Goal: Task Accomplishment & Management: Manage account settings

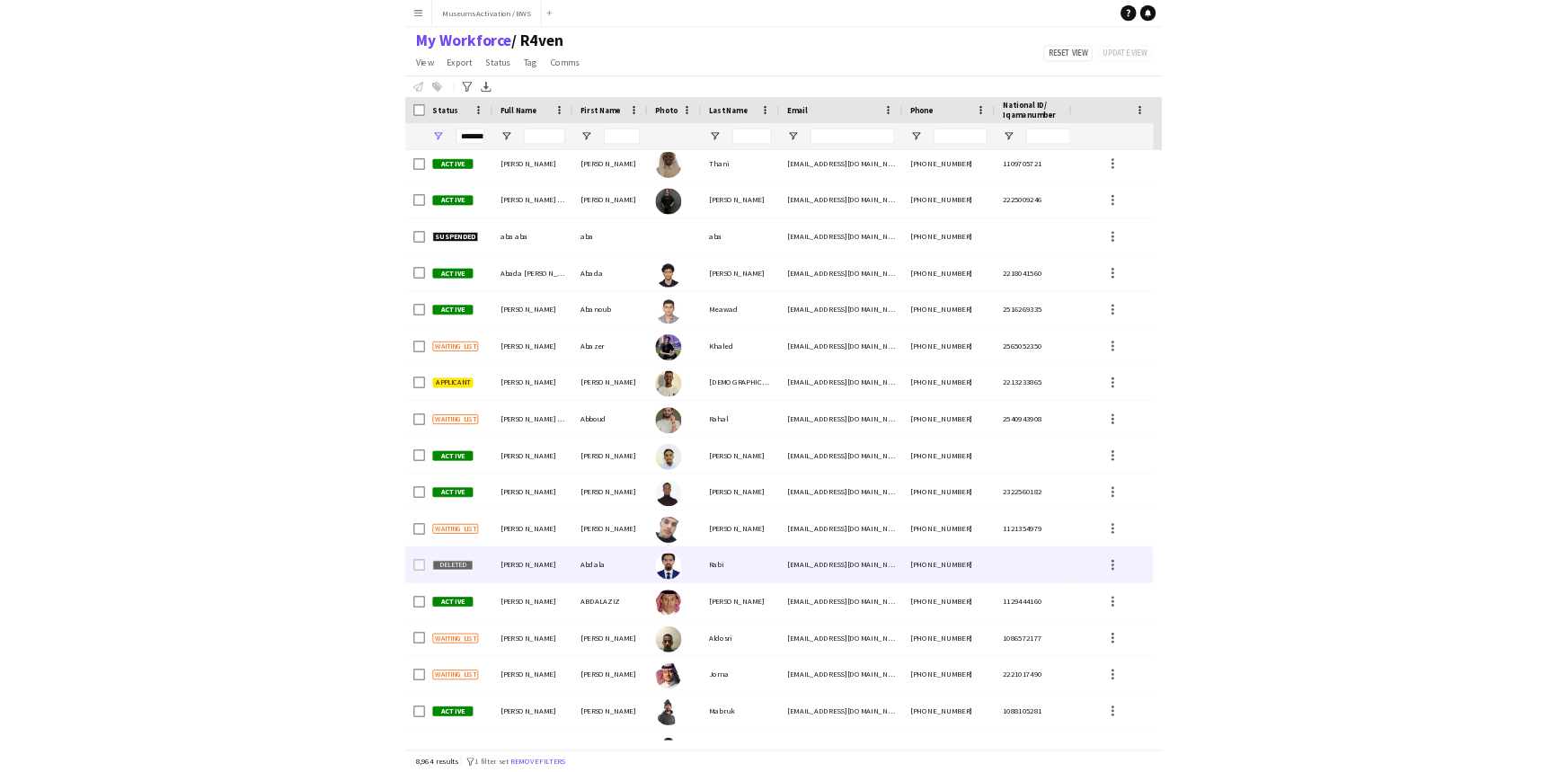
scroll to position [245, 0]
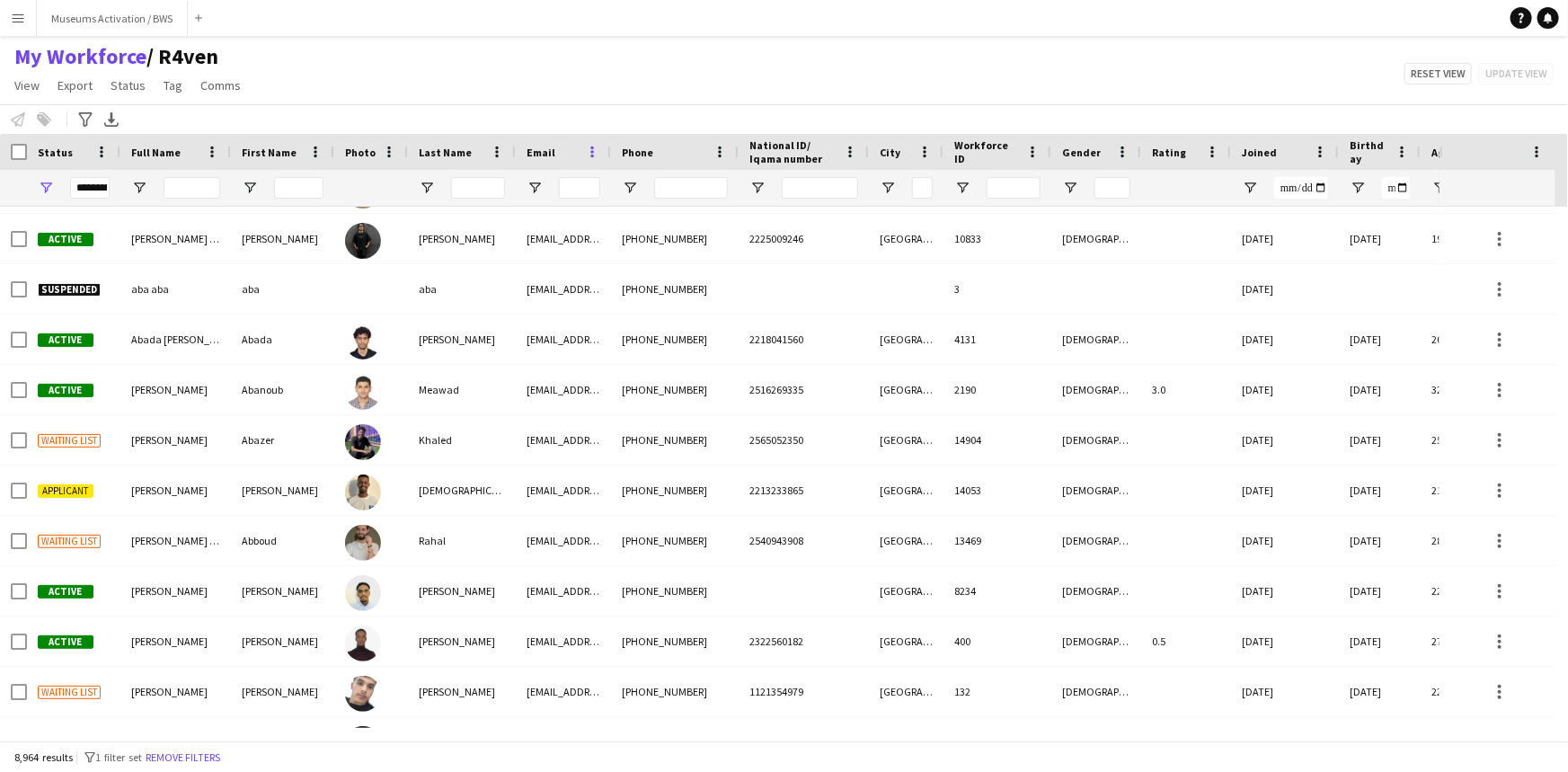
drag, startPoint x: 683, startPoint y: 153, endPoint x: 593, endPoint y: 158, distance: 90.1
click at [593, 158] on div "Email" at bounding box center [563, 152] width 95 height 36
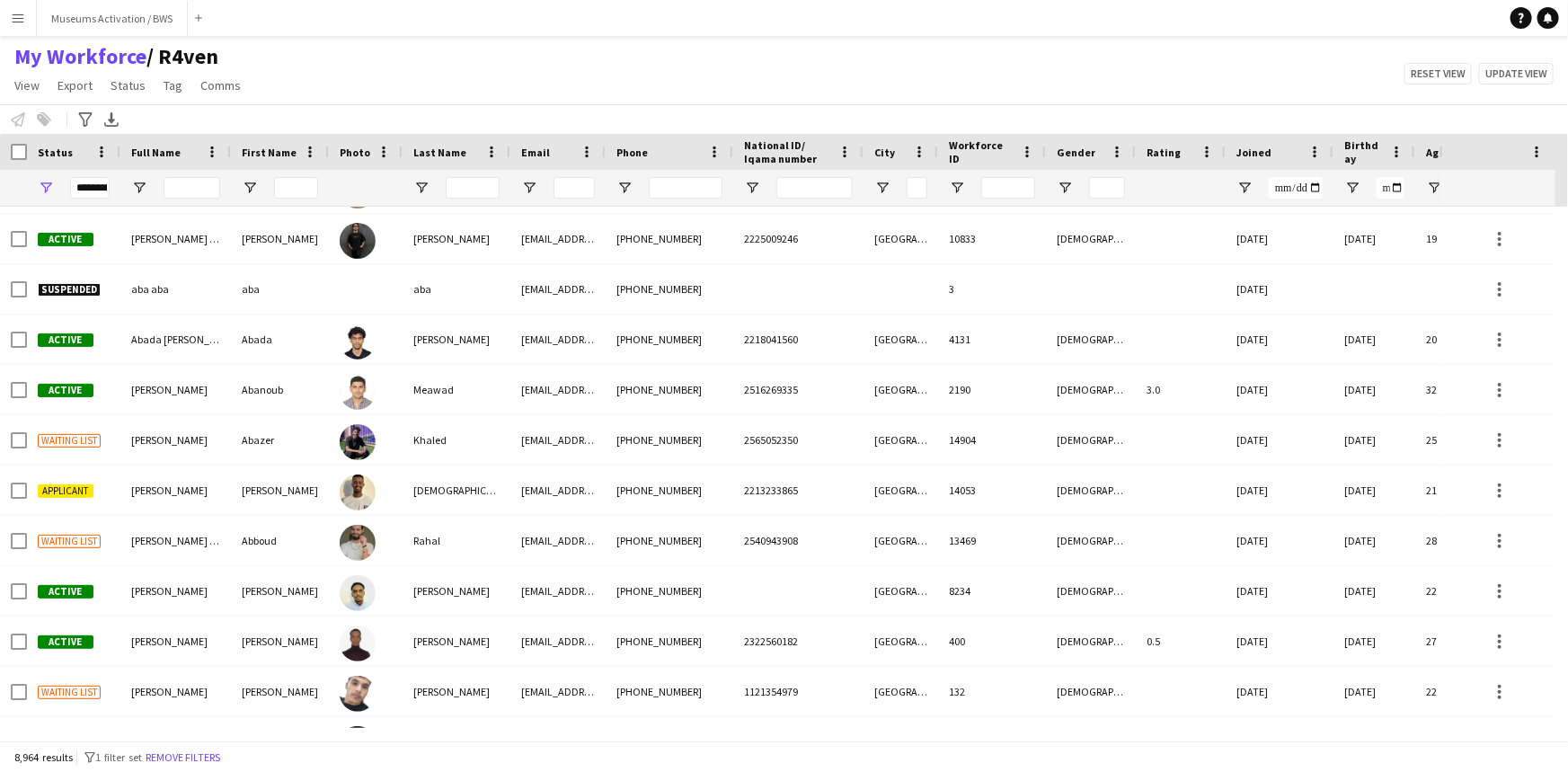
click at [324, 152] on div "First Name" at bounding box center [280, 152] width 98 height 36
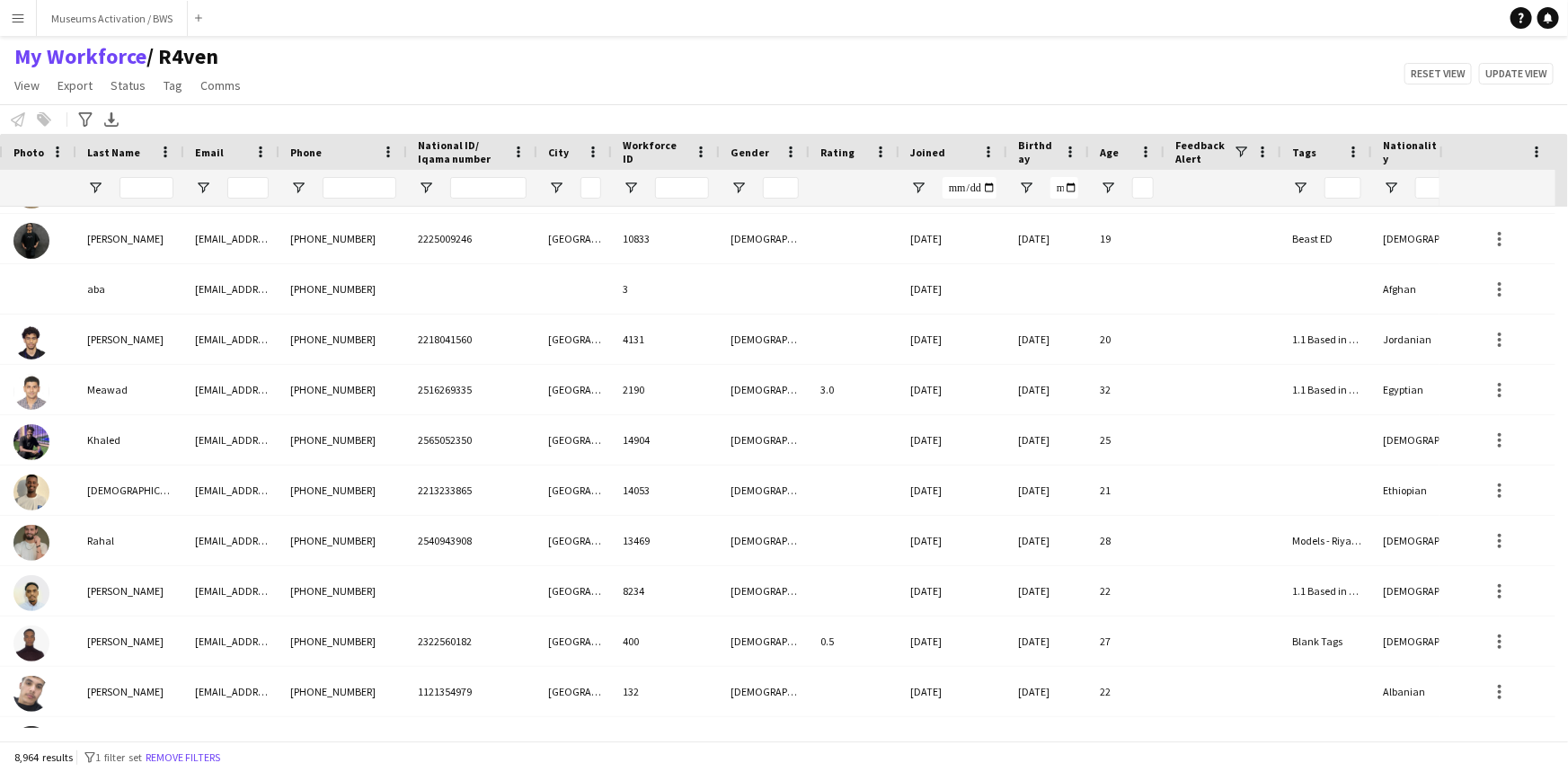
scroll to position [0, 0]
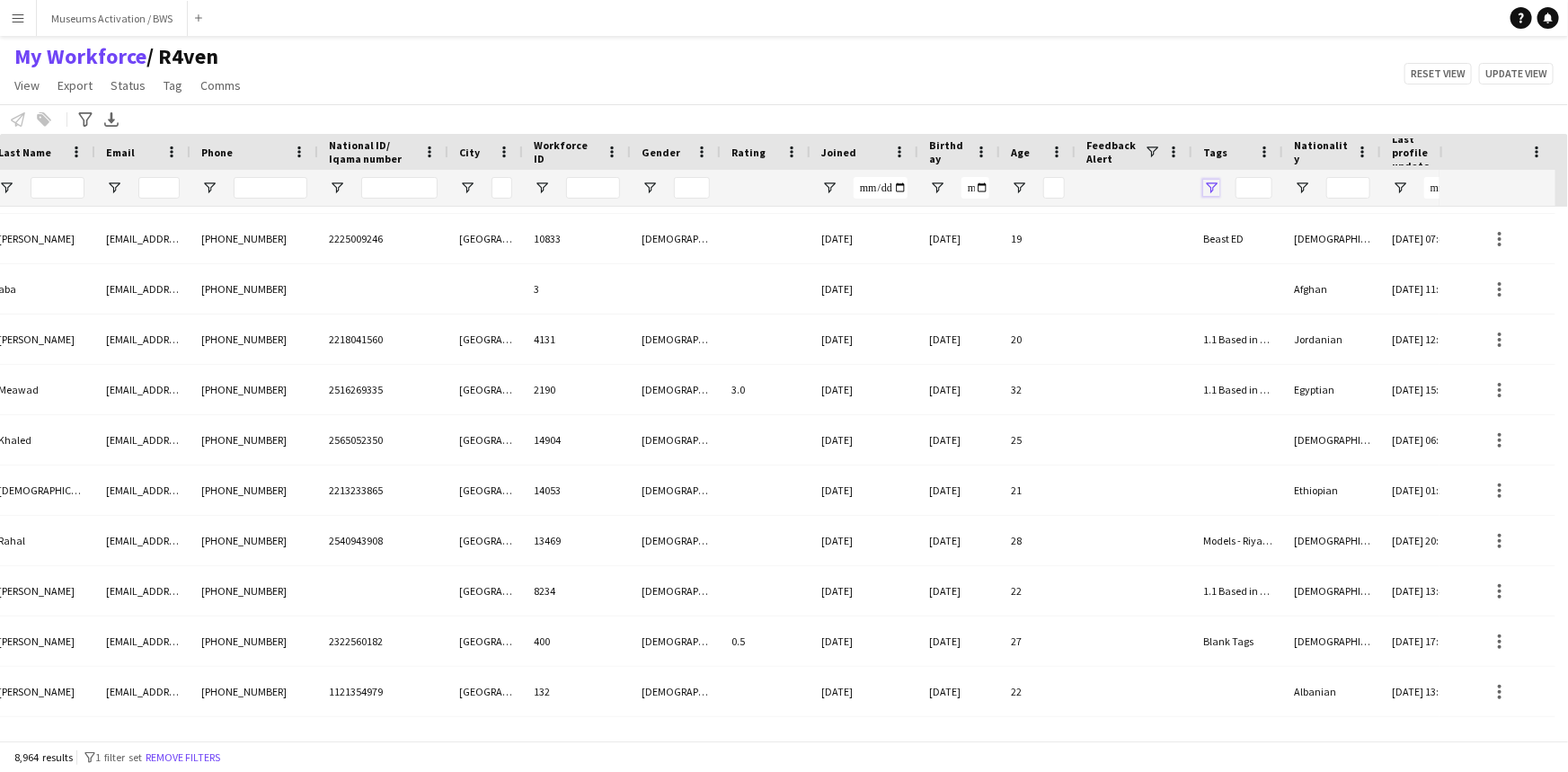
click at [1213, 185] on span "Open Filter Menu" at bounding box center [1211, 188] width 17 height 17
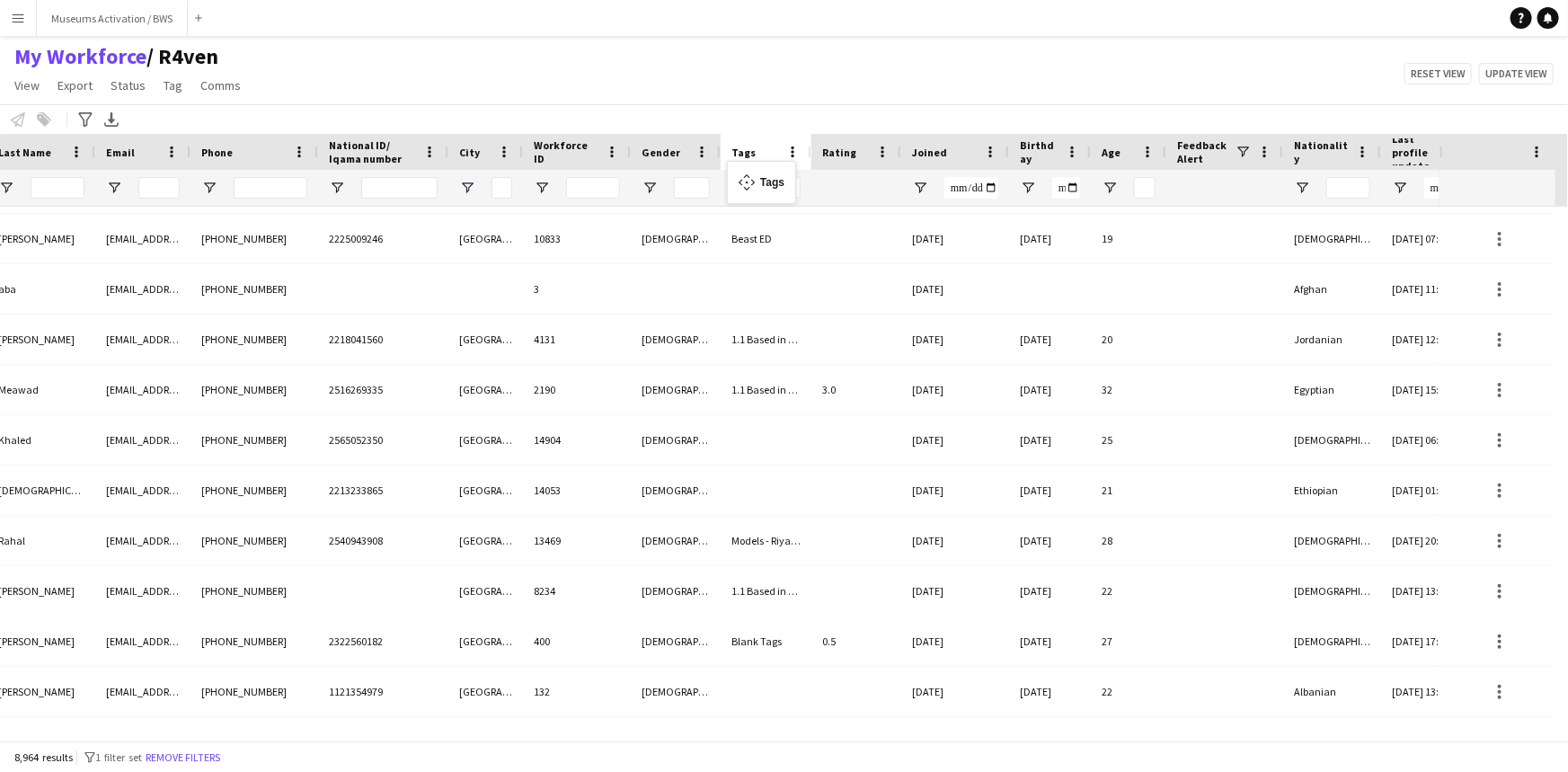
drag, startPoint x: 1229, startPoint y: 152, endPoint x: 736, endPoint y: 171, distance: 493.4
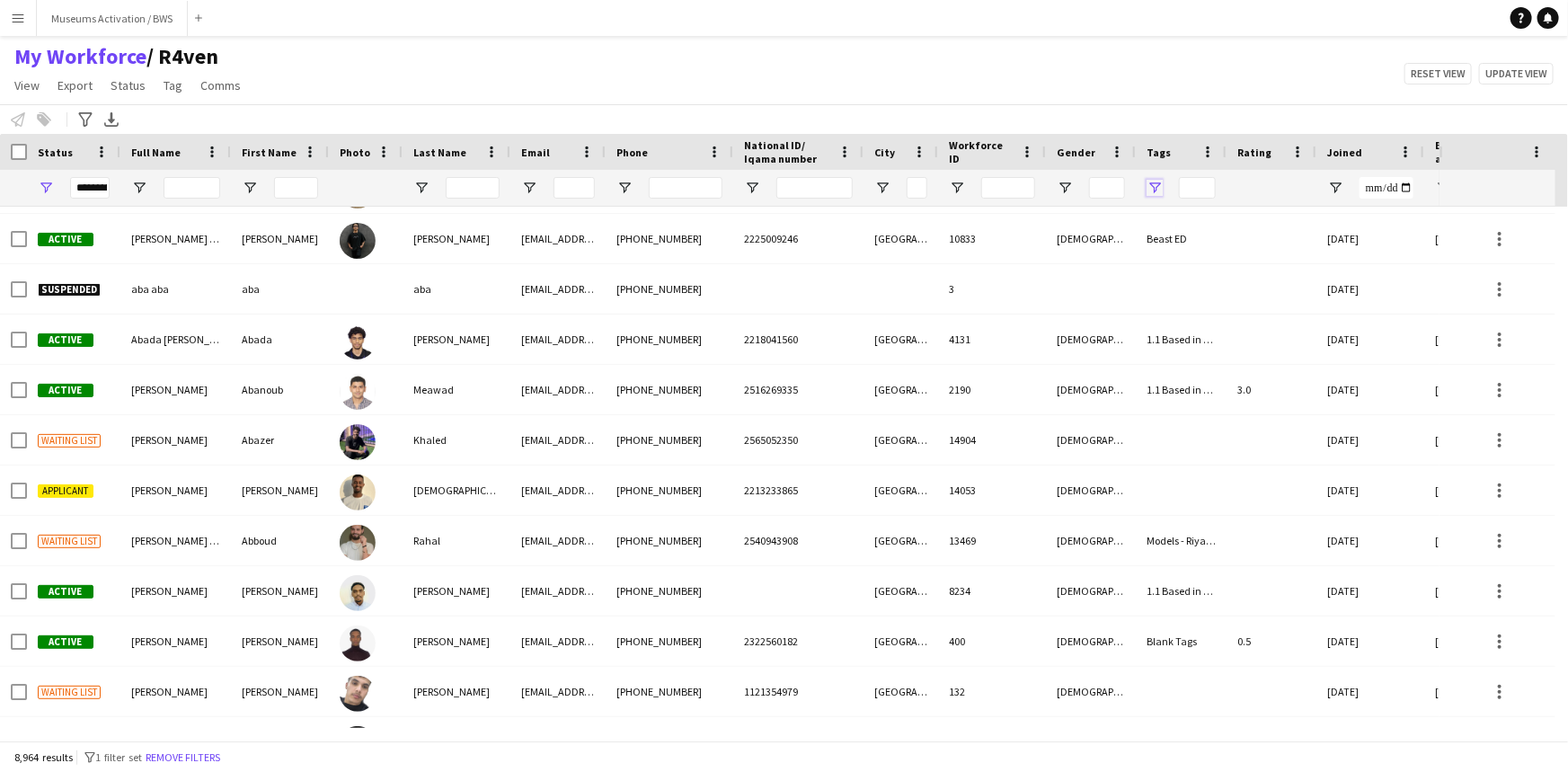
click at [1155, 185] on span "Open Filter Menu" at bounding box center [1154, 188] width 17 height 17
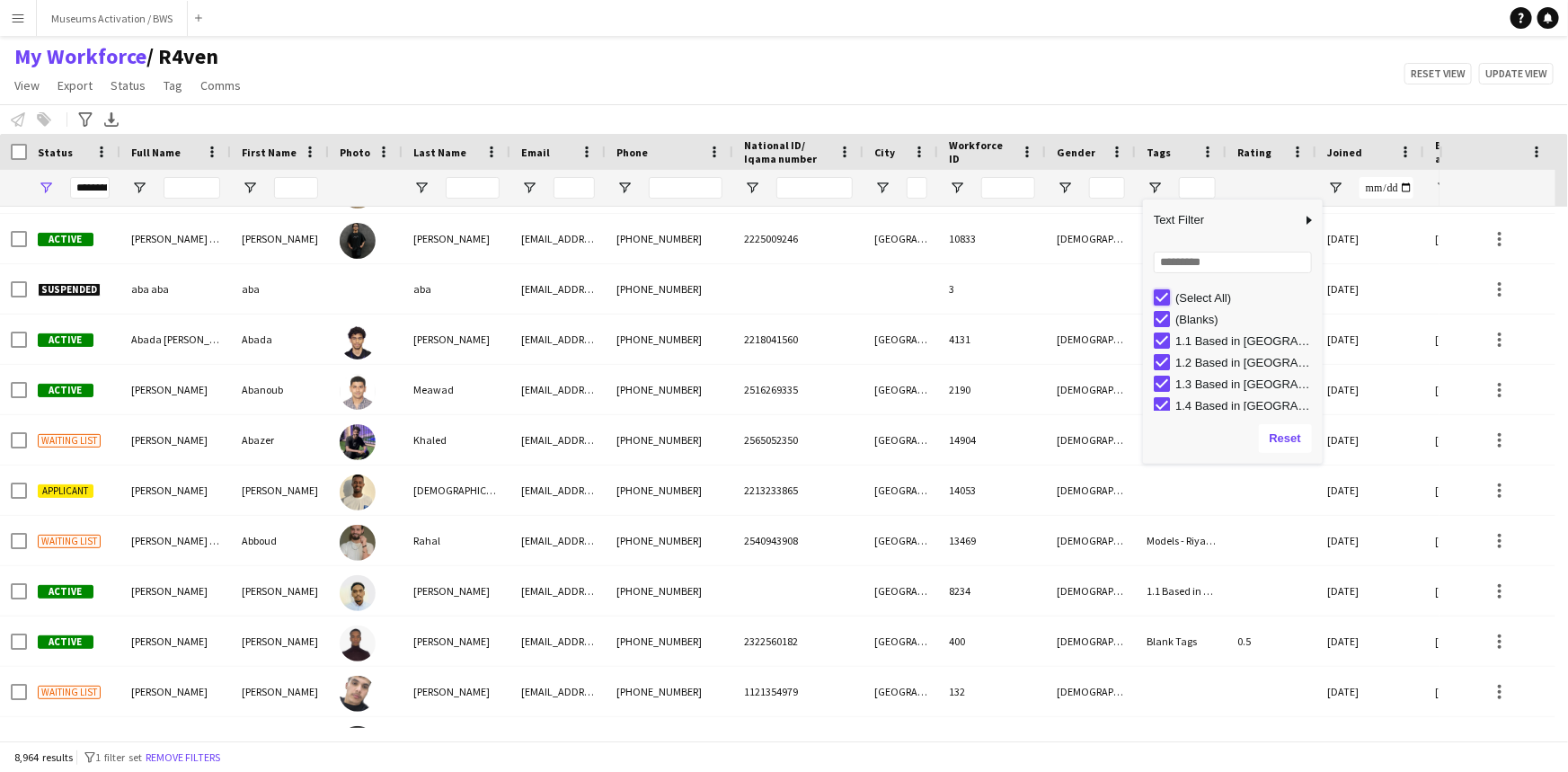
type input "***"
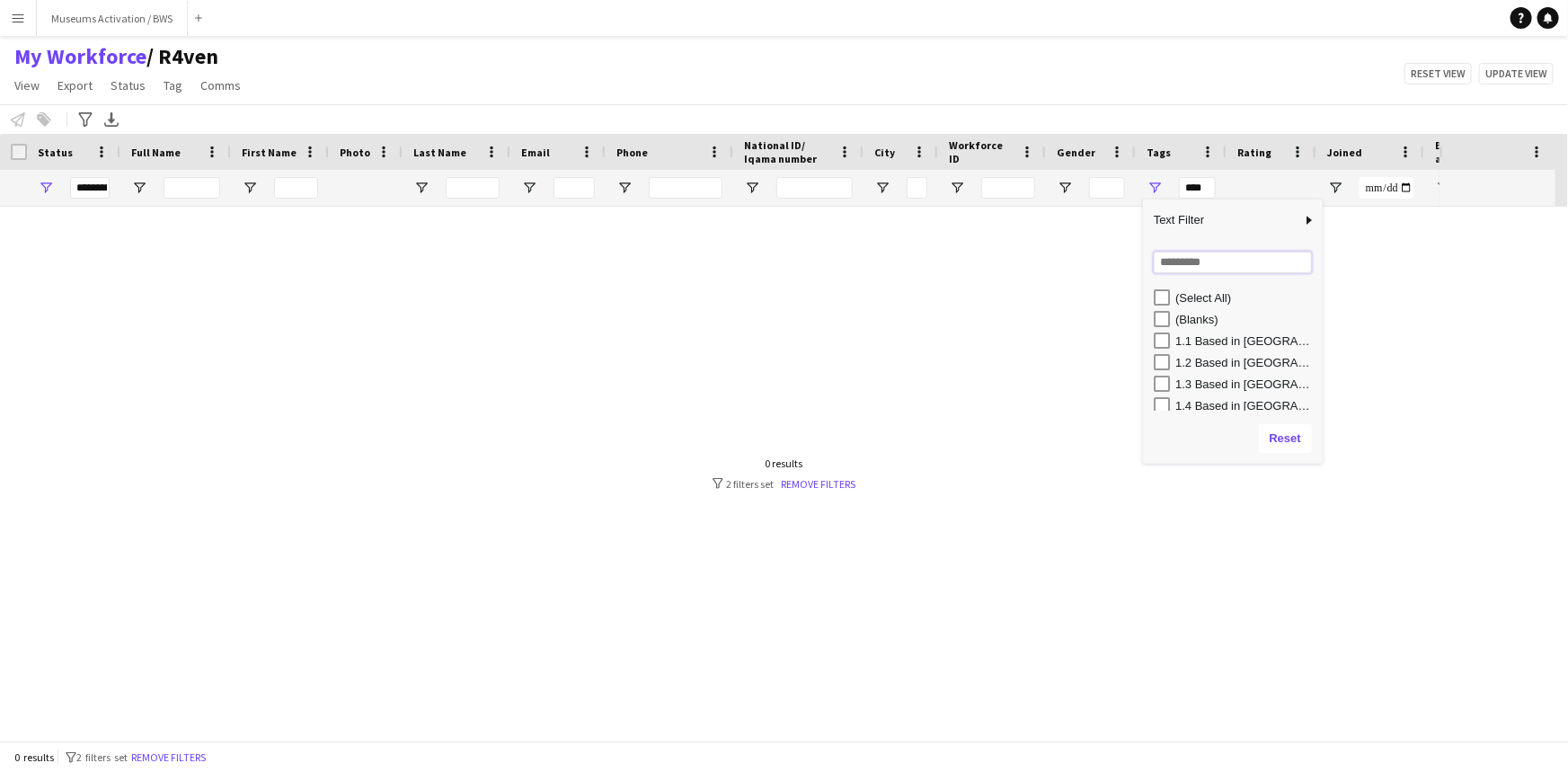
click at [1171, 252] on input "Search filter values" at bounding box center [1233, 262] width 159 height 22
type input "***"
click at [1189, 324] on div "Museums Activation" at bounding box center [1246, 319] width 142 height 14
type input "**********"
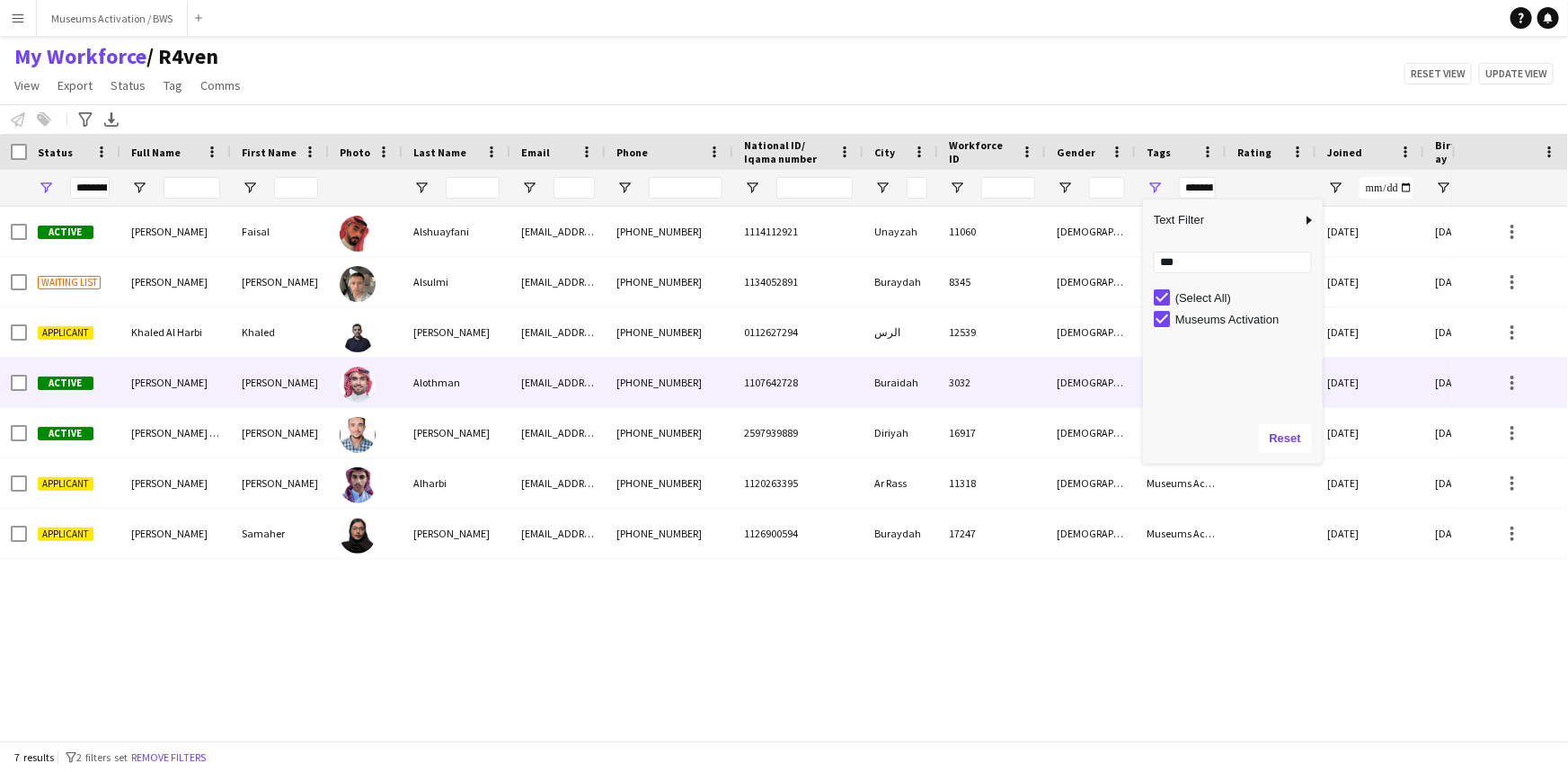
click at [574, 392] on div "mdalothman7@gmail.com" at bounding box center [557, 382] width 95 height 49
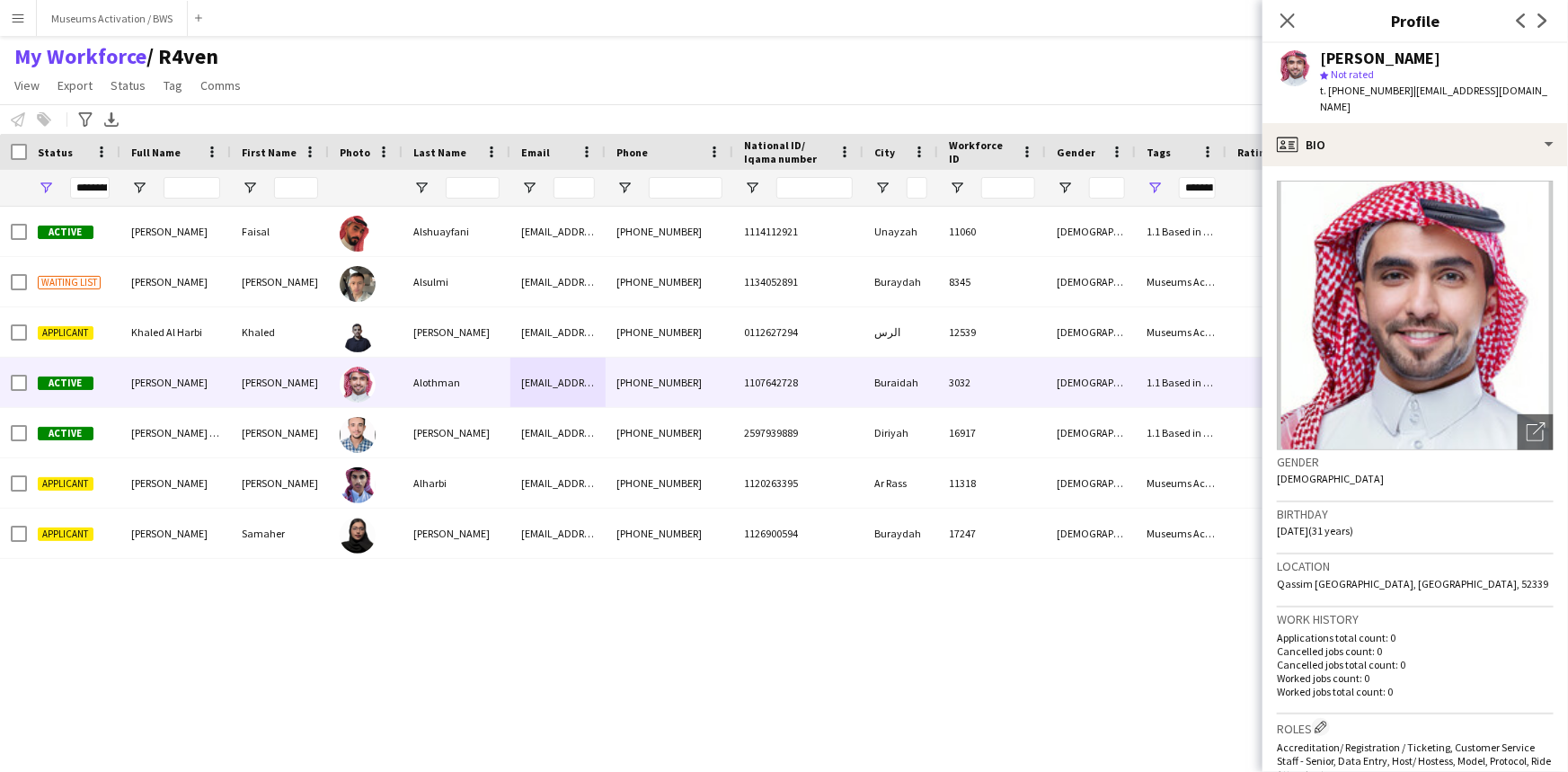
click at [1355, 94] on span "t. +966563266902" at bounding box center [1366, 90] width 93 height 14
drag, startPoint x: 1355, startPoint y: 94, endPoint x: 1329, endPoint y: 94, distance: 26.0
click at [1329, 94] on span "t. +966563266902" at bounding box center [1366, 90] width 93 height 14
copy span "+966563266902"
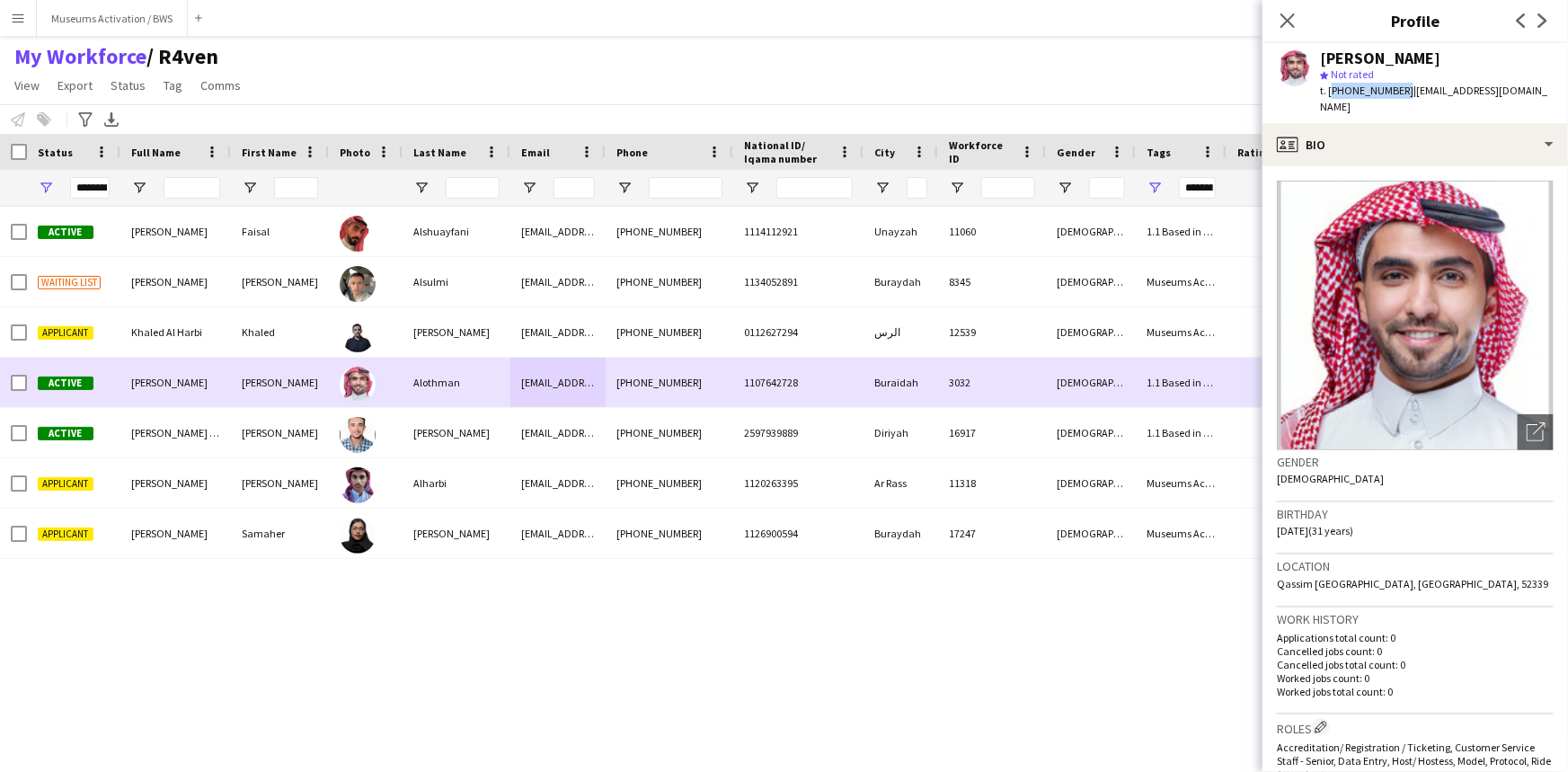
click at [237, 355] on div "Khaled" at bounding box center [280, 332] width 98 height 49
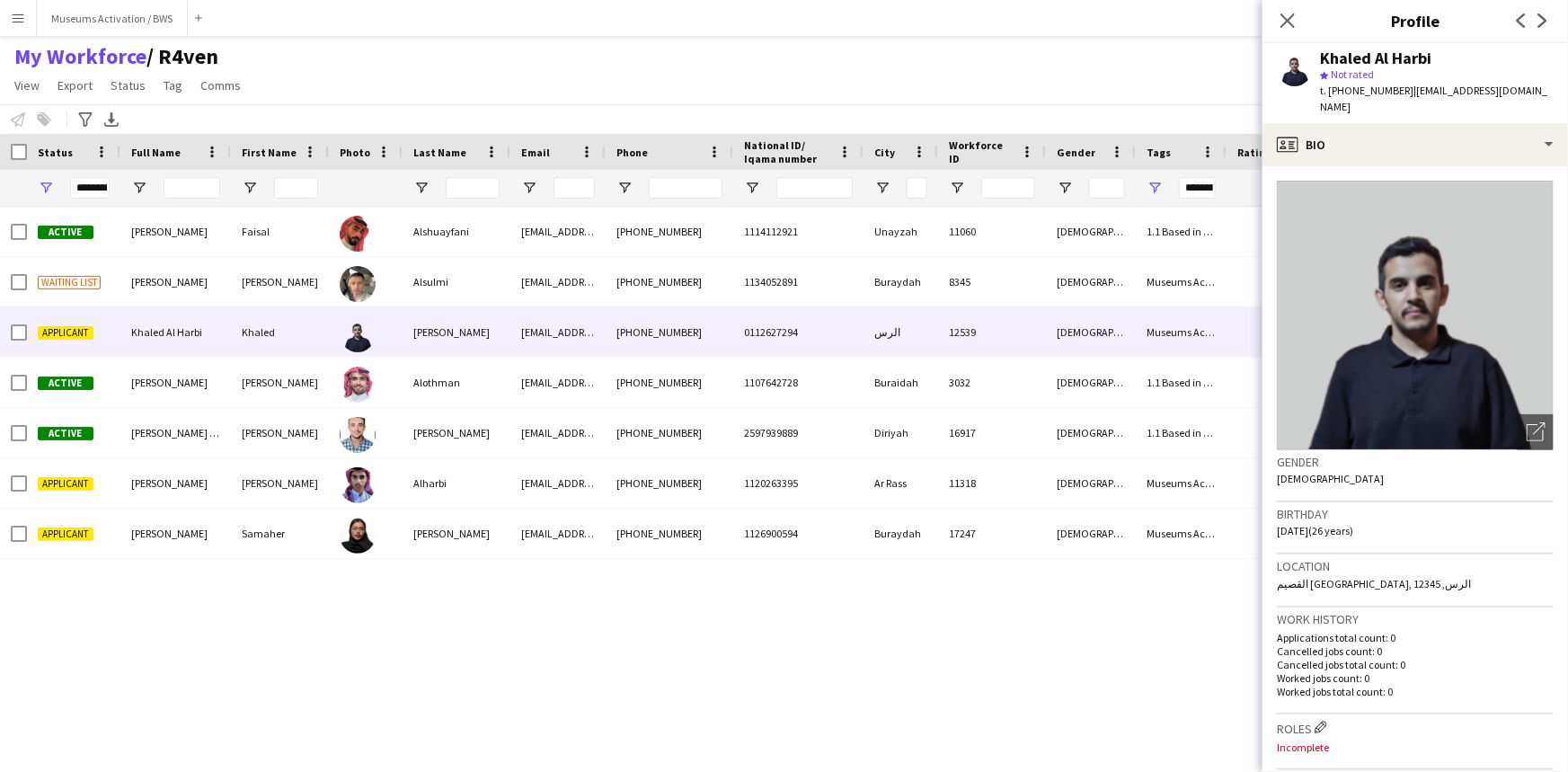
click at [1419, 93] on span "| alhrbyhlwd2@gmail.com" at bounding box center [1434, 98] width 227 height 29
drag, startPoint x: 1419, startPoint y: 93, endPoint x: 1510, endPoint y: 89, distance: 91.1
click at [1510, 89] on span "| alhrbyhlwd2@gmail.com" at bounding box center [1434, 98] width 227 height 29
copy span "alhrbyhlwd2@gmail.com"
click at [1321, 86] on span "t. +966501904801" at bounding box center [1366, 90] width 93 height 14
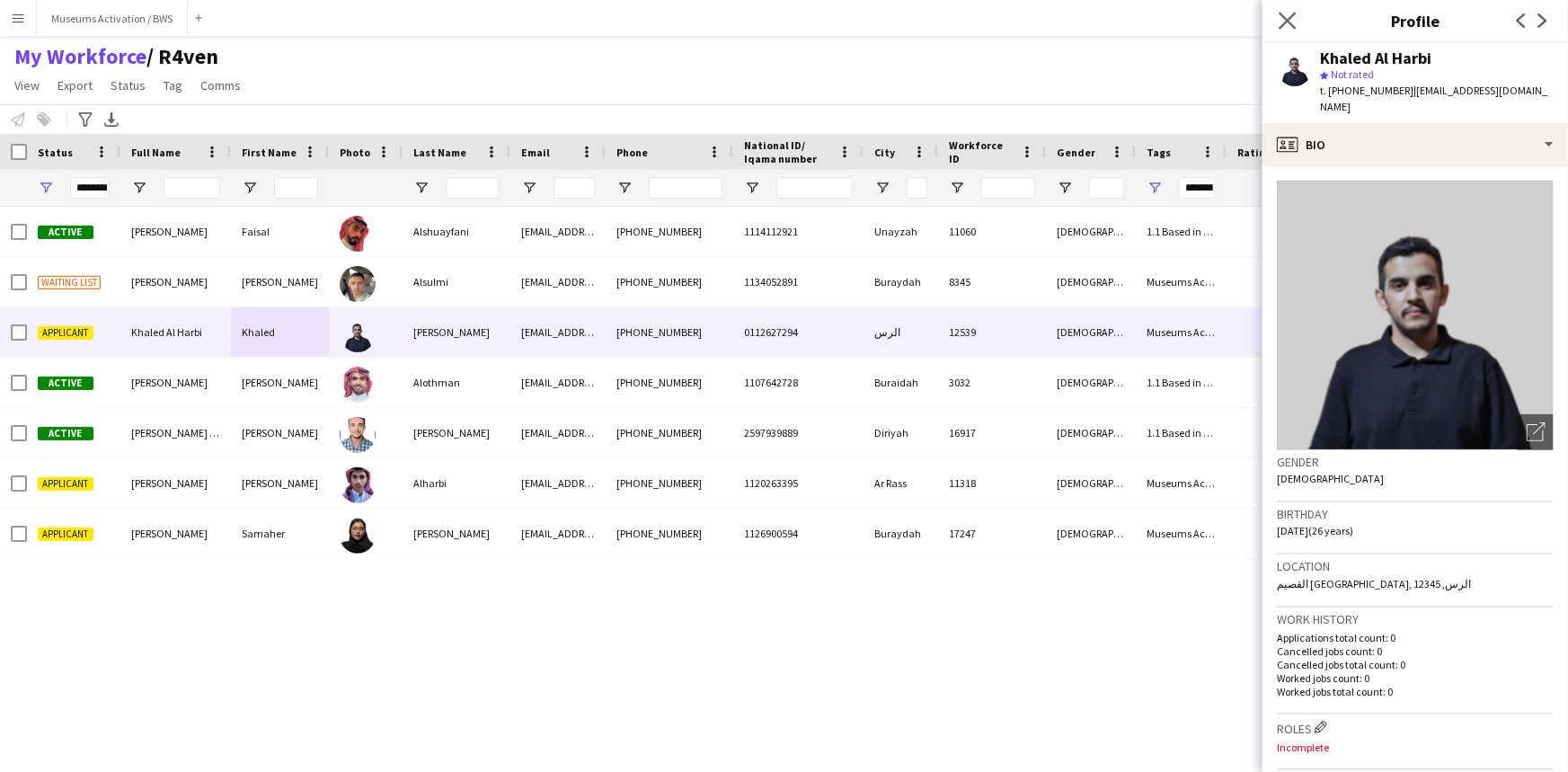
click at [1277, 11] on app-icon "Close pop-in" at bounding box center [1288, 21] width 26 height 26
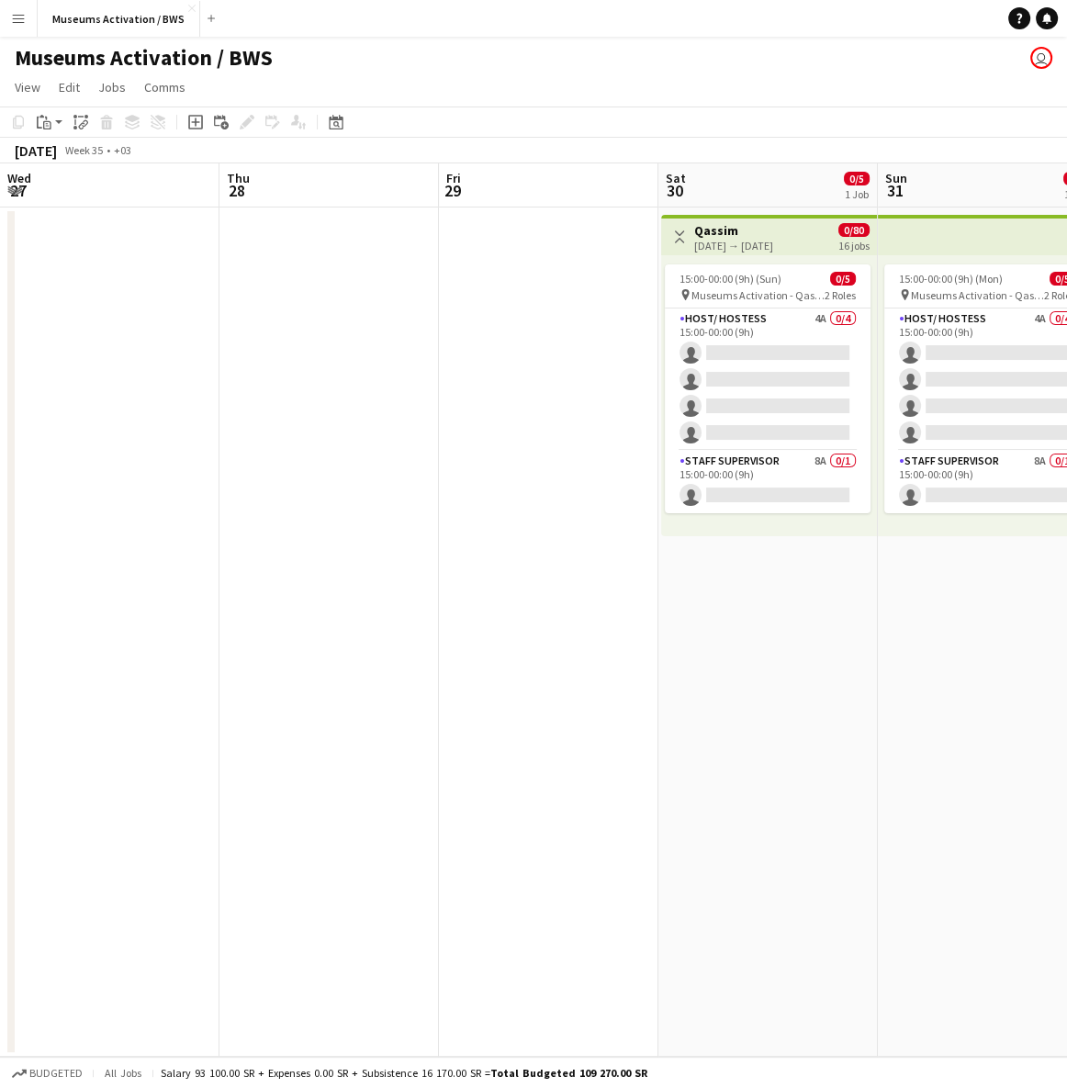
scroll to position [0, 790]
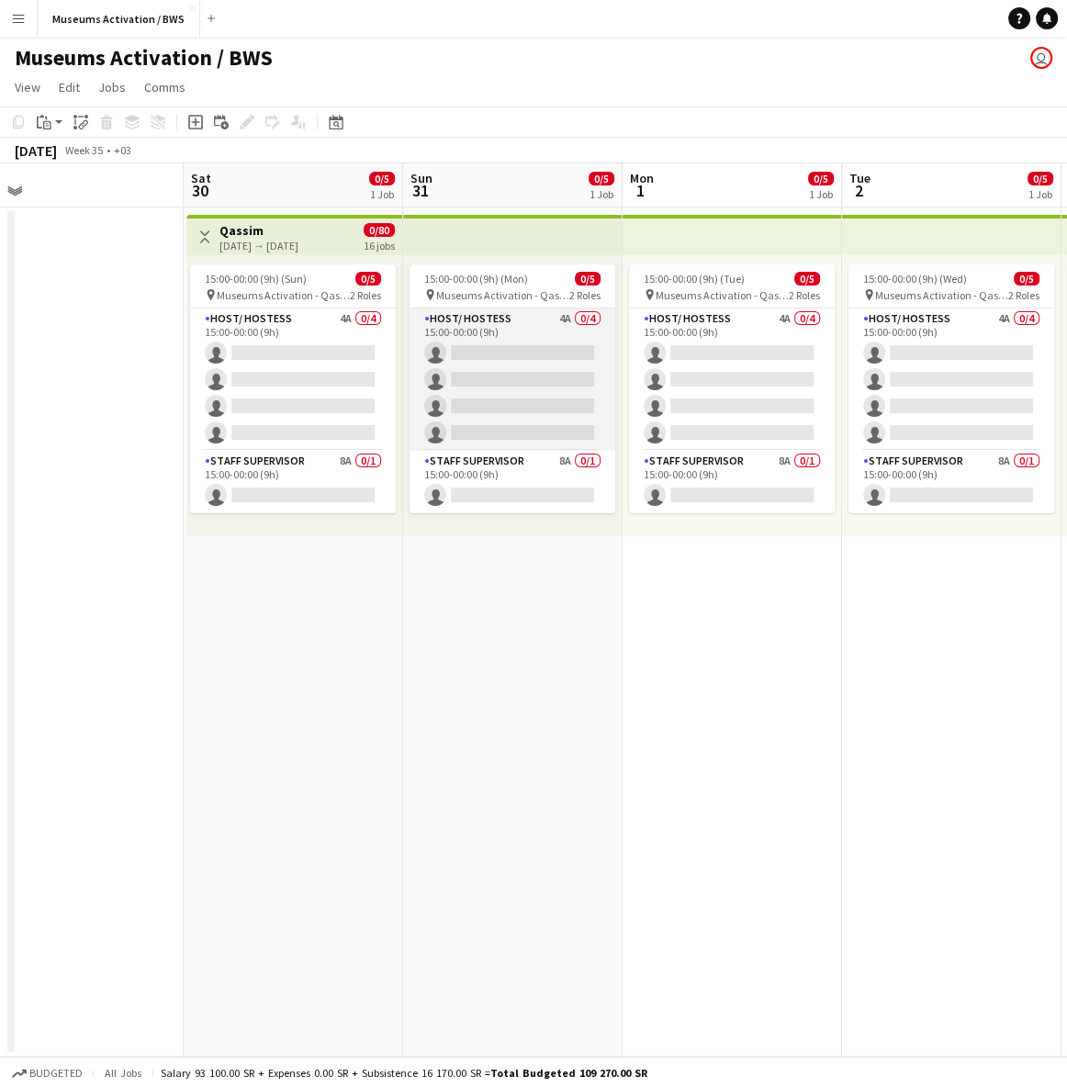
drag, startPoint x: 258, startPoint y: 455, endPoint x: 539, endPoint y: 418, distance: 283.4
click at [515, 426] on app-calendar-viewport "Wed 27 Thu 28 Fri 29 Sat 30 0/5 1 Job Sun 31 0/5 1 Job Mon 1 0/5 1 Job Tue 2 0/…" at bounding box center [533, 609] width 1067 height 893
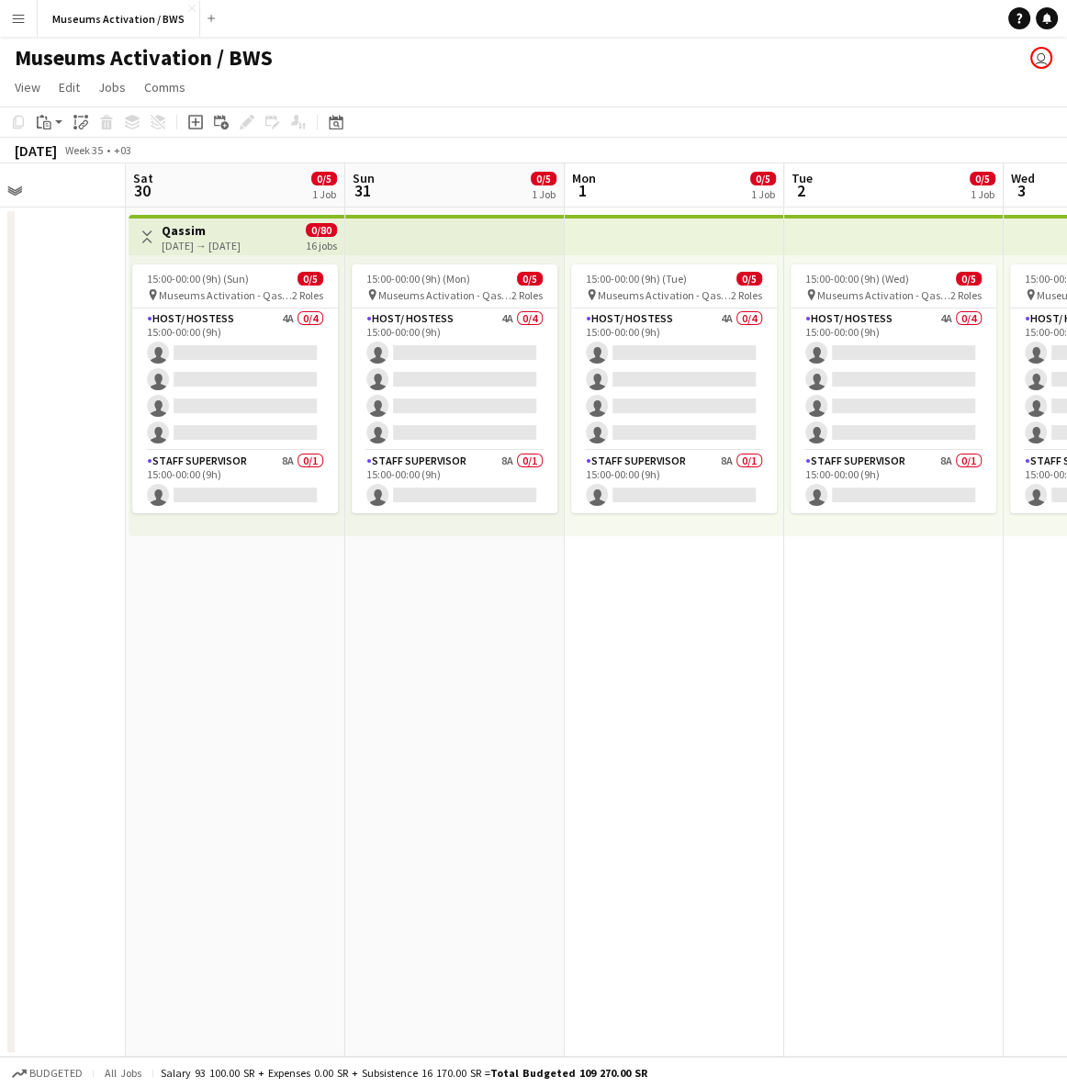
scroll to position [0, 552]
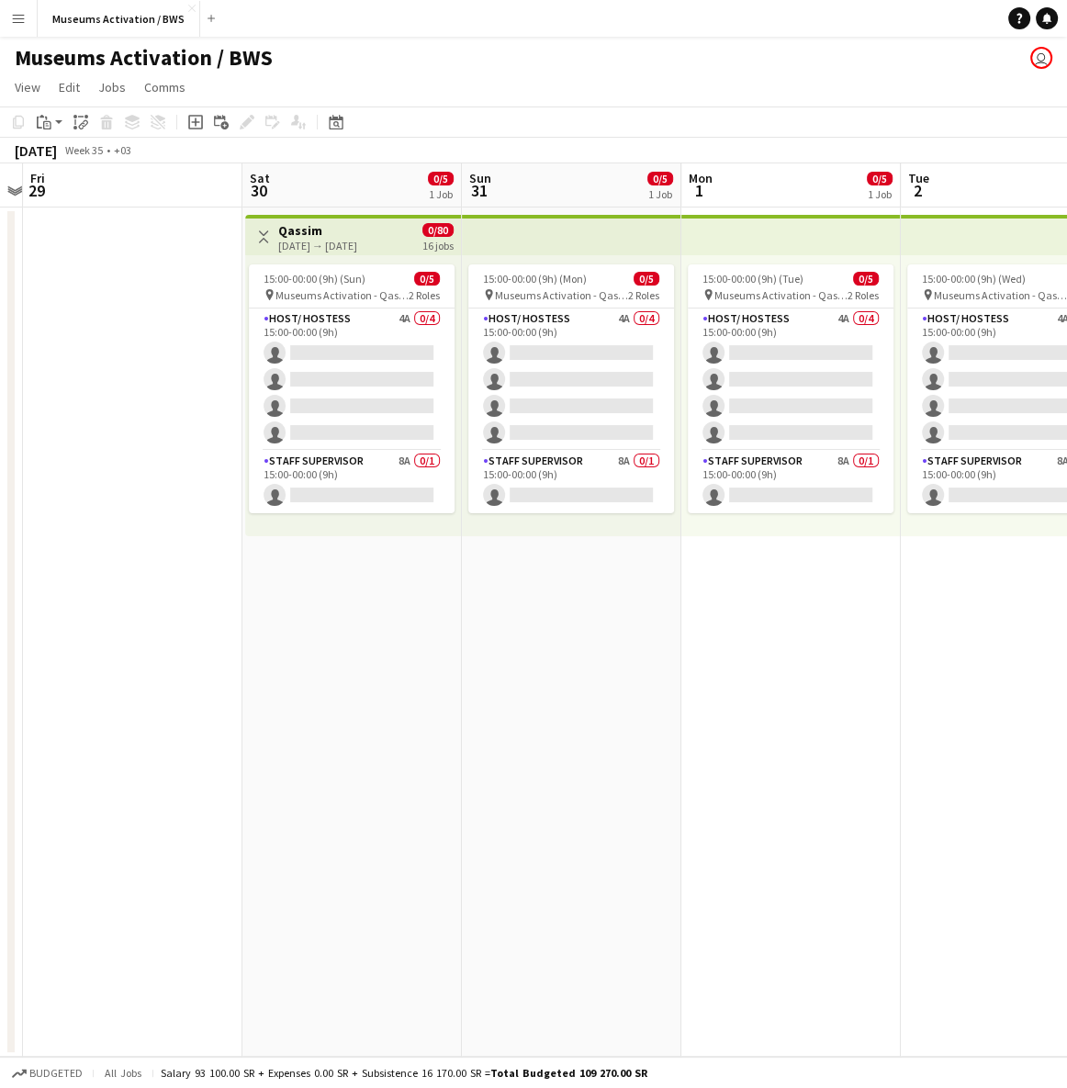
drag, startPoint x: 141, startPoint y: 432, endPoint x: 313, endPoint y: 435, distance: 171.7
click at [336, 432] on app-calendar-viewport "Wed 27 Thu 28 Fri 29 Sat 30 0/5 1 Job Sun 31 0/5 1 Job Mon 1 0/5 1 Job Tue 2 0/…" at bounding box center [533, 609] width 1067 height 893
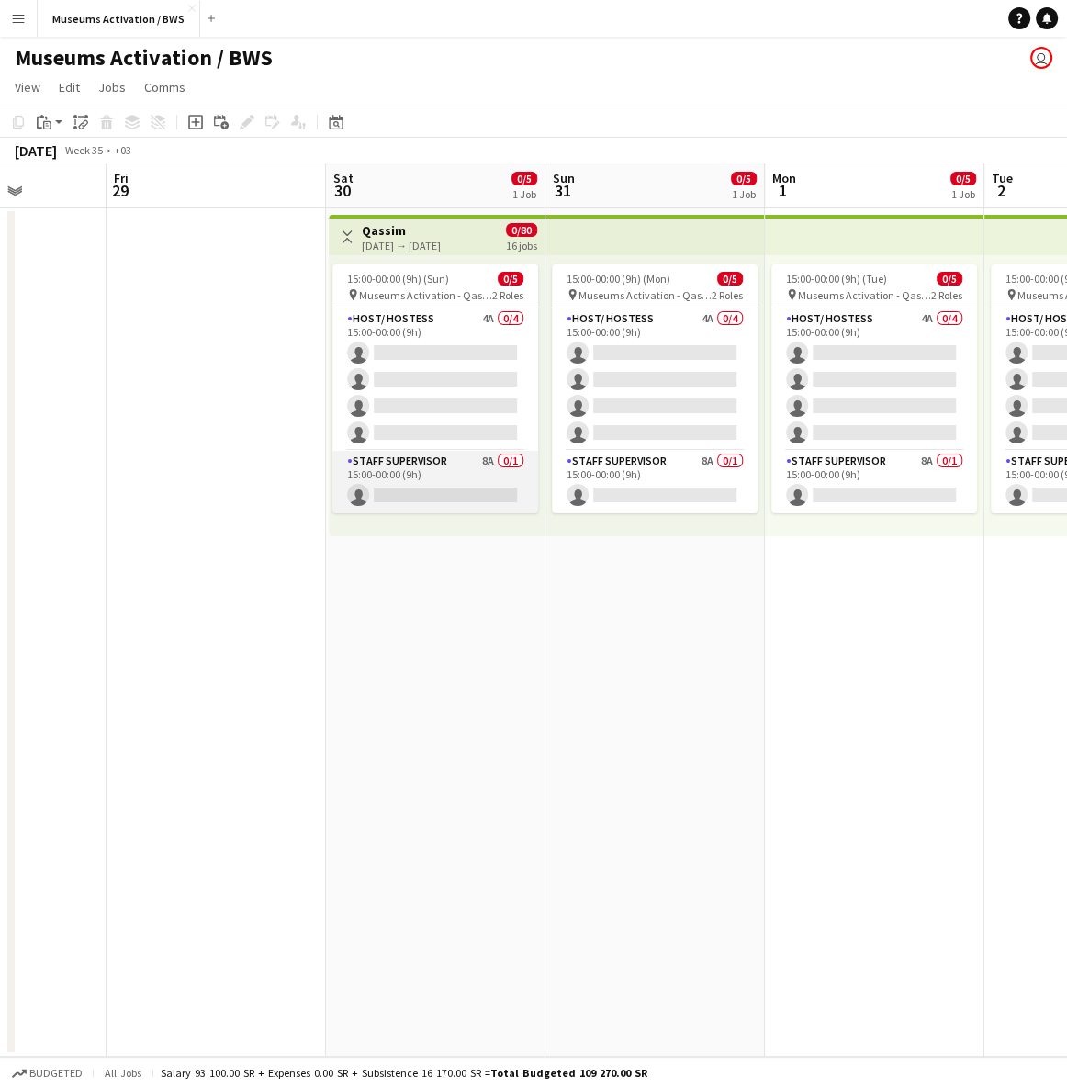
click at [393, 482] on app-card-role "Staff Supervisor 8A 0/1 15:00-00:00 (9h) single-neutral-actions" at bounding box center [435, 482] width 206 height 62
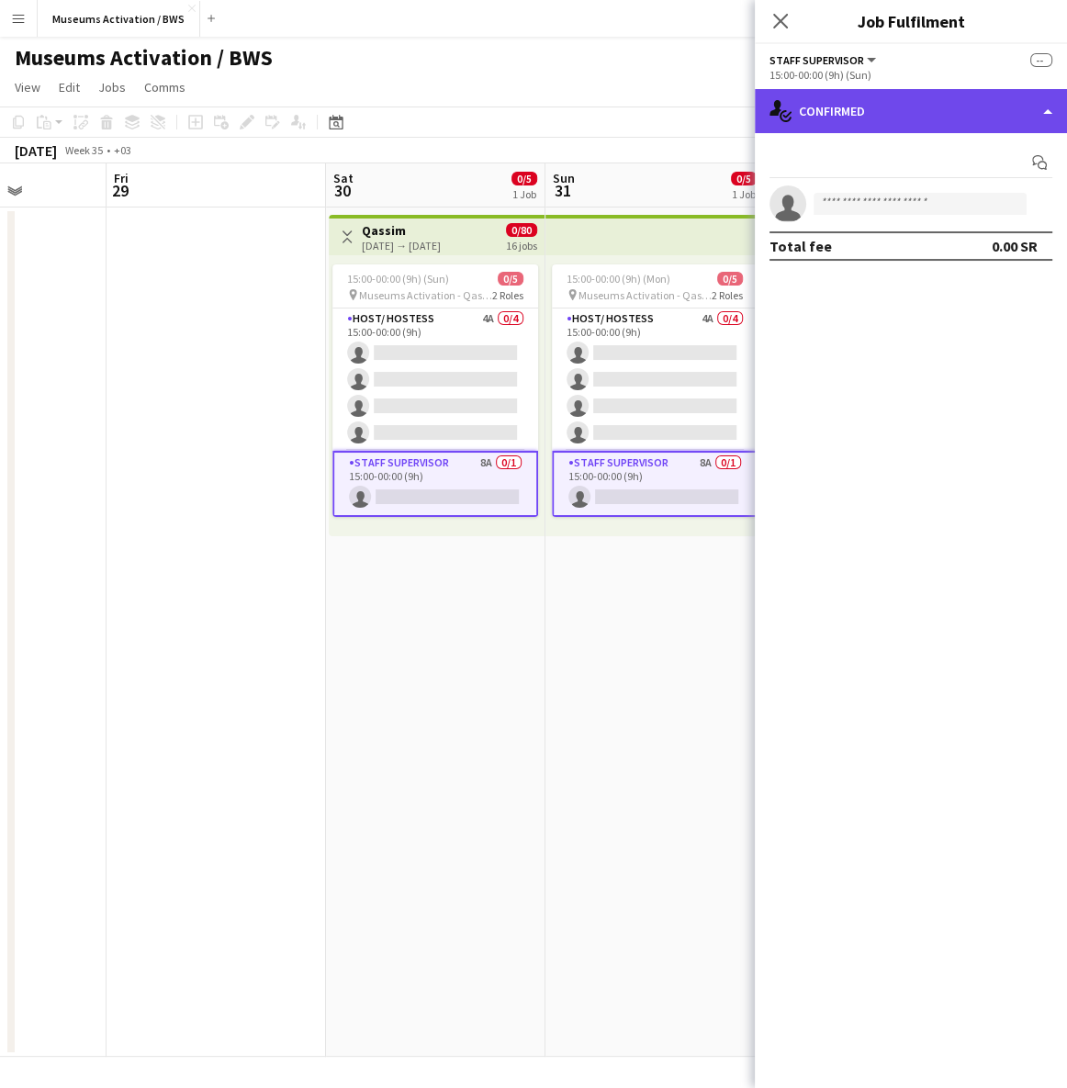
click at [991, 119] on div "single-neutral-actions-check-2 Confirmed" at bounding box center [911, 111] width 312 height 44
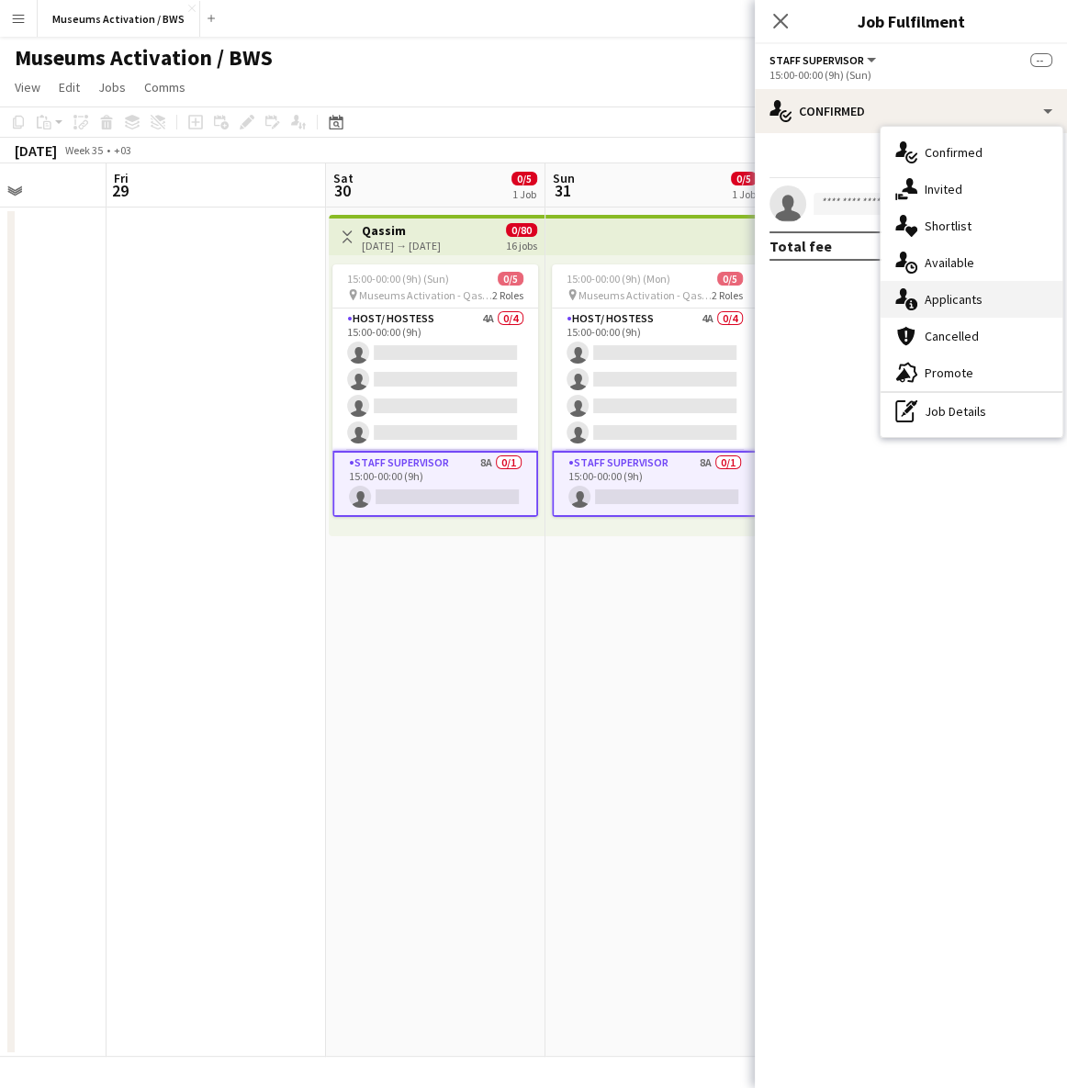
click at [955, 293] on div "single-neutral-actions-information Applicants" at bounding box center [971, 299] width 182 height 37
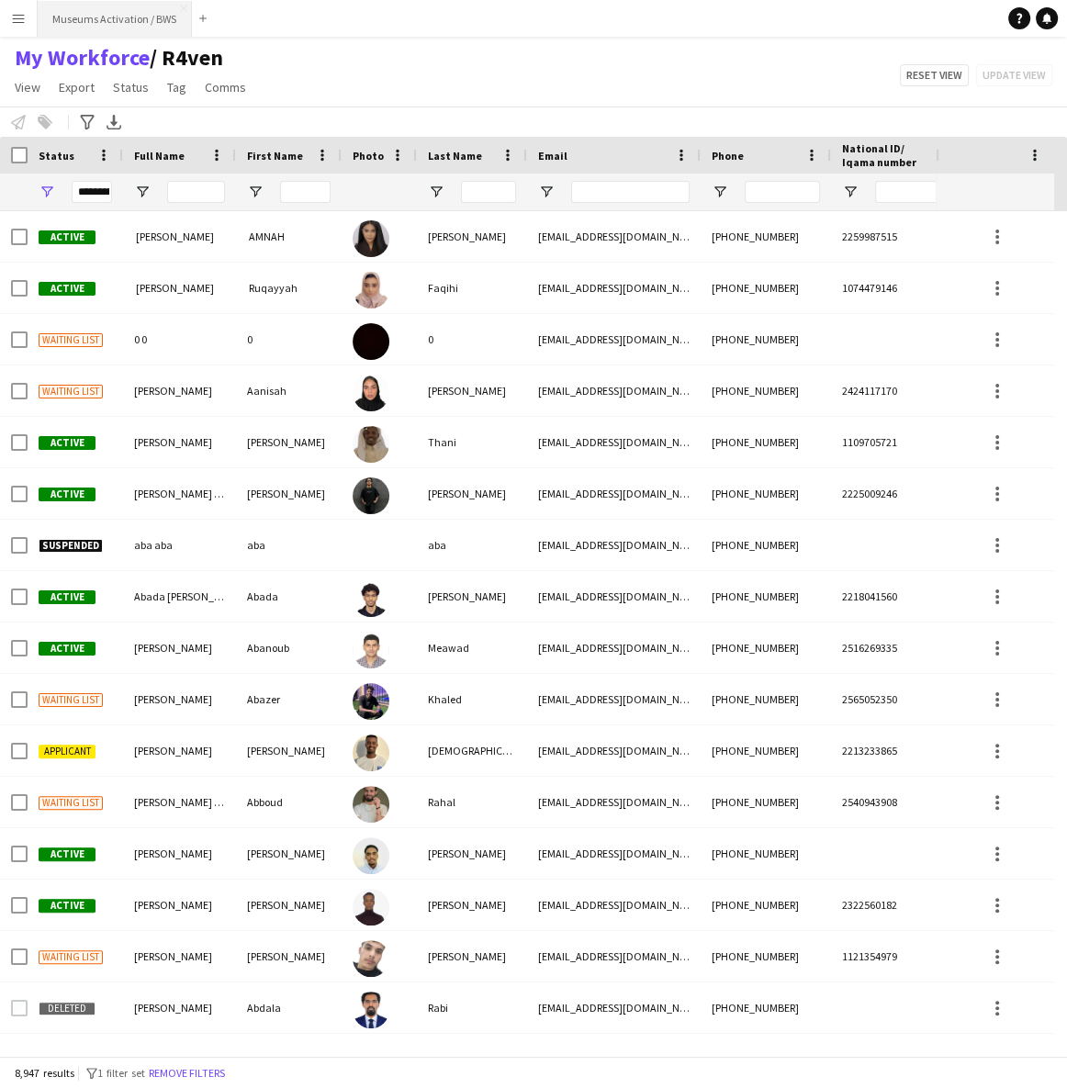
click at [156, 19] on button "Museums Activation / BWS Close" at bounding box center [115, 19] width 154 height 36
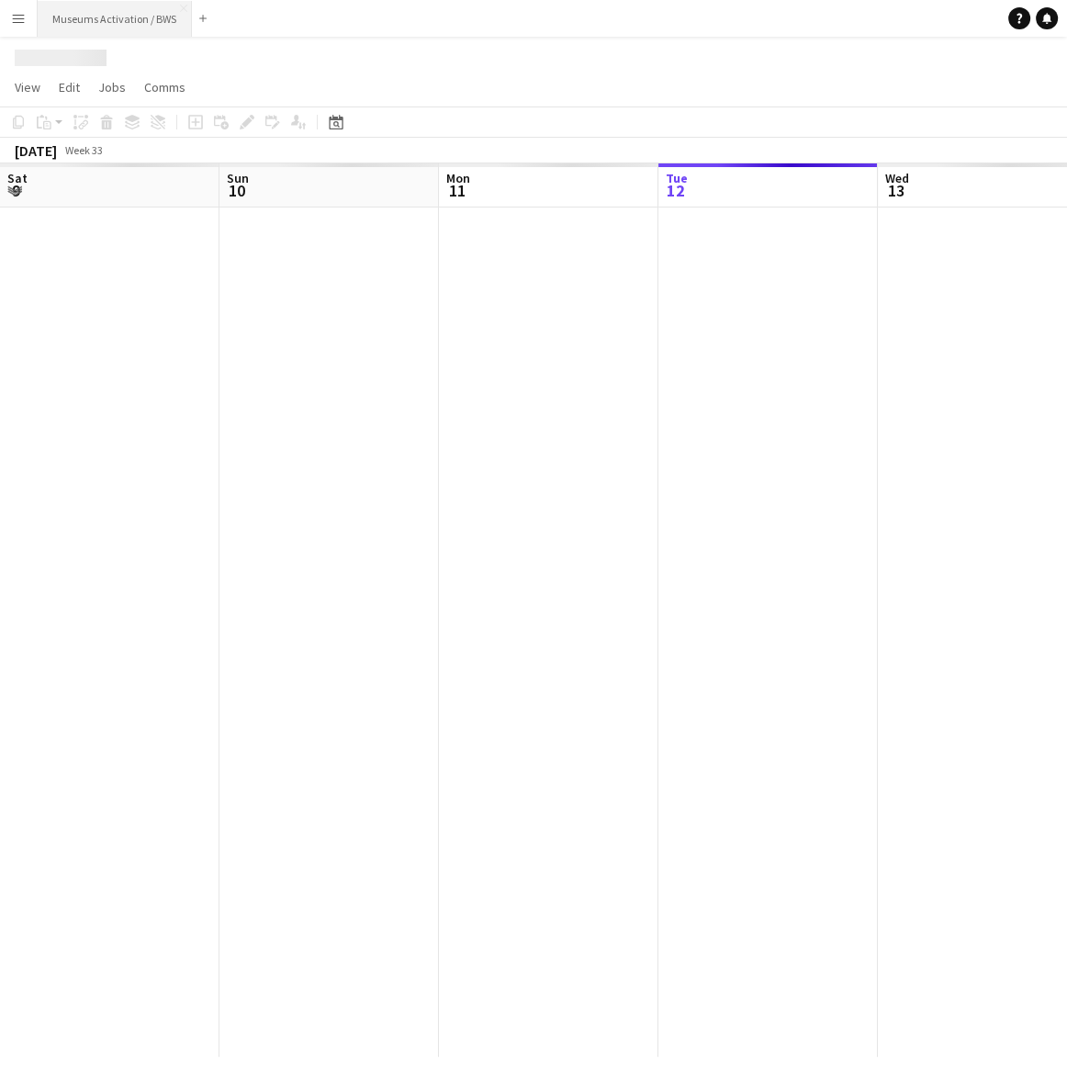
scroll to position [0, 439]
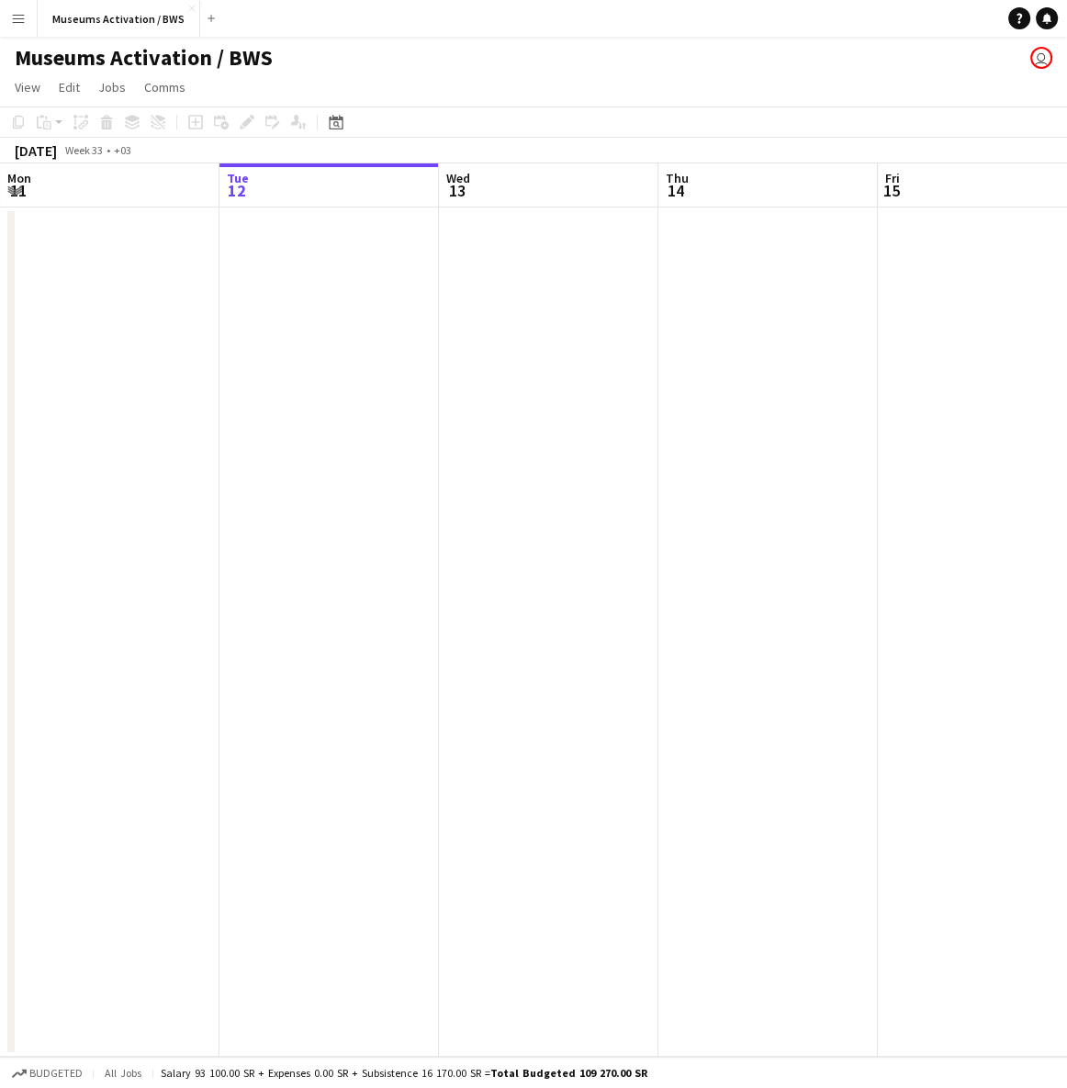
click at [645, 475] on app-date-cell at bounding box center [548, 631] width 219 height 849
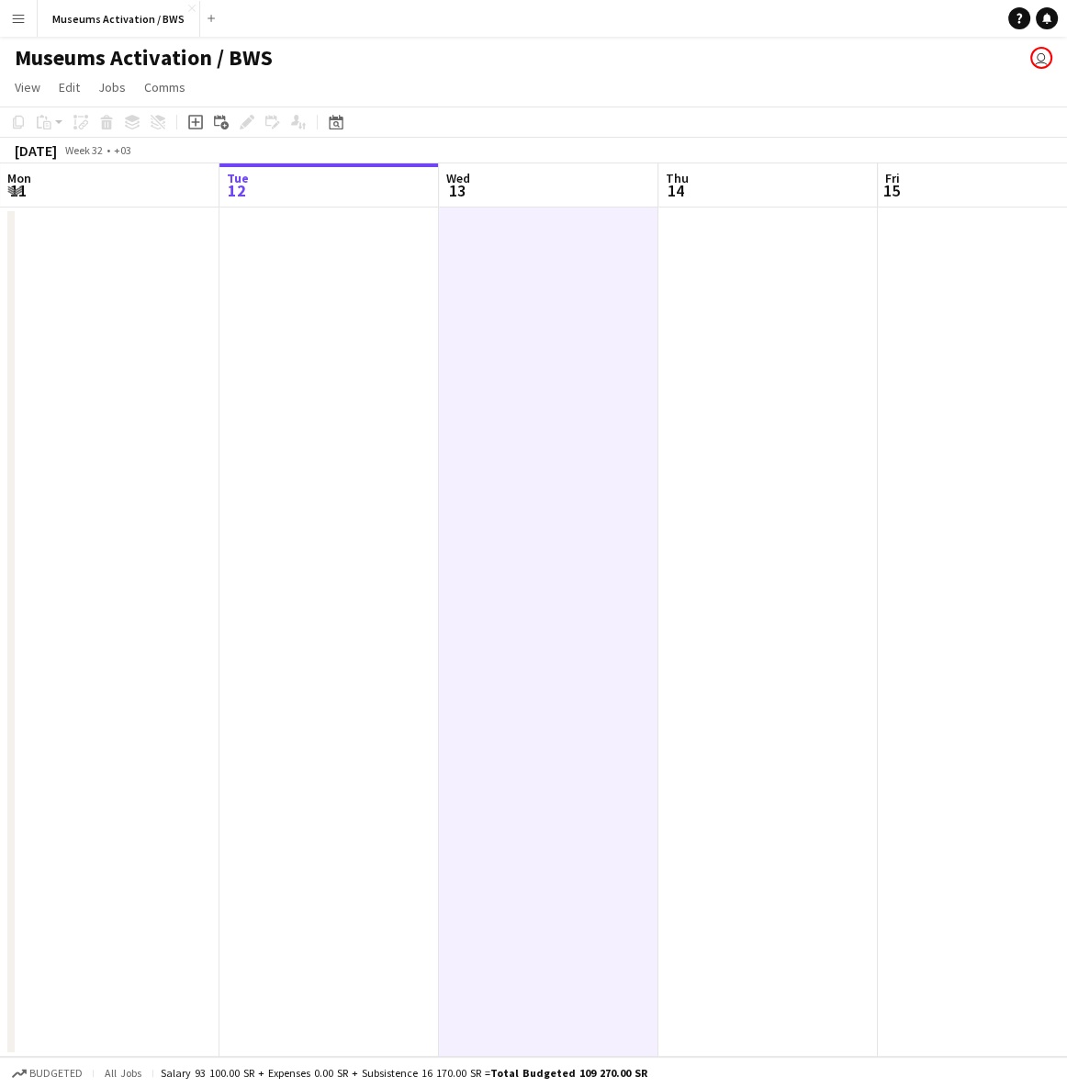
drag, startPoint x: 693, startPoint y: 478, endPoint x: 193, endPoint y: 460, distance: 500.7
click at [435, 473] on app-calendar-viewport "Sat 9 Sun 10 Mon 11 Tue 12 Wed 13 Thu 14 Fri 15 Sat 16 Sun 17 Mon 18" at bounding box center [533, 609] width 1067 height 893
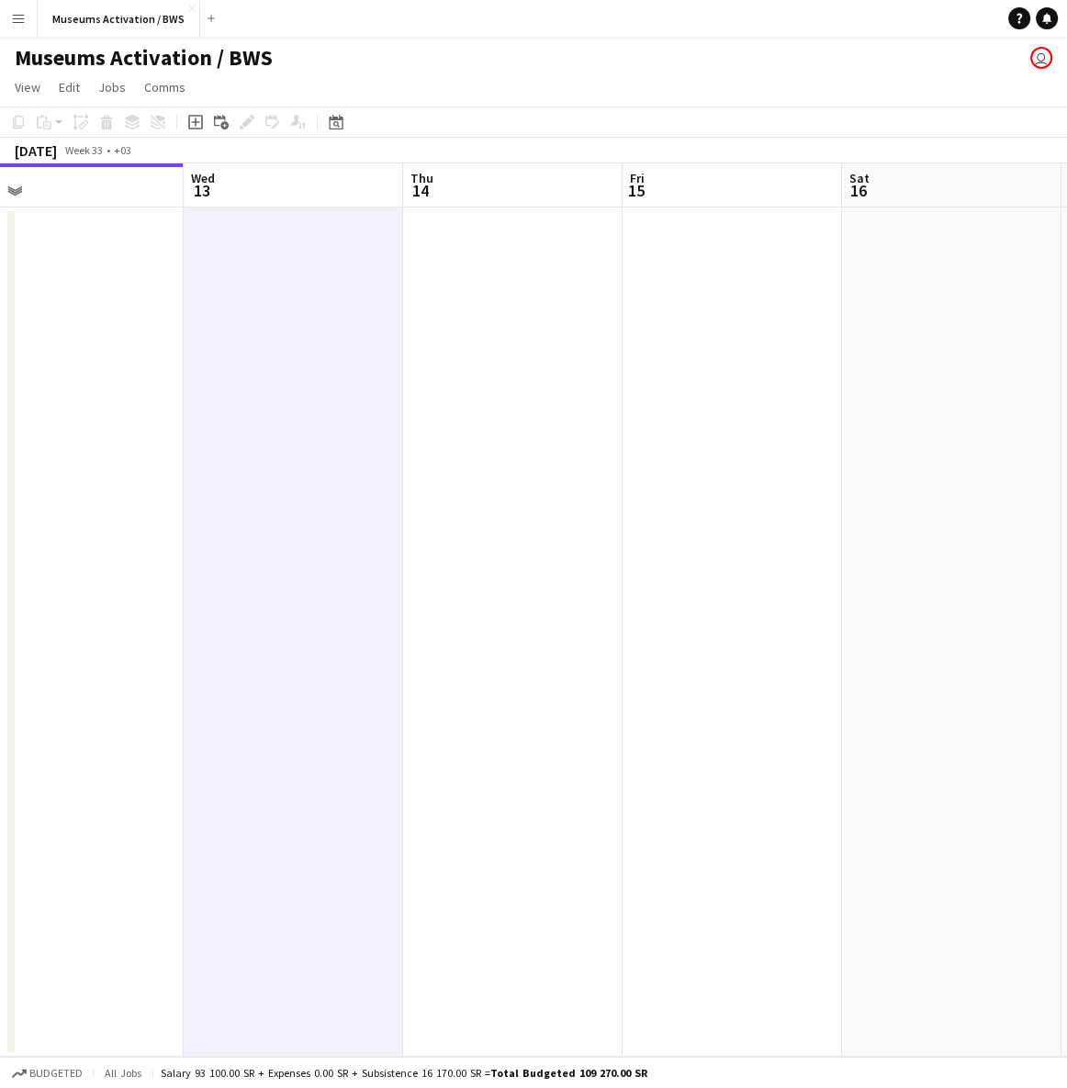
drag, startPoint x: 631, startPoint y: 459, endPoint x: 213, endPoint y: 479, distance: 418.2
click at [297, 472] on app-calendar-viewport "Sat 9 Sun 10 Mon 11 Tue 12 Wed 13 Thu 14 Fri 15 Sat 16 Sun 17 Mon 18" at bounding box center [533, 609] width 1067 height 893
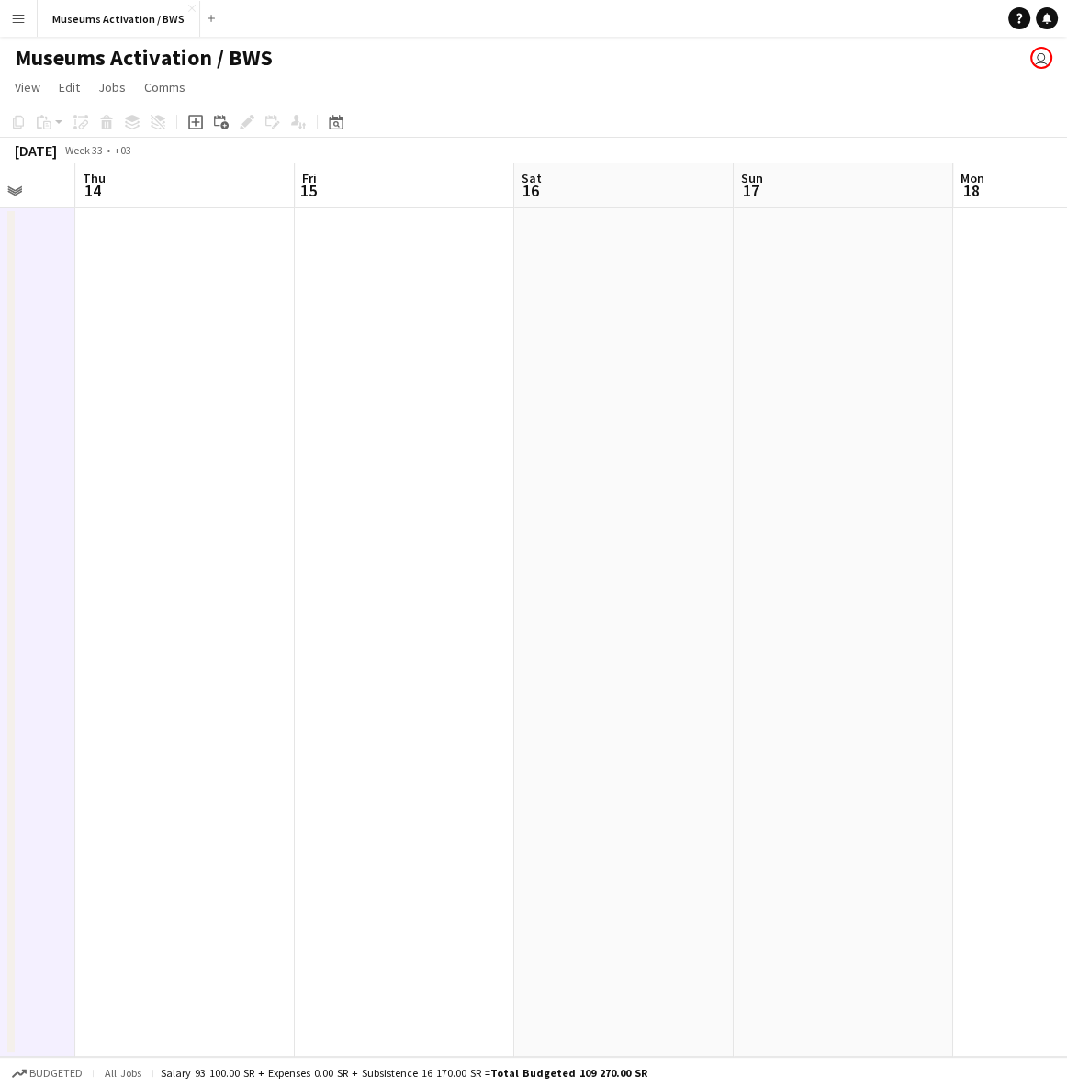
drag, startPoint x: 633, startPoint y: 454, endPoint x: 102, endPoint y: 478, distance: 531.2
click at [89, 476] on app-calendar-viewport "Mon 11 Tue 12 Wed 13 Thu 14 Fri 15 Sat 16 Sun 17 Mon 18 Tue 19 Wed 20" at bounding box center [533, 609] width 1067 height 893
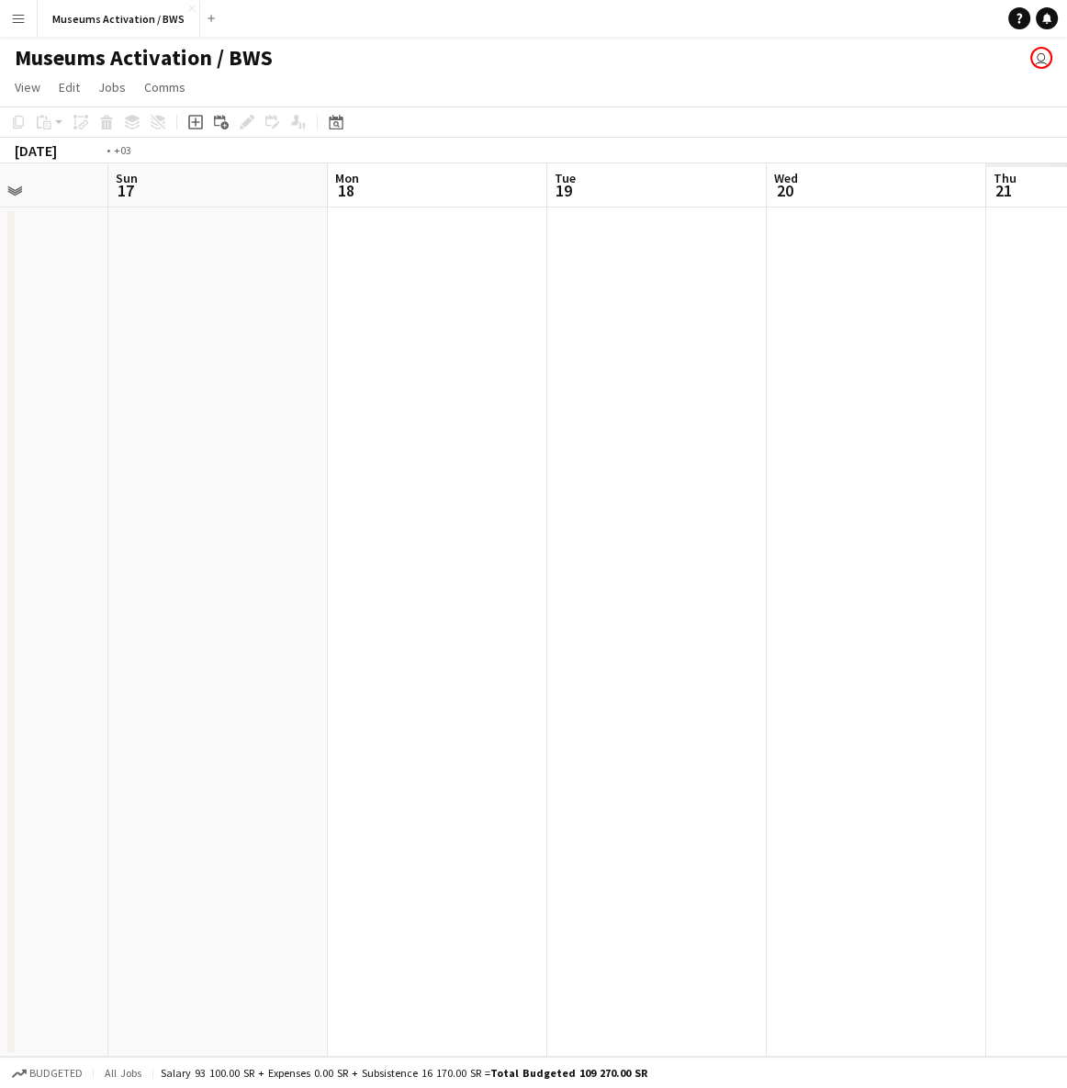
drag, startPoint x: 567, startPoint y: 477, endPoint x: 20, endPoint y: 499, distance: 547.6
click at [21, 499] on app-calendar-viewport "Thu 14 Fri 15 Sat 16 Sun 17 Mon 18 Tue 19 Wed 20 Thu 21 Fri 22 Sat 23" at bounding box center [533, 609] width 1067 height 893
drag, startPoint x: 532, startPoint y: 474, endPoint x: 114, endPoint y: 478, distance: 418.7
click at [59, 478] on app-calendar-viewport "Sun 17 Mon 18 Tue 19 Wed 20 Thu 21 Fri 22 Sat 23 Sun 24 Mon 25 Tue 26" at bounding box center [533, 609] width 1067 height 893
click at [53, 469] on app-calendar-viewport "Mon 18 Tue 19 Wed 20 Thu 21 Fri 22 Sat 23 Sun 24 Mon 25 Tue 26 Wed 27" at bounding box center [533, 609] width 1067 height 893
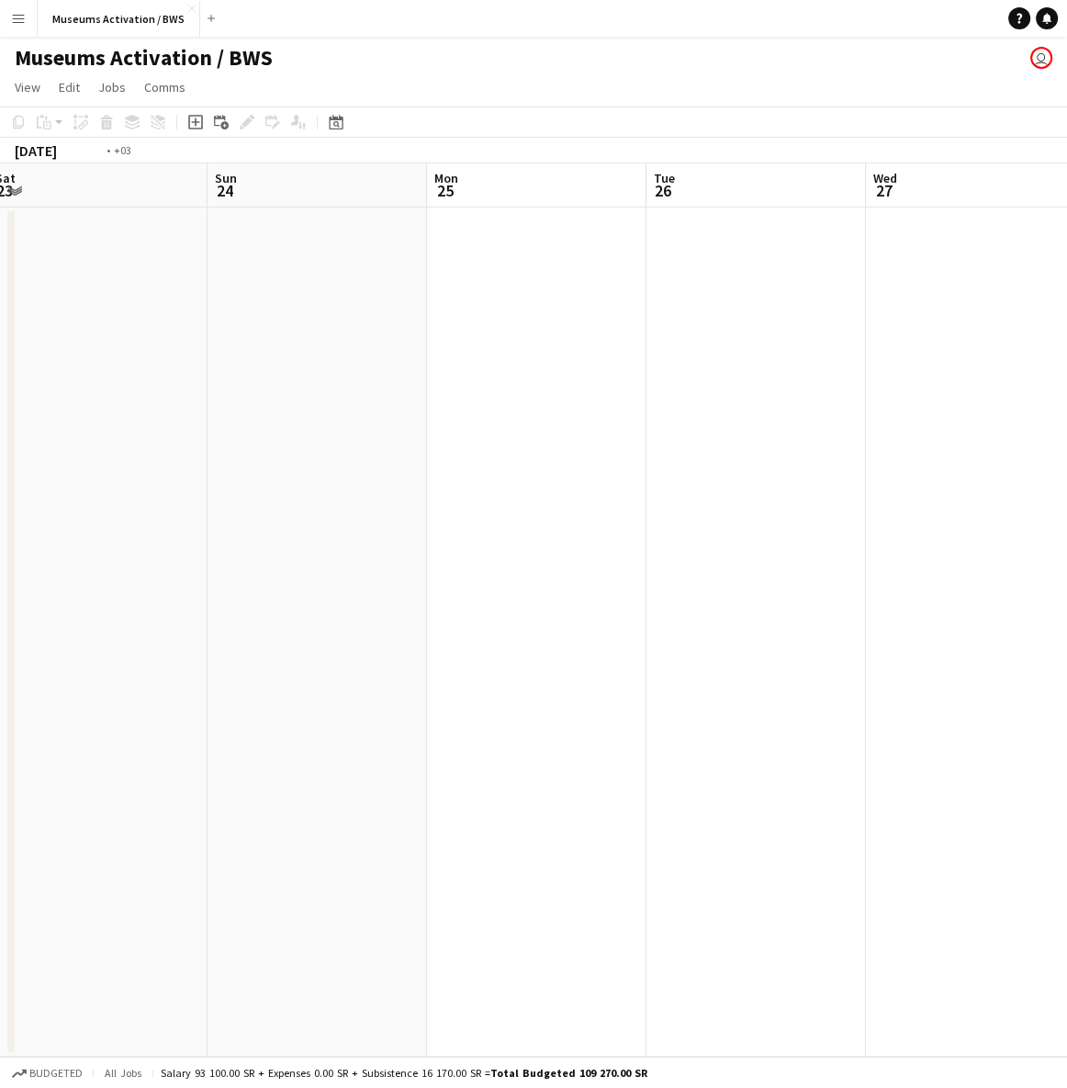
click at [79, 494] on app-calendar-viewport "Wed 20 Thu 21 Fri 22 Sat 23 Sun 24 Mon 25 Tue 26 Wed 27 Thu 28 Fri 29" at bounding box center [533, 609] width 1067 height 893
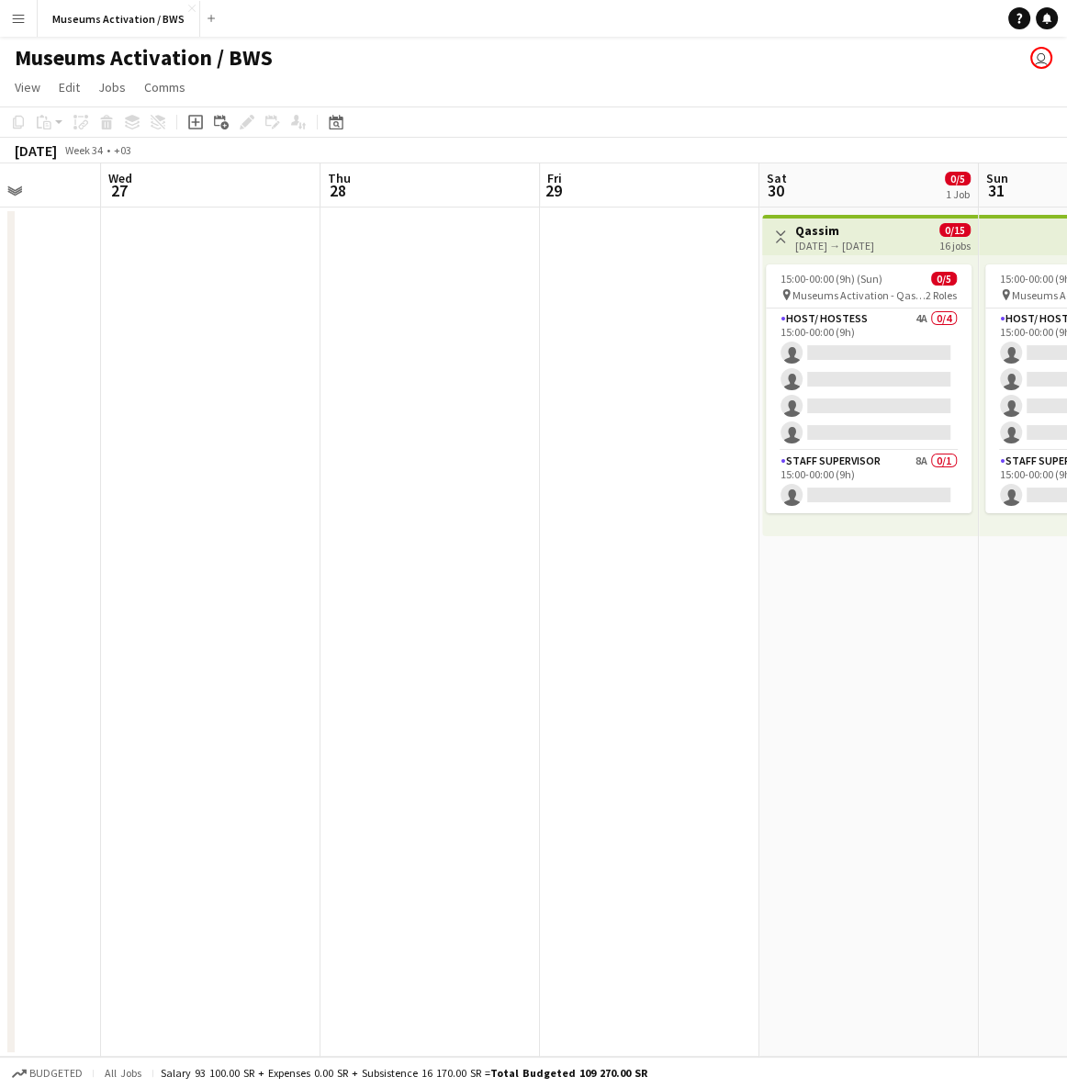
drag, startPoint x: 317, startPoint y: 453, endPoint x: 80, endPoint y: 475, distance: 237.9
click at [82, 474] on app-calendar-viewport "Sun 24 Mon 25 Tue 26 Wed 27 Thu 28 Fri 29 Sat 30 0/5 1 Job Sun 31 0/5 1 Job Mon…" at bounding box center [533, 609] width 1067 height 893
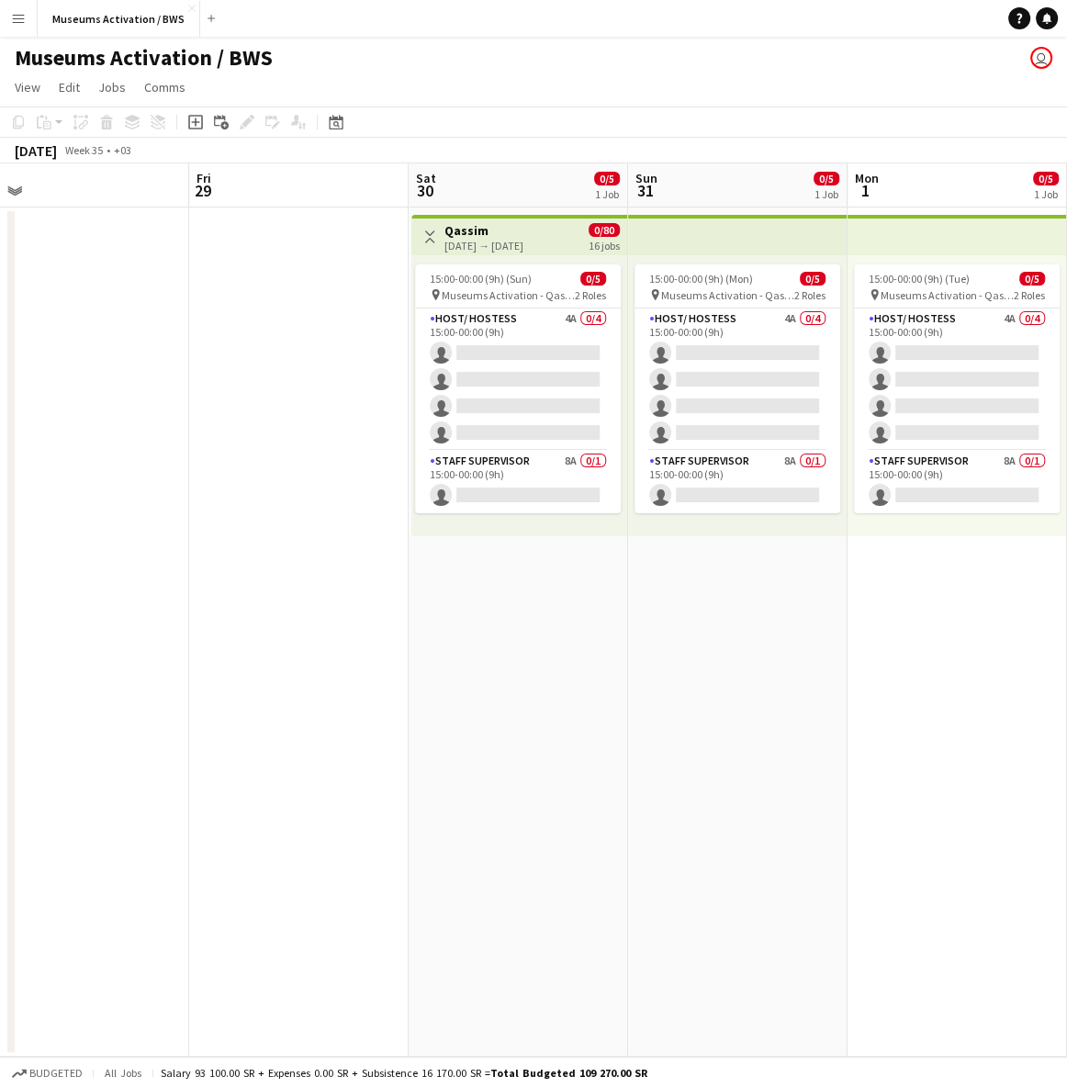
click at [388, 471] on app-calendar-viewport "Mon 25 Tue 26 Wed 27 Thu 28 Fri 29 Sat 30 0/5 1 Job Sun 31 0/5 1 Job Mon 1 0/5 …" at bounding box center [533, 609] width 1067 height 893
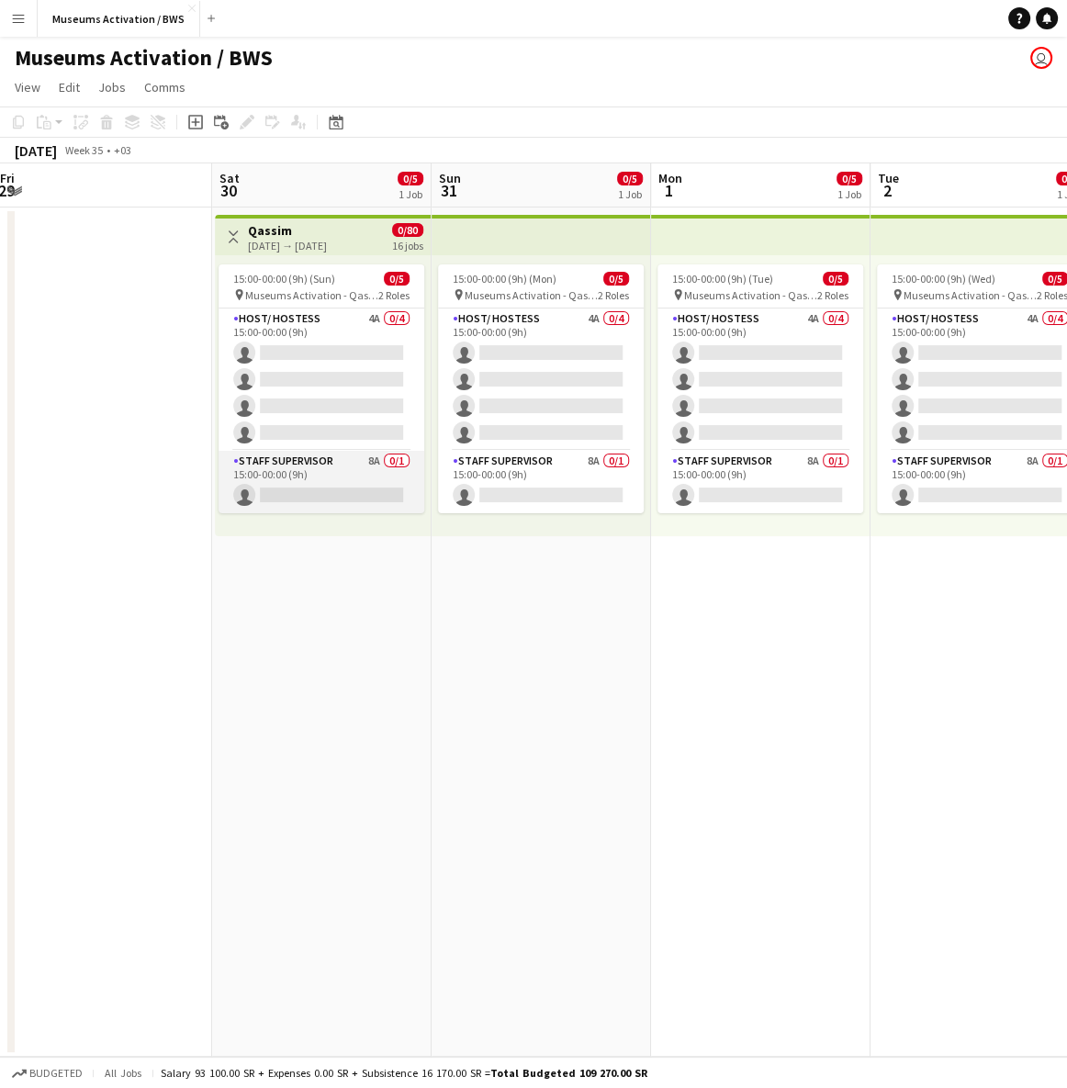
click at [335, 473] on app-card-role "Staff Supervisor 8A 0/1 15:00-00:00 (9h) single-neutral-actions" at bounding box center [322, 482] width 206 height 62
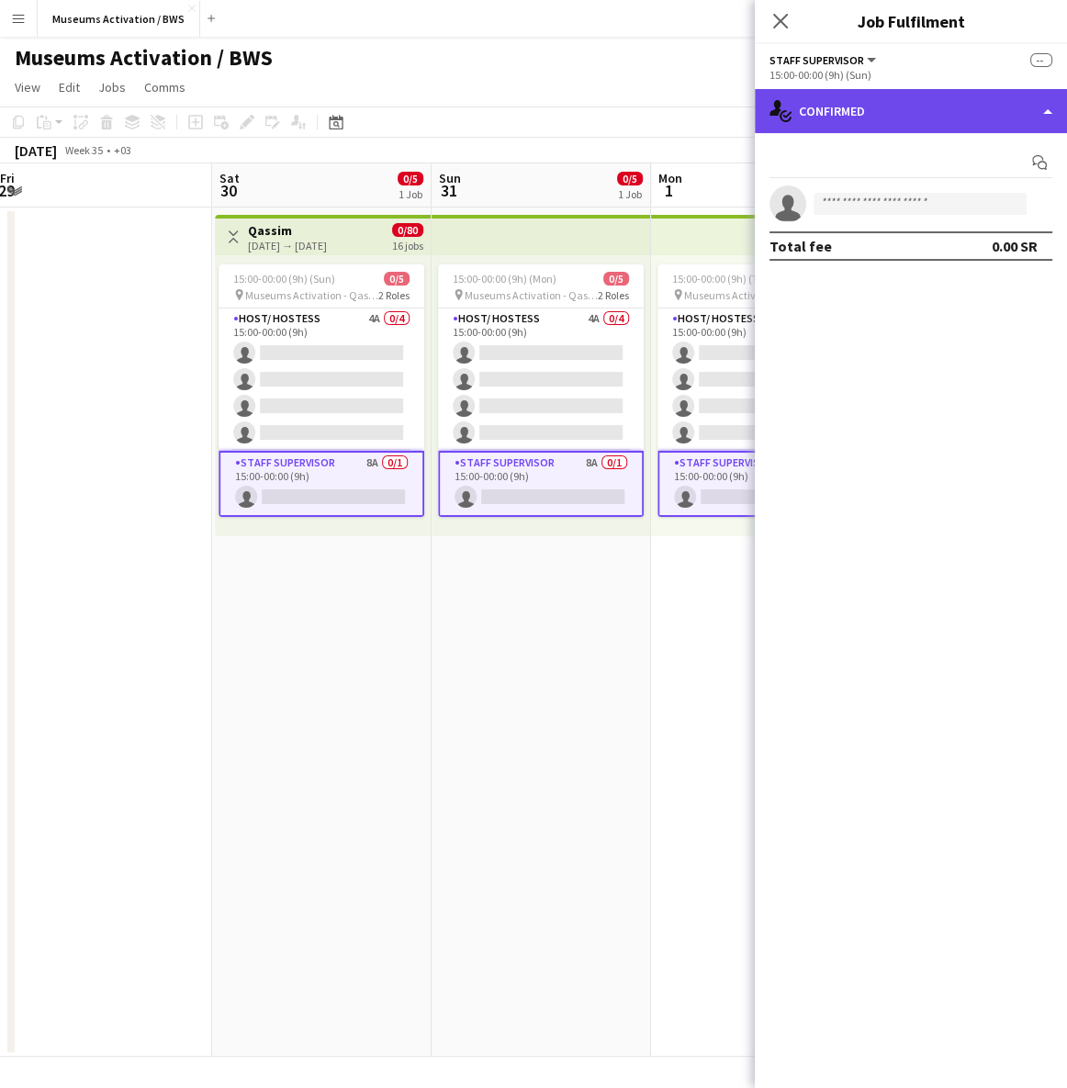
click at [914, 106] on div "single-neutral-actions-check-2 Confirmed" at bounding box center [911, 111] width 312 height 44
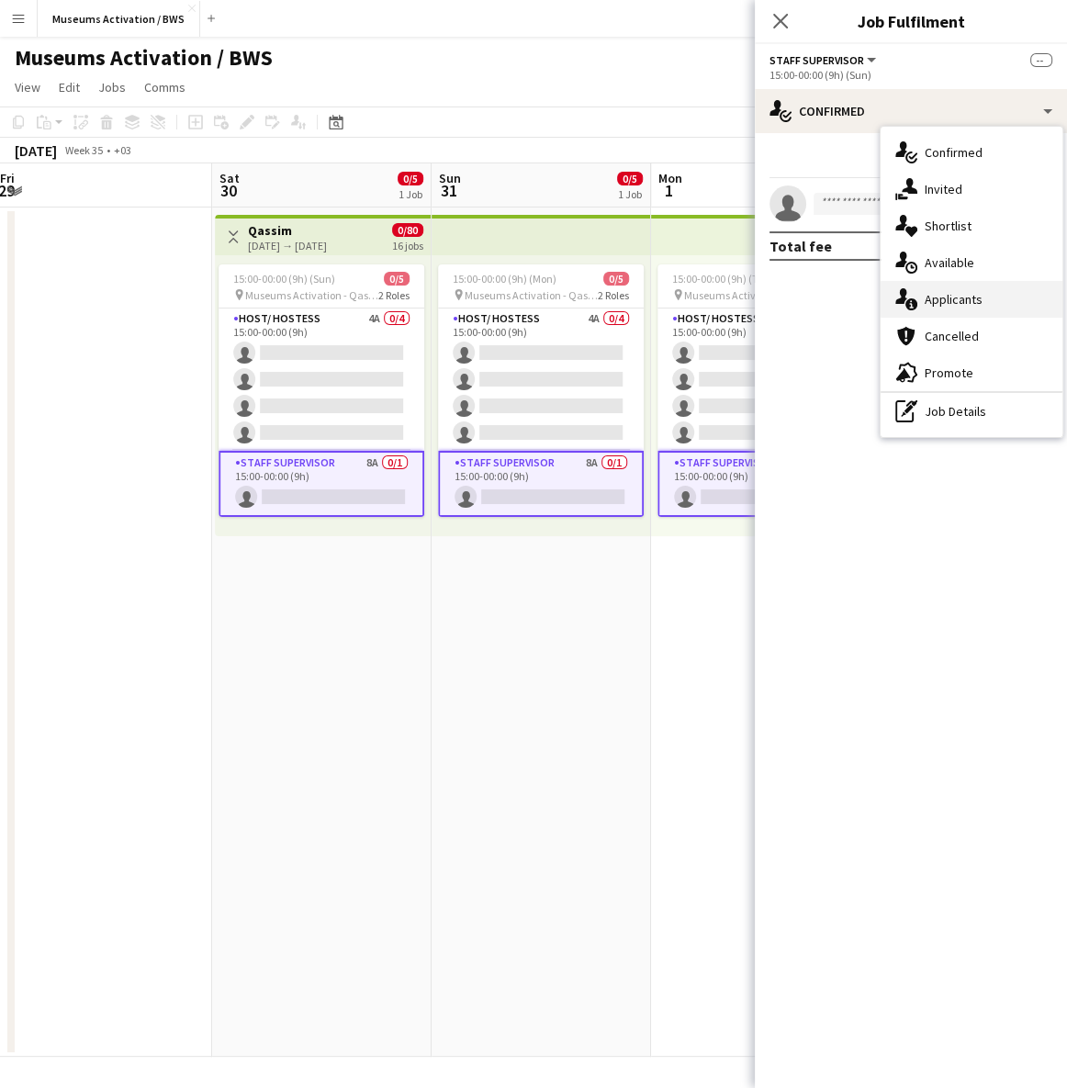
click at [958, 296] on div "single-neutral-actions-information Applicants" at bounding box center [971, 299] width 182 height 37
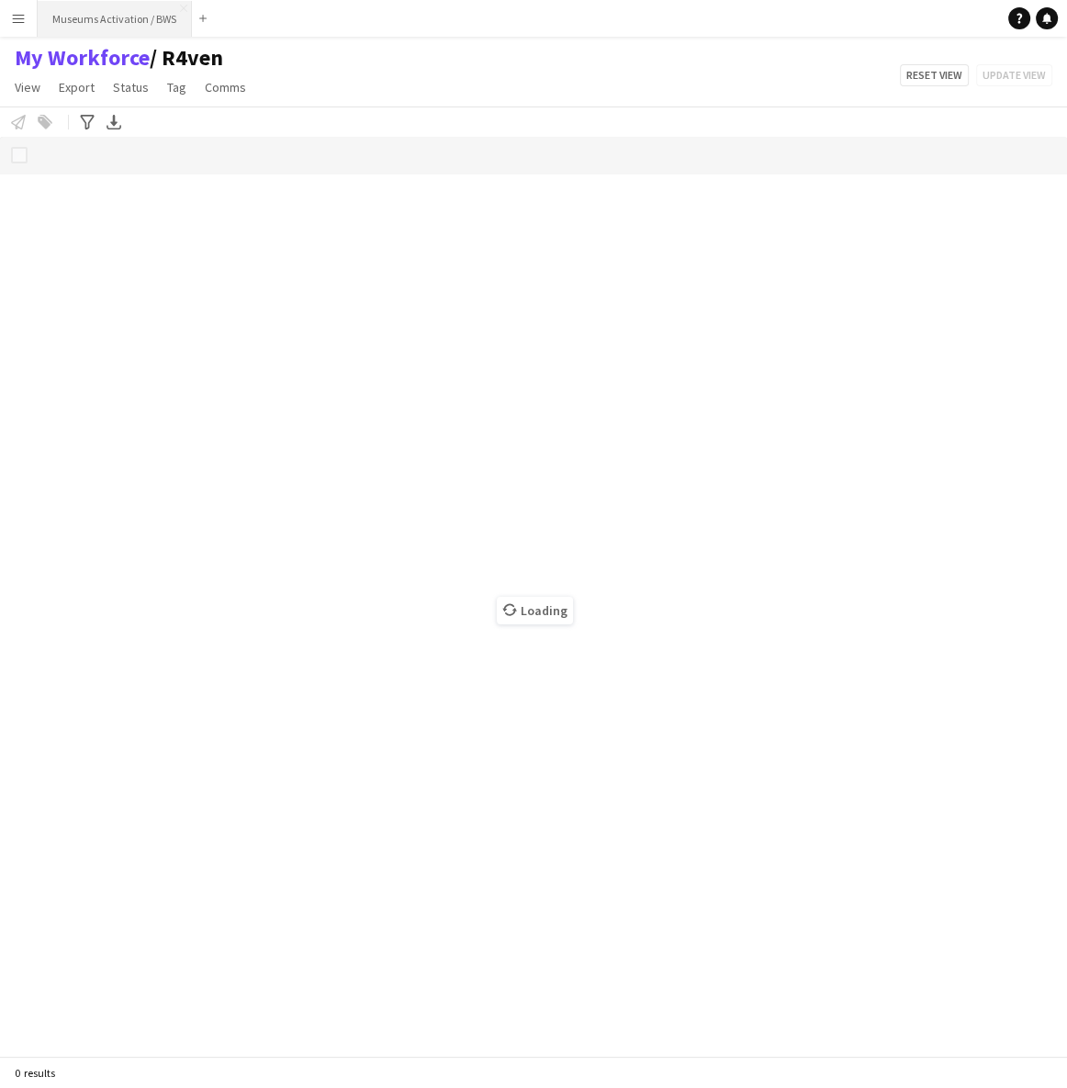
click at [135, 15] on button "Museums Activation / BWS Close" at bounding box center [115, 19] width 154 height 36
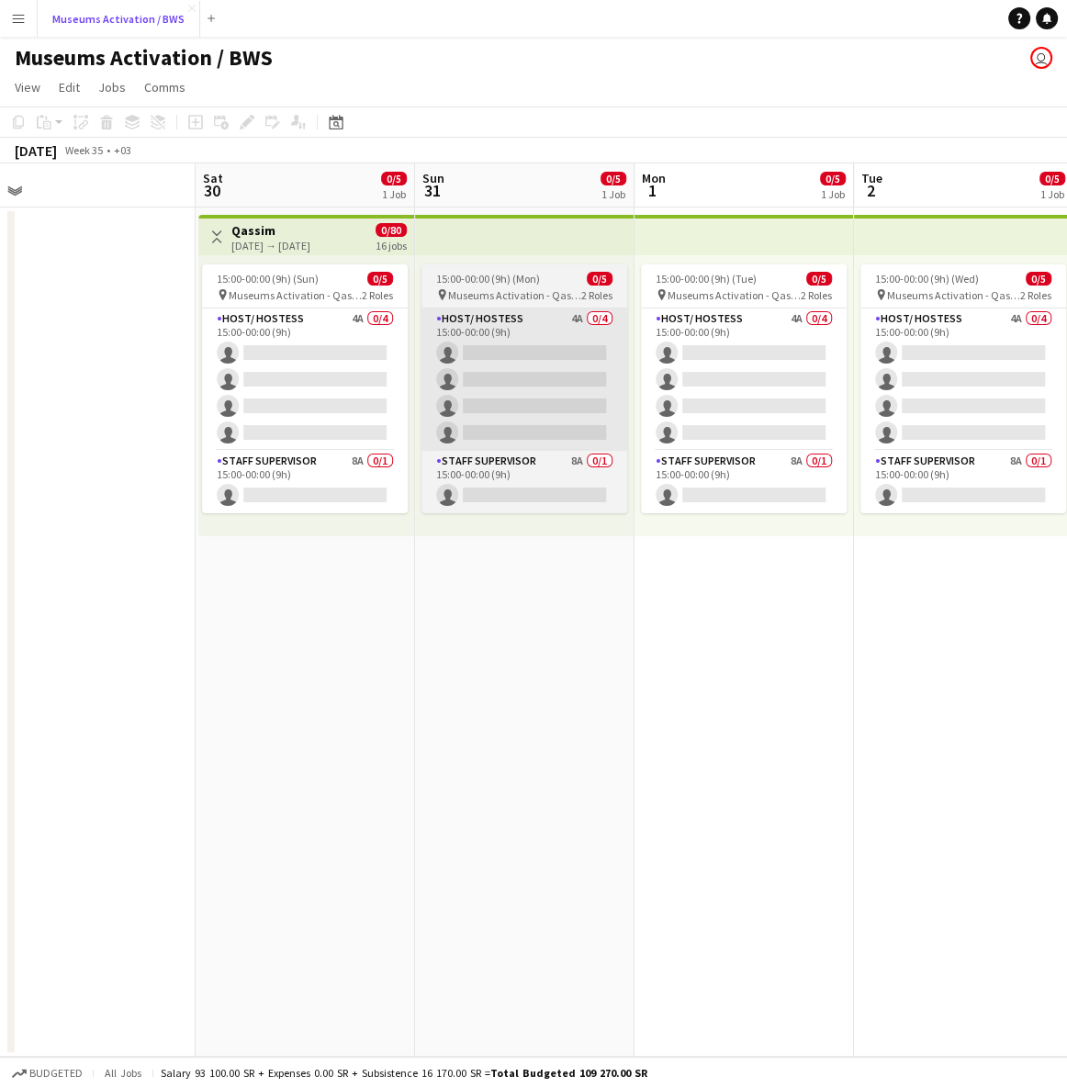
scroll to position [0, 683]
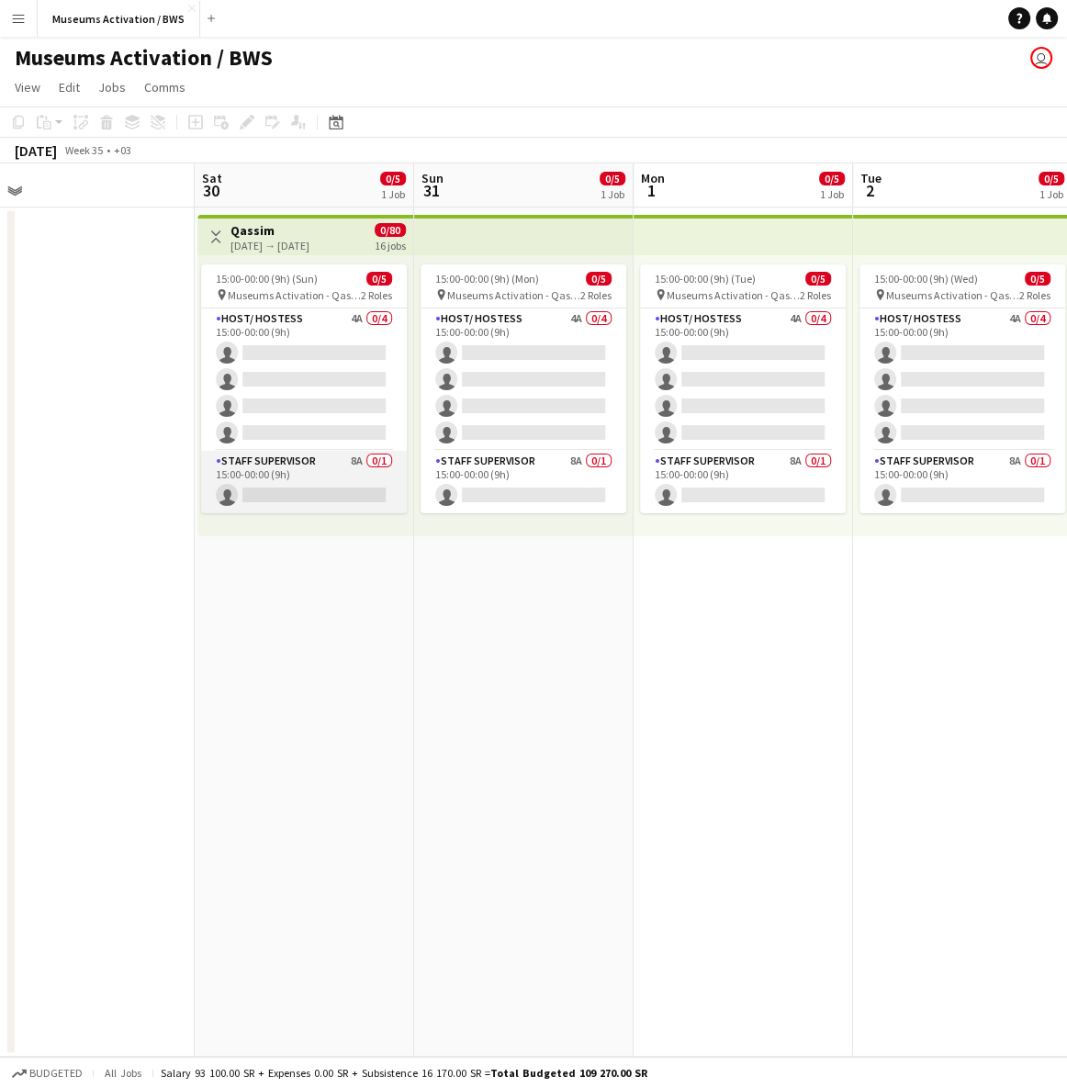
click at [306, 504] on app-card-role "Staff Supervisor 8A 0/1 15:00-00:00 (9h) single-neutral-actions" at bounding box center [304, 482] width 206 height 62
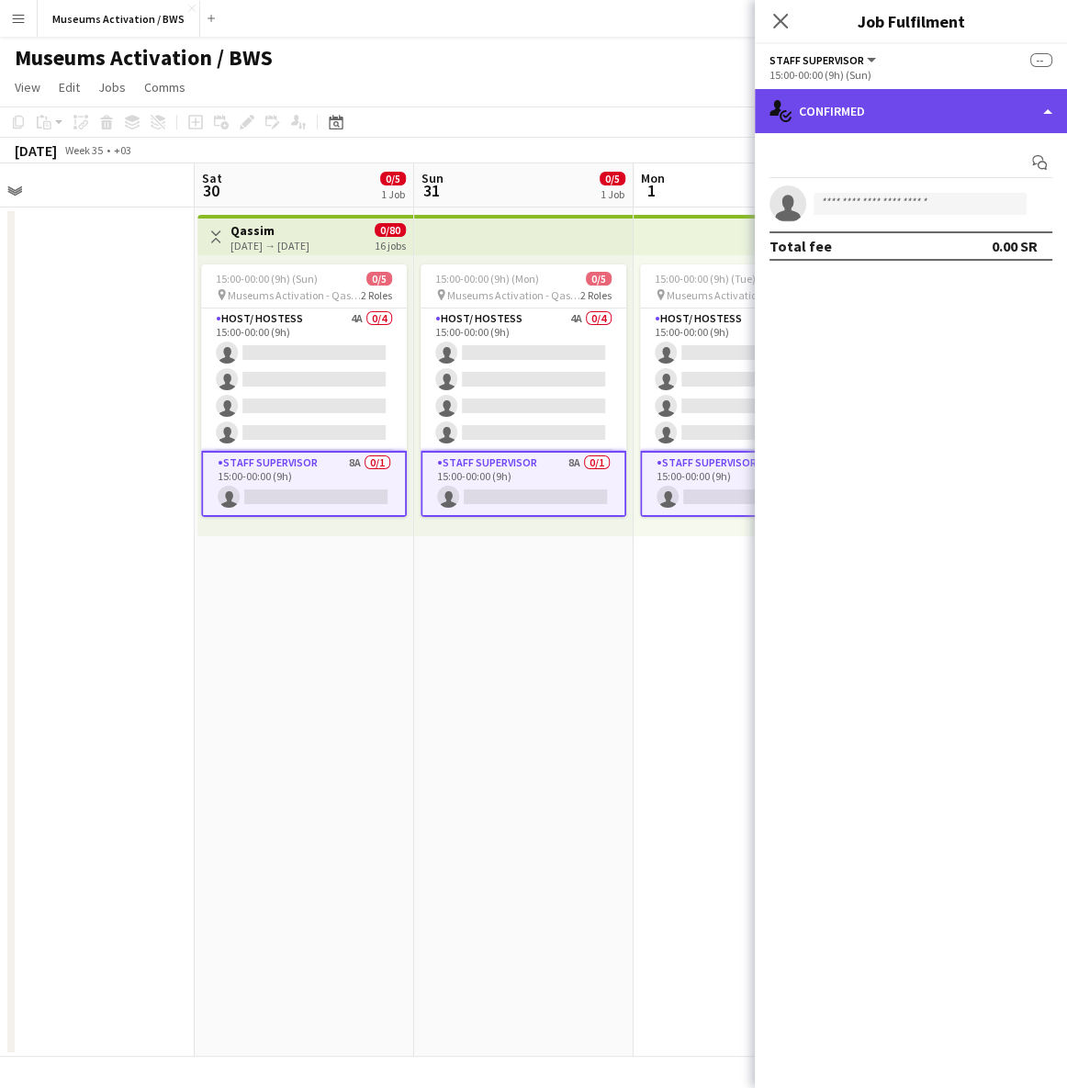
click at [851, 123] on div "single-neutral-actions-check-2 Confirmed" at bounding box center [911, 111] width 312 height 44
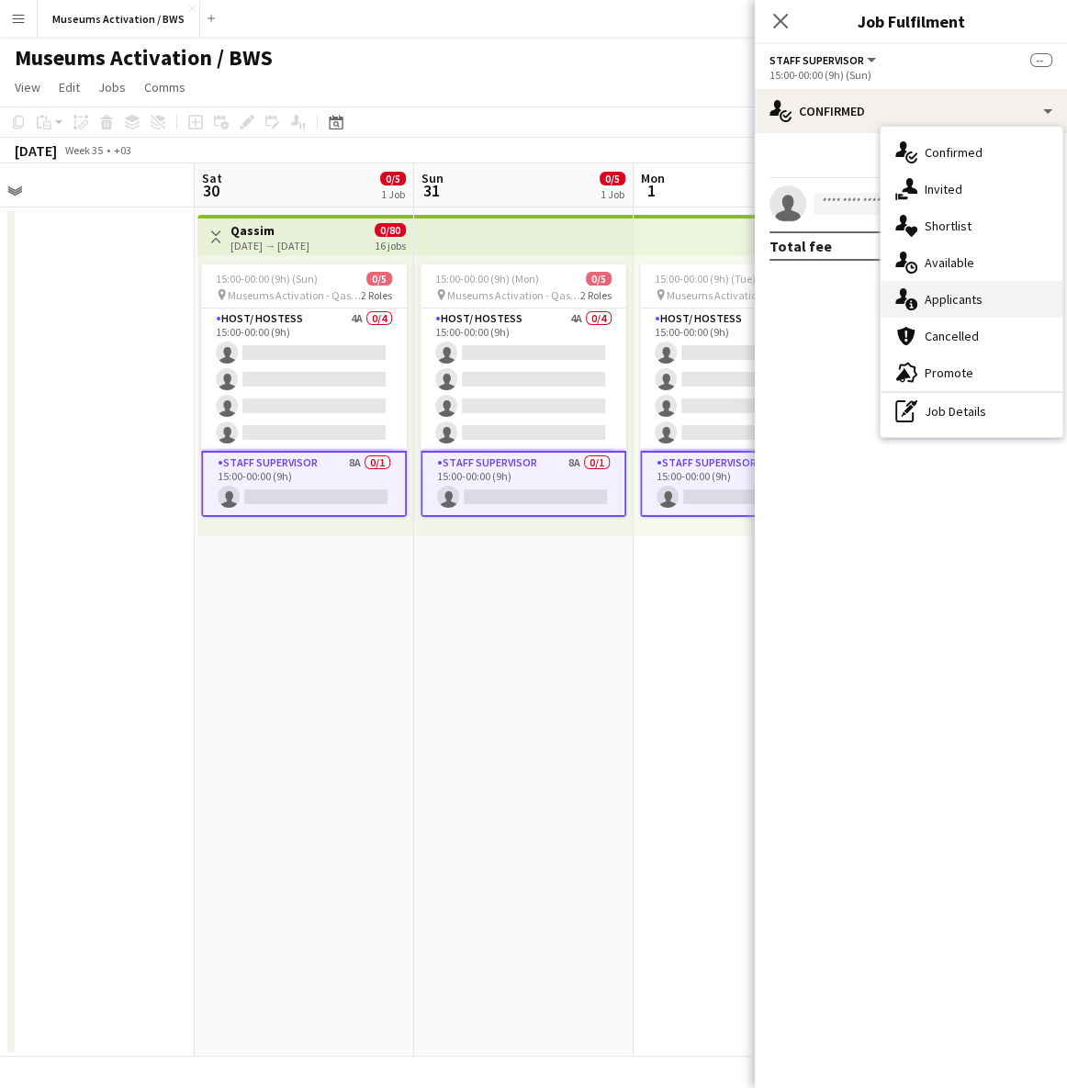
click at [936, 301] on div "single-neutral-actions-information Applicants" at bounding box center [971, 299] width 182 height 37
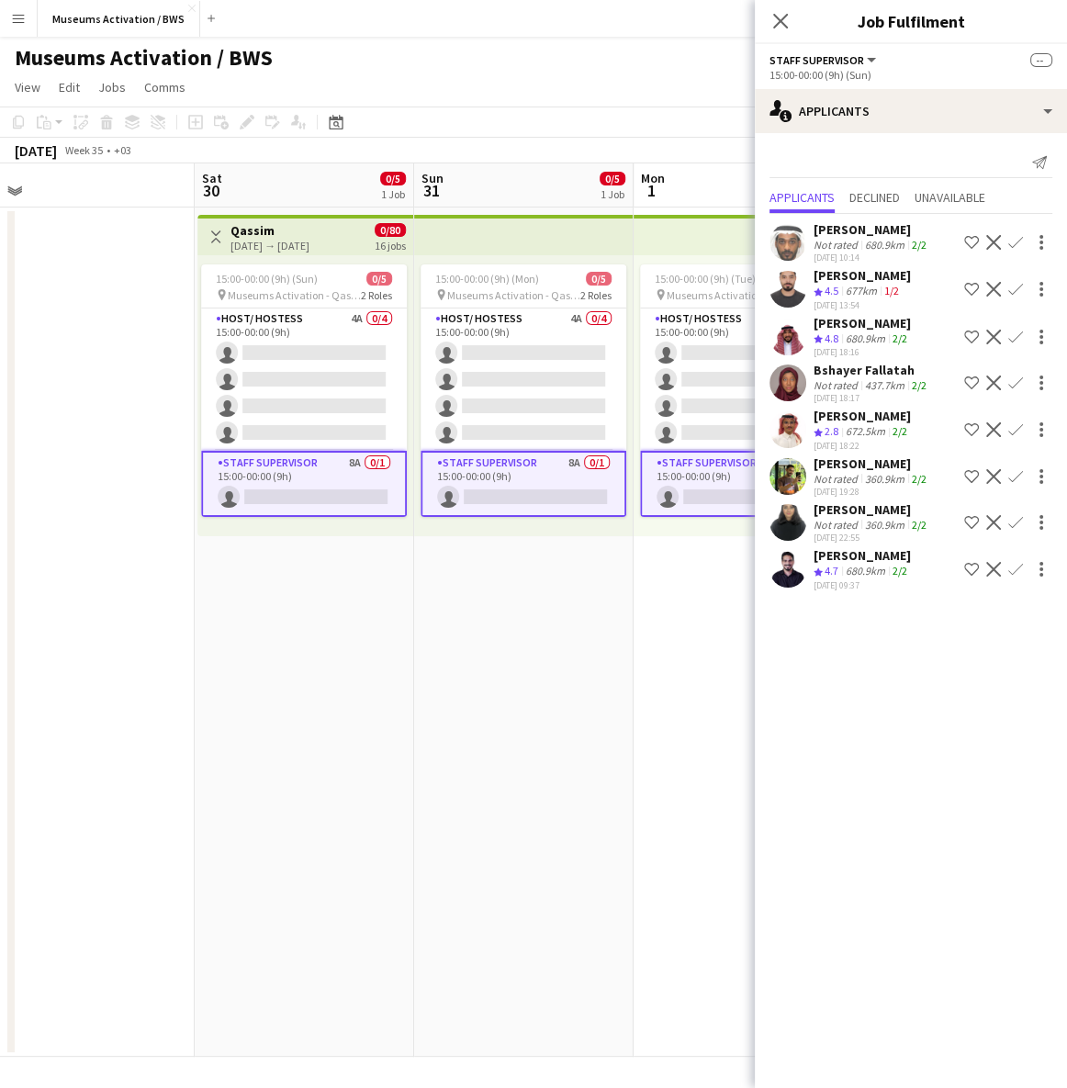
click at [972, 282] on app-icon "Shortlist crew" at bounding box center [971, 289] width 15 height 15
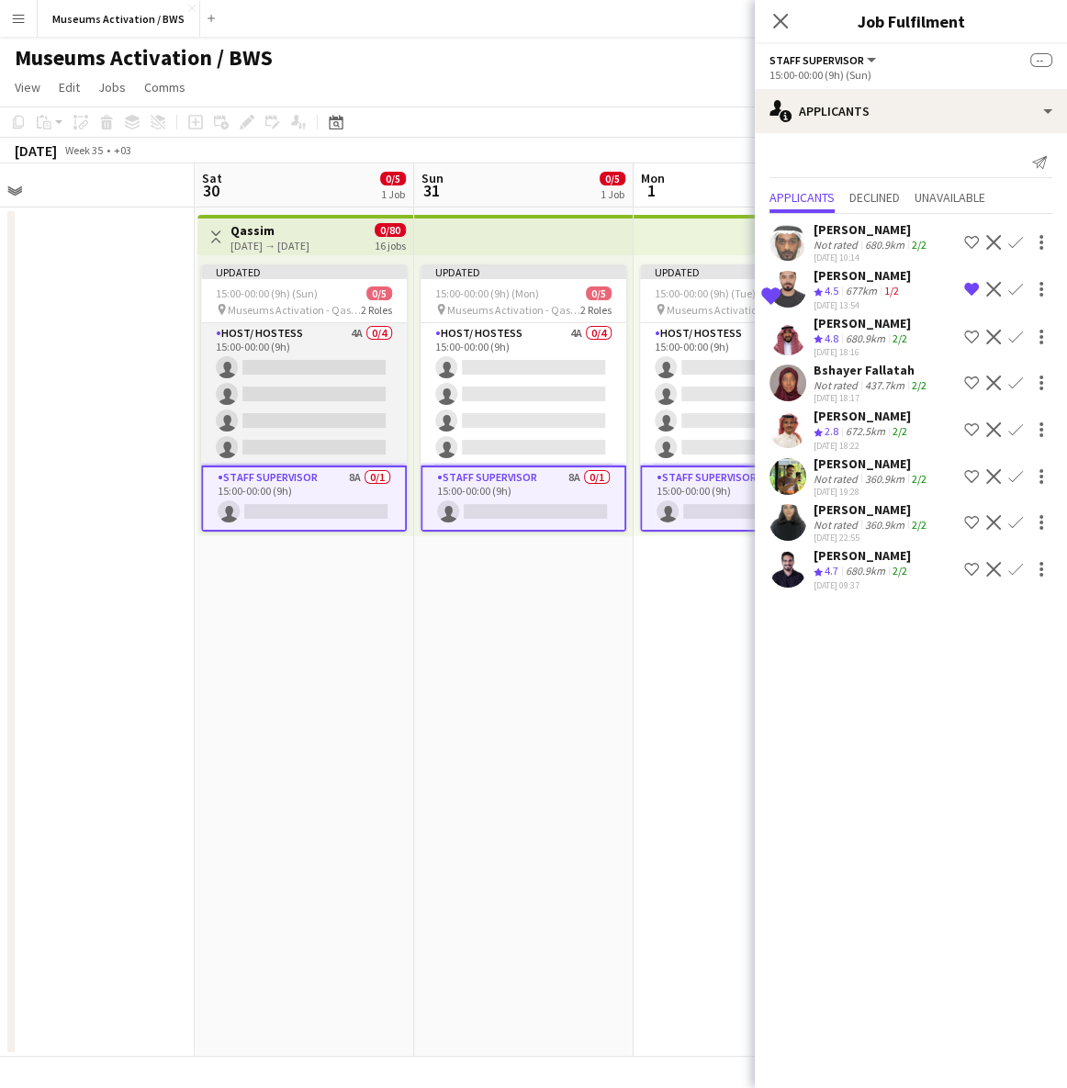
click at [316, 367] on app-card-role "Host/ Hostess 4A 0/4 15:00-00:00 (9h) single-neutral-actions single-neutral-act…" at bounding box center [304, 394] width 206 height 142
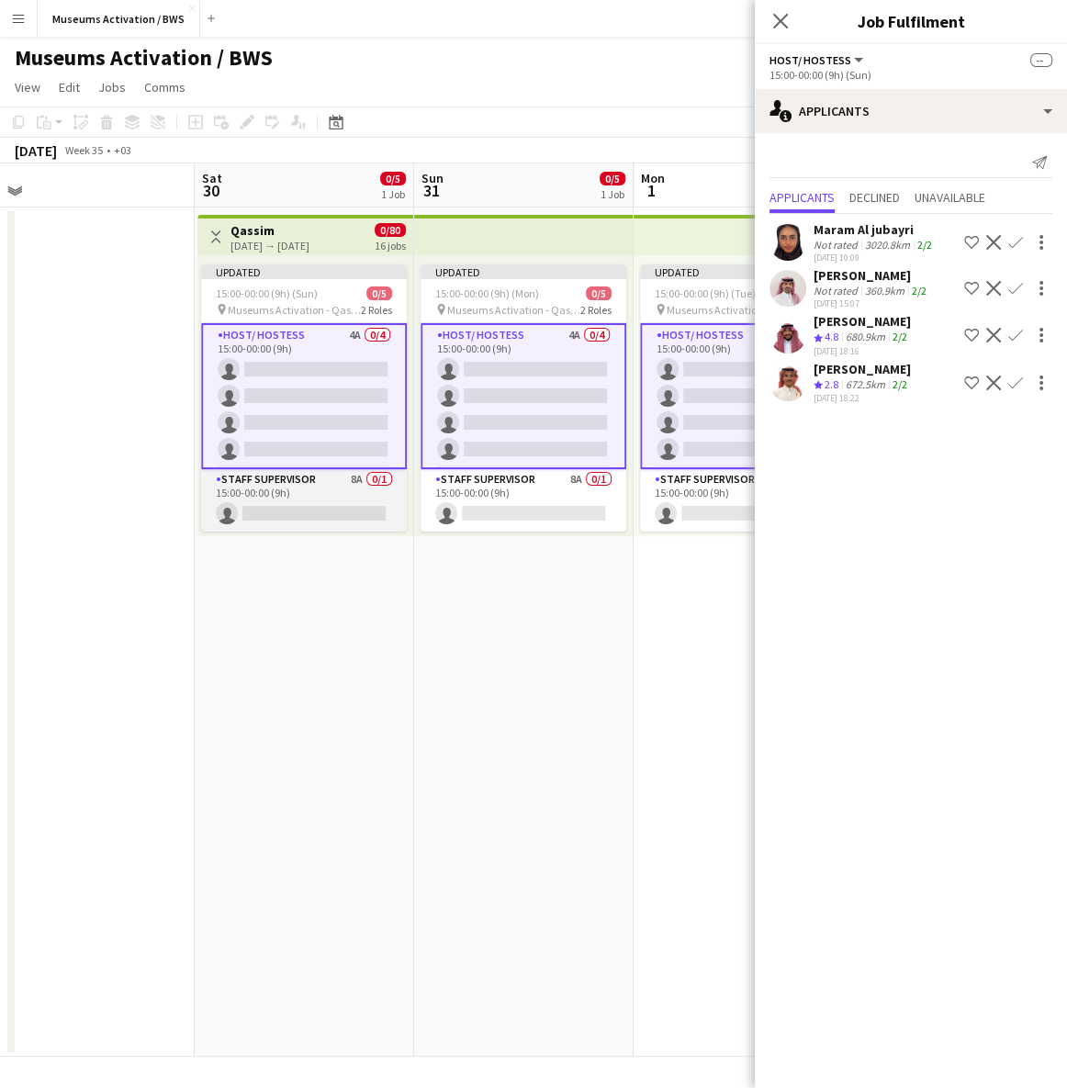
click at [349, 491] on app-card-role "Staff Supervisor 8A 0/1 15:00-00:00 (9h) single-neutral-actions" at bounding box center [304, 500] width 206 height 62
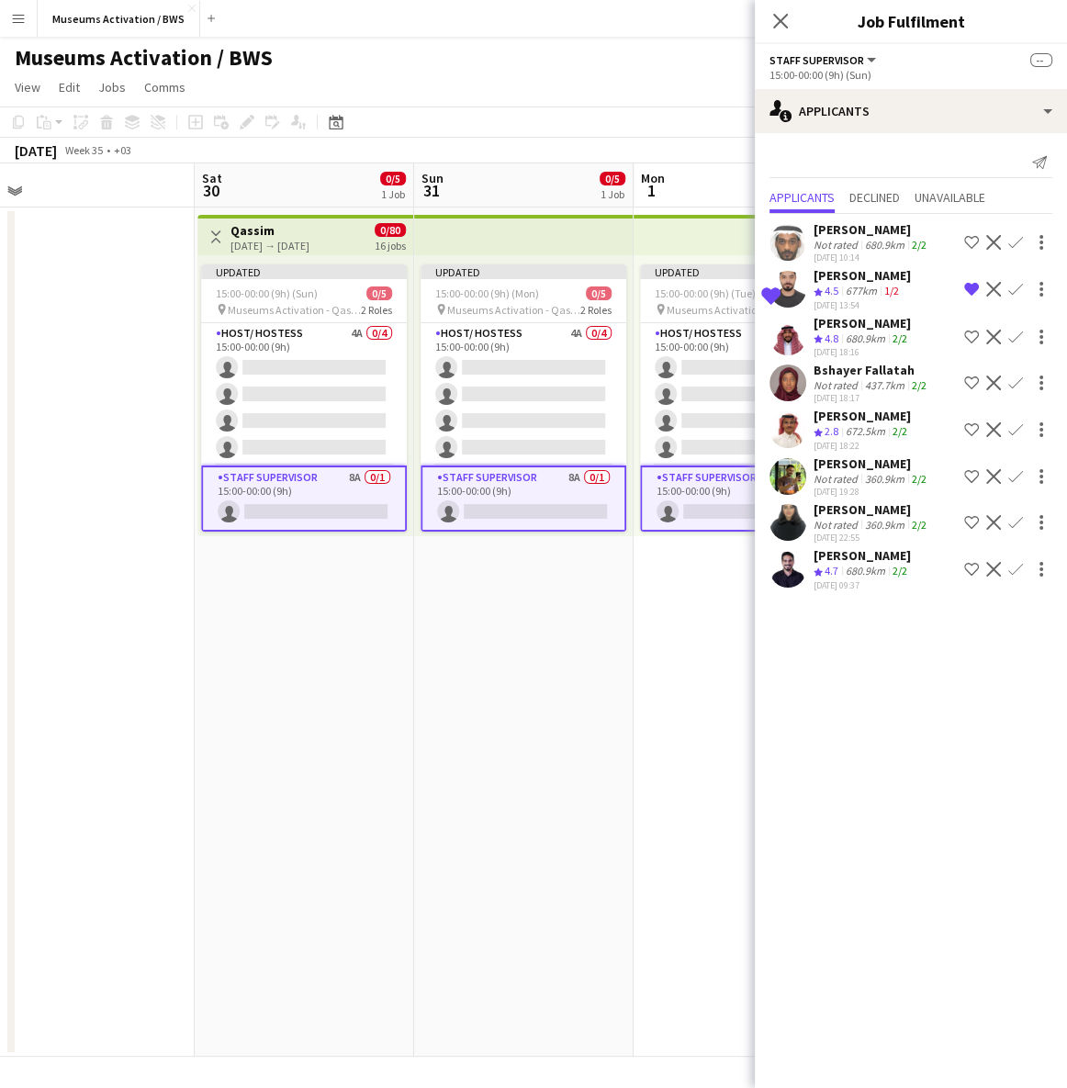
click at [970, 285] on app-icon "Remove crew from shortlist" at bounding box center [971, 289] width 15 height 15
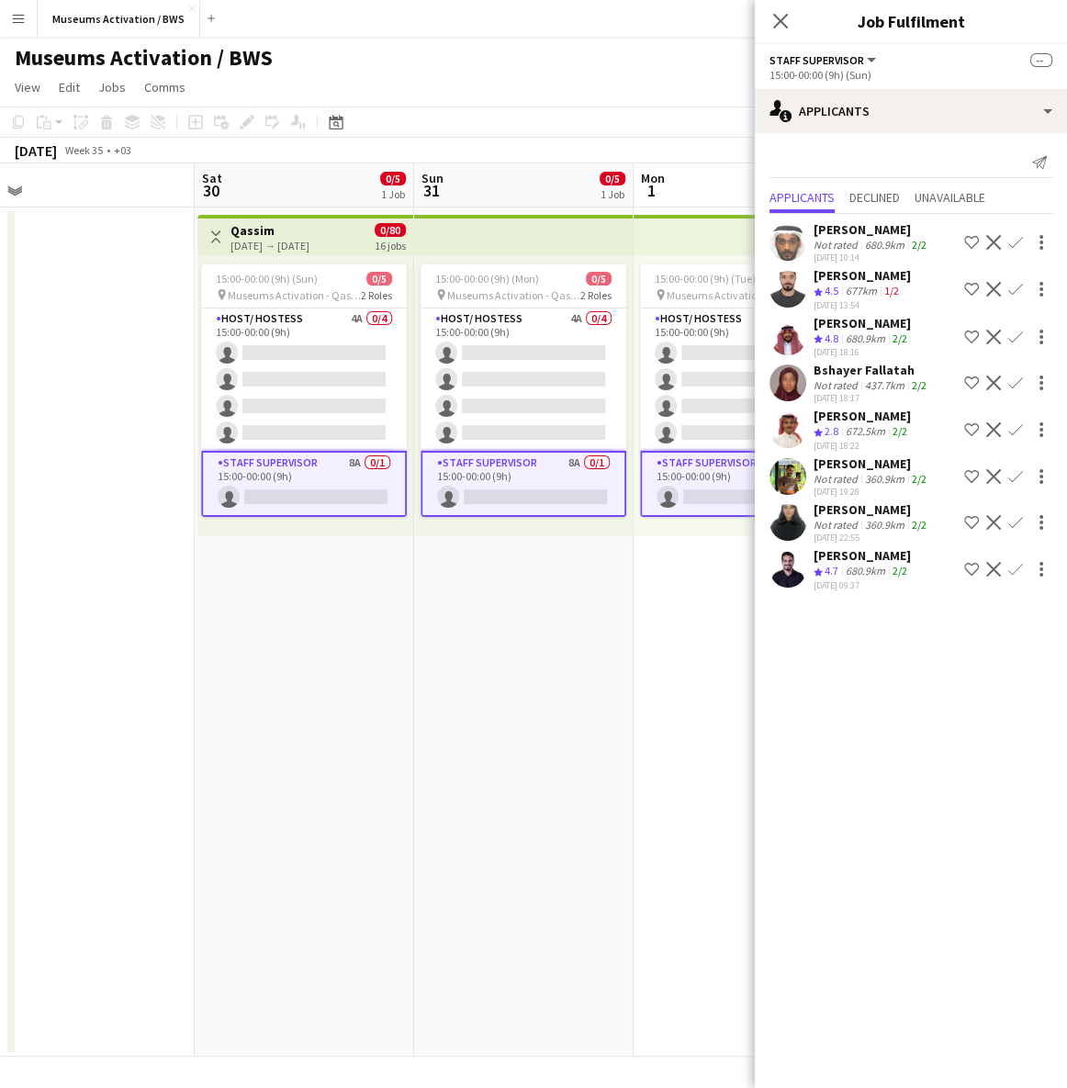
click at [970, 562] on app-icon "Shortlist crew" at bounding box center [971, 569] width 15 height 15
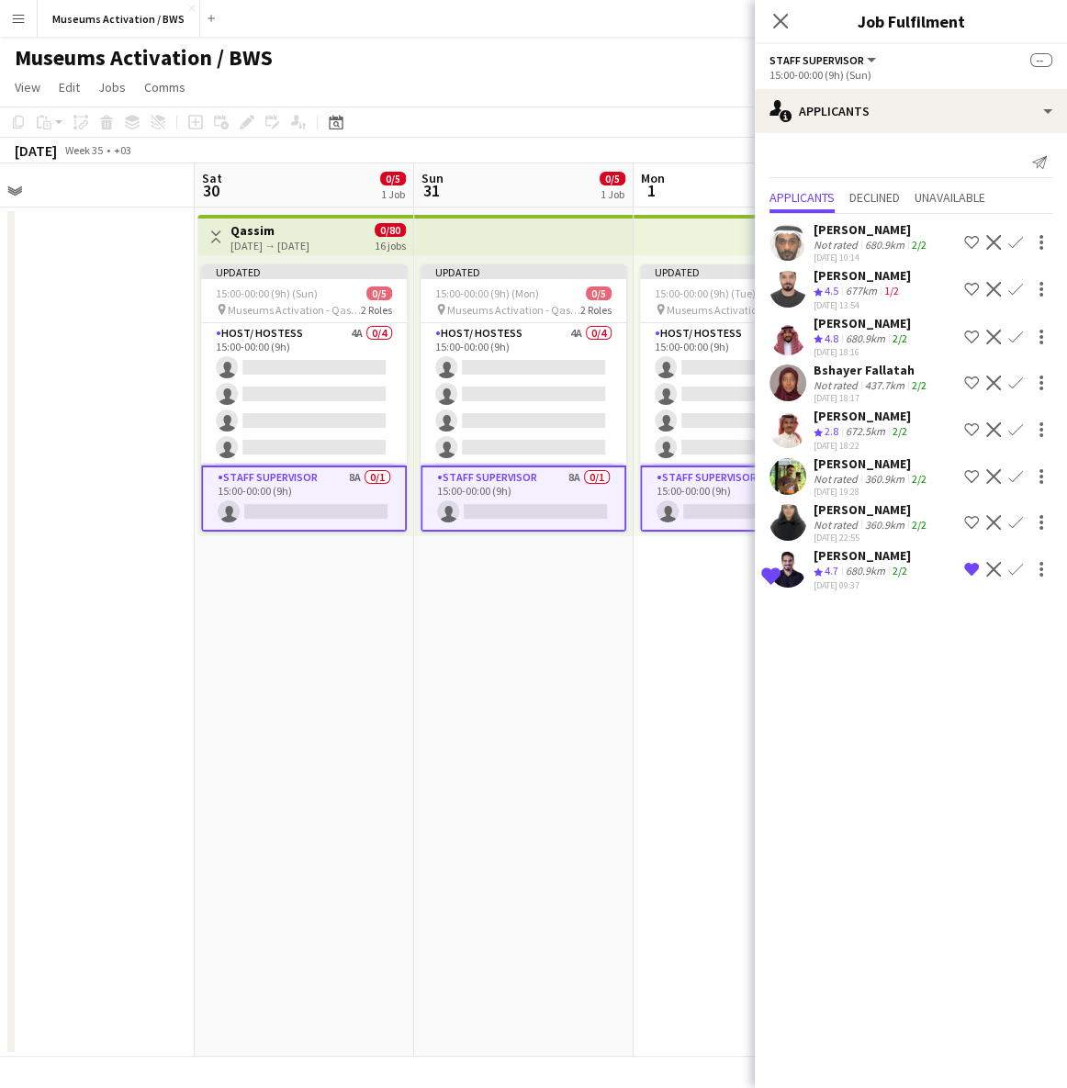
click at [880, 569] on div "680.9km" at bounding box center [865, 572] width 47 height 16
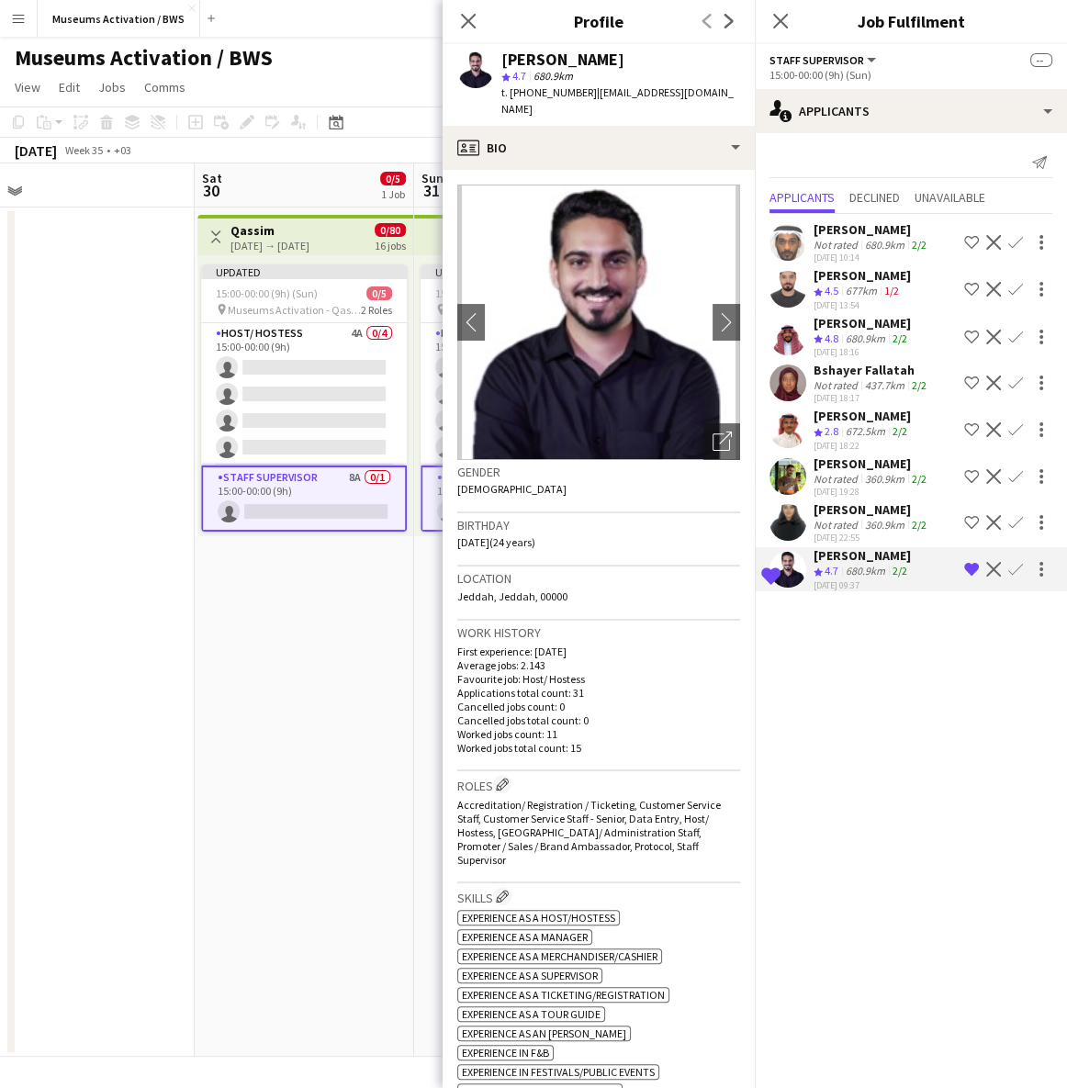
click at [970, 571] on app-icon "Remove crew from shortlist" at bounding box center [971, 569] width 15 height 15
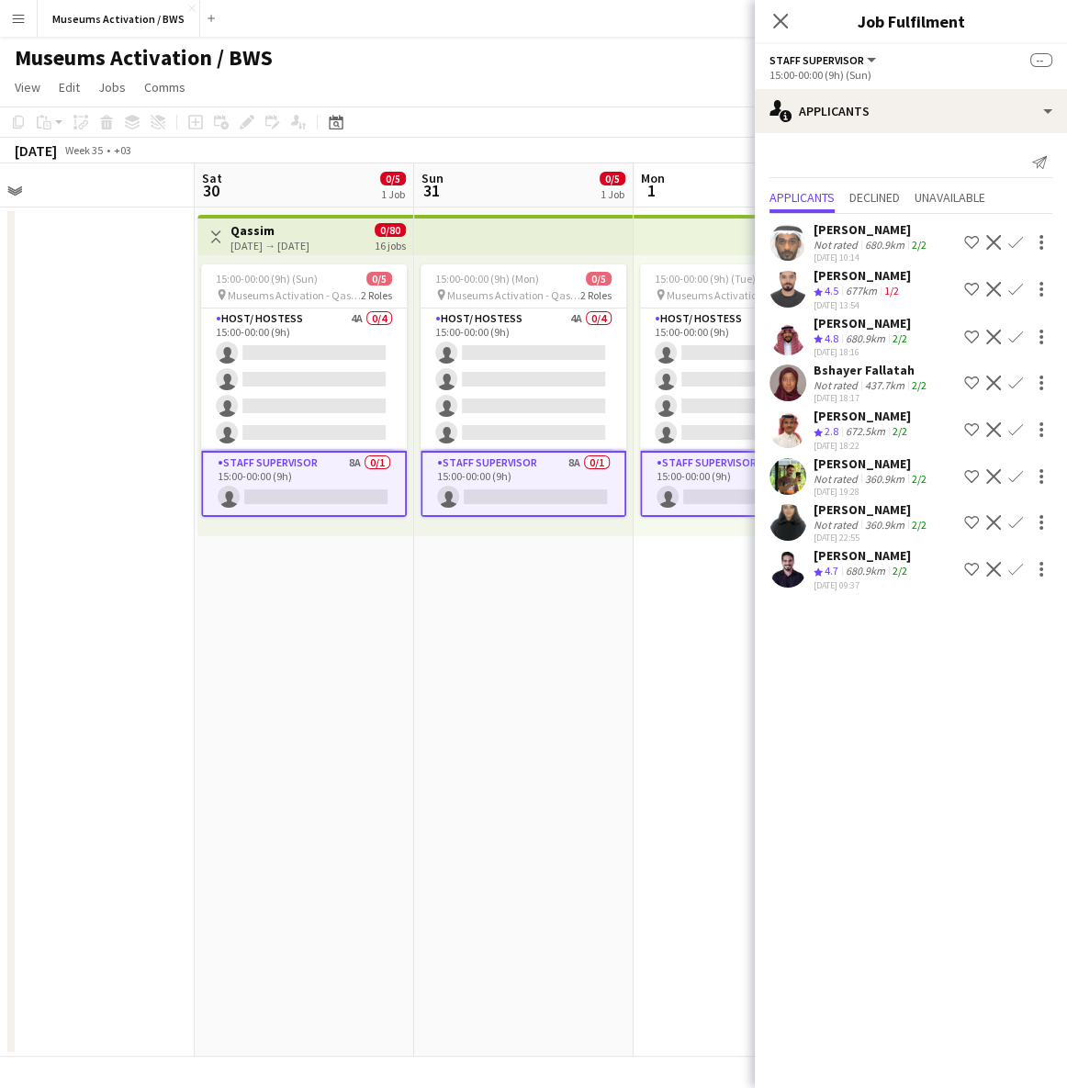
click at [970, 288] on app-icon "Shortlist crew" at bounding box center [971, 289] width 15 height 15
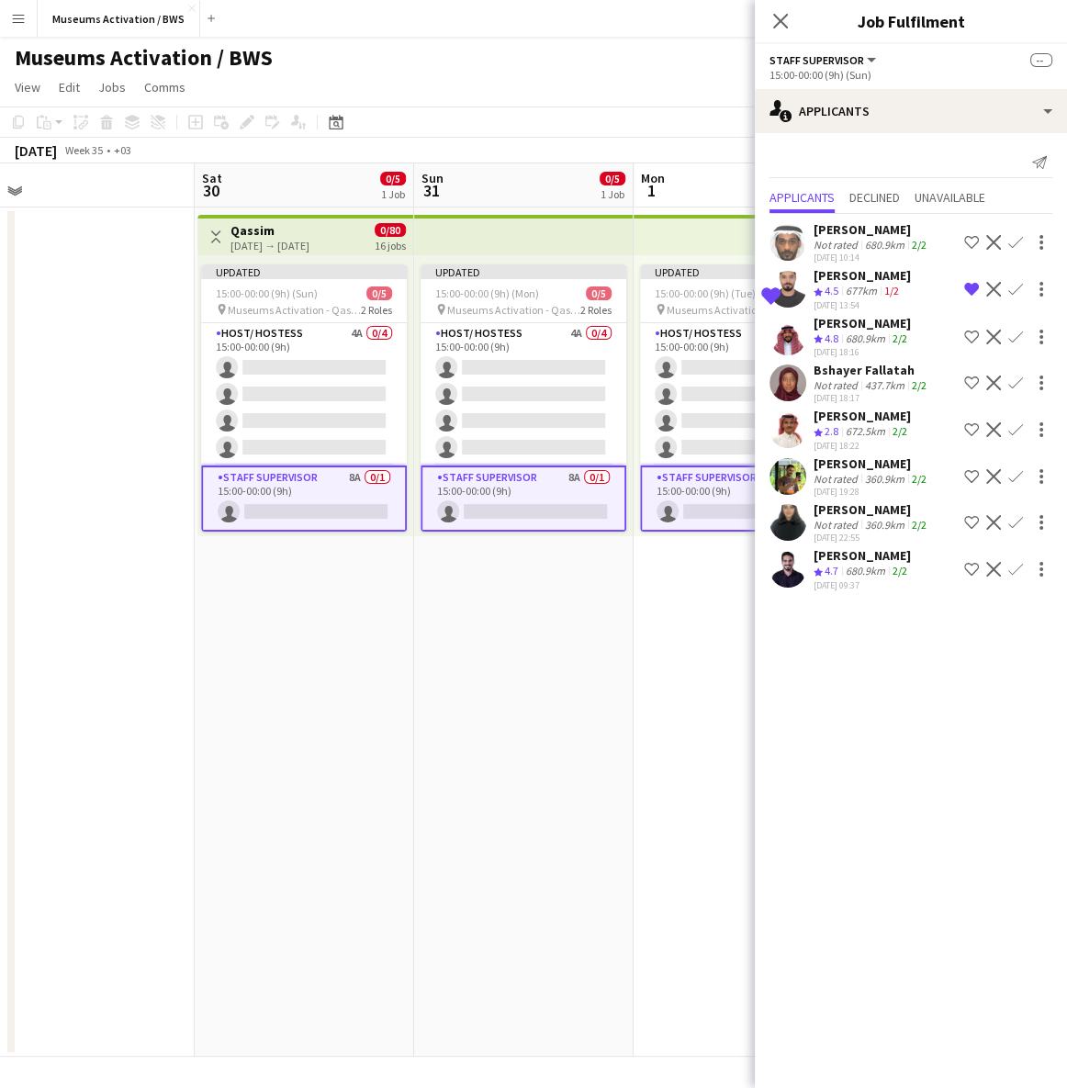
click at [807, 473] on div "Khaled Marwan alharbi Not rated 360.9km 2/2 10-08-2025 19:28 Shortlist crew Dec…" at bounding box center [911, 476] width 312 height 42
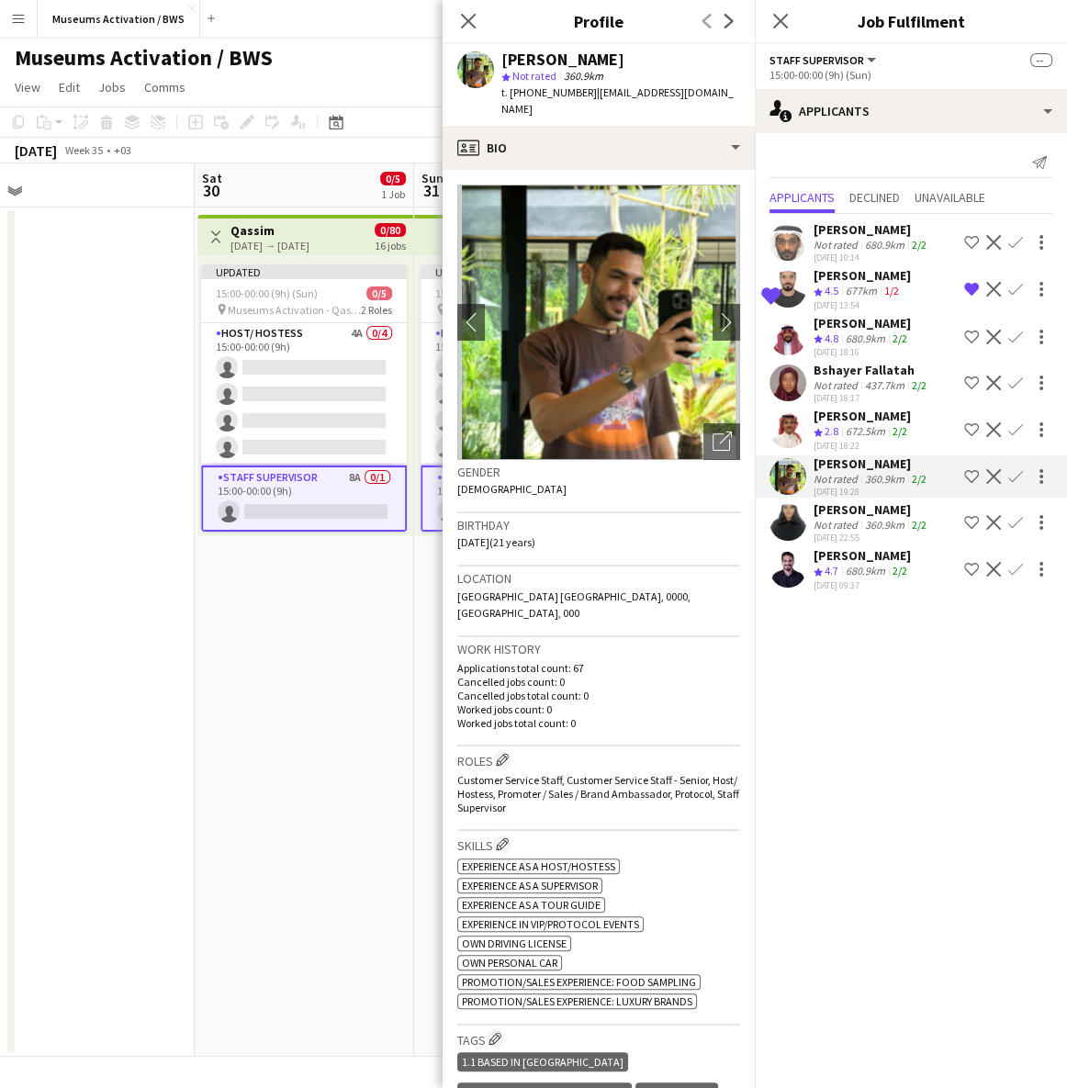
click at [970, 471] on app-icon "Shortlist crew" at bounding box center [971, 476] width 15 height 15
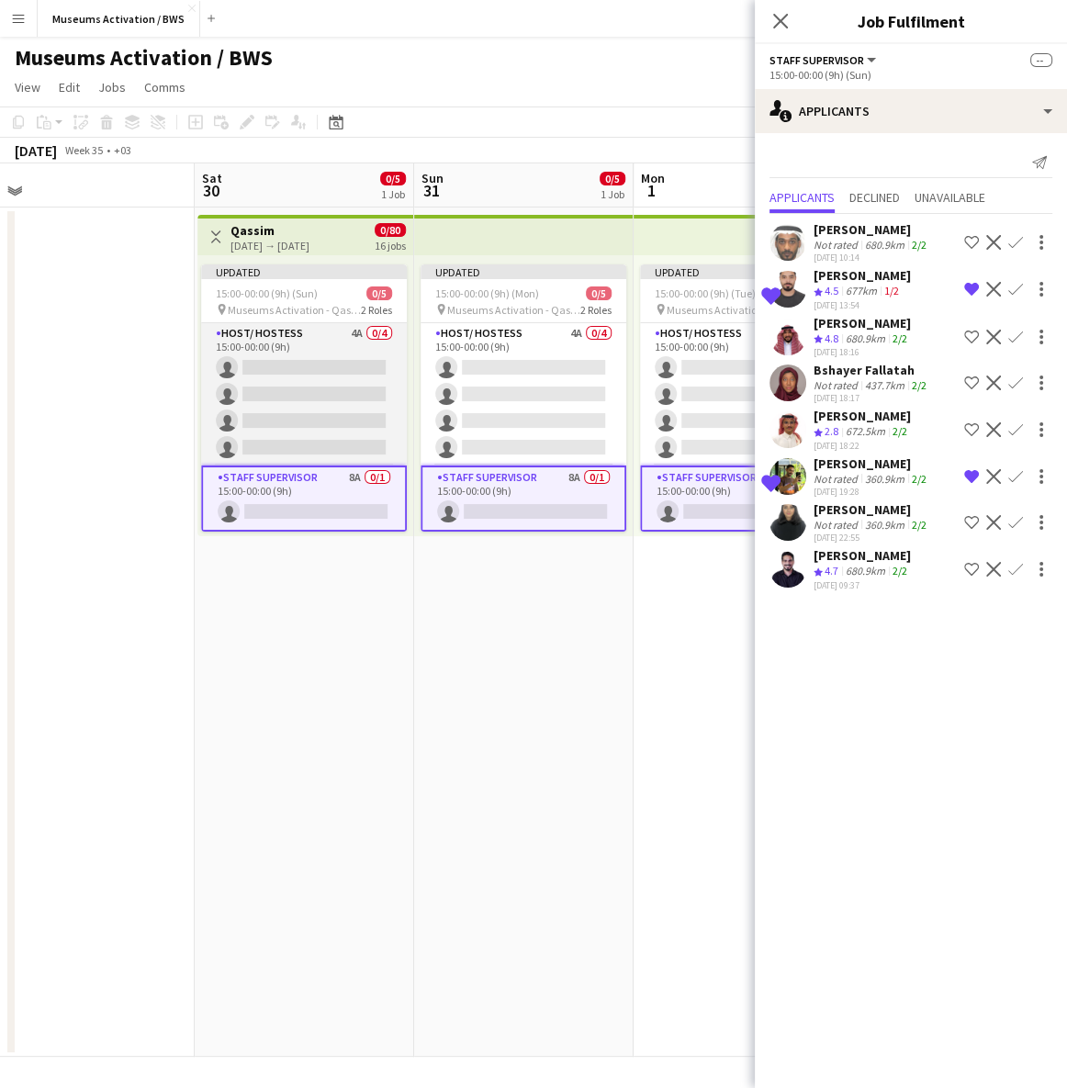
click at [306, 380] on app-card-role "Host/ Hostess 4A 0/4 15:00-00:00 (9h) single-neutral-actions single-neutral-act…" at bounding box center [304, 394] width 206 height 142
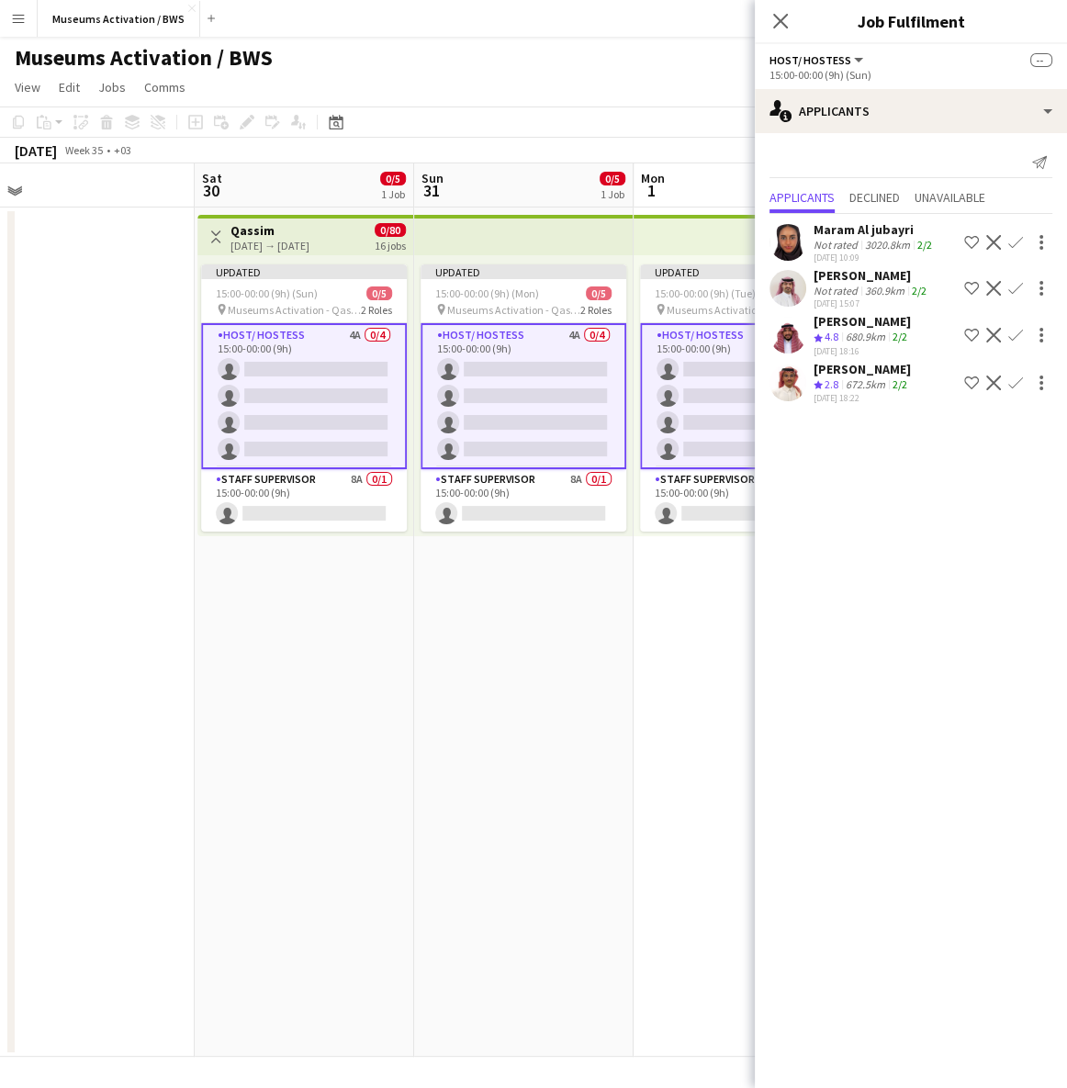
click at [858, 289] on div "Not rated" at bounding box center [837, 291] width 48 height 14
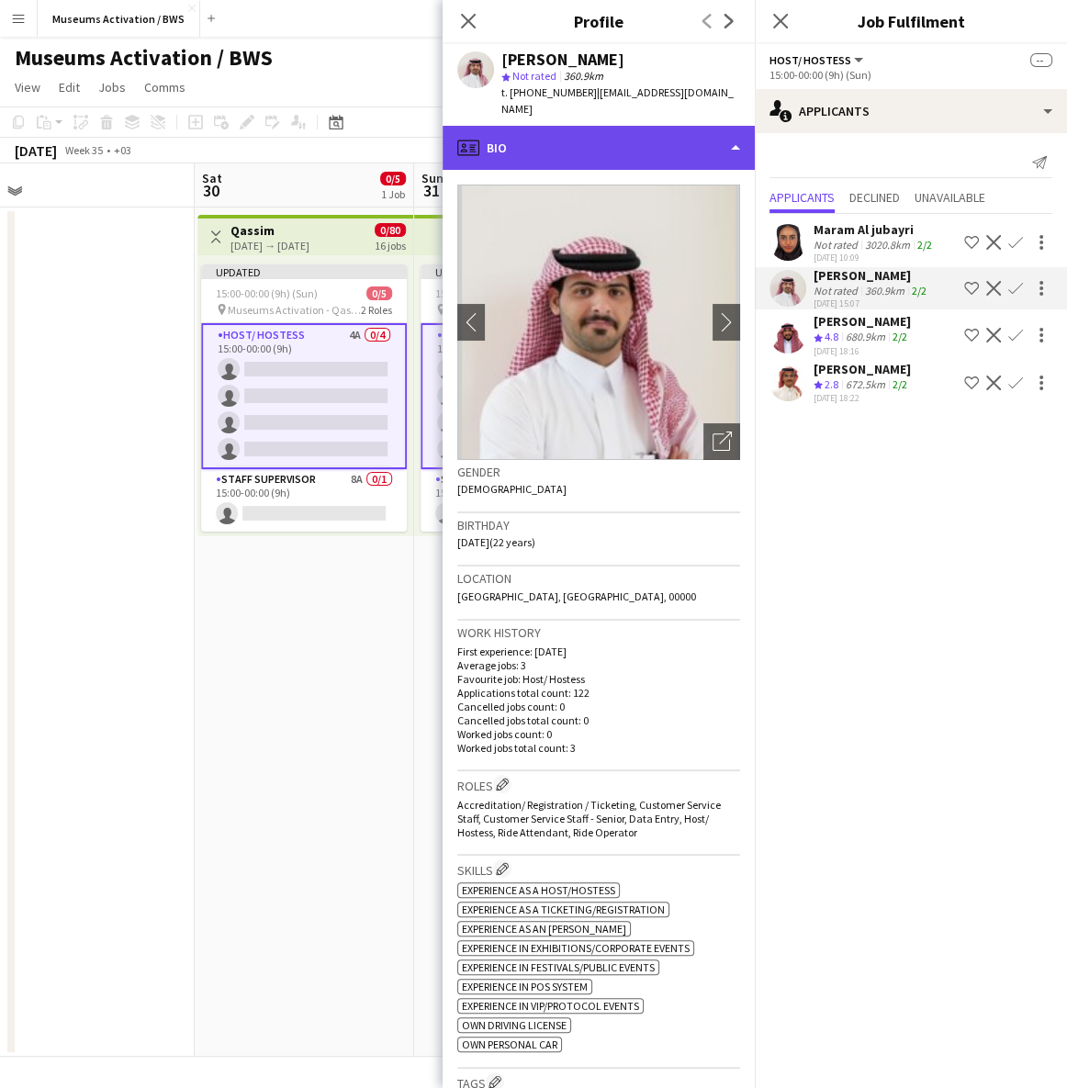
click at [731, 138] on div "profile Bio" at bounding box center [599, 148] width 312 height 44
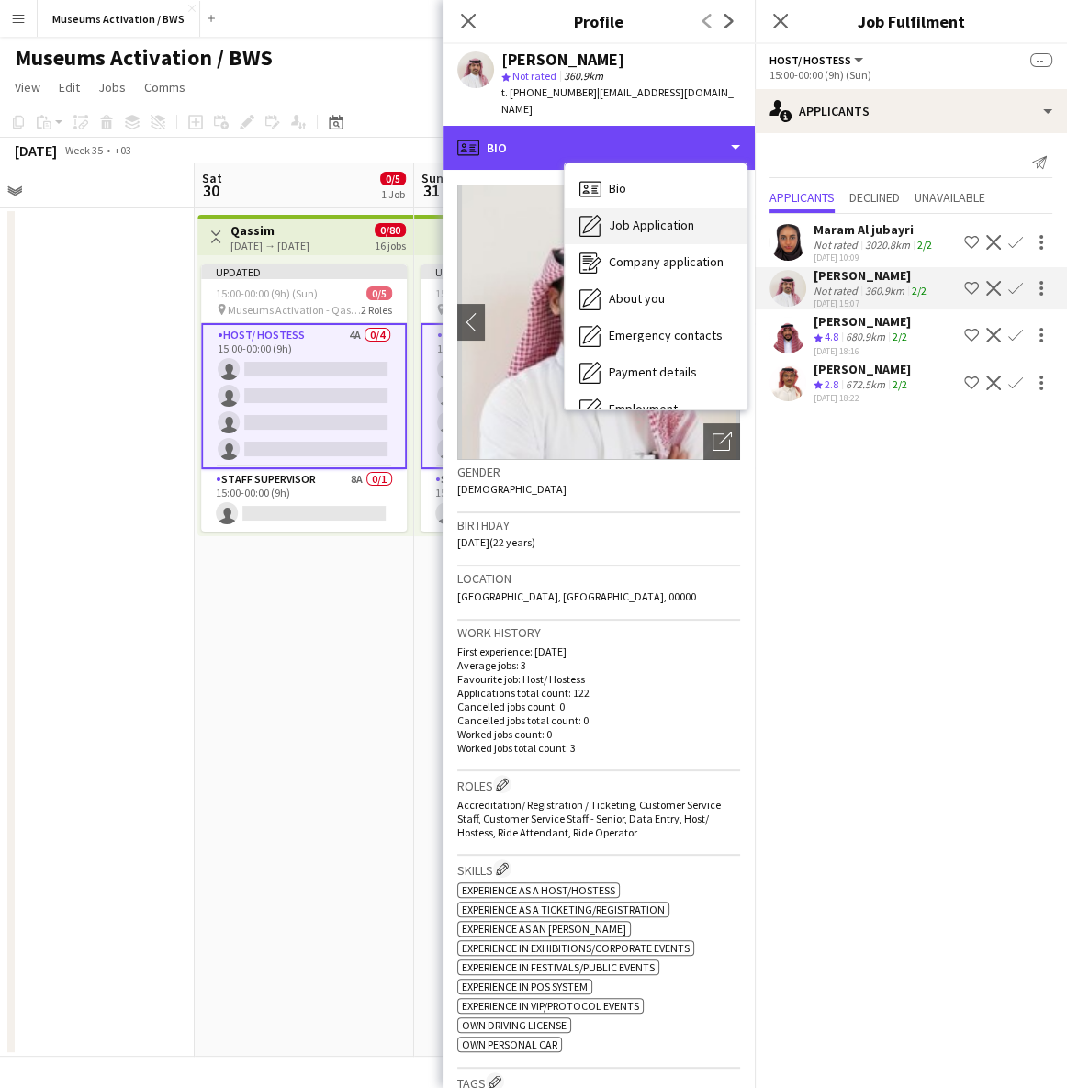
scroll to position [0, 0]
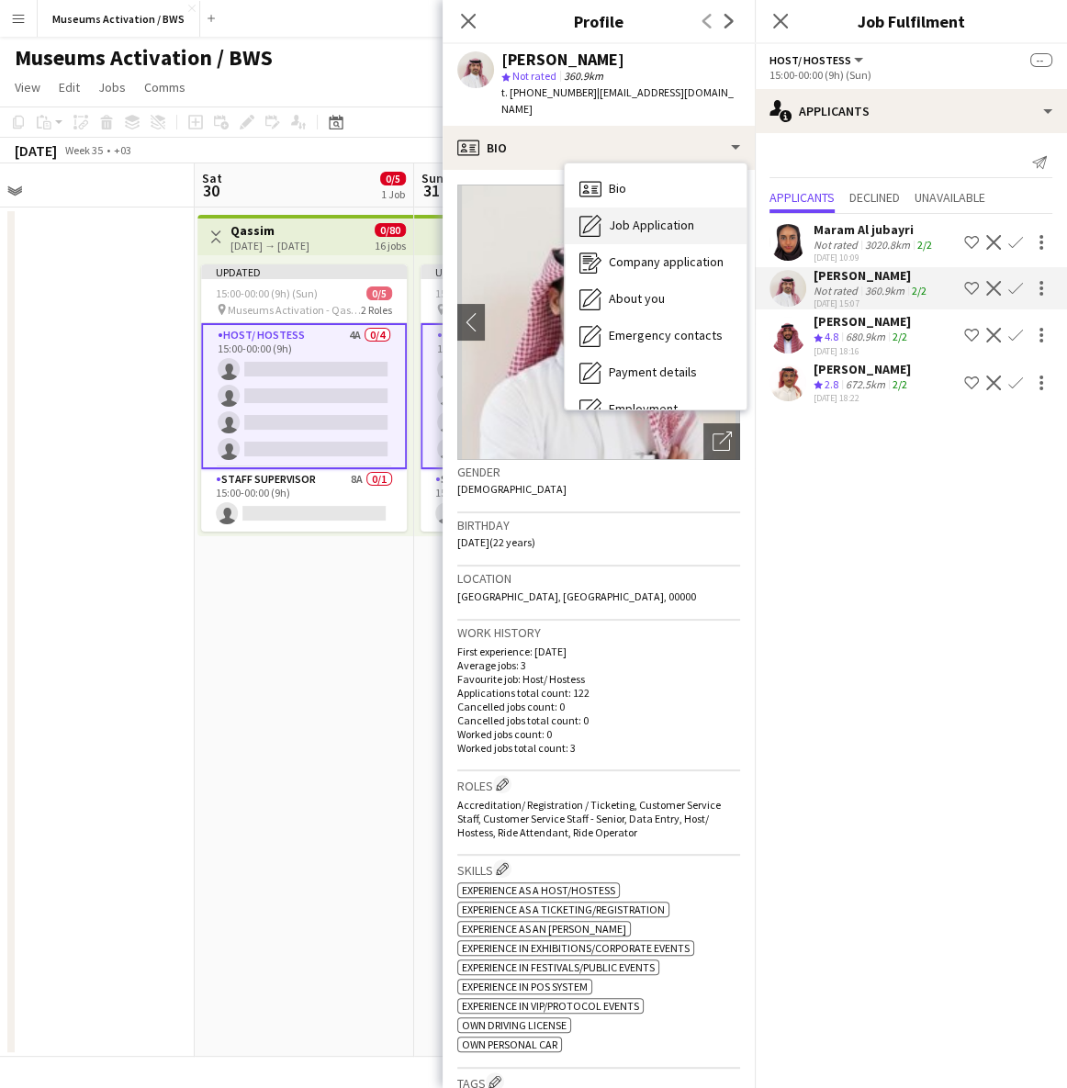
click at [668, 220] on div "Job Application Job Application" at bounding box center [656, 225] width 182 height 37
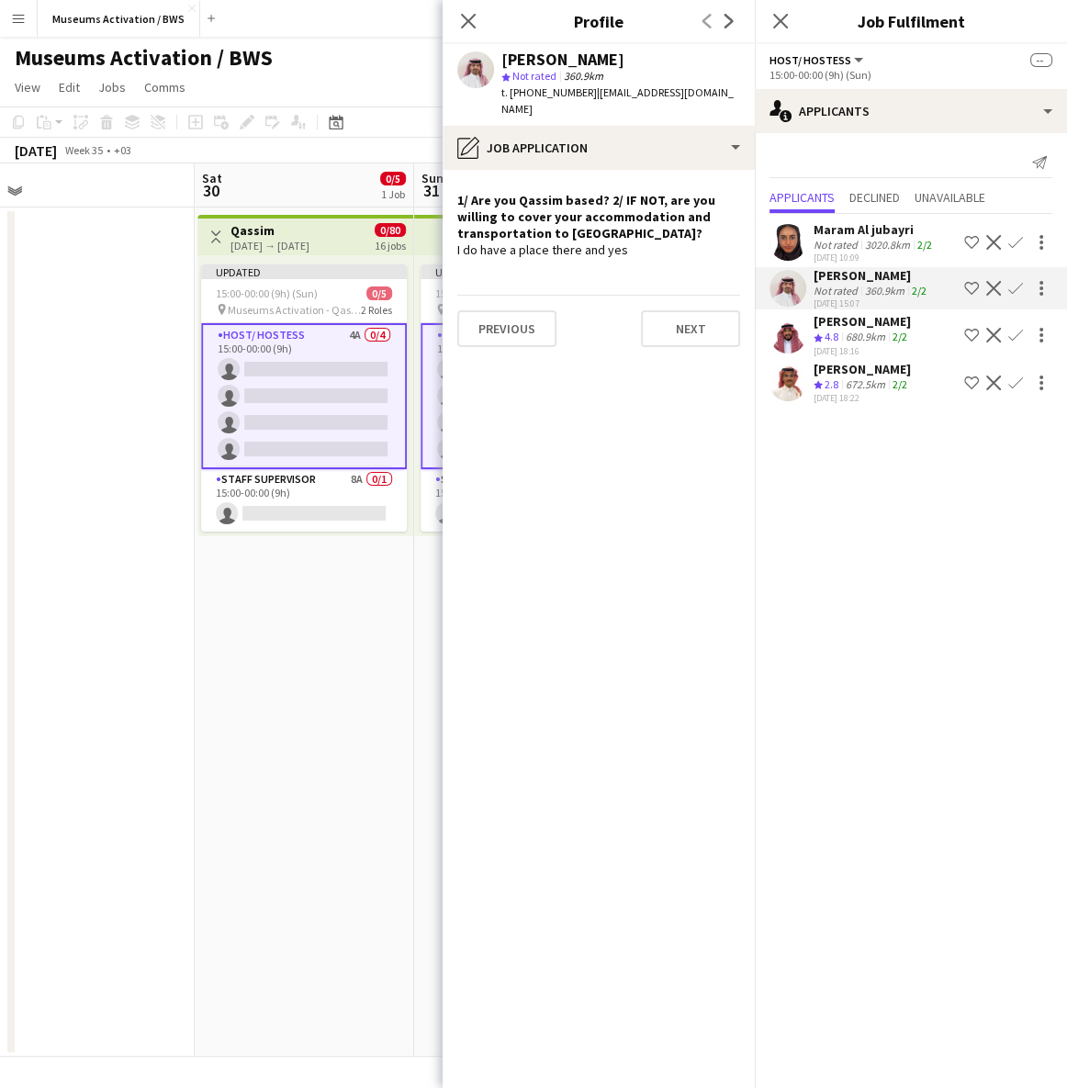
click at [973, 288] on app-icon "Shortlist crew" at bounding box center [971, 288] width 15 height 15
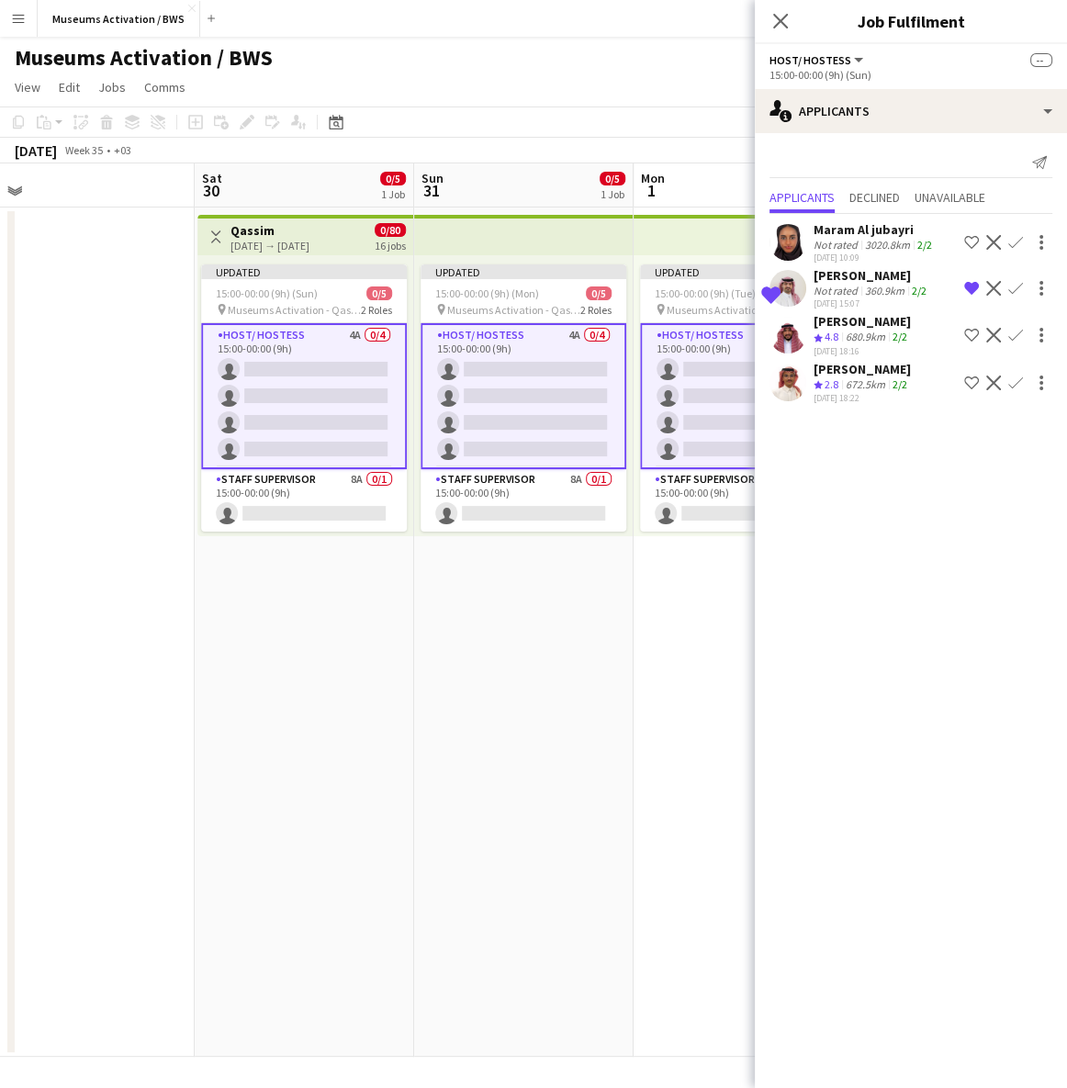
click at [905, 377] on app-skills-label "2/2" at bounding box center [899, 384] width 15 height 14
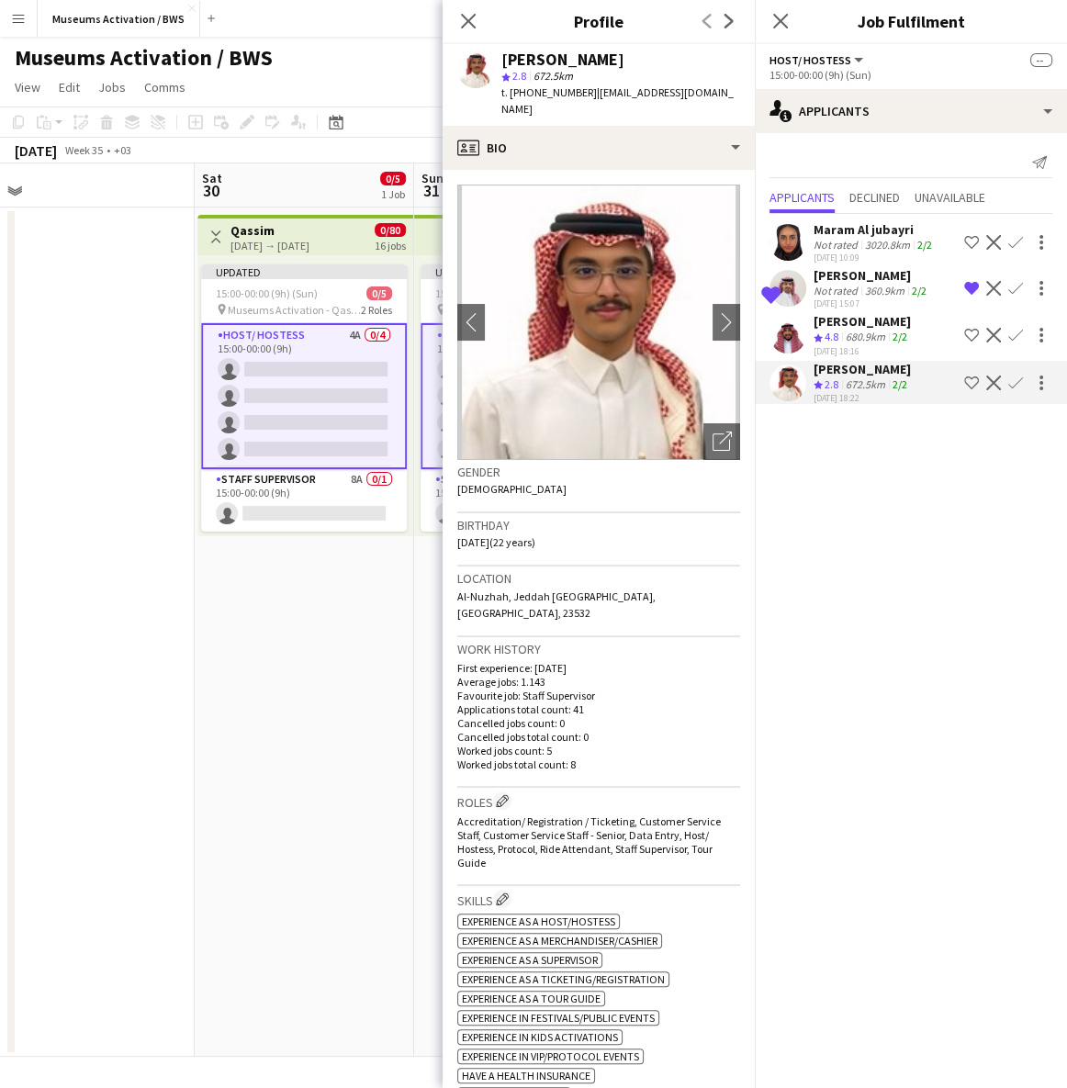
click at [908, 349] on div "10-08-2025 18:16" at bounding box center [861, 351] width 97 height 12
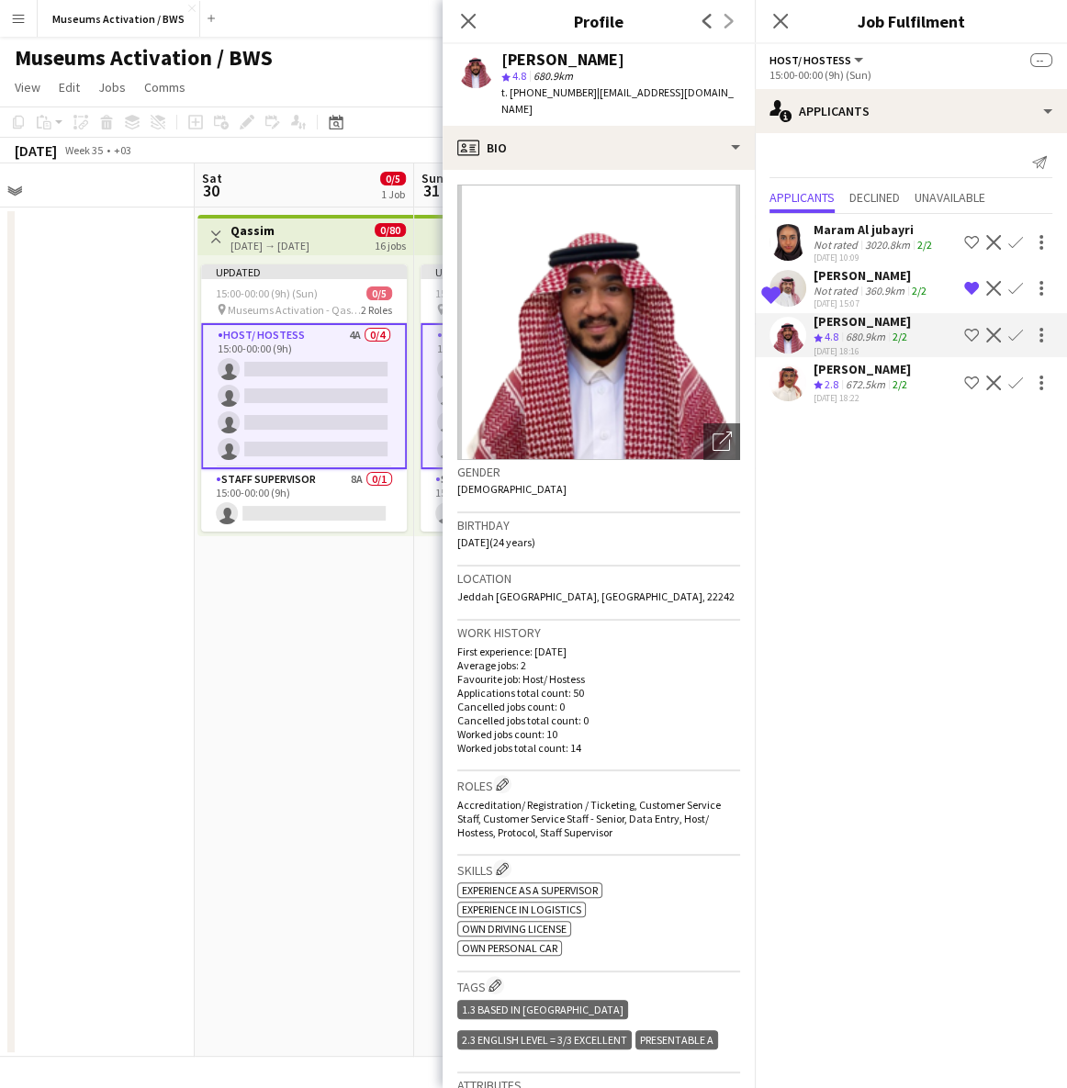
click at [272, 631] on app-date-cell "Toggle View Qassim 30-08-2025 → 14-09-2025 0/80 16 jobs Updated 15:00-00:00 (9h…" at bounding box center [304, 631] width 219 height 849
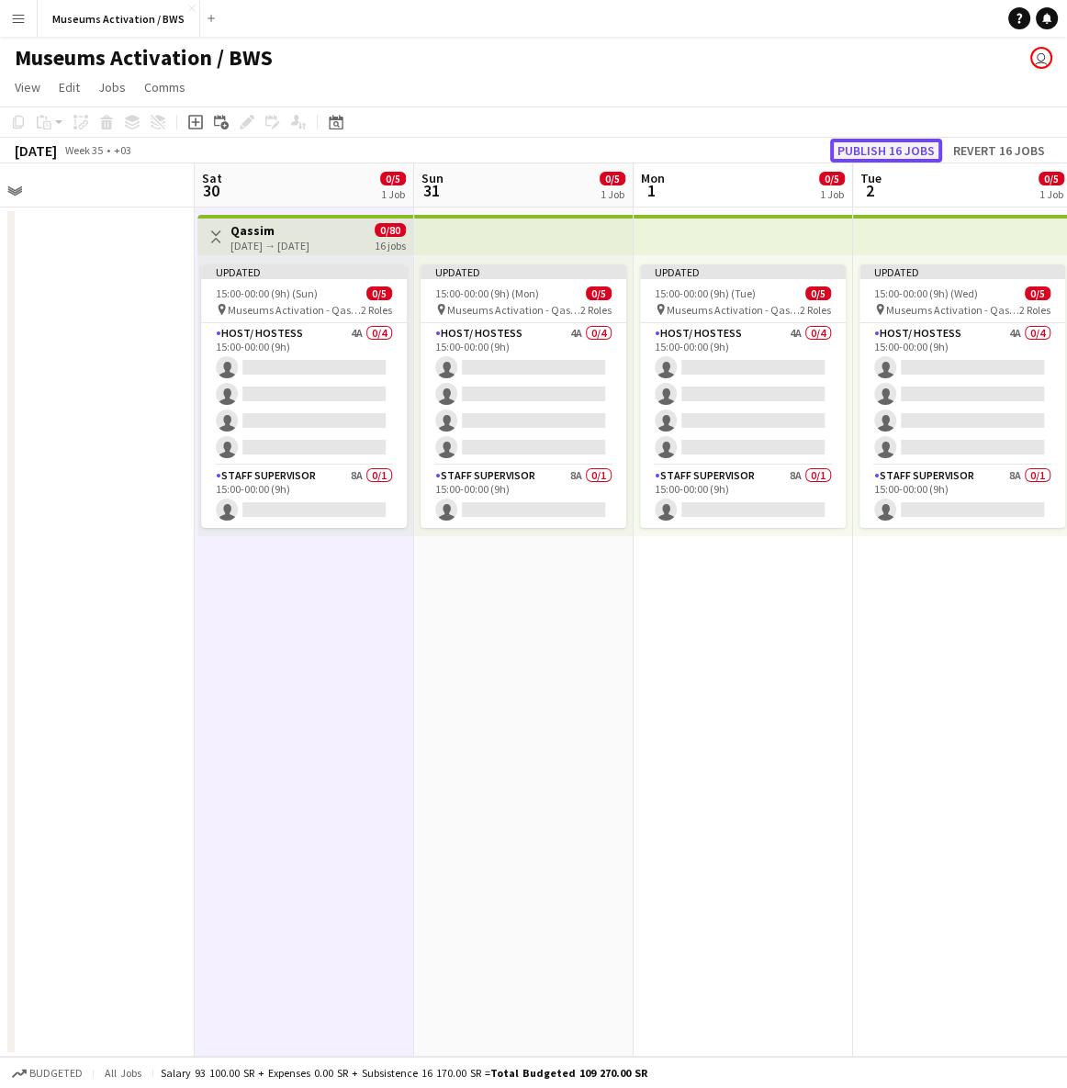
click at [901, 156] on button "Publish 16 jobs" at bounding box center [886, 151] width 112 height 24
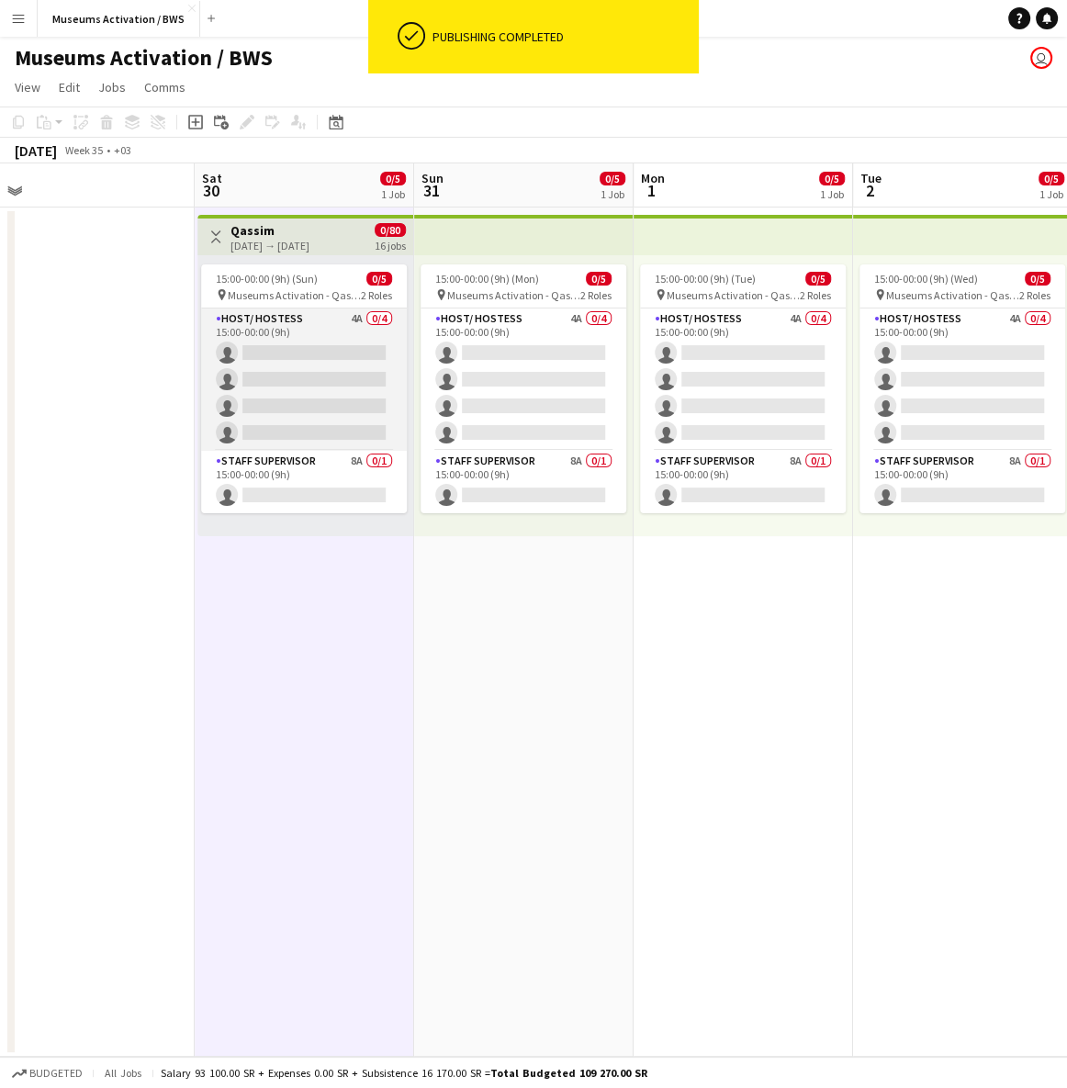
click at [324, 366] on app-card-role "Host/ Hostess 4A 0/4 15:00-00:00 (9h) single-neutral-actions single-neutral-act…" at bounding box center [304, 379] width 206 height 142
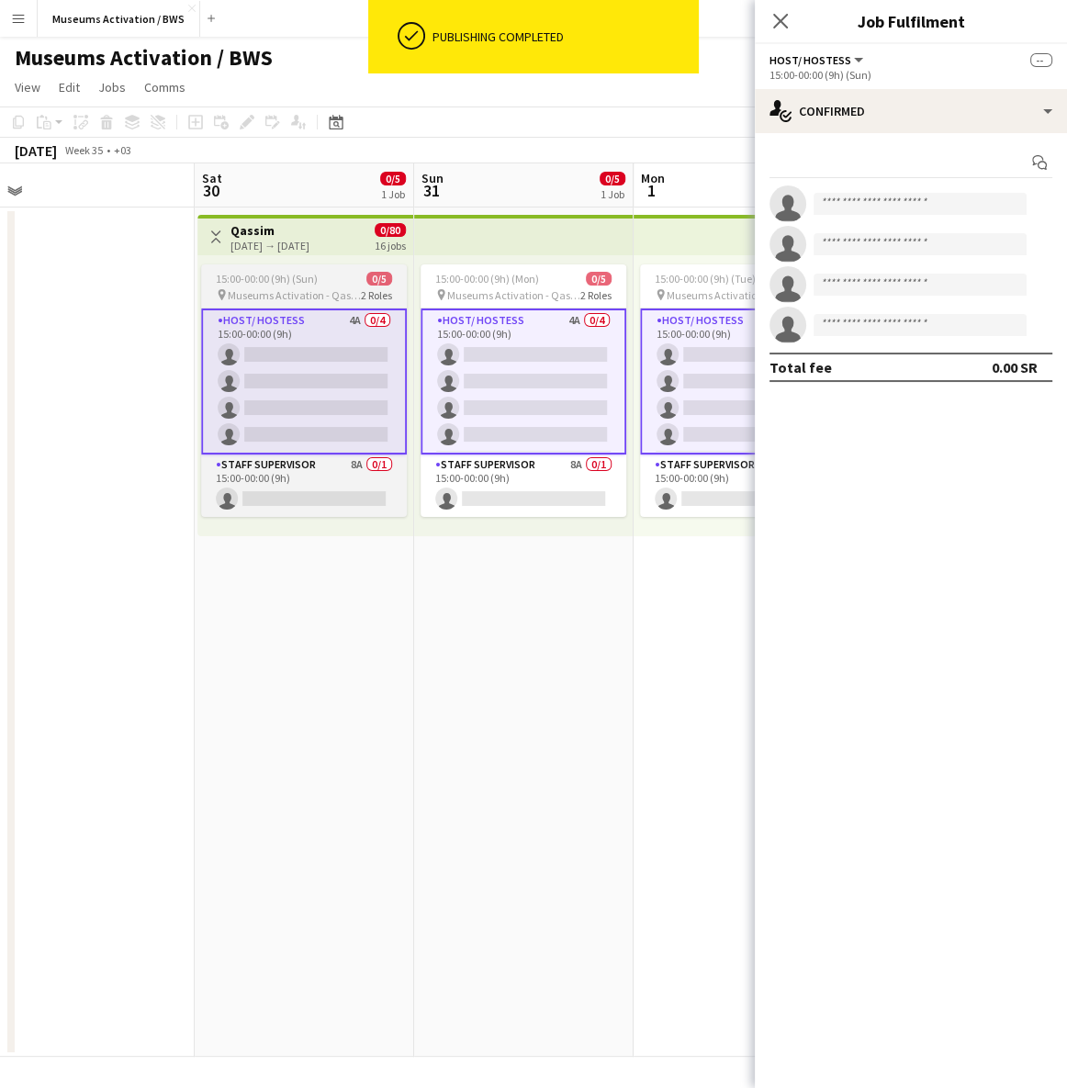
click at [294, 269] on app-job-card "15:00-00:00 (9h) (Sun) 0/5 pin Museums Activation - Qassim 2 Roles Host/ Hostes…" at bounding box center [304, 390] width 206 height 252
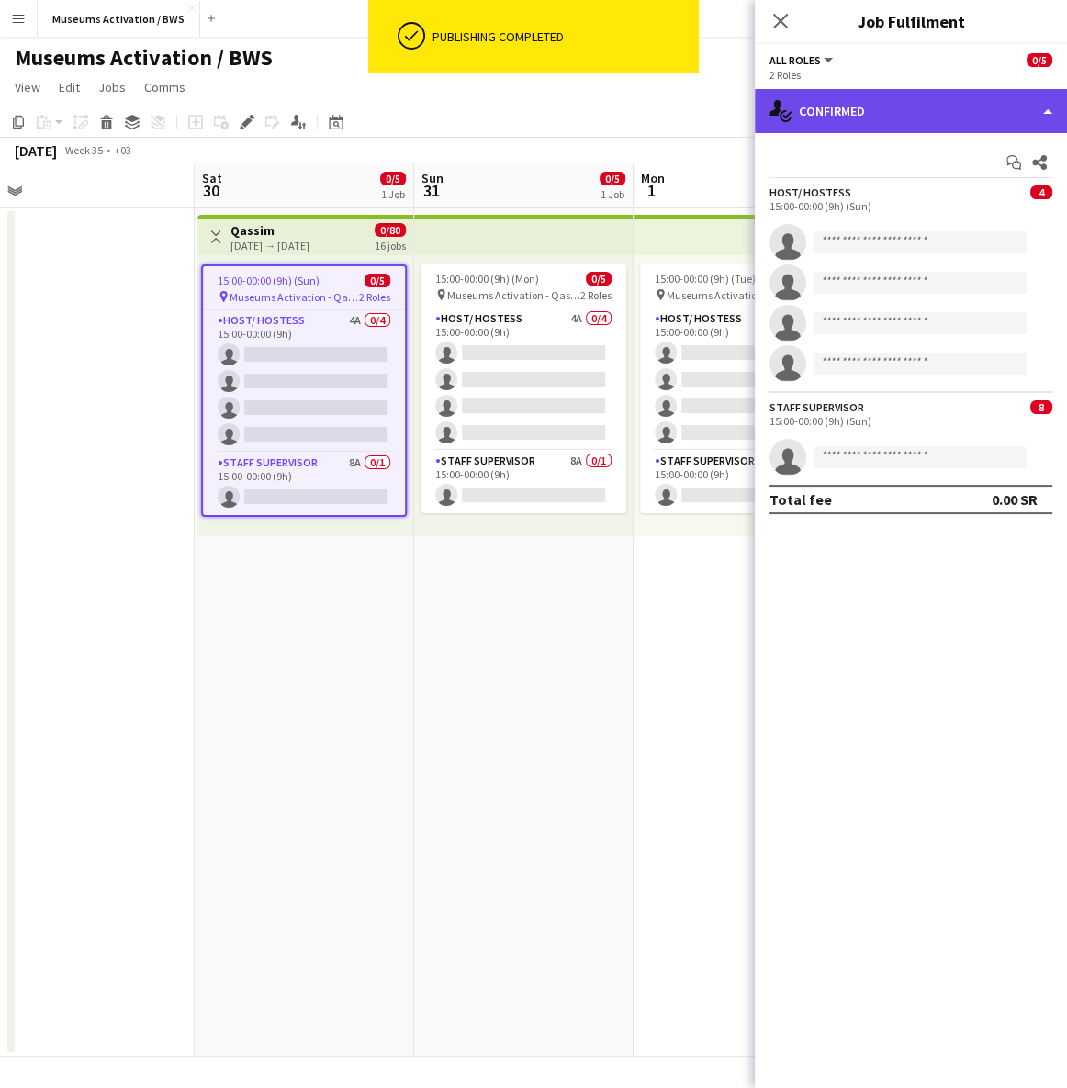
click at [846, 119] on div "single-neutral-actions-check-2 Confirmed" at bounding box center [911, 111] width 312 height 44
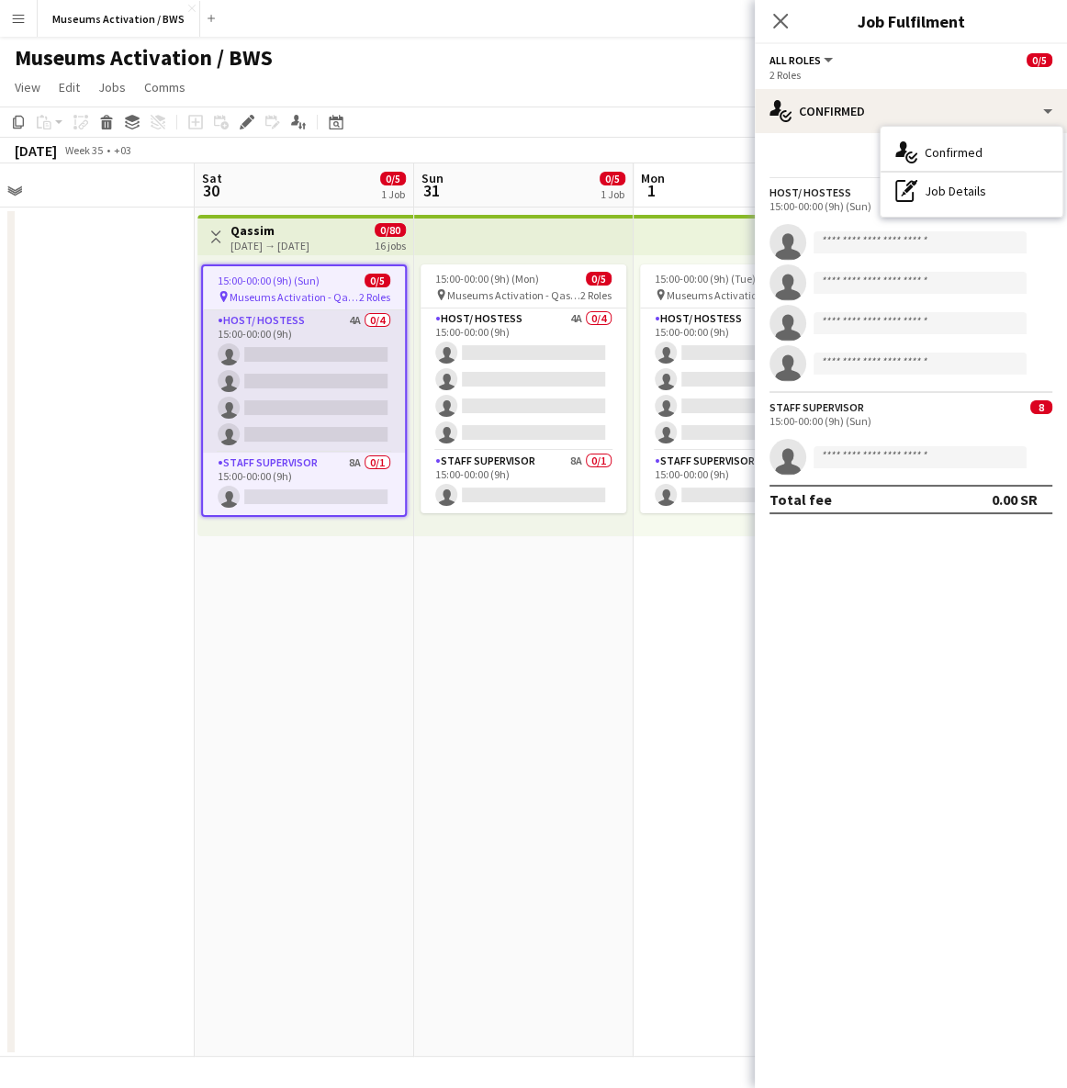
click at [238, 372] on app-card-role "Host/ Hostess 4A 0/4 15:00-00:00 (9h) single-neutral-actions single-neutral-act…" at bounding box center [304, 381] width 202 height 142
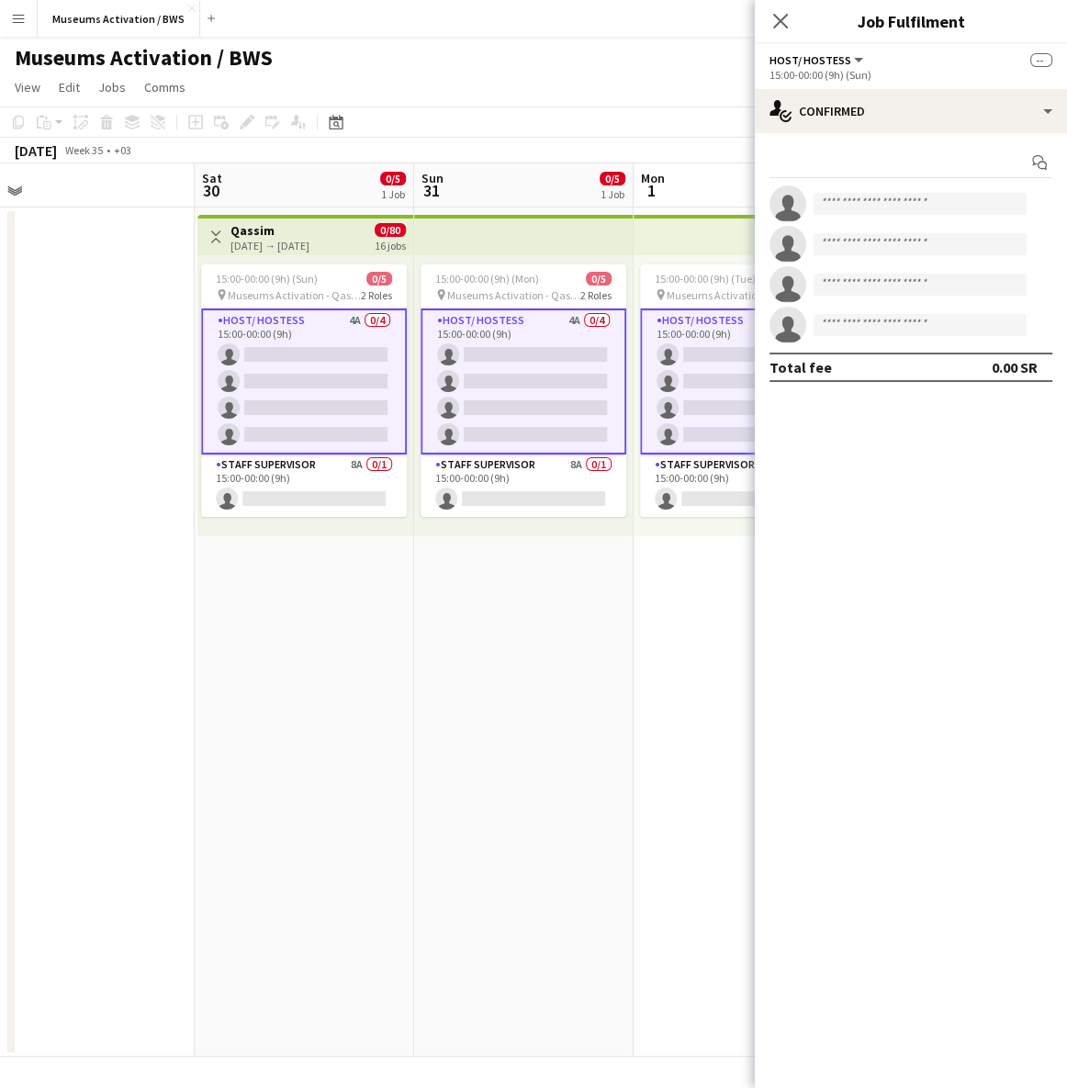
click at [305, 374] on app-card-role "Host/ Hostess 4A 0/4 15:00-00:00 (9h) single-neutral-actions single-neutral-act…" at bounding box center [304, 381] width 206 height 146
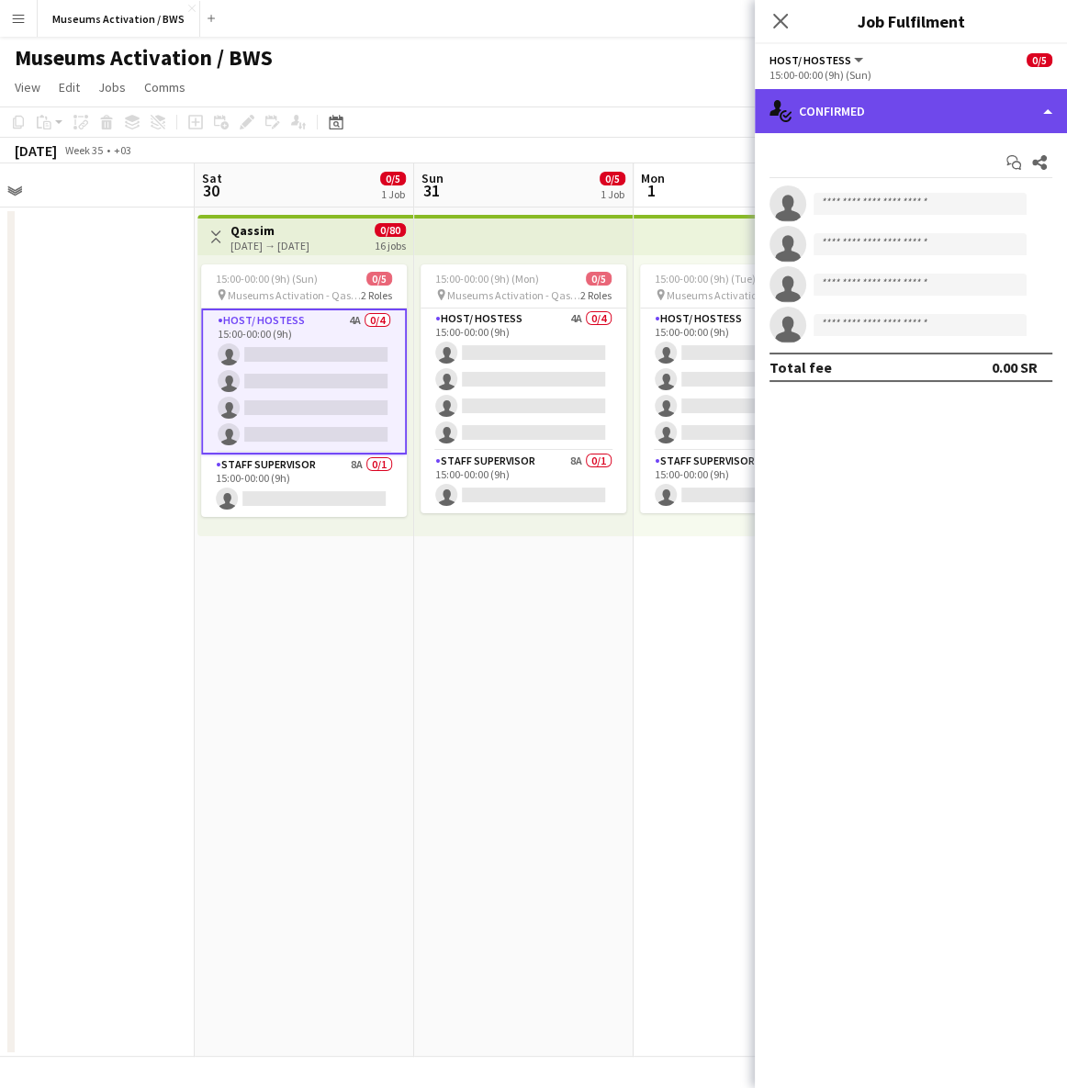
click at [916, 100] on div "single-neutral-actions-check-2 Confirmed" at bounding box center [911, 111] width 312 height 44
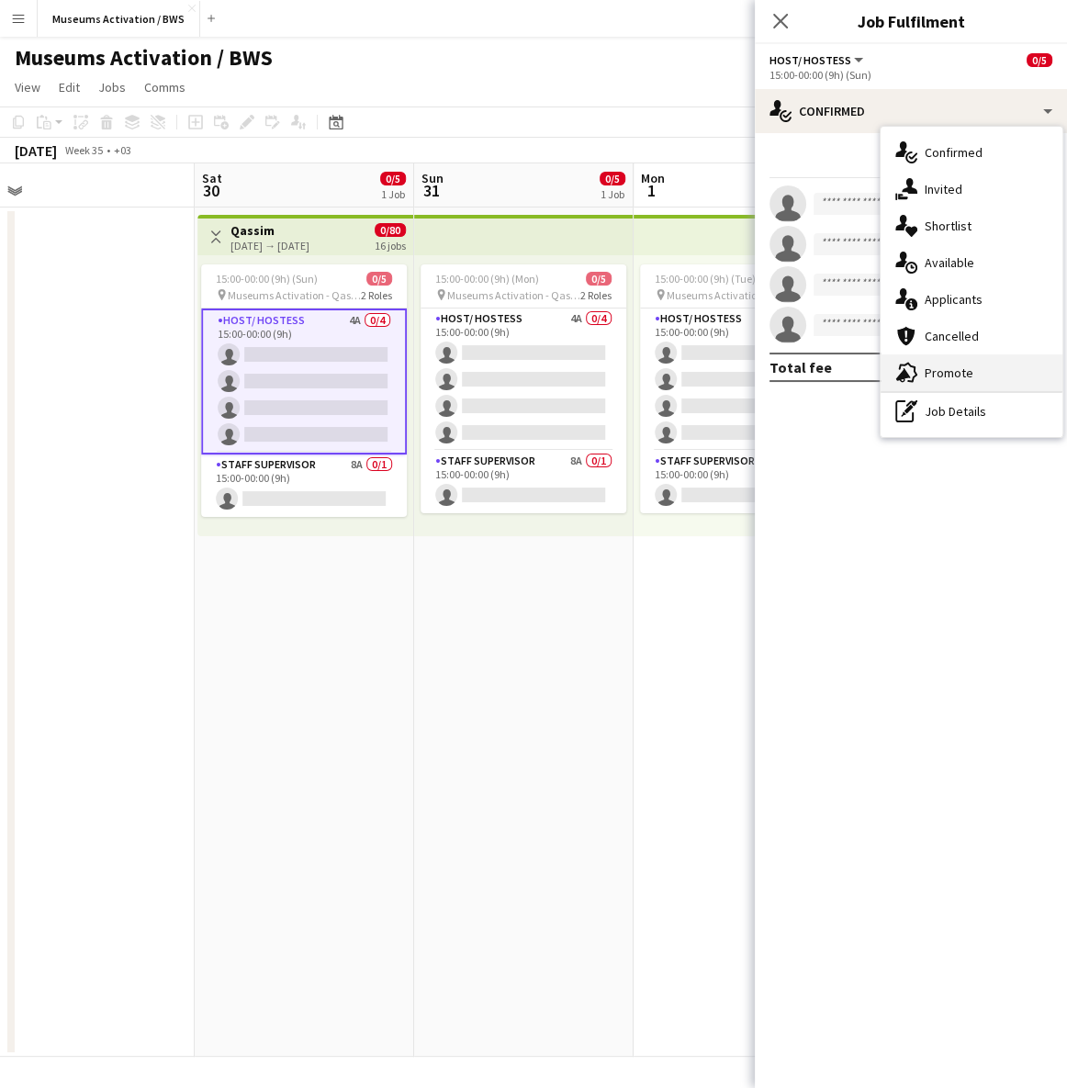
click at [908, 374] on icon "advertising-megaphone" at bounding box center [906, 373] width 22 height 22
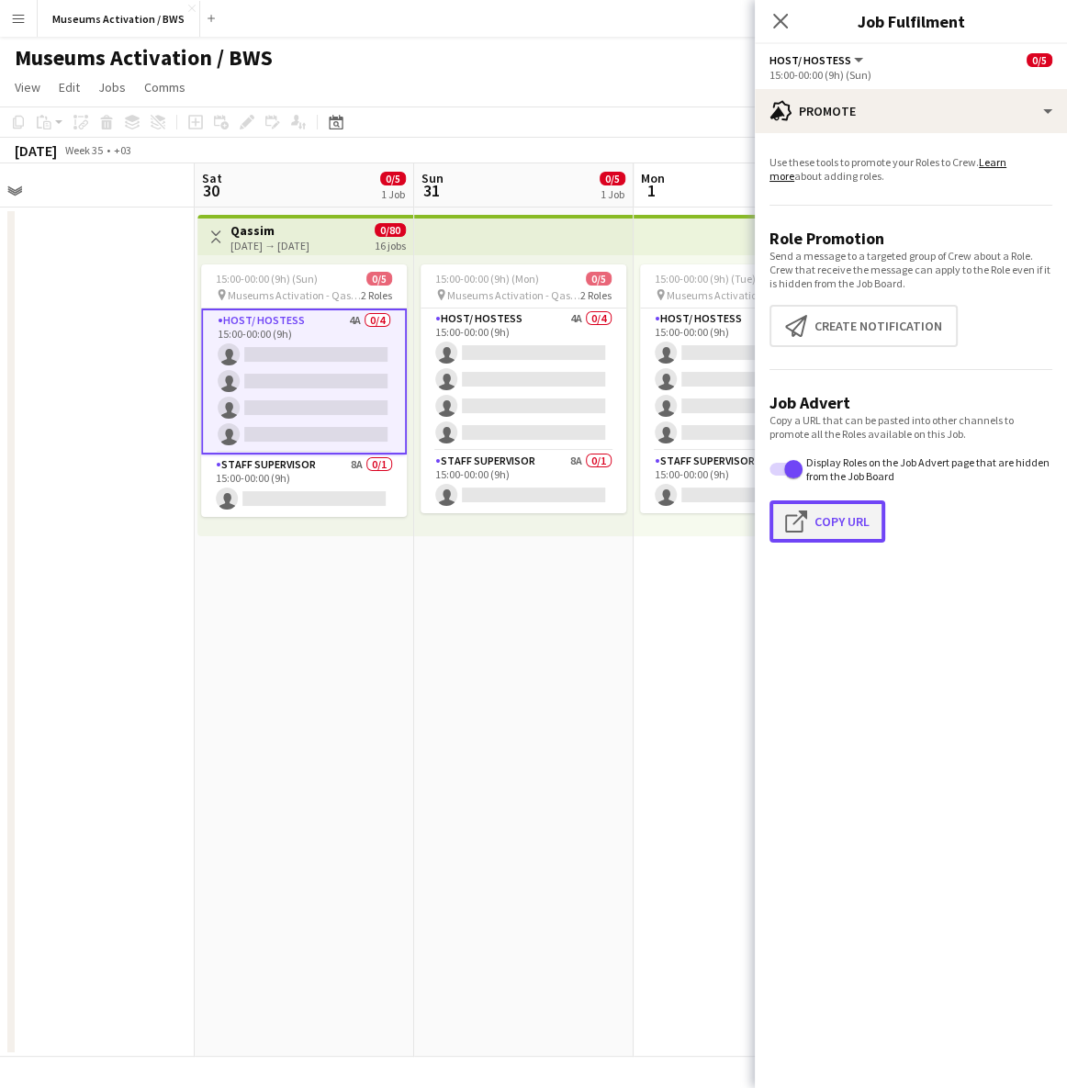
click at [789, 518] on app-icon "Click to copy URL" at bounding box center [799, 521] width 29 height 22
click at [139, 315] on app-date-cell at bounding box center [84, 631] width 219 height 849
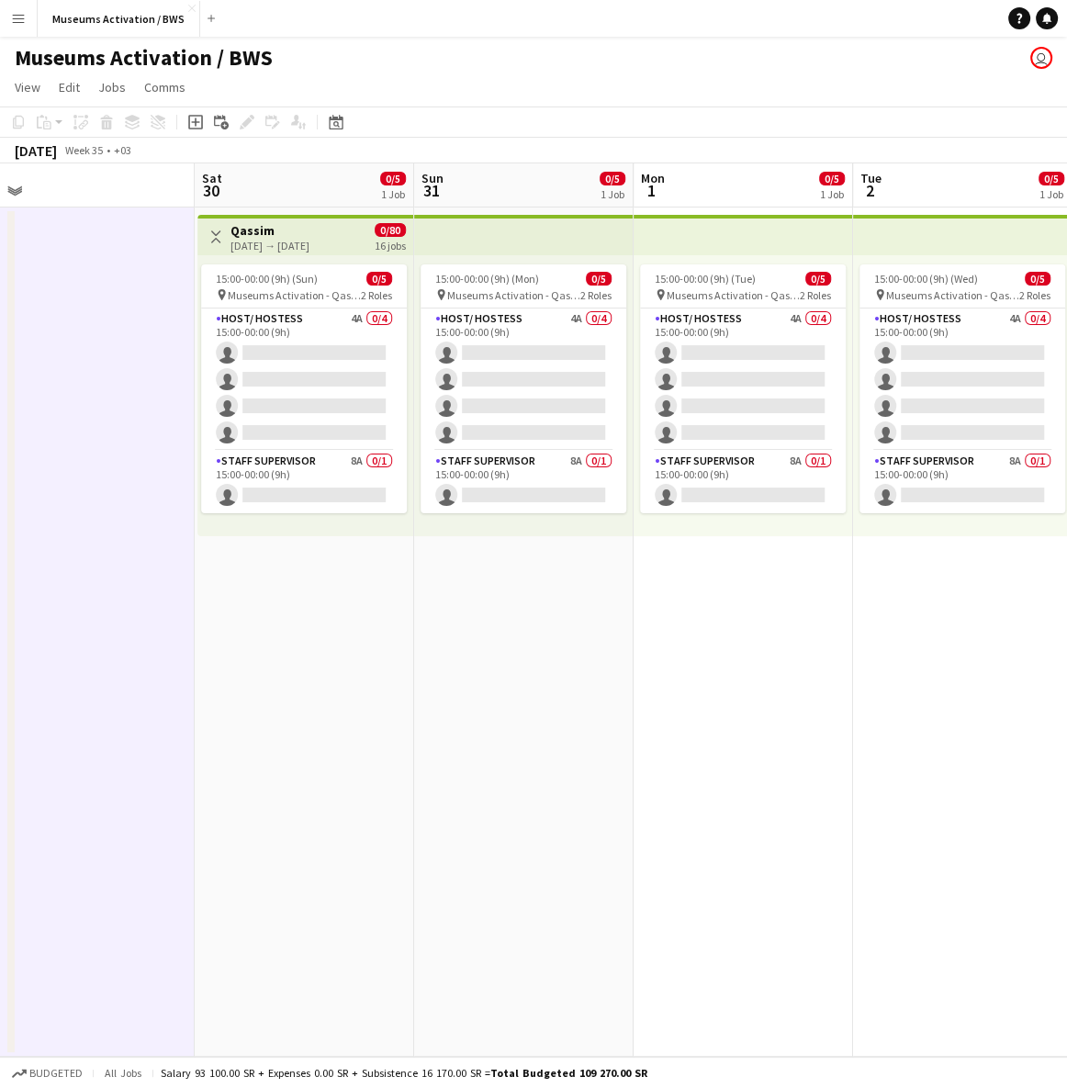
drag, startPoint x: 624, startPoint y: 582, endPoint x: 295, endPoint y: 555, distance: 330.7
click at [301, 558] on app-calendar-viewport "Tue 26 Wed 27 Thu 28 Fri 29 Sat 30 0/5 1 Job Sun 31 0/5 1 Job Mon 1 0/5 1 Job T…" at bounding box center [533, 609] width 1067 height 893
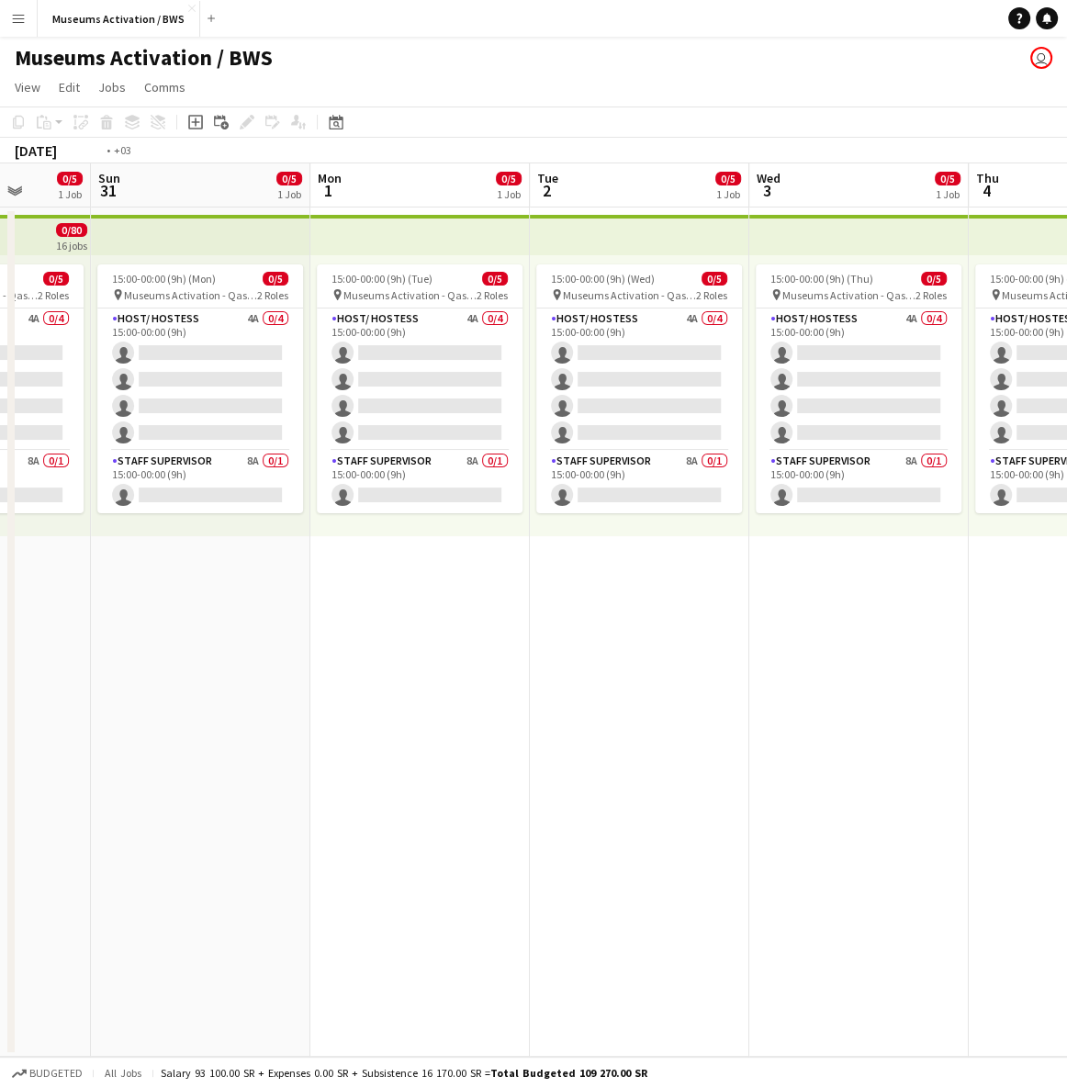
click at [334, 564] on app-calendar-viewport "Thu 28 Fri 29 Sat 30 0/5 1 Job Sun 31 0/5 1 Job Mon 1 0/5 1 Job Tue 2 0/5 1 Job…" at bounding box center [533, 609] width 1067 height 893
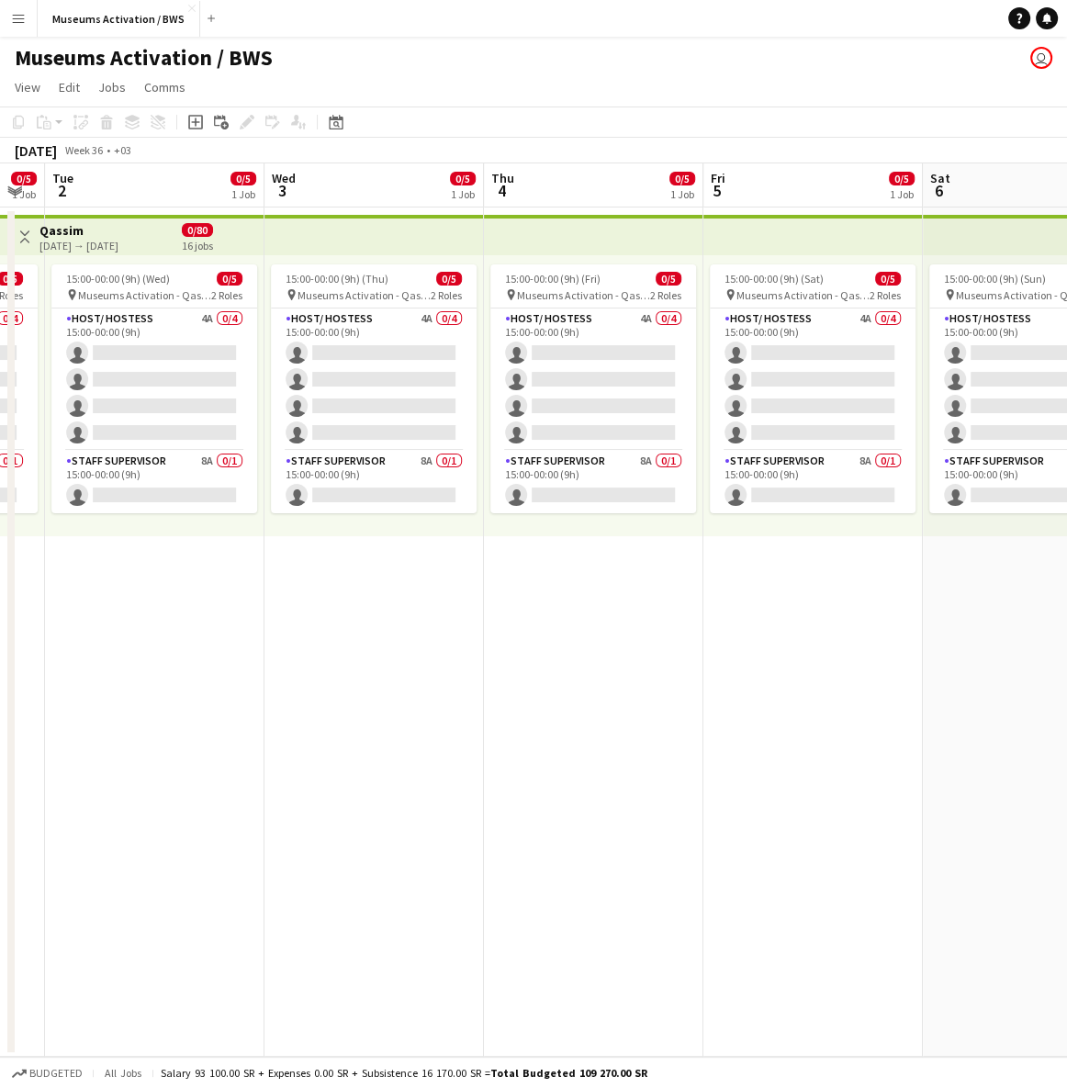
drag, startPoint x: 684, startPoint y: 550, endPoint x: 256, endPoint y: 551, distance: 427.8
click at [256, 551] on app-calendar-viewport "Sat 30 0/5 1 Job Sun 31 0/5 1 Job Mon 1 0/5 1 Job Tue 2 0/5 1 Job Wed 3 0/5 1 J…" at bounding box center [533, 609] width 1067 height 893
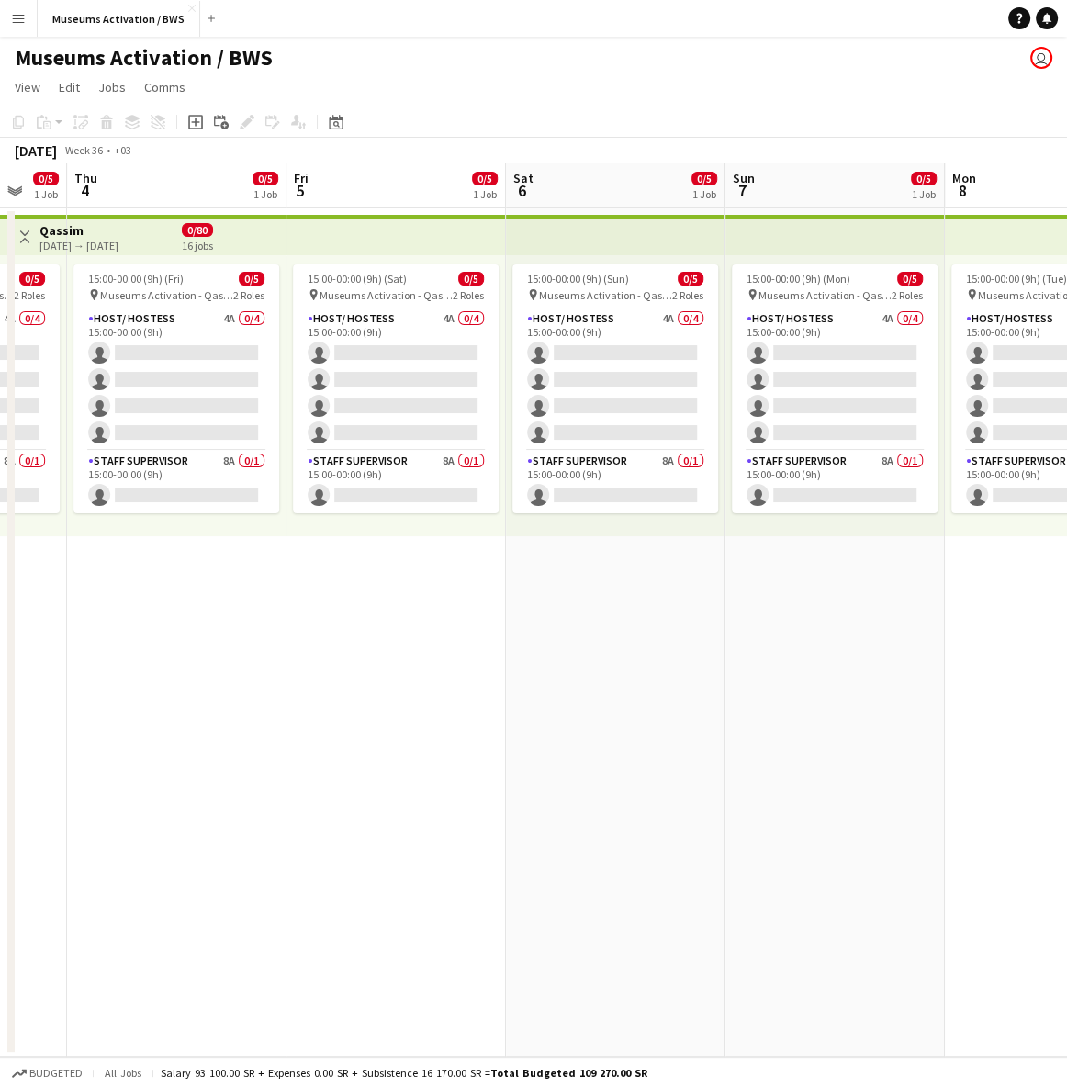
drag, startPoint x: 544, startPoint y: 524, endPoint x: 239, endPoint y: 529, distance: 304.8
click at [225, 529] on app-calendar-viewport "Mon 1 0/5 1 Job Tue 2 0/5 1 Job Wed 3 0/5 1 Job Thu 4 0/5 1 Job Fri 5 0/5 1 Job…" at bounding box center [533, 609] width 1067 height 893
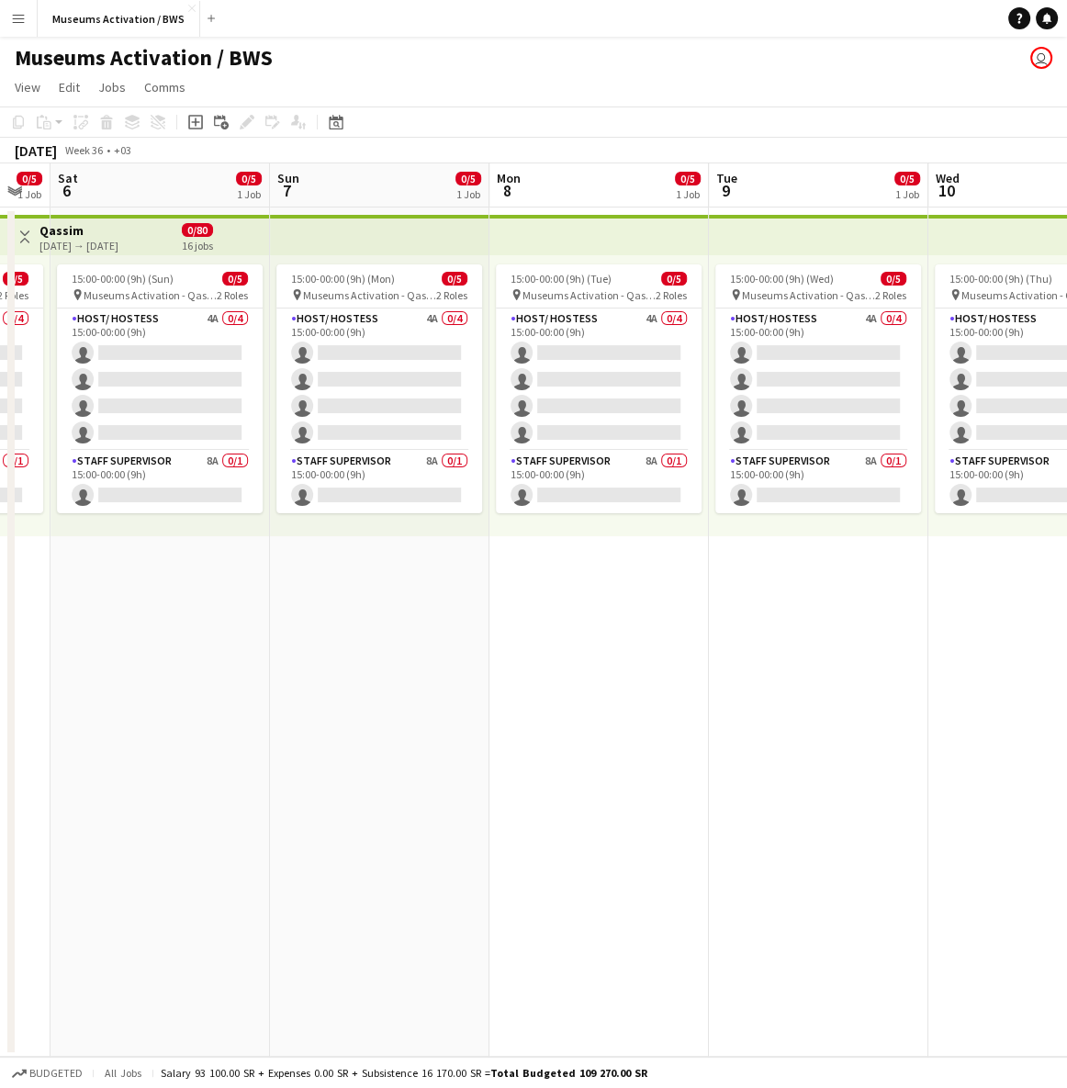
click at [236, 524] on app-calendar-viewport "Wed 3 0/5 1 Job Thu 4 0/5 1 Job Fri 5 0/5 1 Job Sat 6 0/5 1 Job Sun 7 0/5 1 Job…" at bounding box center [533, 609] width 1067 height 893
drag, startPoint x: 570, startPoint y: 529, endPoint x: 127, endPoint y: 548, distance: 443.9
click at [131, 548] on app-calendar-viewport "Fri 5 0/5 1 Job Sat 6 0/5 1 Job Sun 7 0/5 1 Job Mon 8 0/5 1 Job Tue 9 0/5 1 Job…" at bounding box center [533, 609] width 1067 height 893
drag, startPoint x: 329, startPoint y: 574, endPoint x: 606, endPoint y: 558, distance: 277.7
click at [597, 558] on app-calendar-viewport "Sun 7 0/5 1 Job Mon 8 0/5 1 Job Tue 9 0/5 1 Job Wed 10 0/5 1 Job Thu 11 0/5 1 J…" at bounding box center [533, 609] width 1067 height 893
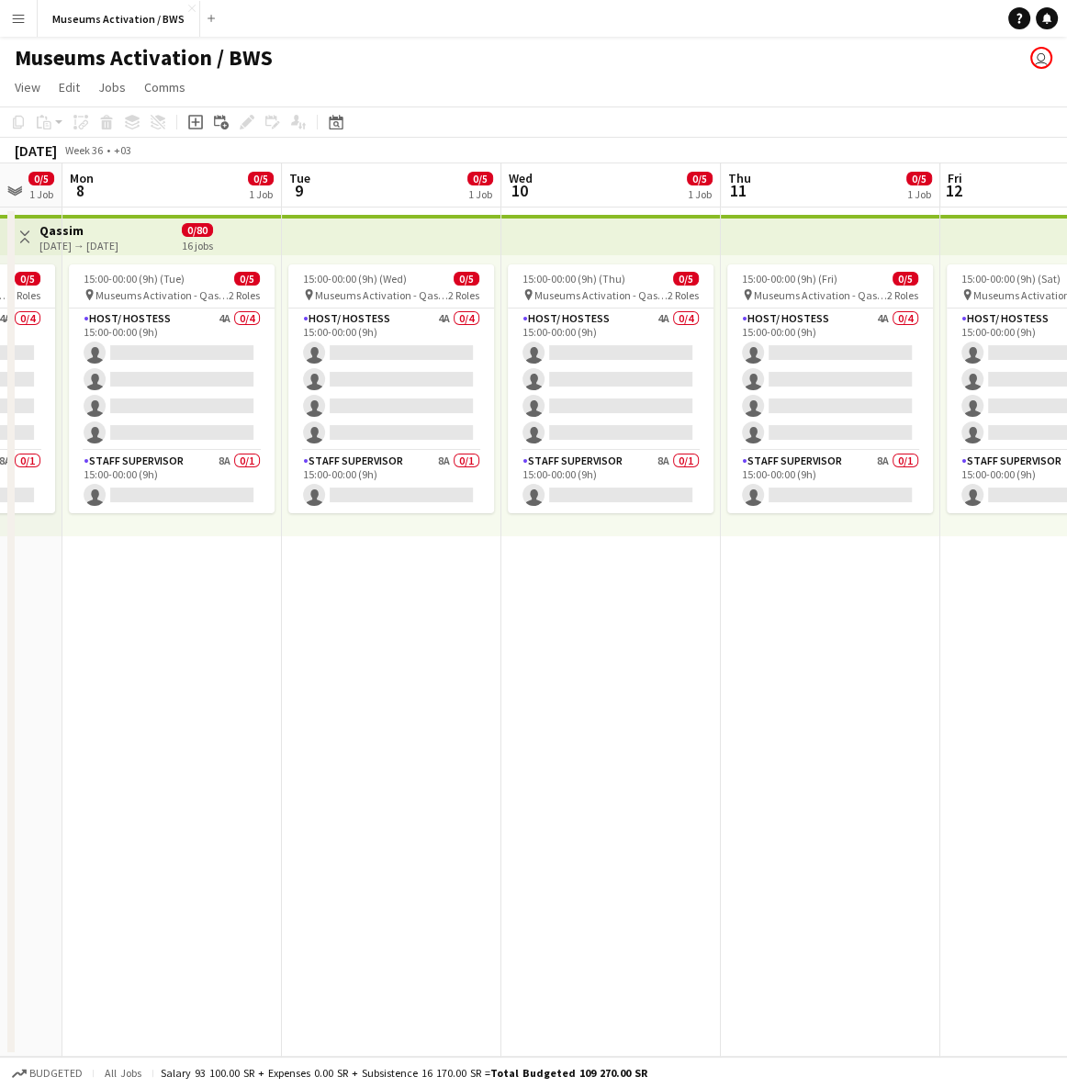
drag, startPoint x: 378, startPoint y: 578, endPoint x: 483, endPoint y: 564, distance: 105.7
click at [483, 564] on app-calendar-viewport "Sat 6 0/5 1 Job Sun 7 0/5 1 Job Mon 8 0/5 1 Job Tue 9 0/5 1 Job Wed 10 0/5 1 Jo…" at bounding box center [533, 609] width 1067 height 893
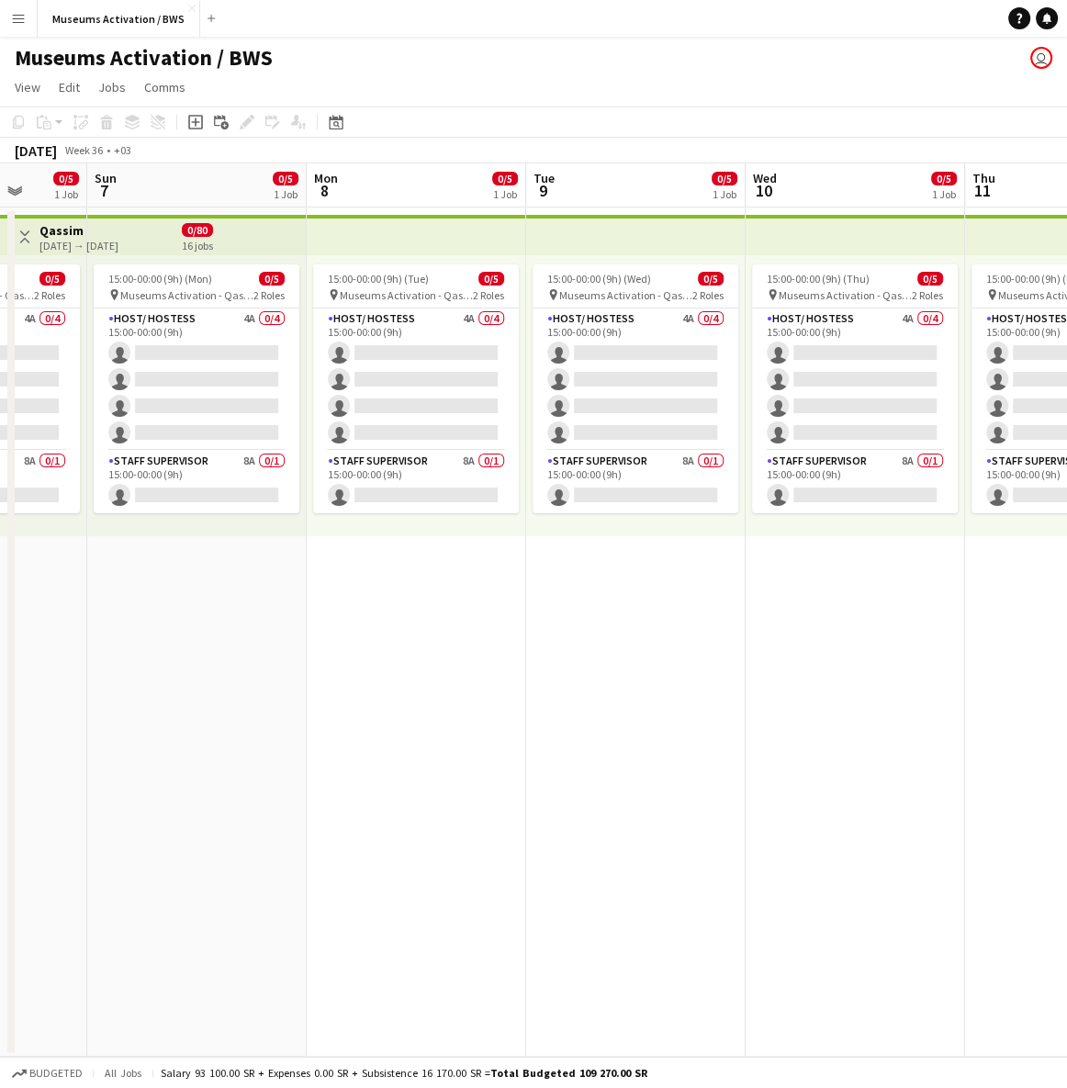
drag, startPoint x: 554, startPoint y: 565, endPoint x: 342, endPoint y: 577, distance: 212.5
click at [373, 575] on app-calendar-viewport "Thu 4 0/5 1 Job Fri 5 0/5 1 Job Sat 6 0/5 1 Job Sun 7 0/5 1 Job Mon 8 0/5 1 Job…" at bounding box center [533, 609] width 1067 height 893
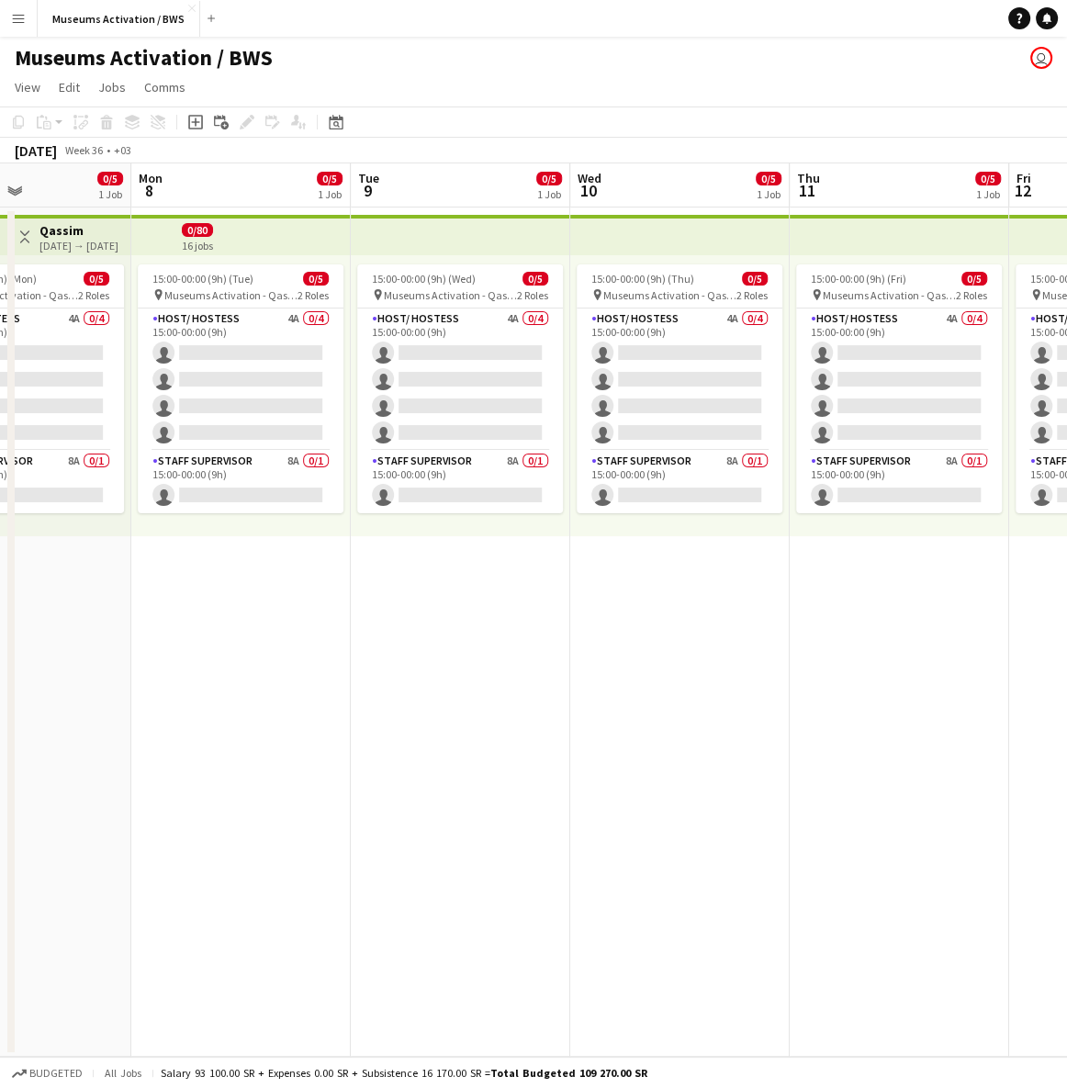
drag, startPoint x: 261, startPoint y: 580, endPoint x: 560, endPoint y: 569, distance: 299.5
click at [609, 556] on app-calendar-viewport "Thu 4 0/5 1 Job Fri 5 0/5 1 Job Sat 6 0/5 1 Job Sun 7 0/5 1 Job Mon 8 0/5 1 Job…" at bounding box center [533, 609] width 1067 height 893
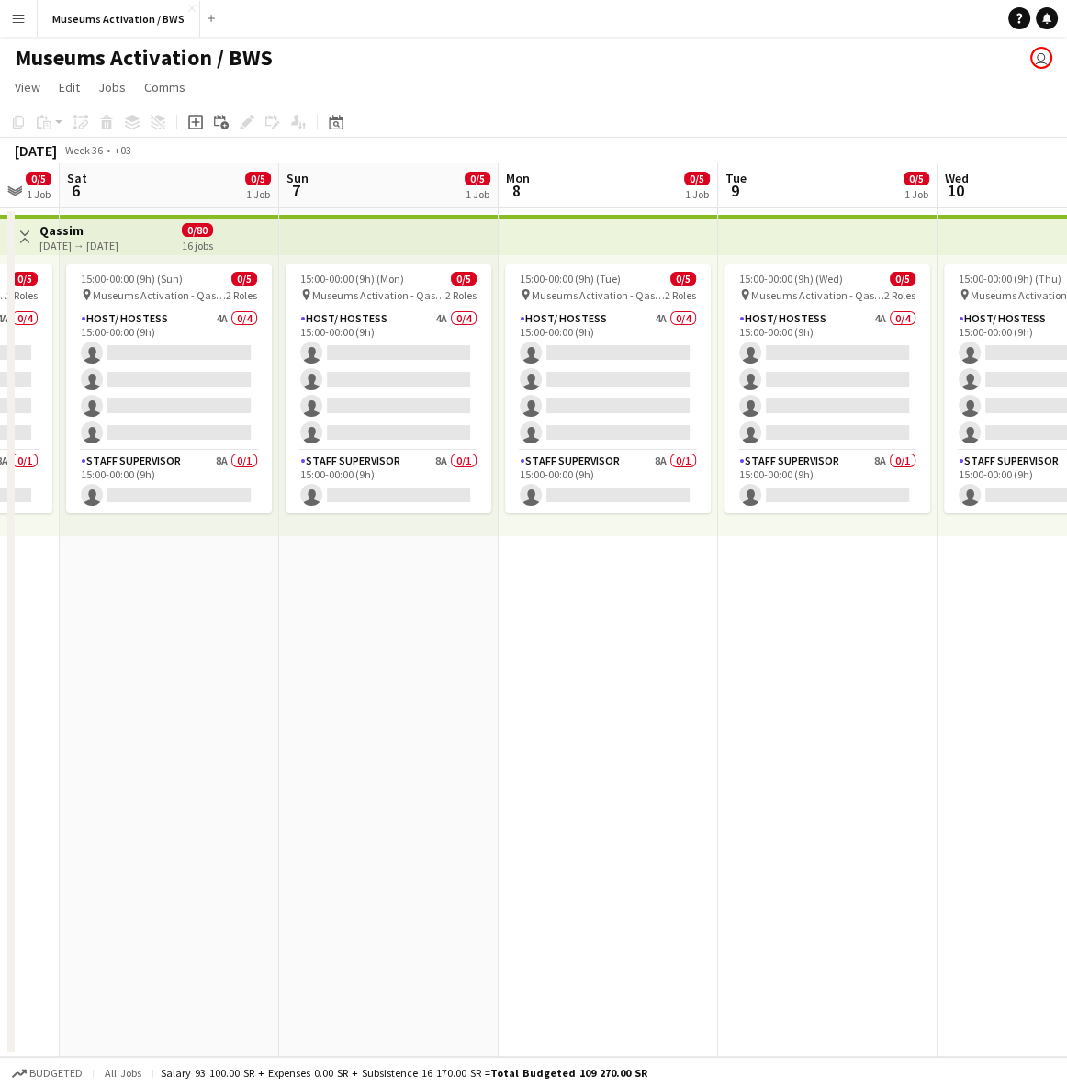
click at [646, 546] on app-calendar-viewport "Thu 4 0/5 1 Job Fri 5 0/5 1 Job Sat 6 0/5 1 Job Sun 7 0/5 1 Job Mon 8 0/5 1 Job…" at bounding box center [533, 609] width 1067 height 893
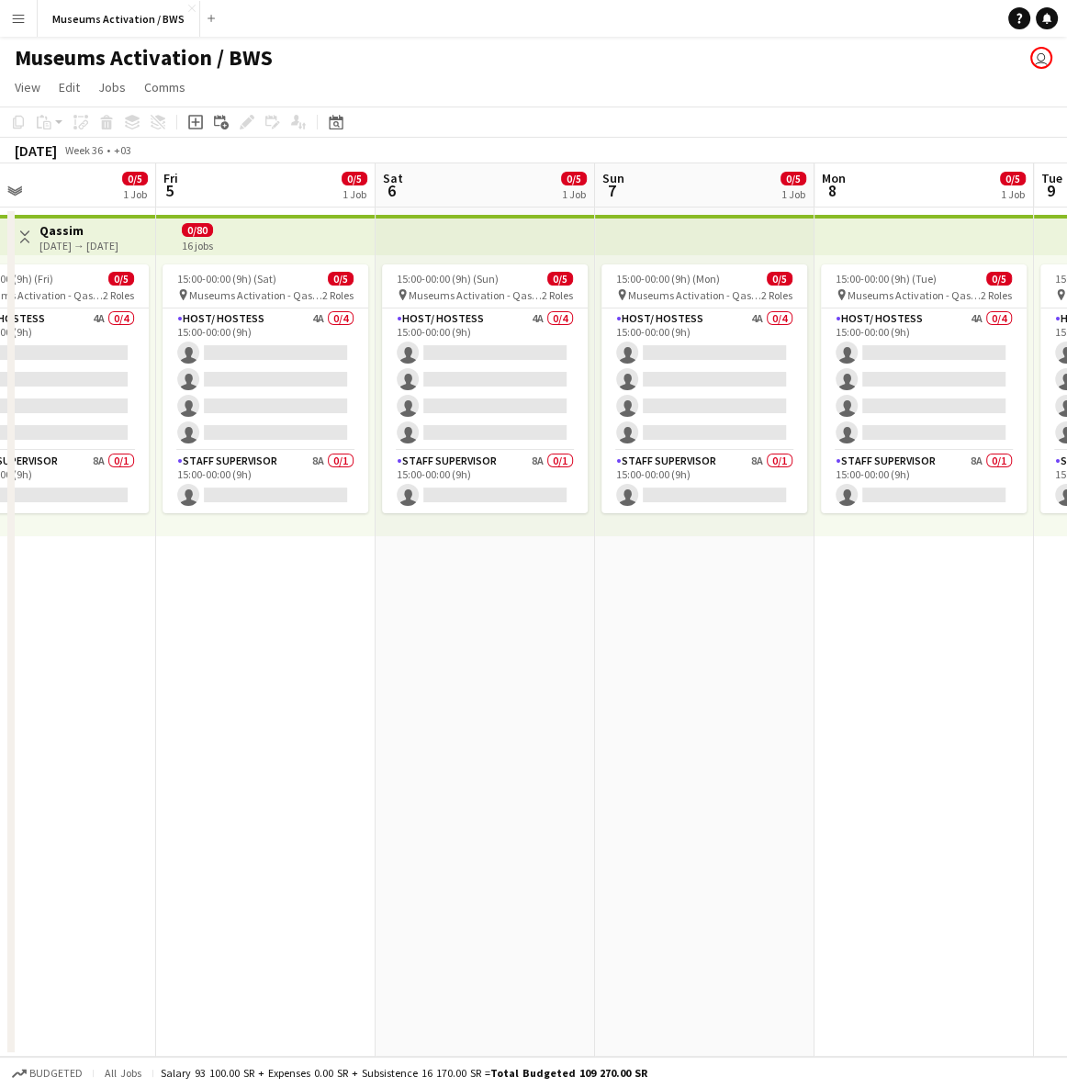
click at [773, 547] on app-calendar-viewport "Tue 2 0/5 1 Job Wed 3 0/5 1 Job Thu 4 0/5 1 Job Fri 5 0/5 1 Job Sat 6 0/5 1 Job…" at bounding box center [533, 609] width 1067 height 893
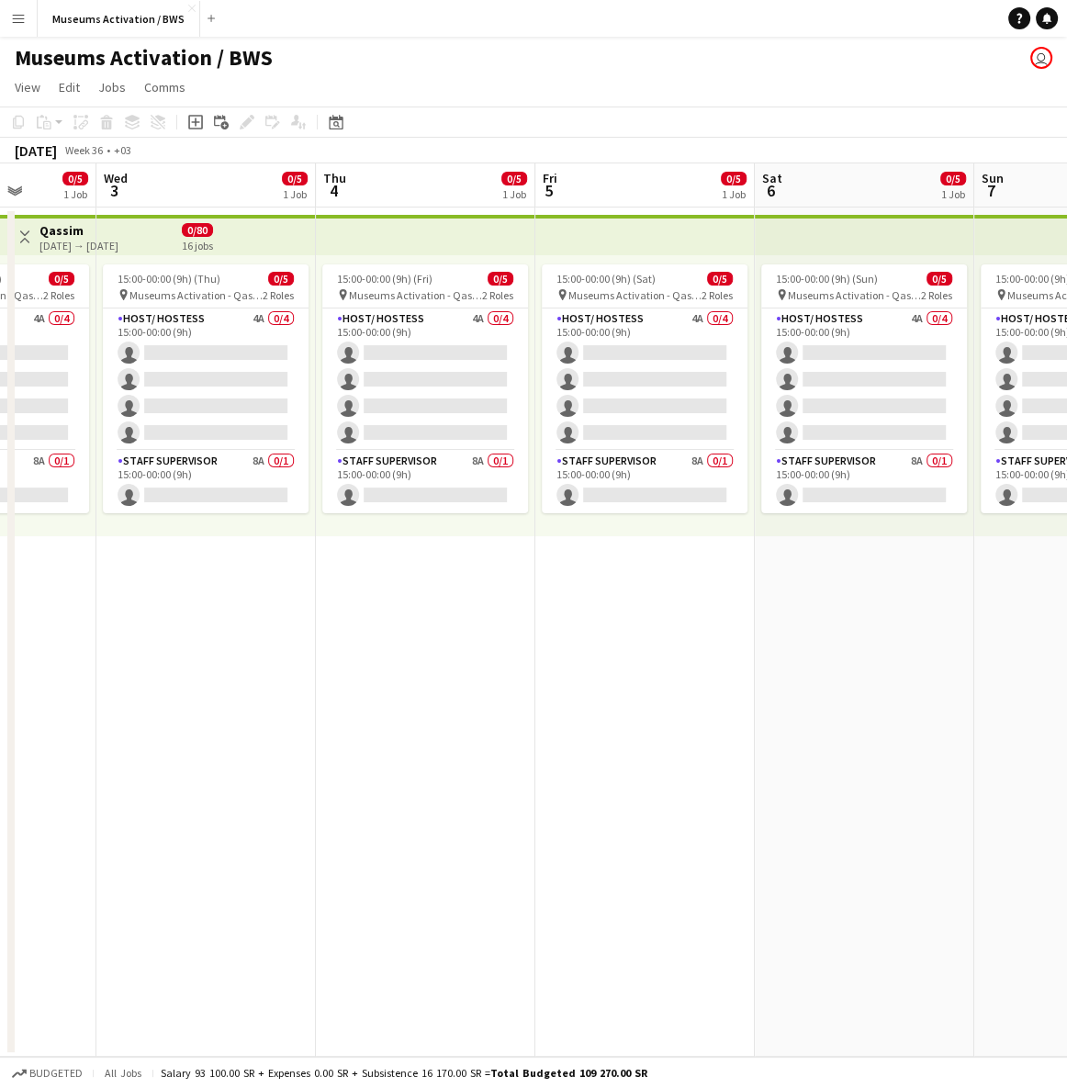
drag, startPoint x: 568, startPoint y: 563, endPoint x: 851, endPoint y: 541, distance: 283.6
click at [841, 542] on app-calendar-viewport "Sun 31 0/5 1 Job Mon 1 0/5 1 Job Tue 2 0/5 1 Job Wed 3 0/5 1 Job Thu 4 0/5 1 Jo…" at bounding box center [533, 609] width 1067 height 893
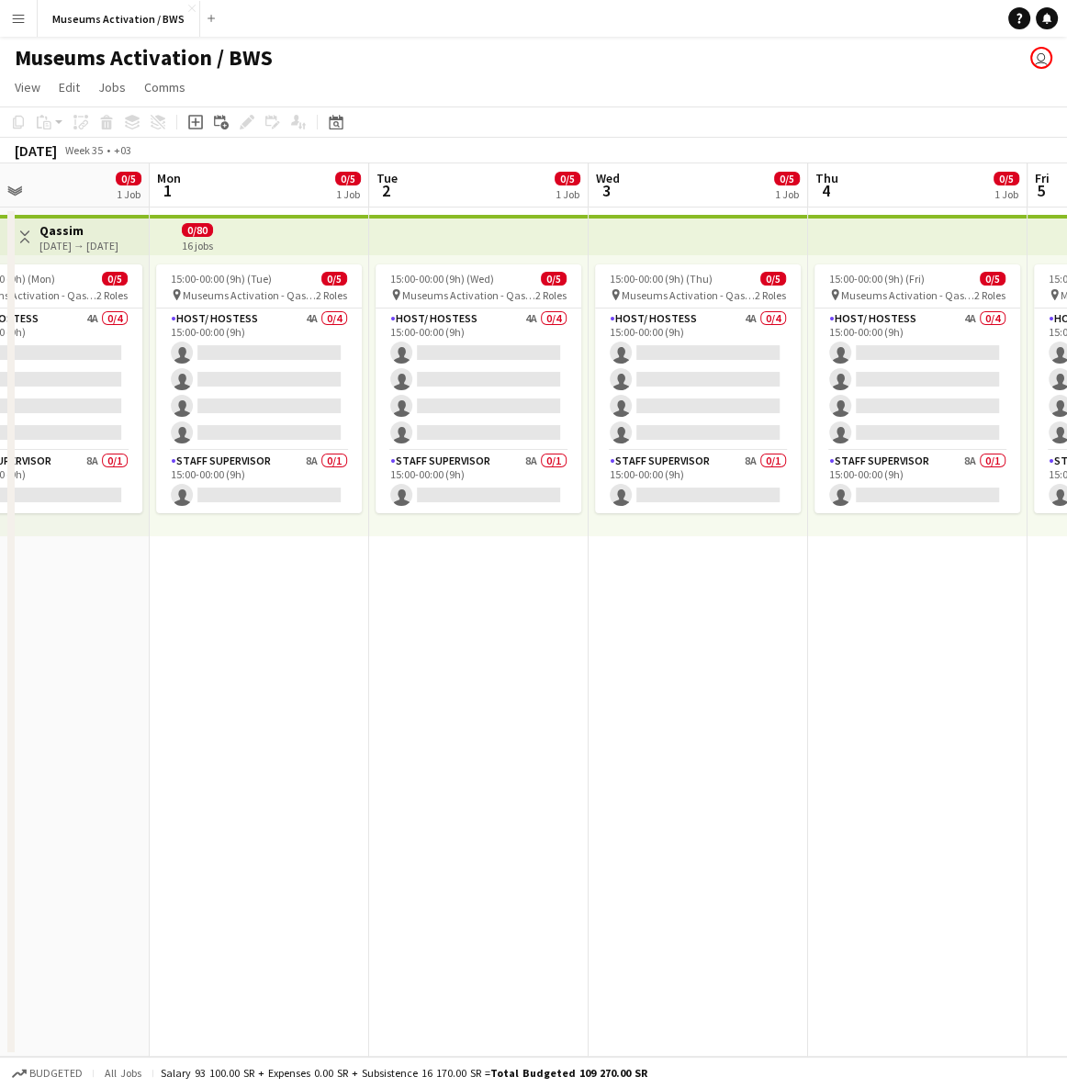
drag, startPoint x: 767, startPoint y: 543, endPoint x: 940, endPoint y: 534, distance: 173.7
click at [1018, 512] on app-calendar-viewport "Fri 29 Sat 30 0/5 1 Job Sun 31 0/5 1 Job Mon 1 0/5 1 Job Tue 2 0/5 1 Job Wed 3 …" at bounding box center [533, 609] width 1067 height 893
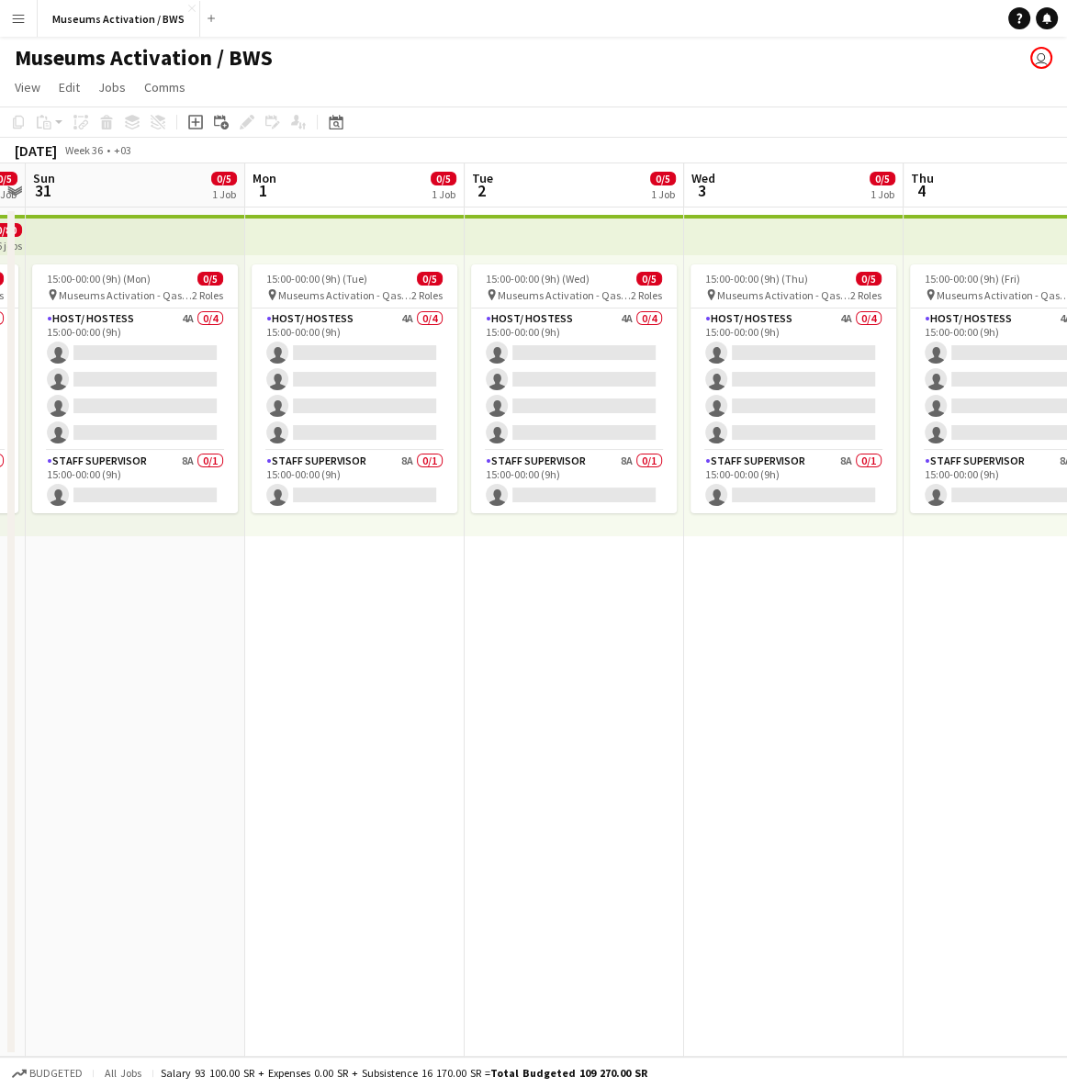
drag, startPoint x: 809, startPoint y: 548, endPoint x: 1063, endPoint y: 530, distance: 255.0
click at [1047, 531] on app-calendar-viewport "Fri 29 Sat 30 0/5 1 Job Sun 31 0/5 1 Job Mon 1 0/5 1 Job Tue 2 0/5 1 Job Wed 3 …" at bounding box center [533, 609] width 1067 height 893
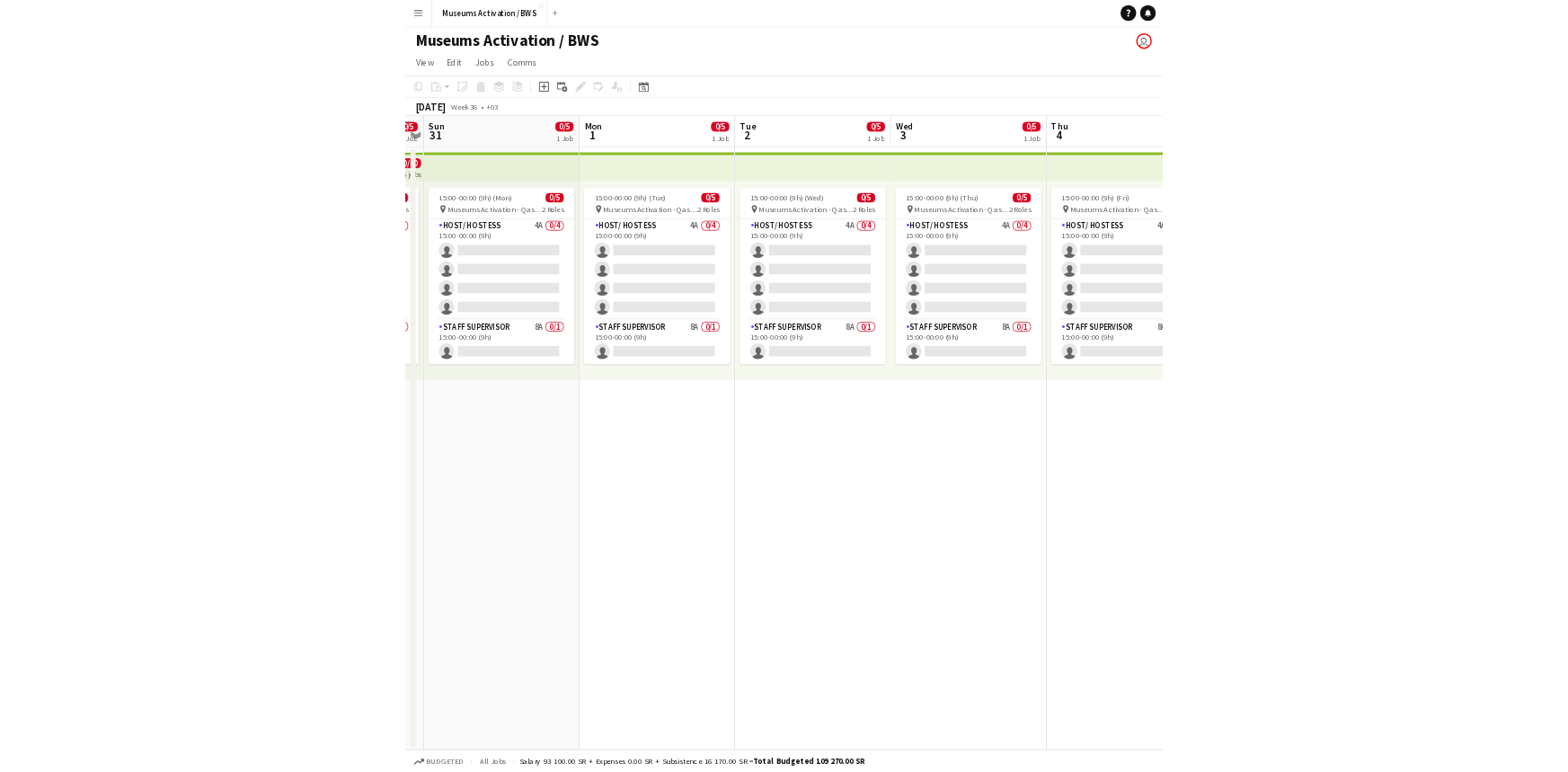
scroll to position [0, 387]
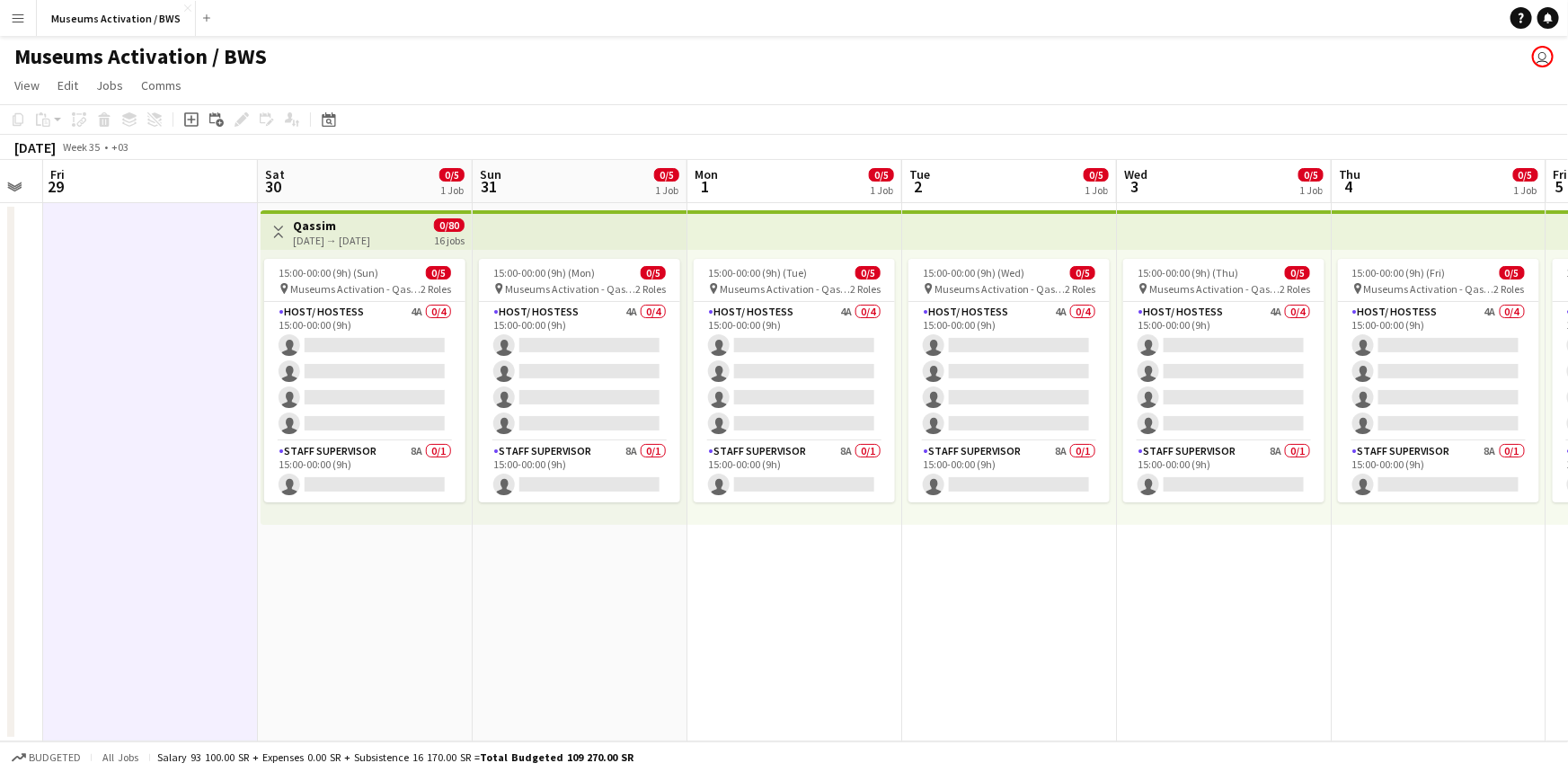
click at [19, 12] on app-icon "Menu" at bounding box center [18, 18] width 15 height 15
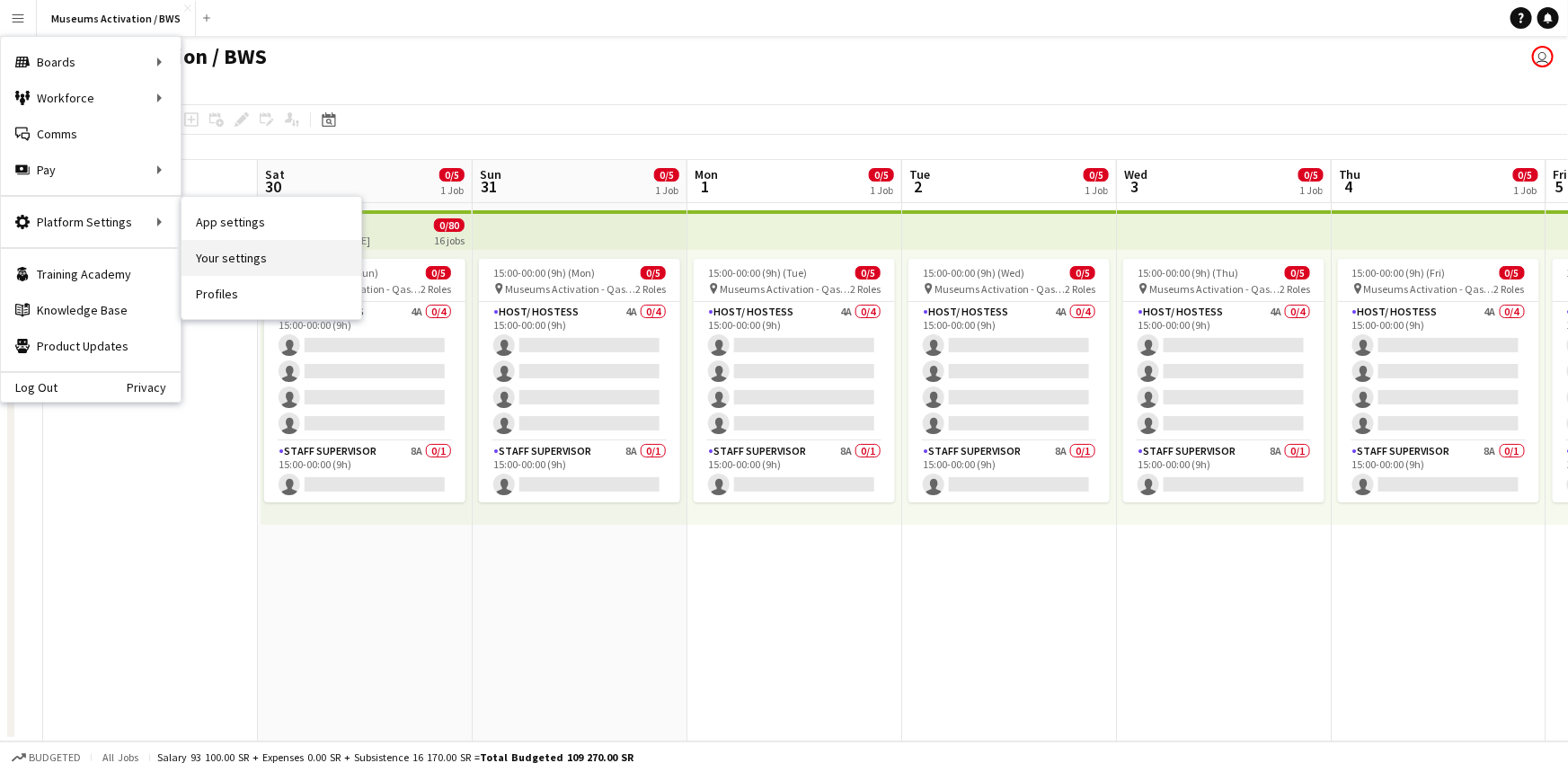
click at [234, 247] on link "Your settings" at bounding box center [271, 257] width 180 height 36
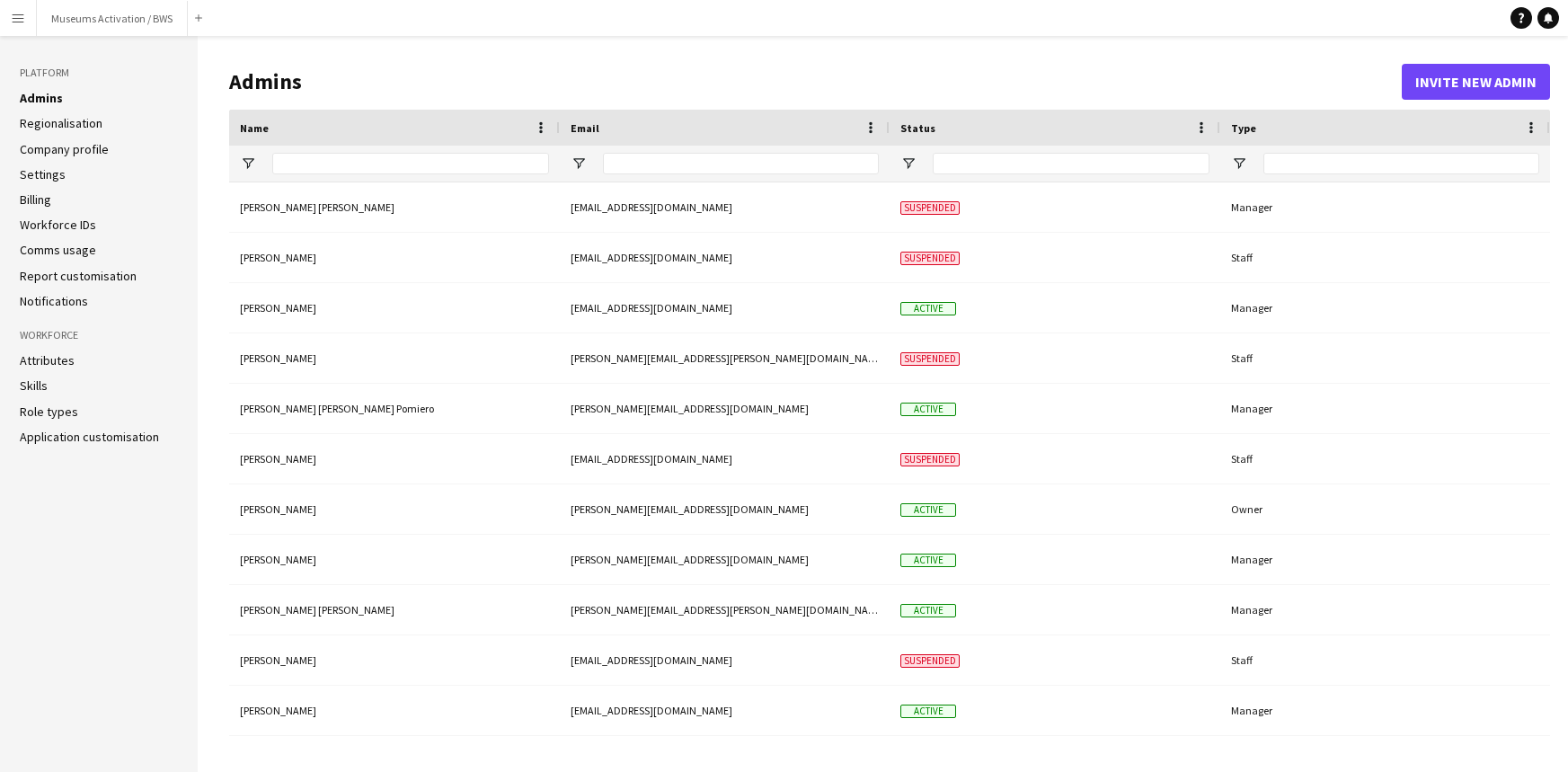
type input "**********"
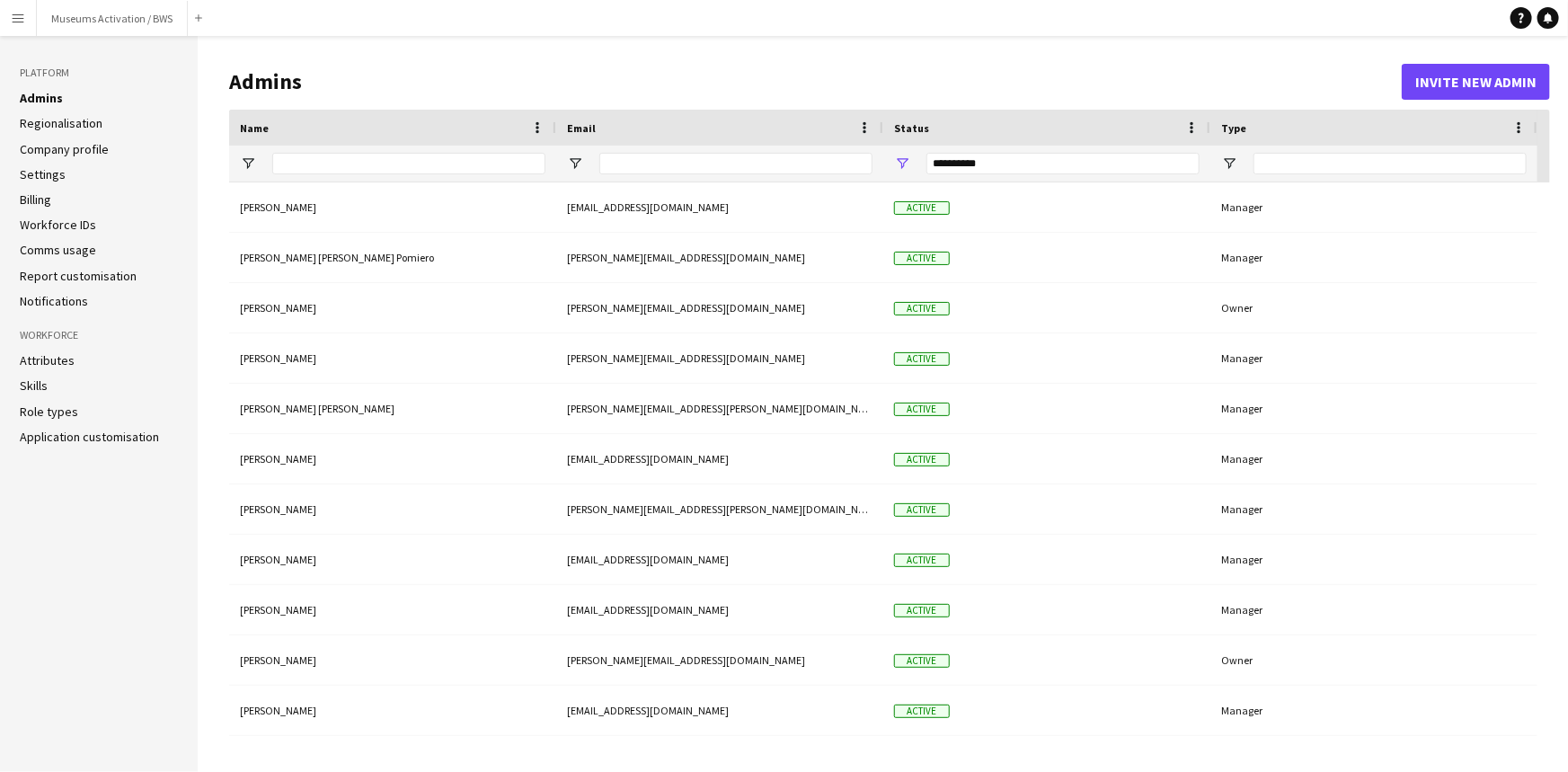
click at [63, 413] on link "Role types" at bounding box center [49, 411] width 59 height 17
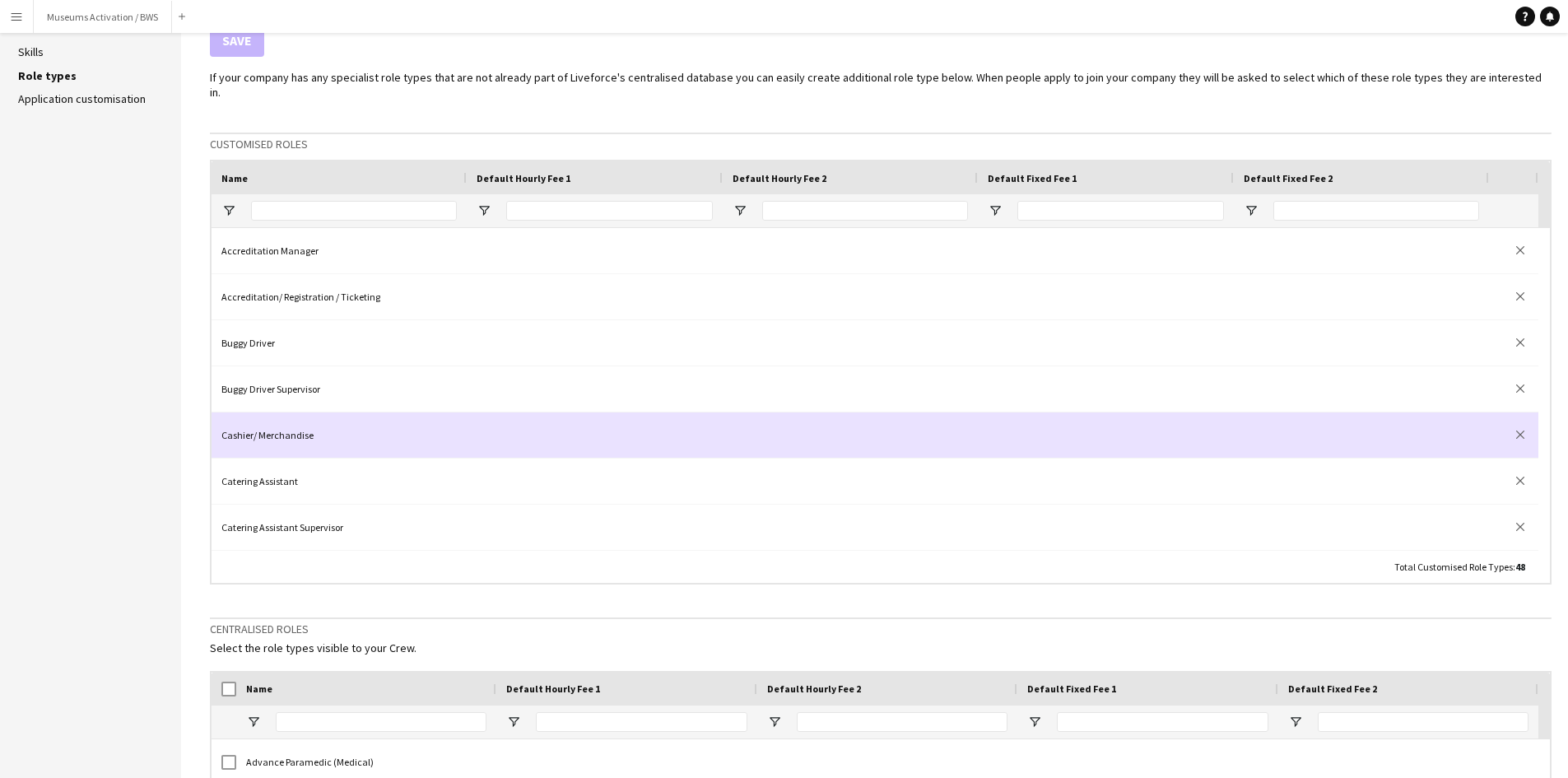
drag, startPoint x: 226, startPoint y: 224, endPoint x: 605, endPoint y: 402, distance: 418.7
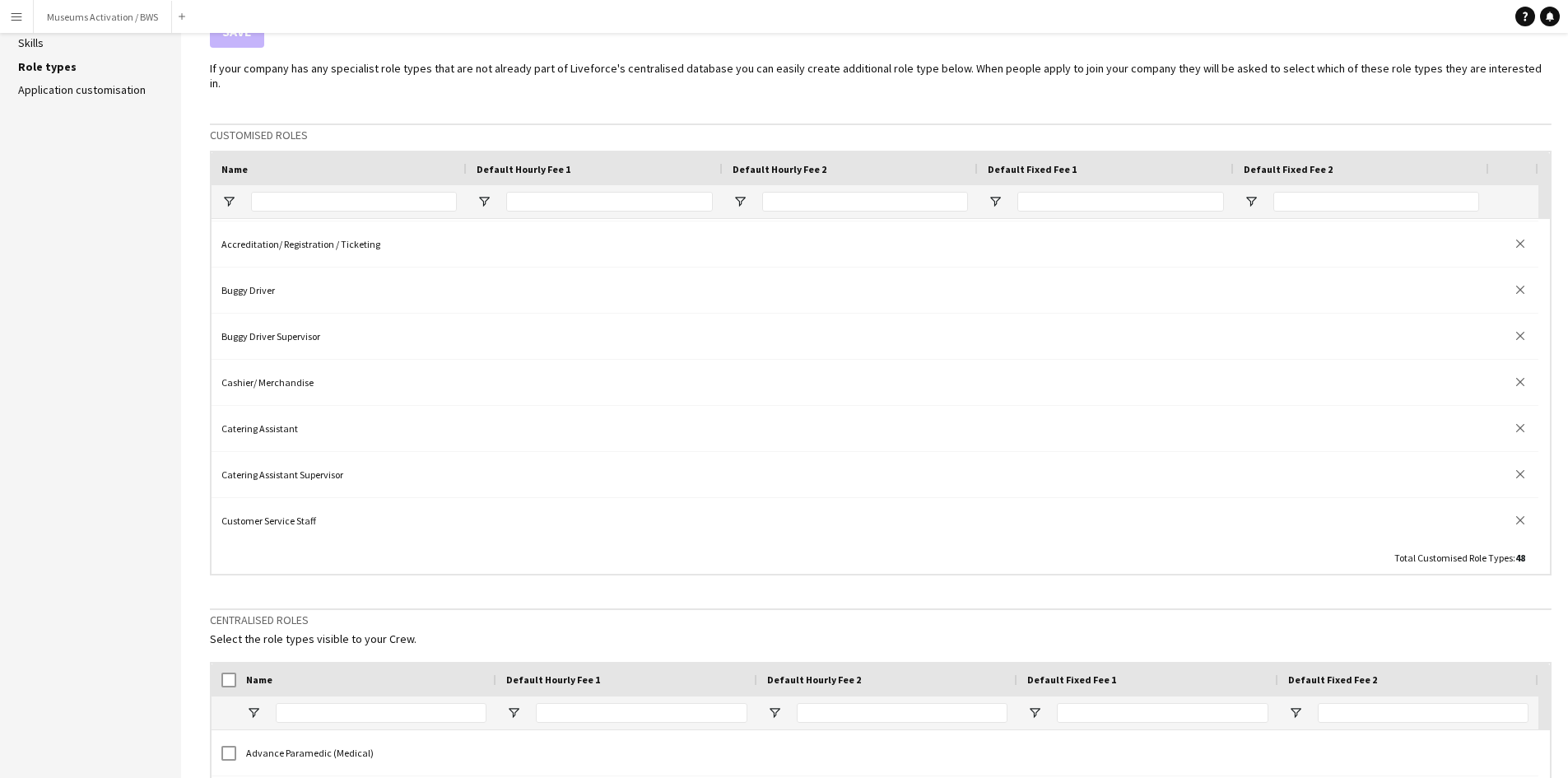
click at [18, 24] on button "Menu" at bounding box center [16, 16] width 33 height 33
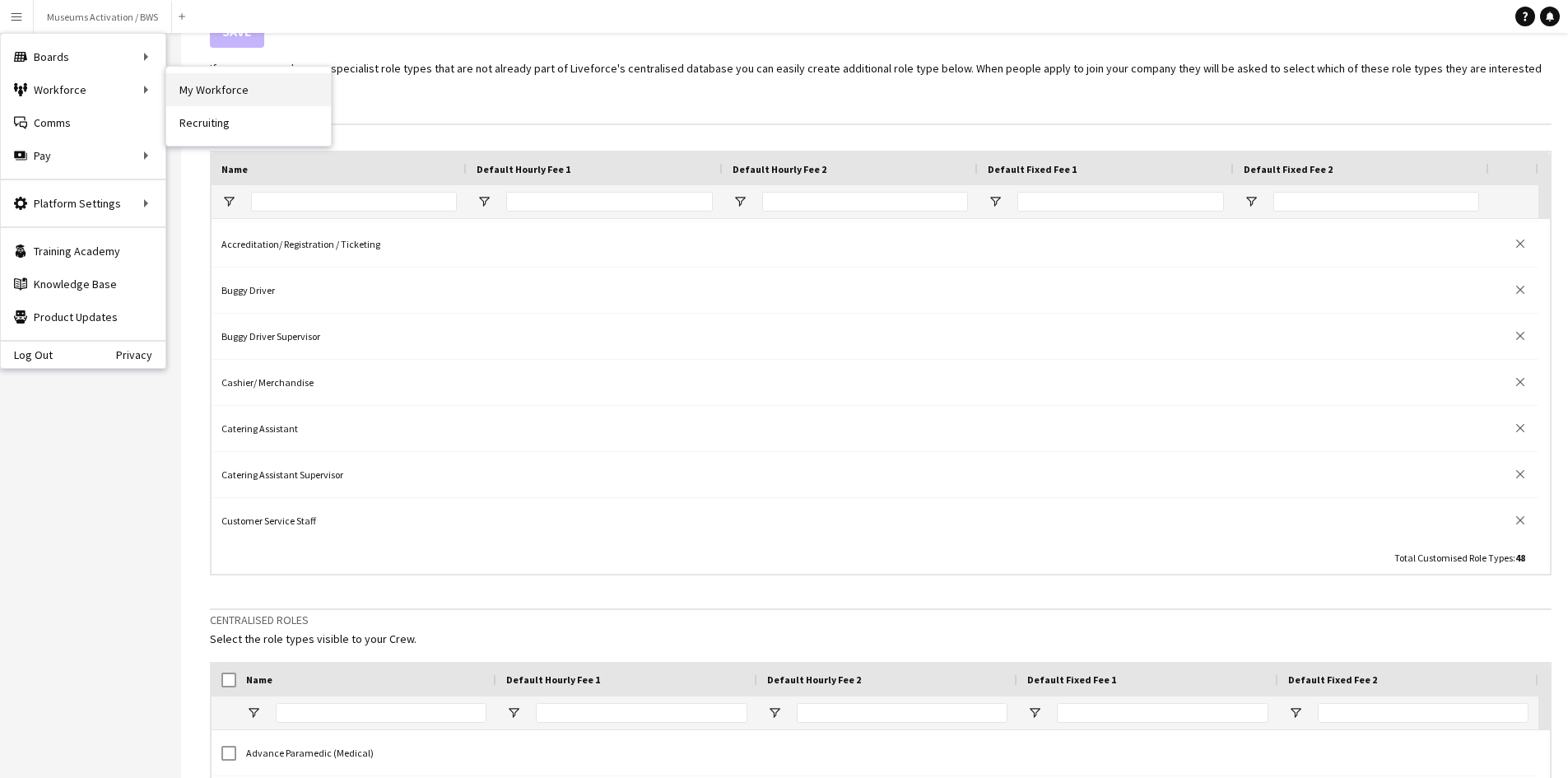
click at [176, 90] on link "My Workforce" at bounding box center [248, 90] width 165 height 33
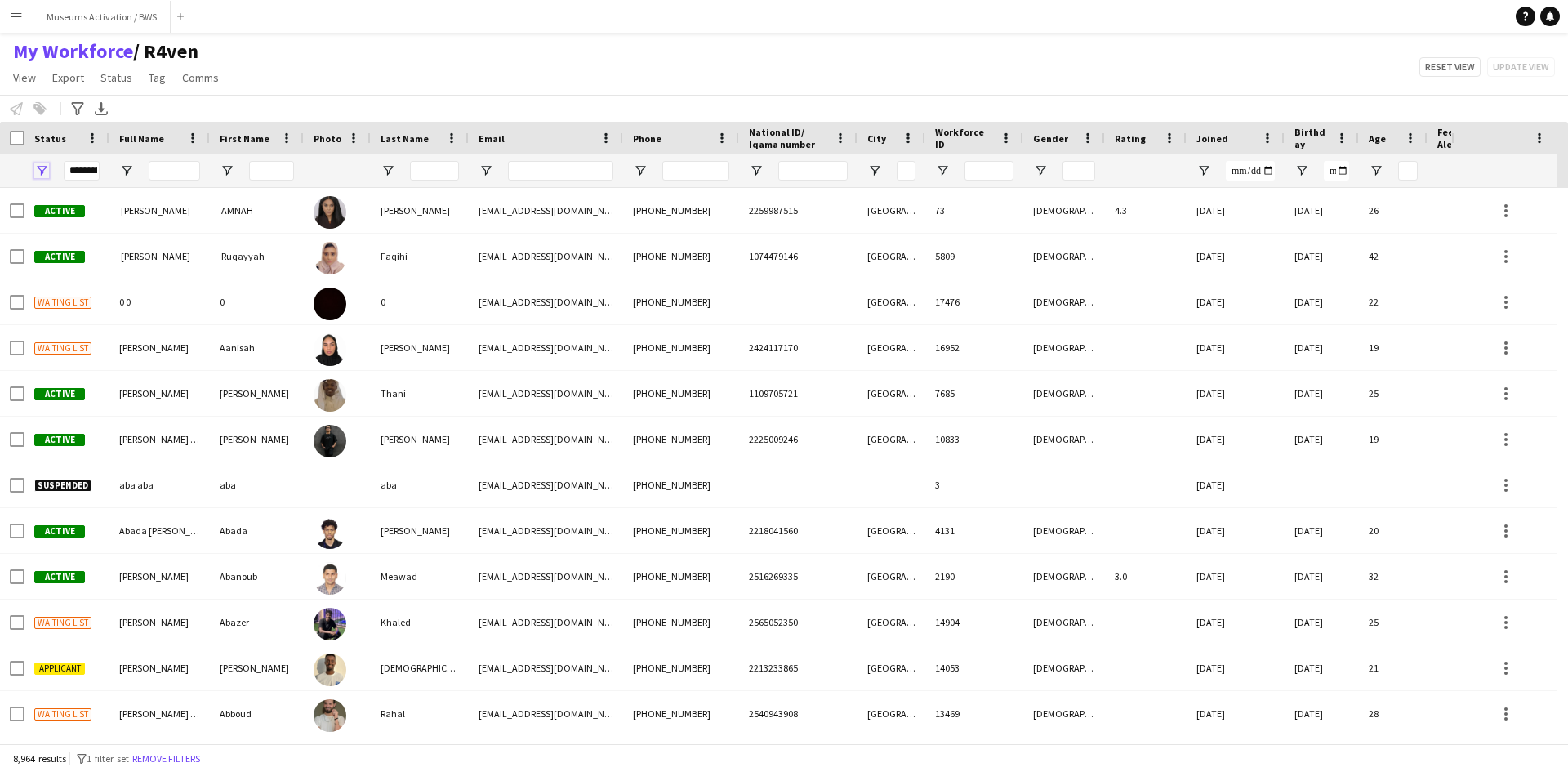
click at [44, 171] on span "Open Filter Menu" at bounding box center [42, 171] width 15 height 15
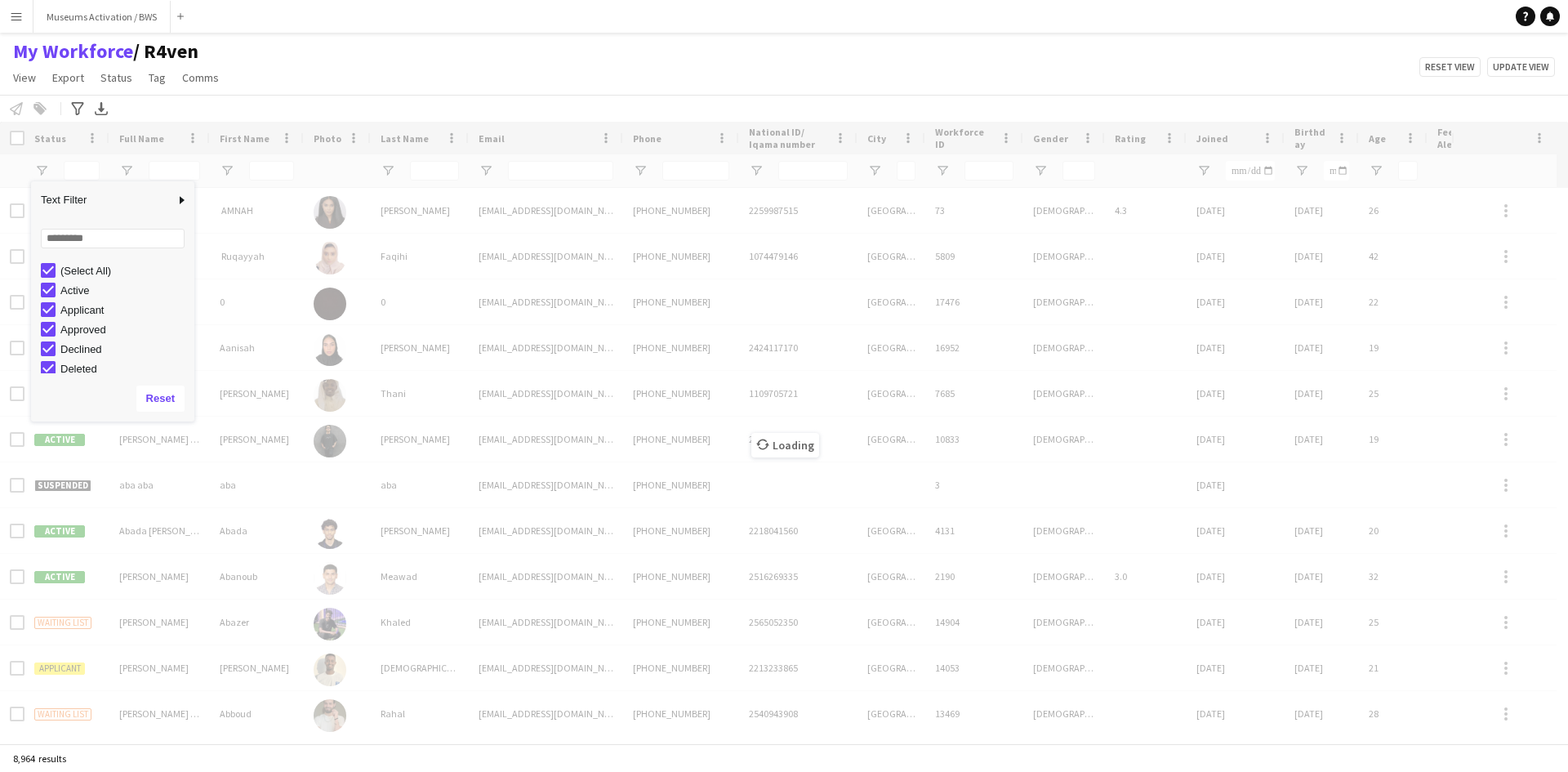
click at [336, 57] on div "My Workforce / R4ven View Views Default view R4ven New view Update view Delete …" at bounding box center [784, 67] width 1568 height 55
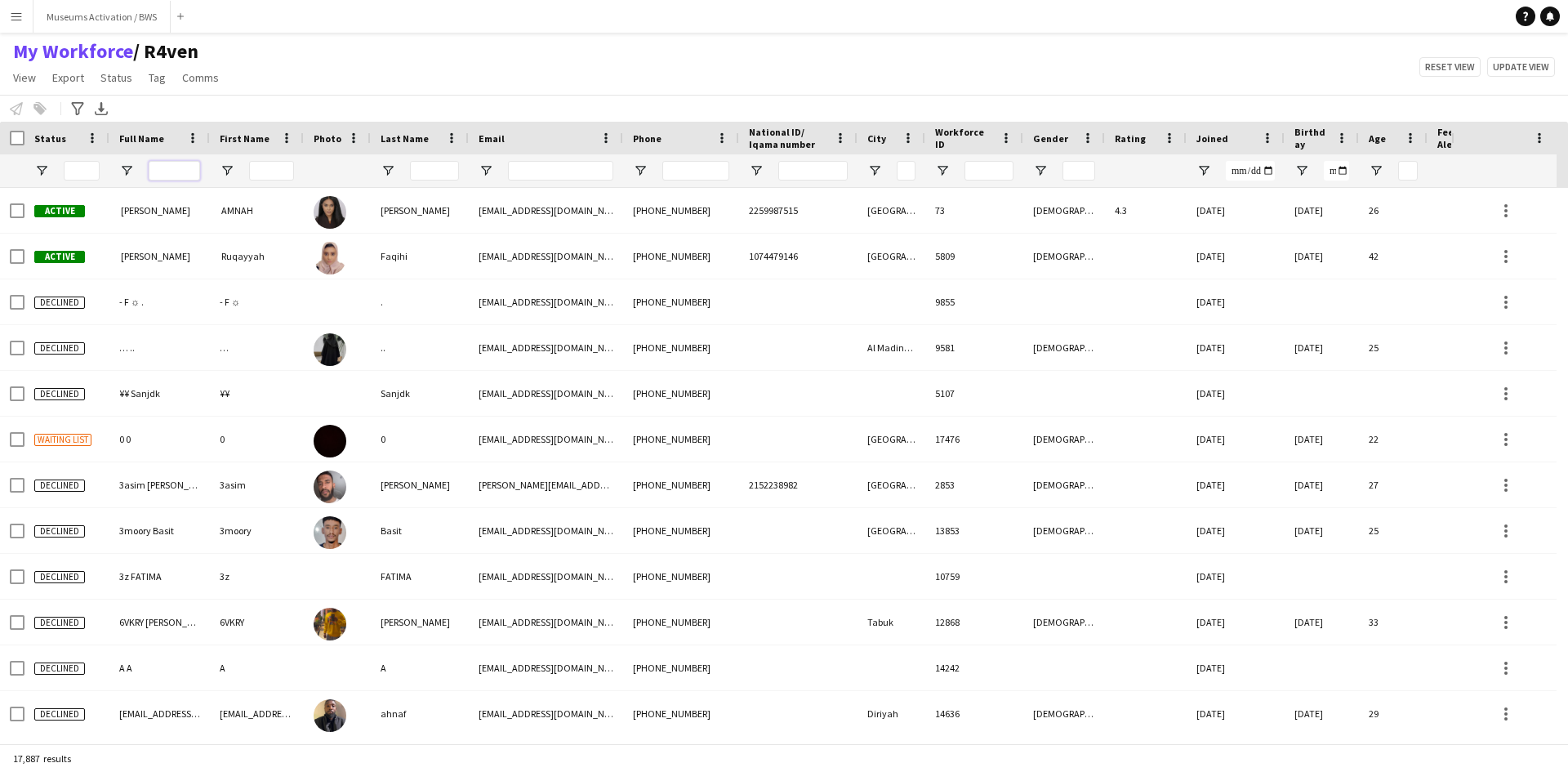
click at [152, 171] on input "Full Name Filter Input" at bounding box center [174, 171] width 52 height 20
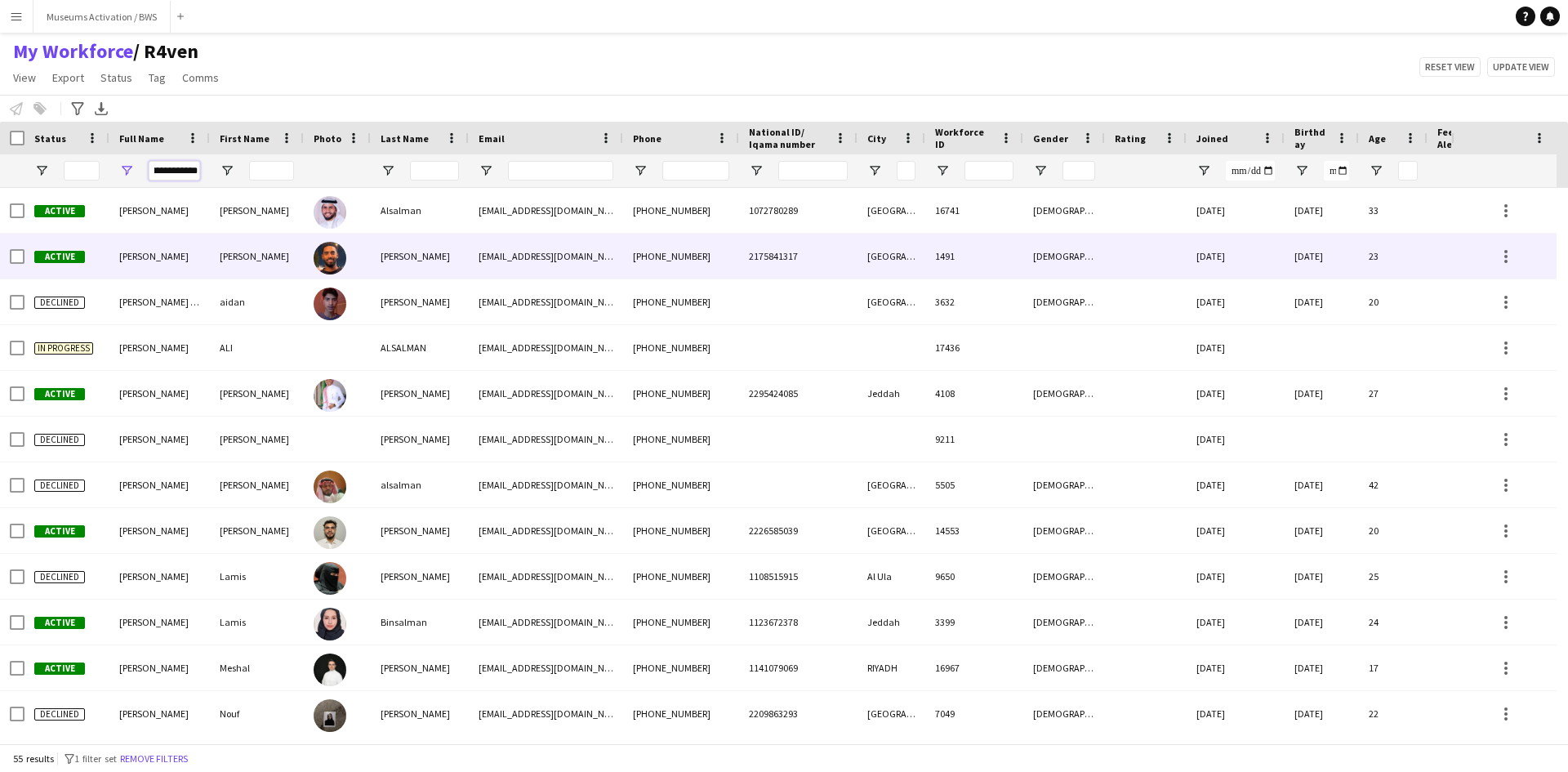
scroll to position [0, 18]
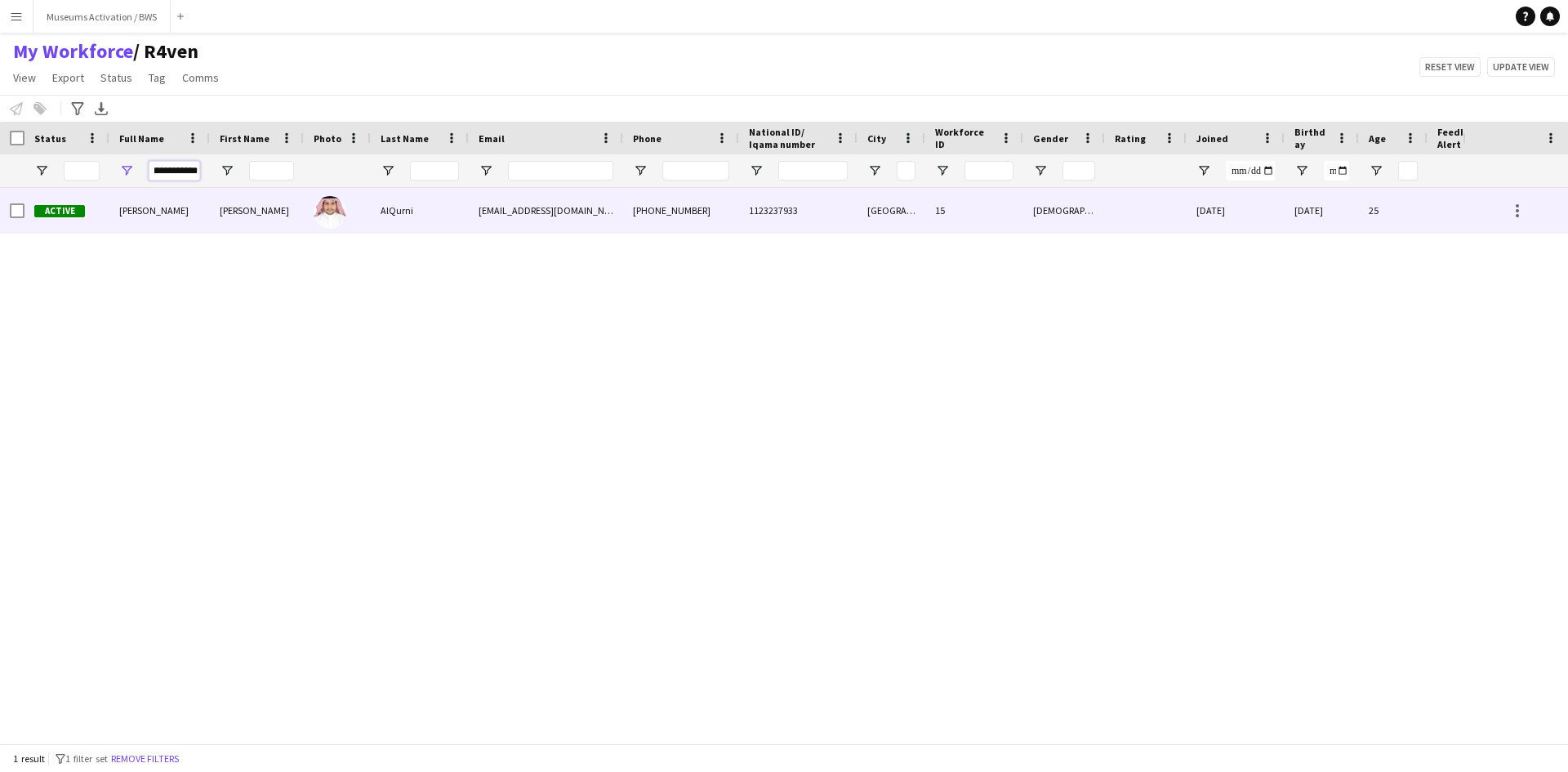
type input "**********"
click at [174, 229] on div "[PERSON_NAME]" at bounding box center [159, 210] width 101 height 44
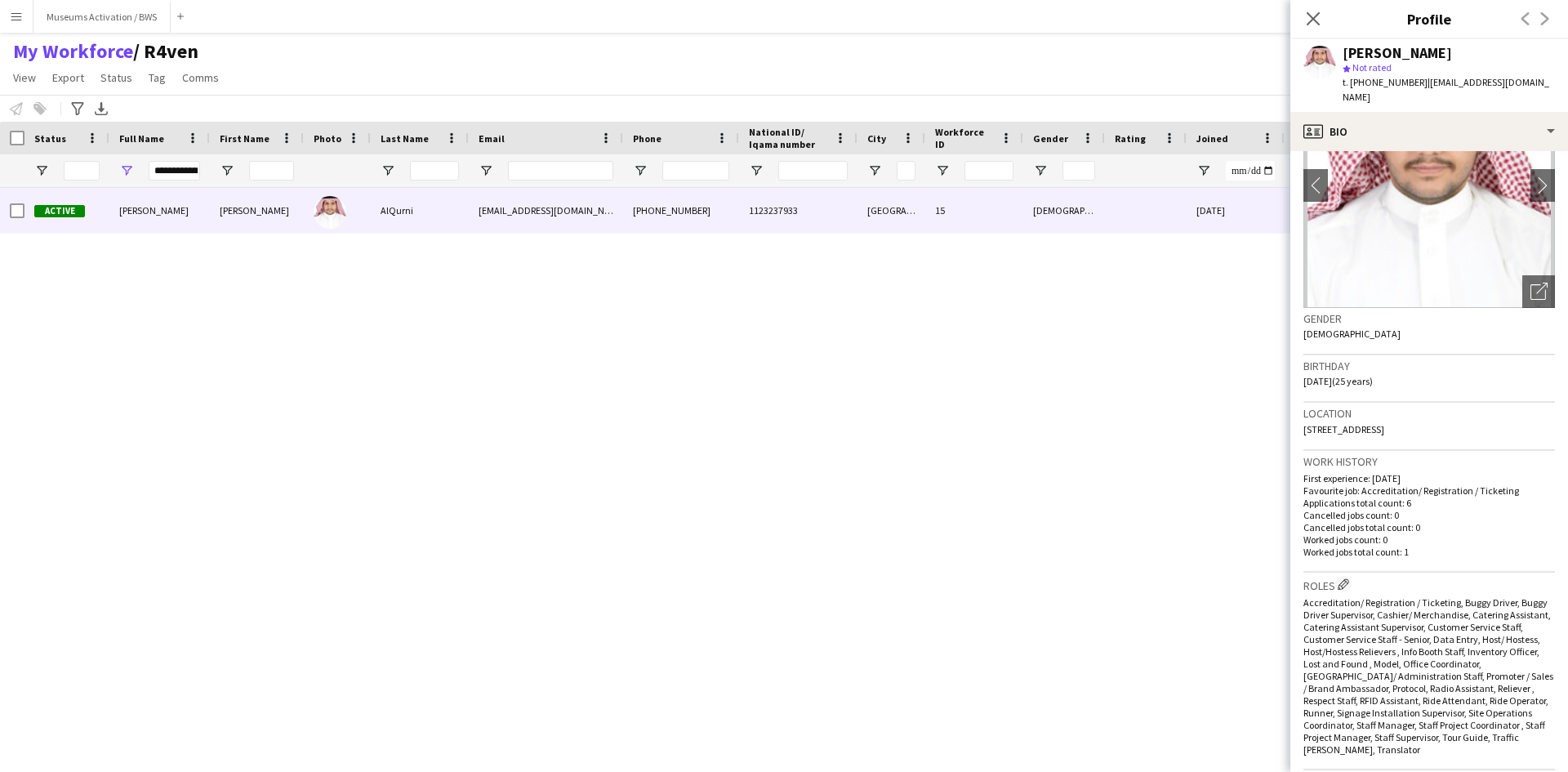
scroll to position [245, 0]
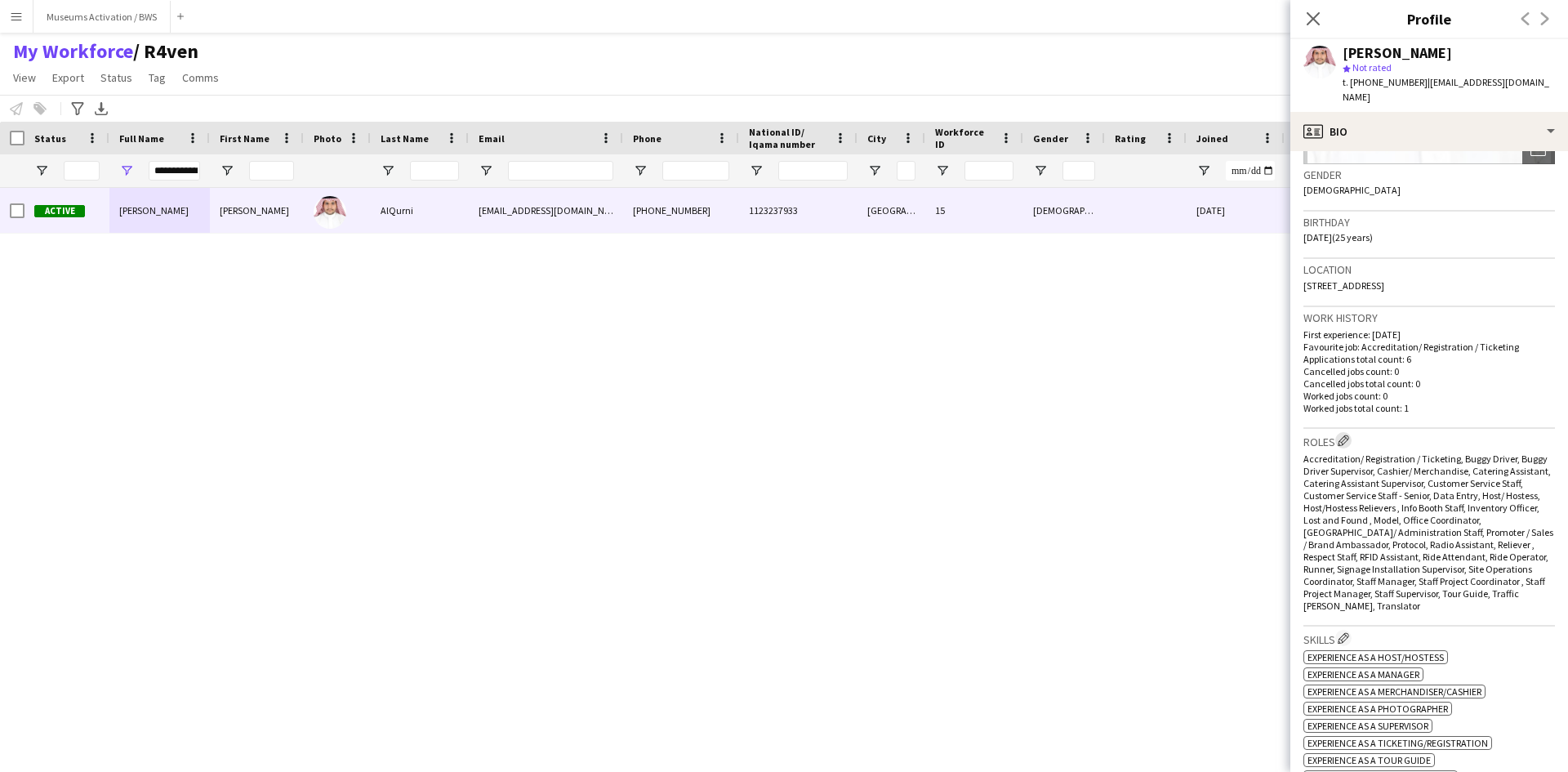
click at [1343, 434] on app-icon "Edit crew company roles" at bounding box center [1343, 439] width 12 height 12
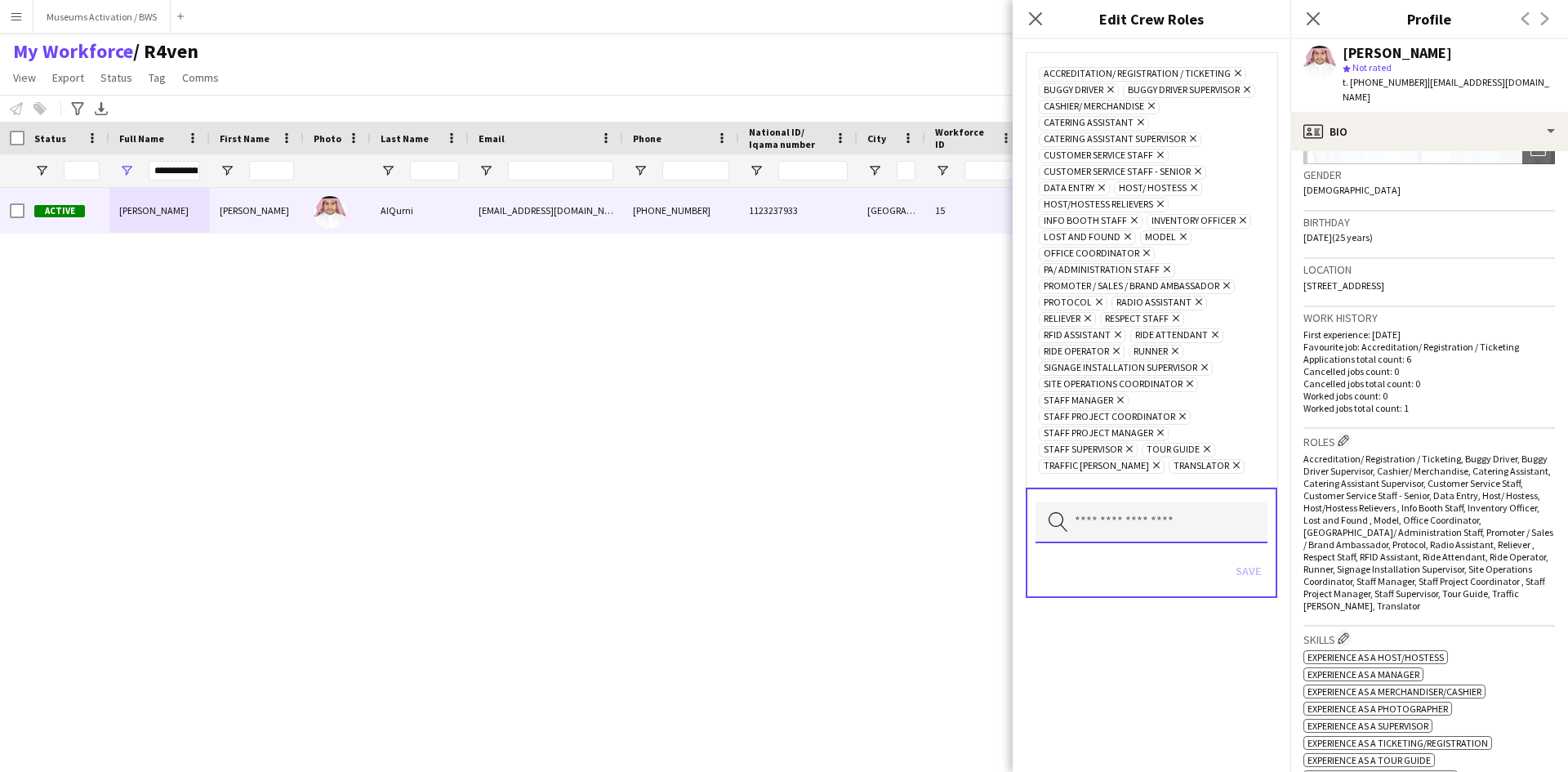
click at [1114, 529] on input "text" at bounding box center [1151, 523] width 232 height 41
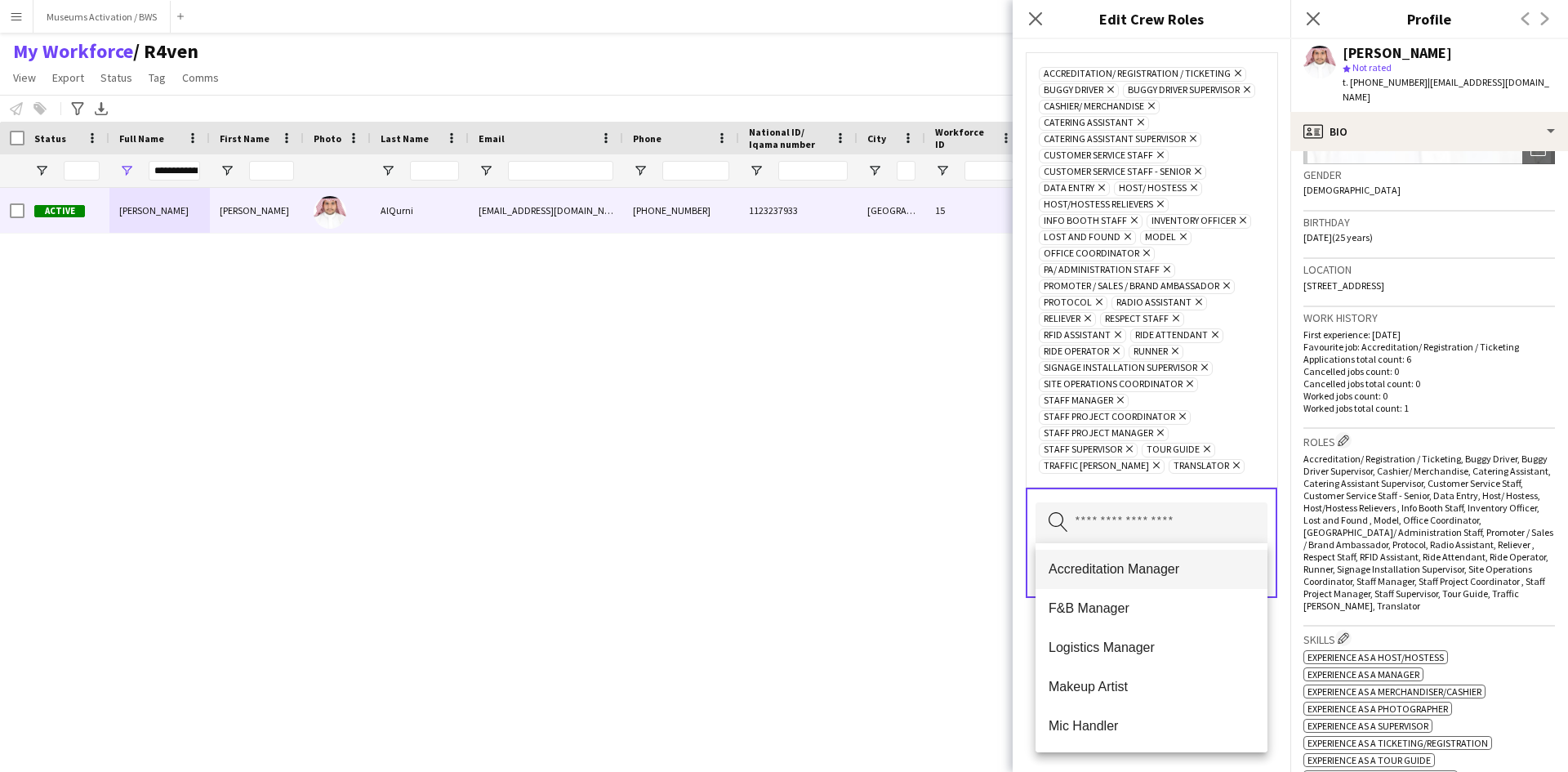
click at [1112, 562] on span "Accreditation Manager" at bounding box center [1151, 568] width 205 height 15
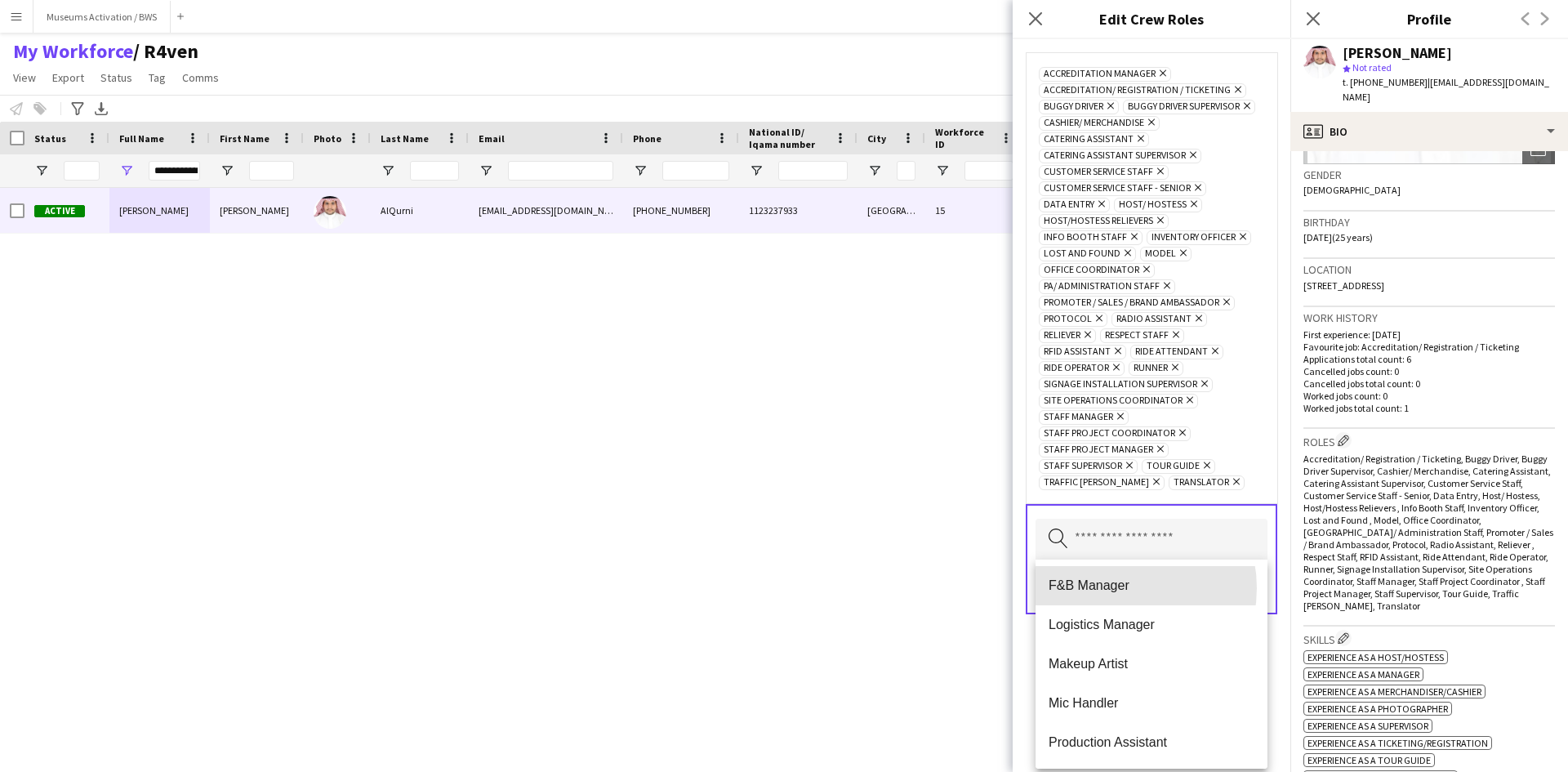
click at [1117, 583] on span "F&B Manager" at bounding box center [1151, 584] width 205 height 15
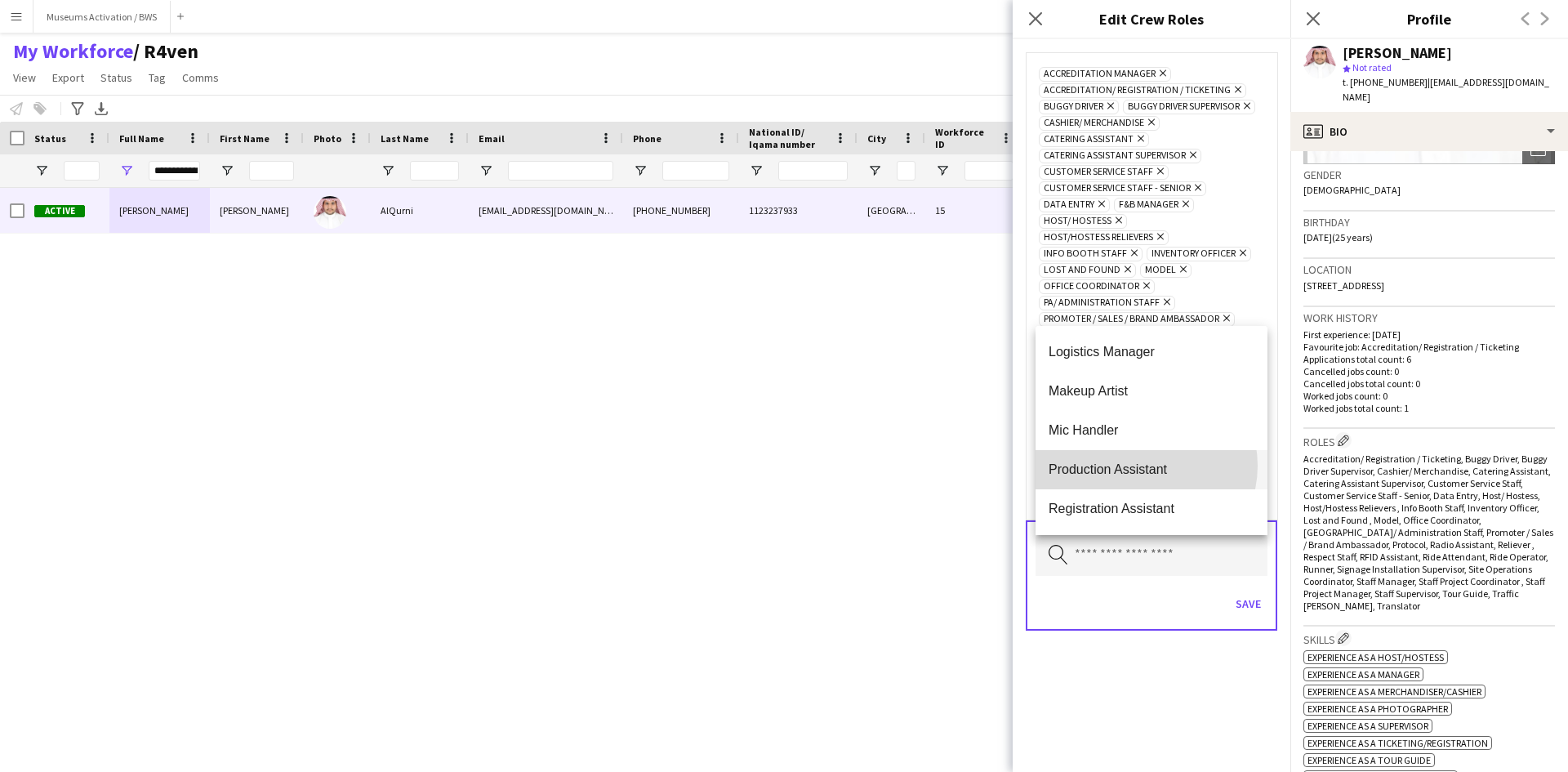
click at [1145, 465] on span "Production Assistant" at bounding box center [1151, 469] width 205 height 15
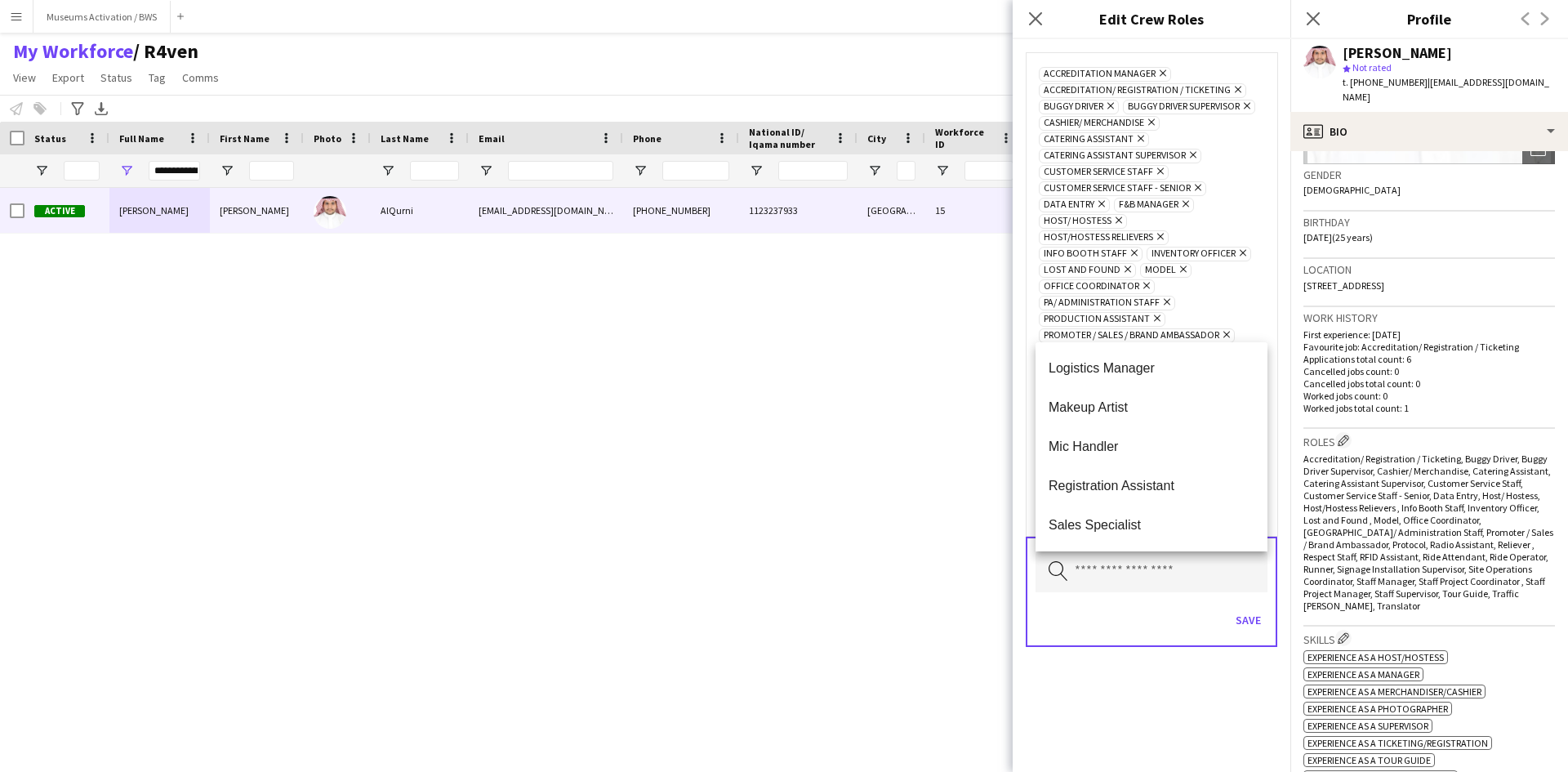
click at [1145, 465] on mat-option "Mic Handler" at bounding box center [1151, 446] width 232 height 39
click at [1145, 465] on mat-option "Registration Assistant" at bounding box center [1151, 446] width 232 height 39
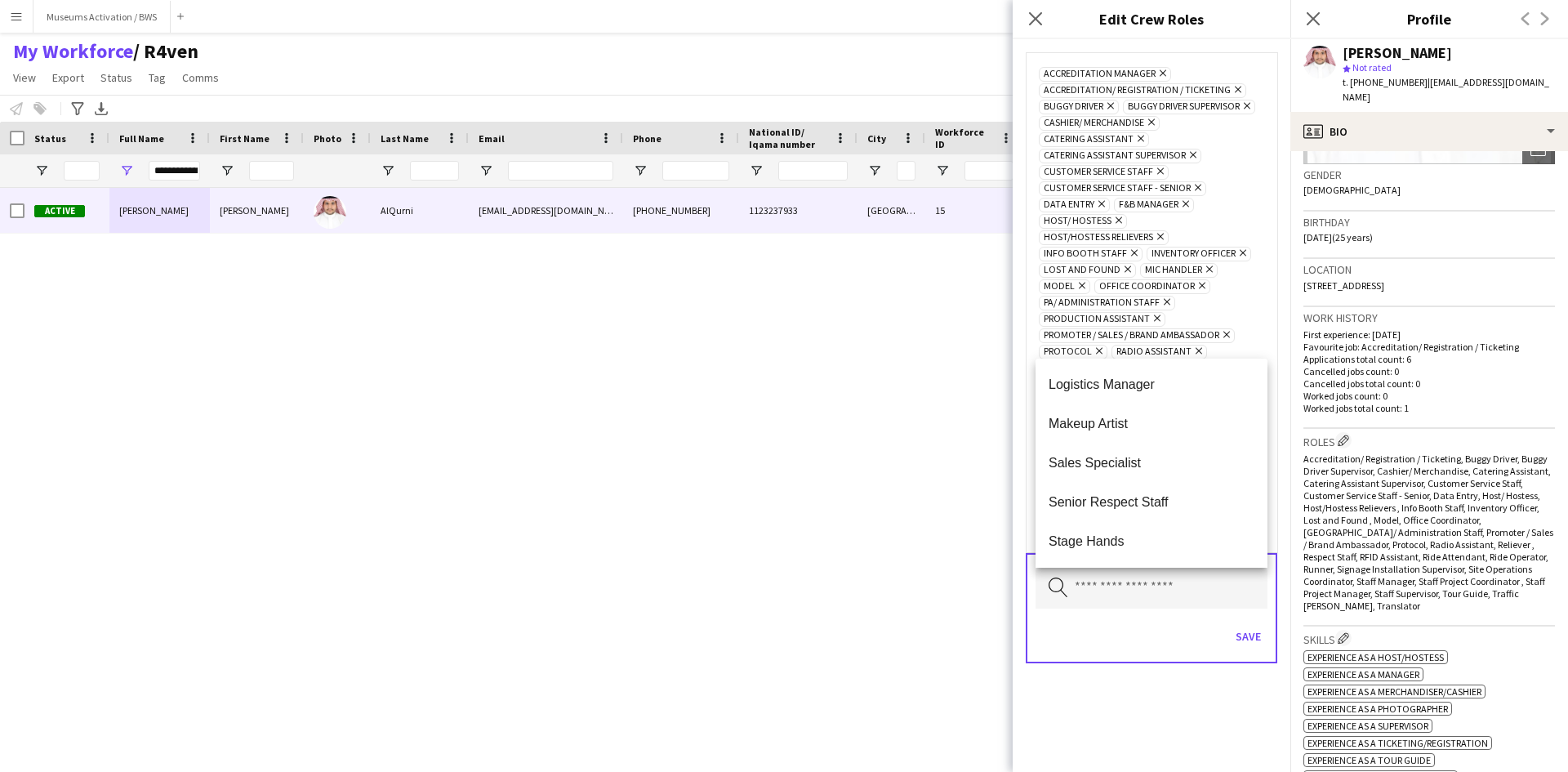
click at [1145, 465] on span "Sales Specialist" at bounding box center [1151, 462] width 205 height 15
click at [1145, 465] on span "Senior Respect Staff" at bounding box center [1151, 462] width 205 height 15
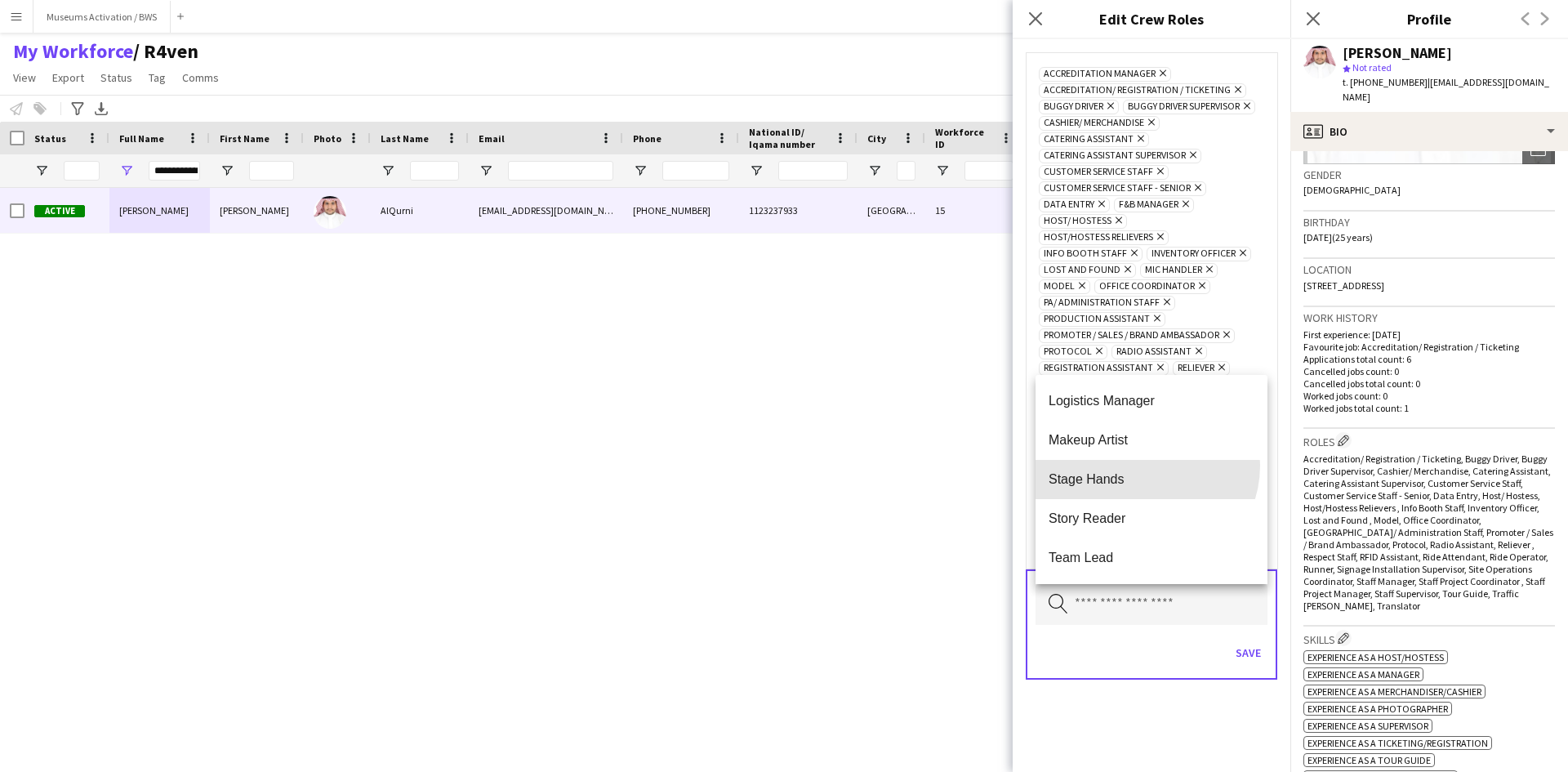
click at [1145, 465] on mat-option "Stage Hands" at bounding box center [1151, 479] width 232 height 39
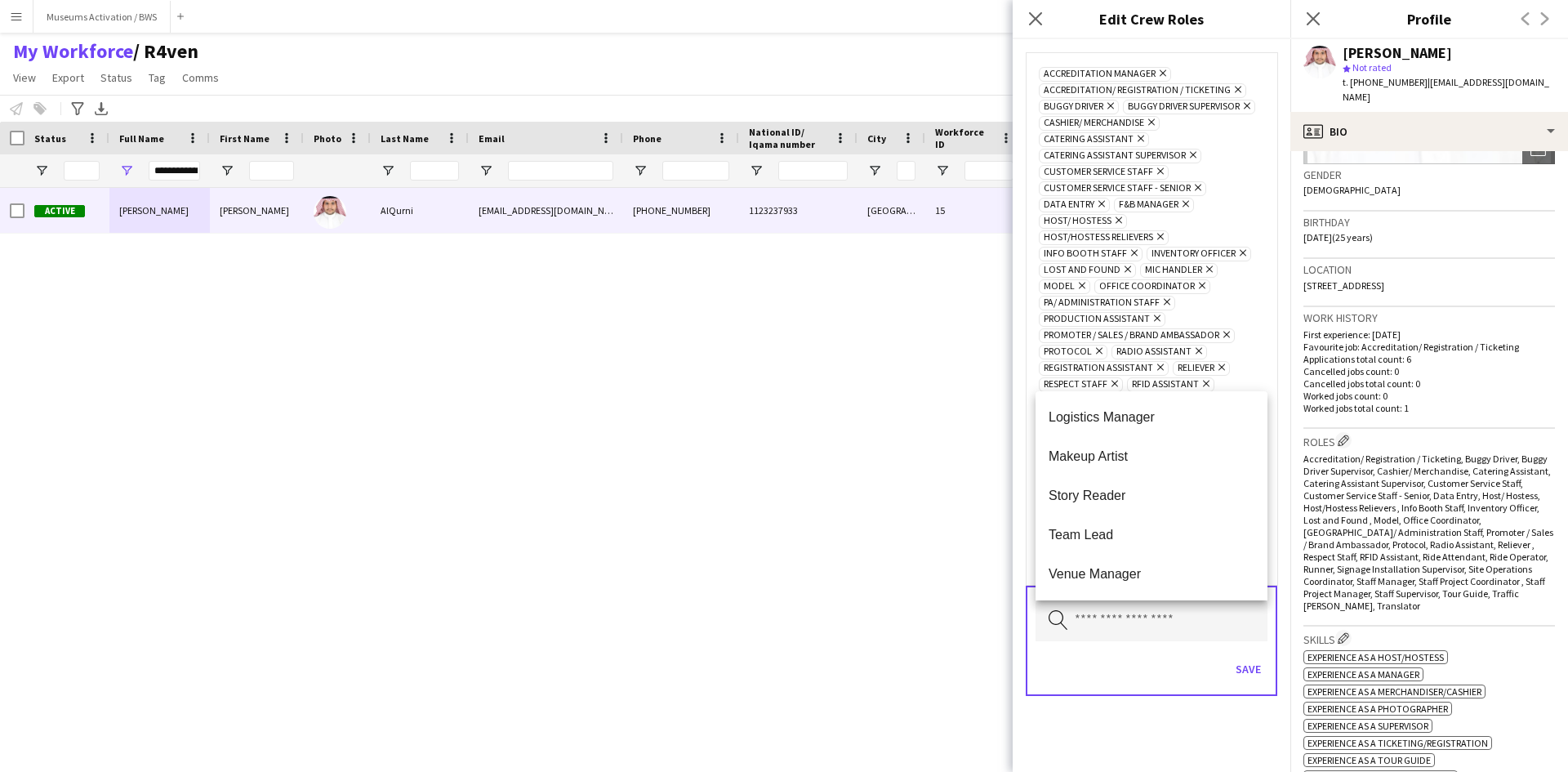
click at [1145, 465] on mat-option "Makeup Artist" at bounding box center [1151, 456] width 232 height 39
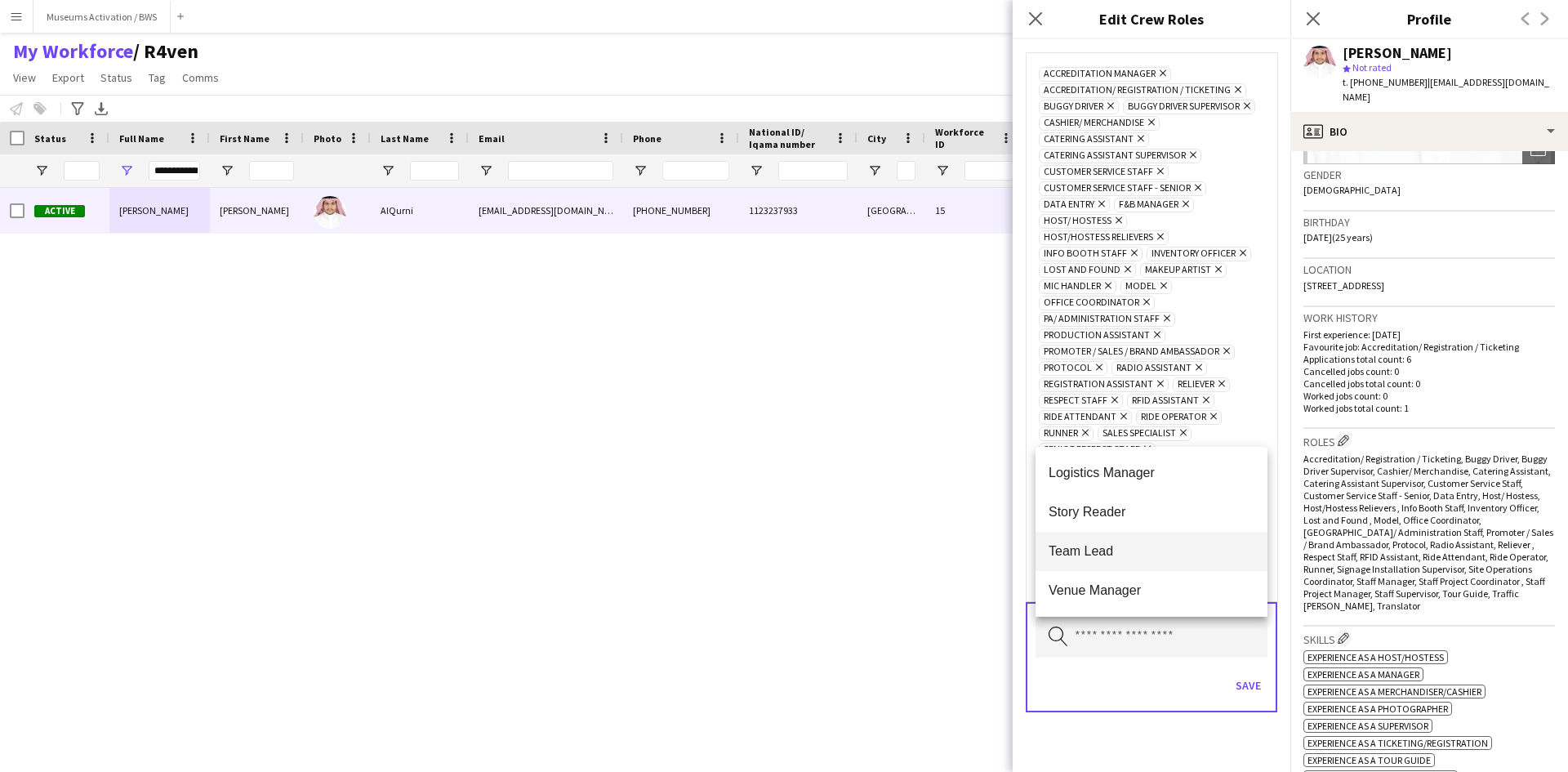
click at [1139, 551] on span "Team Lead" at bounding box center [1151, 551] width 205 height 15
click at [1138, 587] on span "Venue Manager" at bounding box center [1151, 590] width 205 height 15
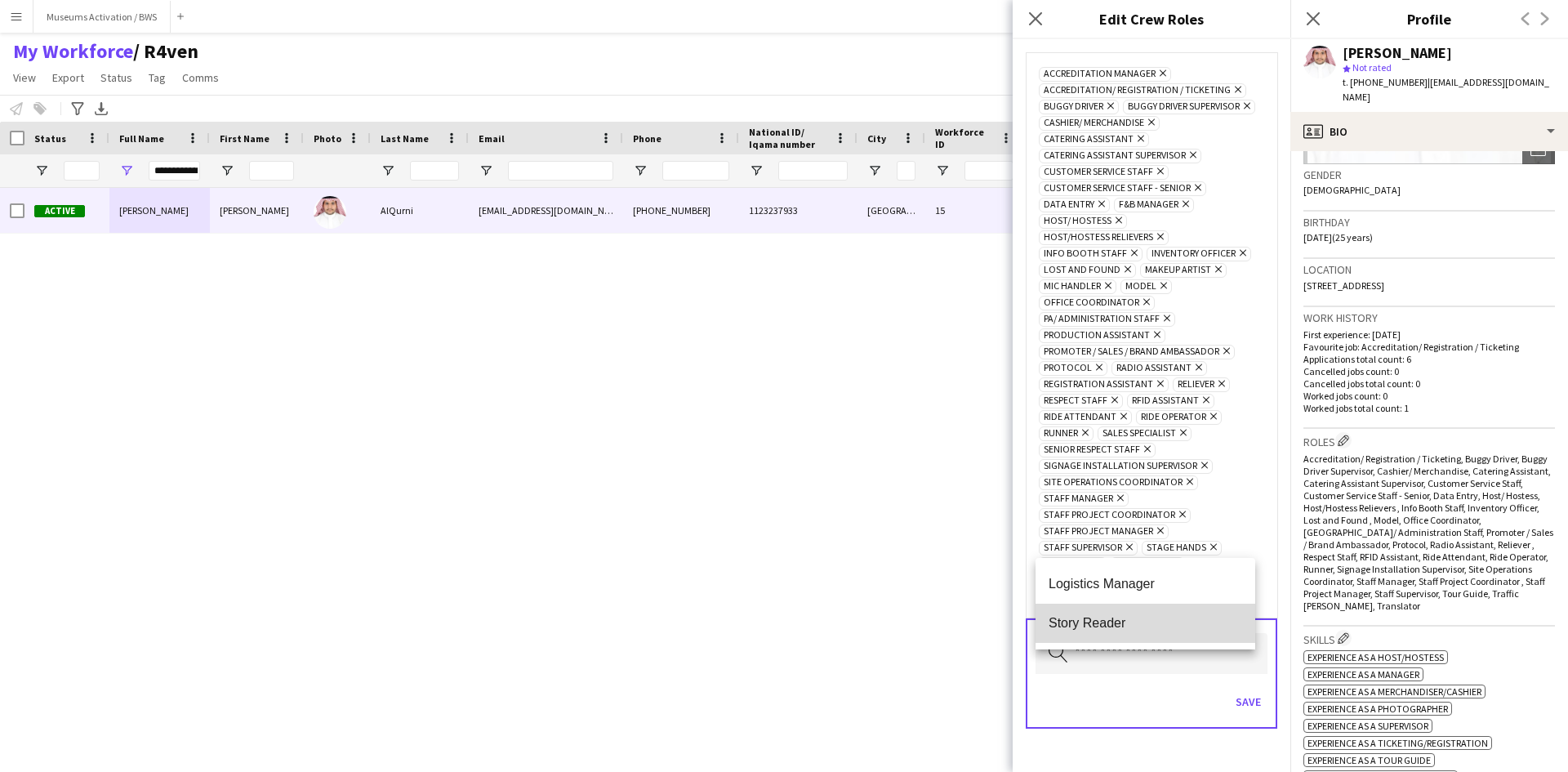
click at [1137, 606] on mat-option "Story Reader" at bounding box center [1145, 623] width 220 height 39
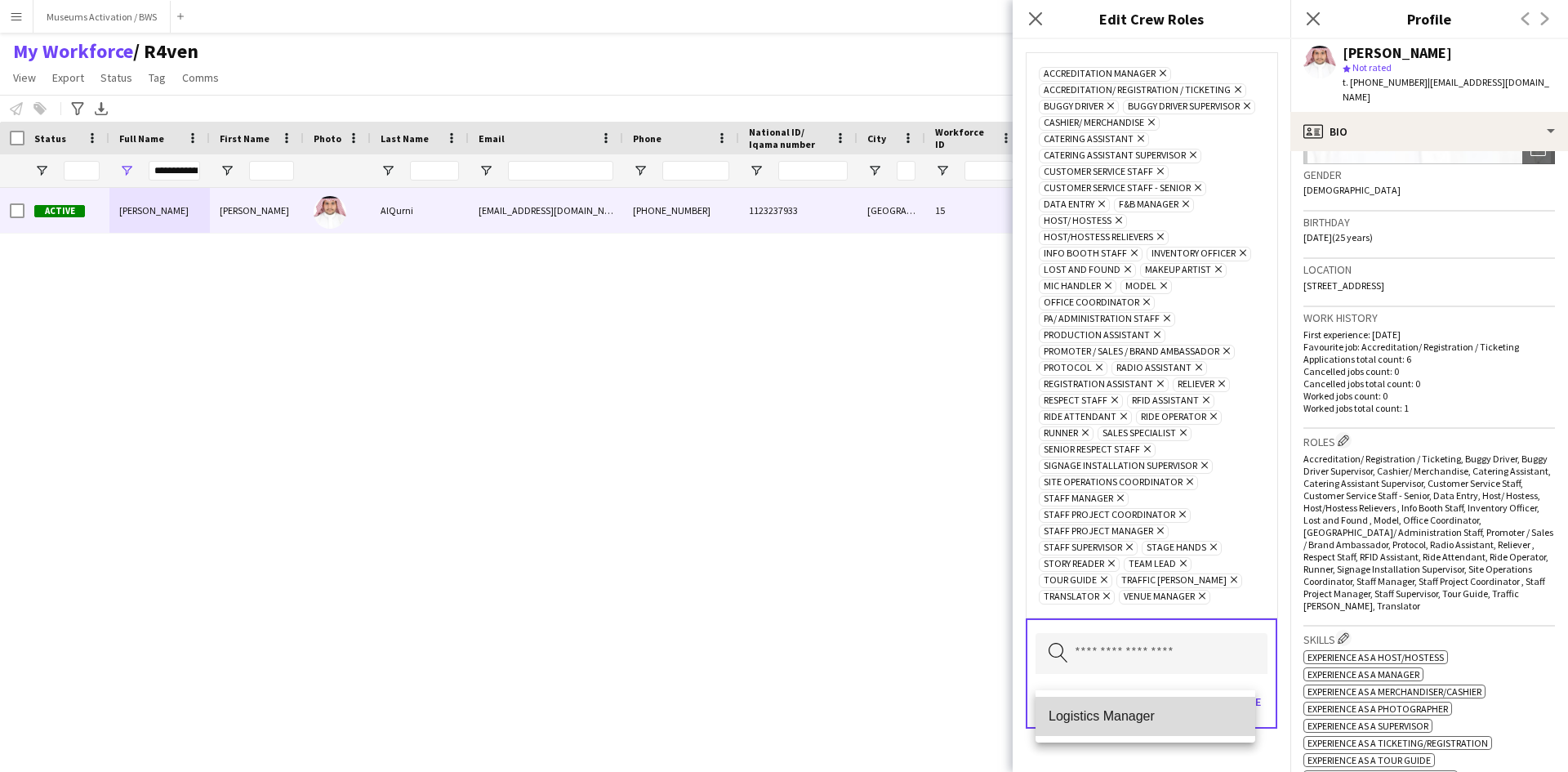
click at [1130, 701] on mat-option "Logistics Manager" at bounding box center [1145, 716] width 220 height 39
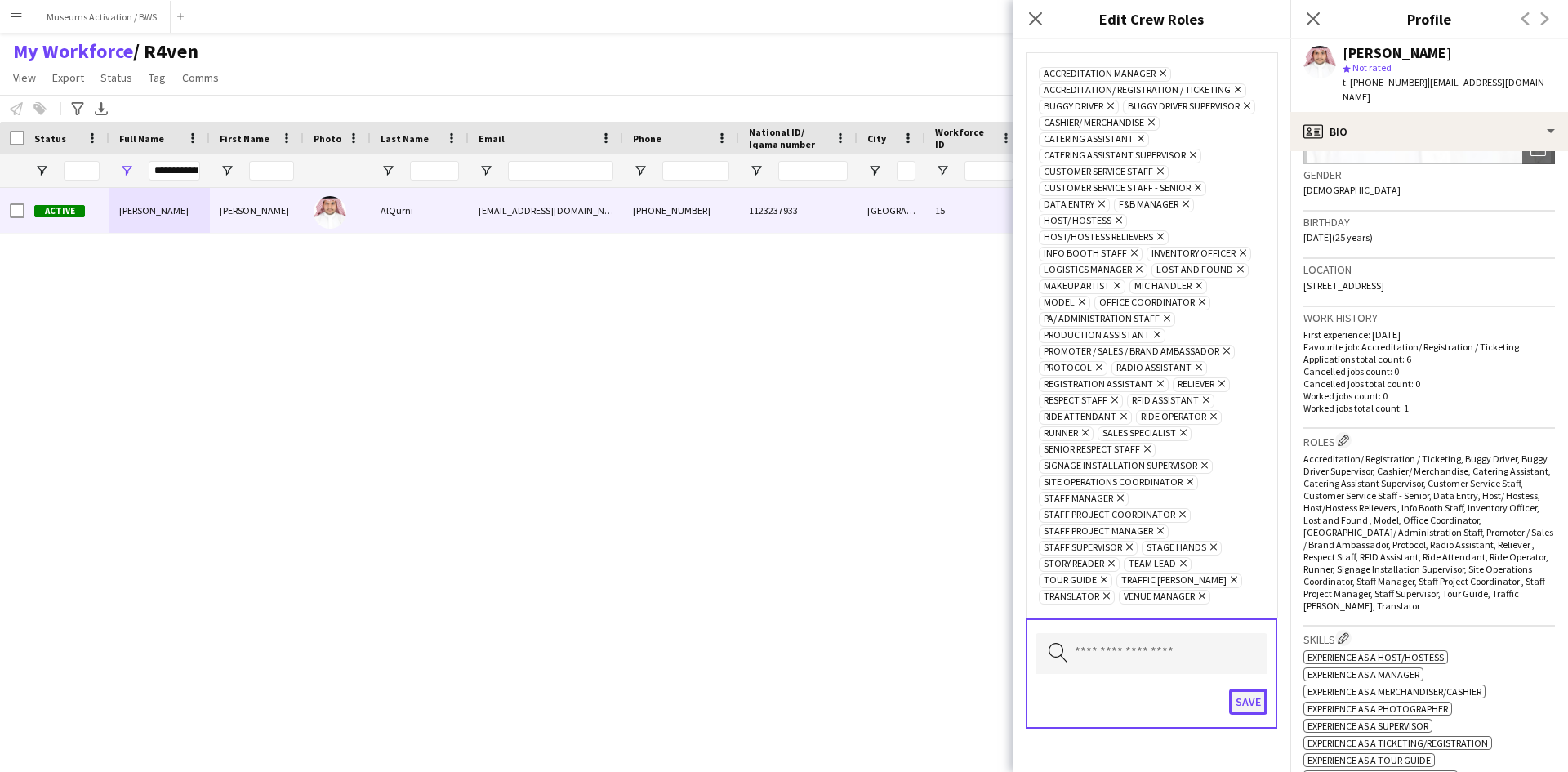
click at [1231, 701] on button "Save" at bounding box center [1248, 701] width 38 height 26
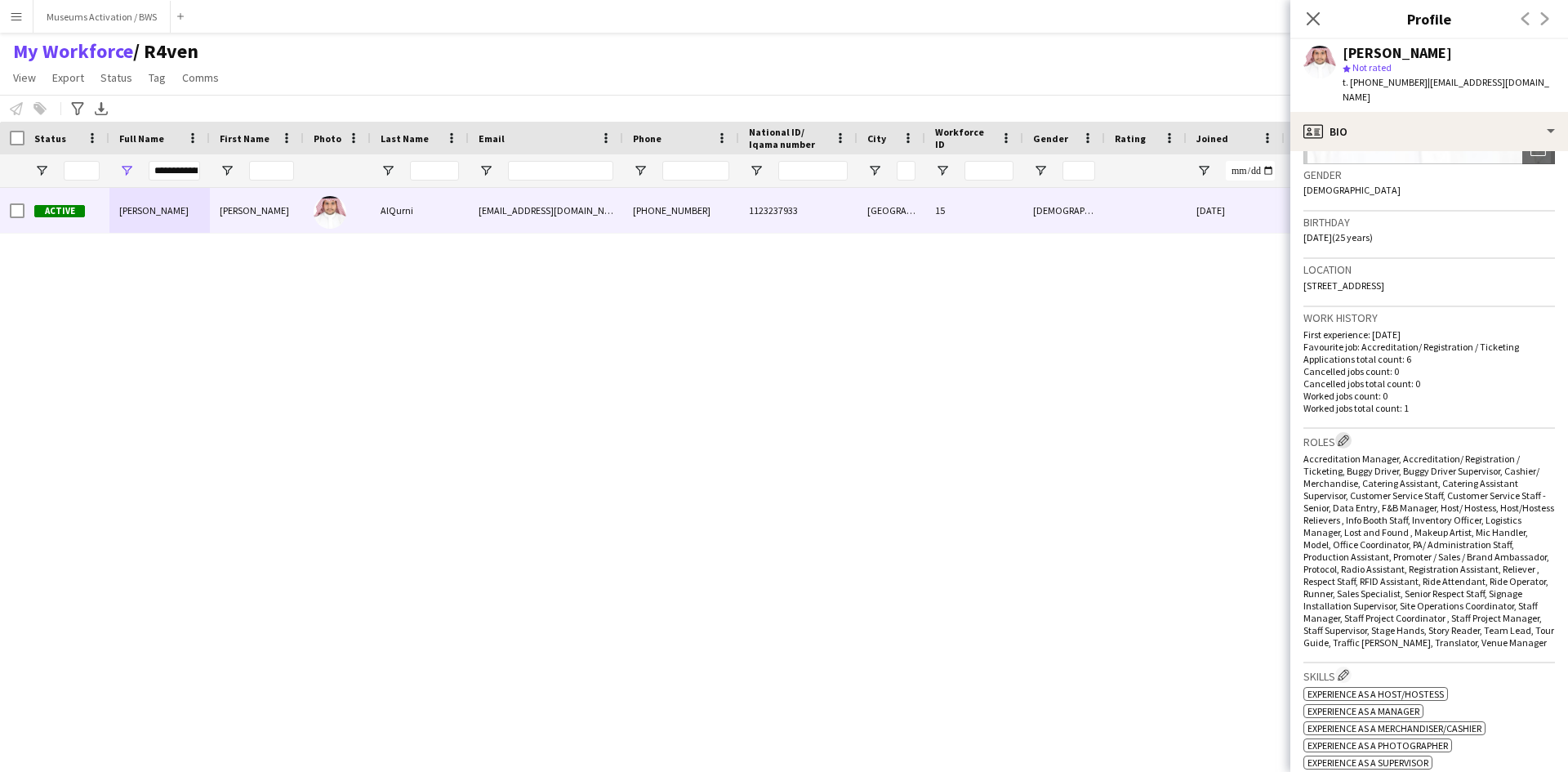
click at [1344, 432] on button "Edit crew company roles" at bounding box center [1343, 440] width 16 height 16
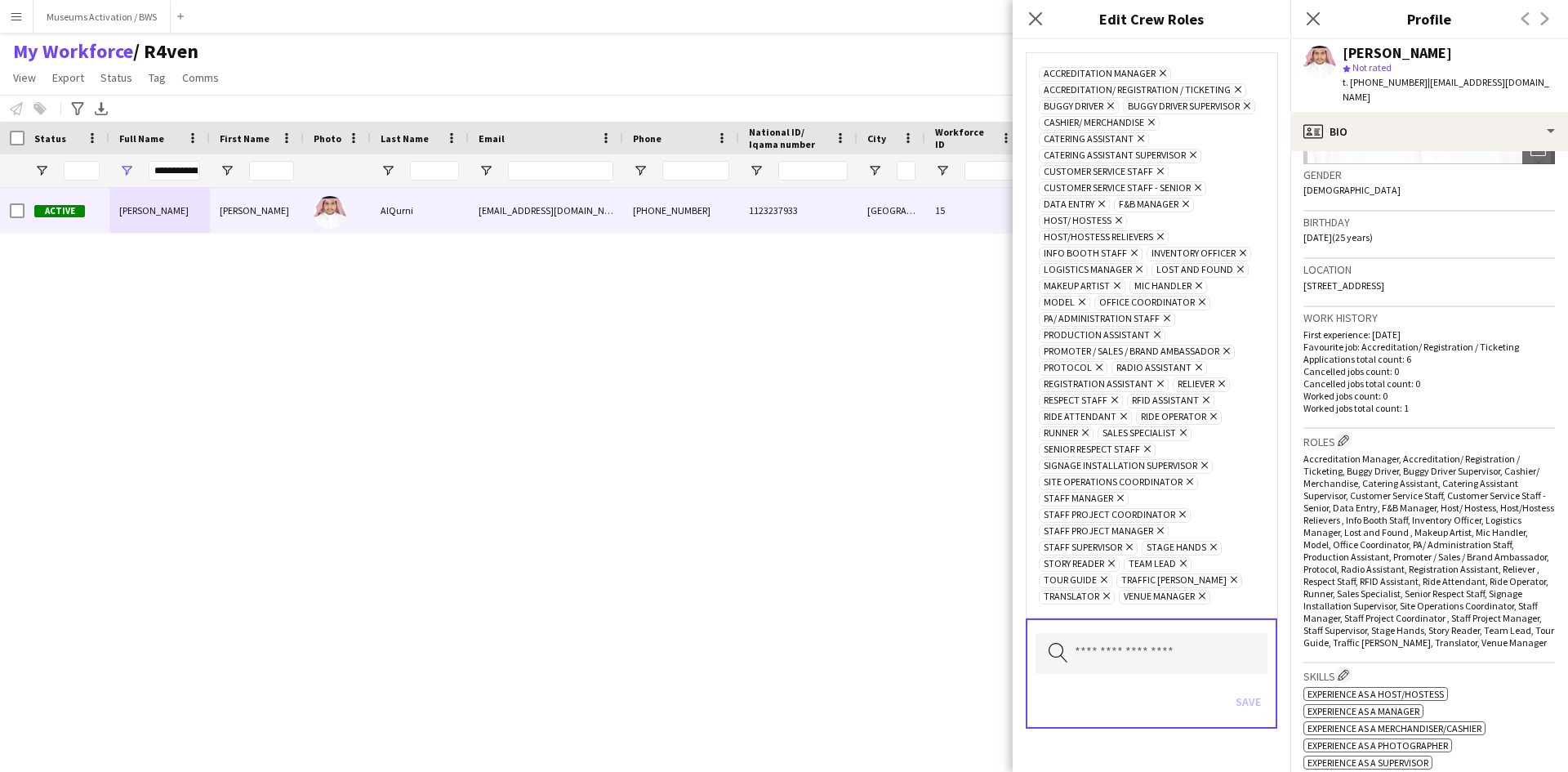
click at [1234, 274] on icon "Remove" at bounding box center [1238, 269] width 11 height 11
click at [1110, 291] on icon "Remove" at bounding box center [1106, 285] width 11 height 11
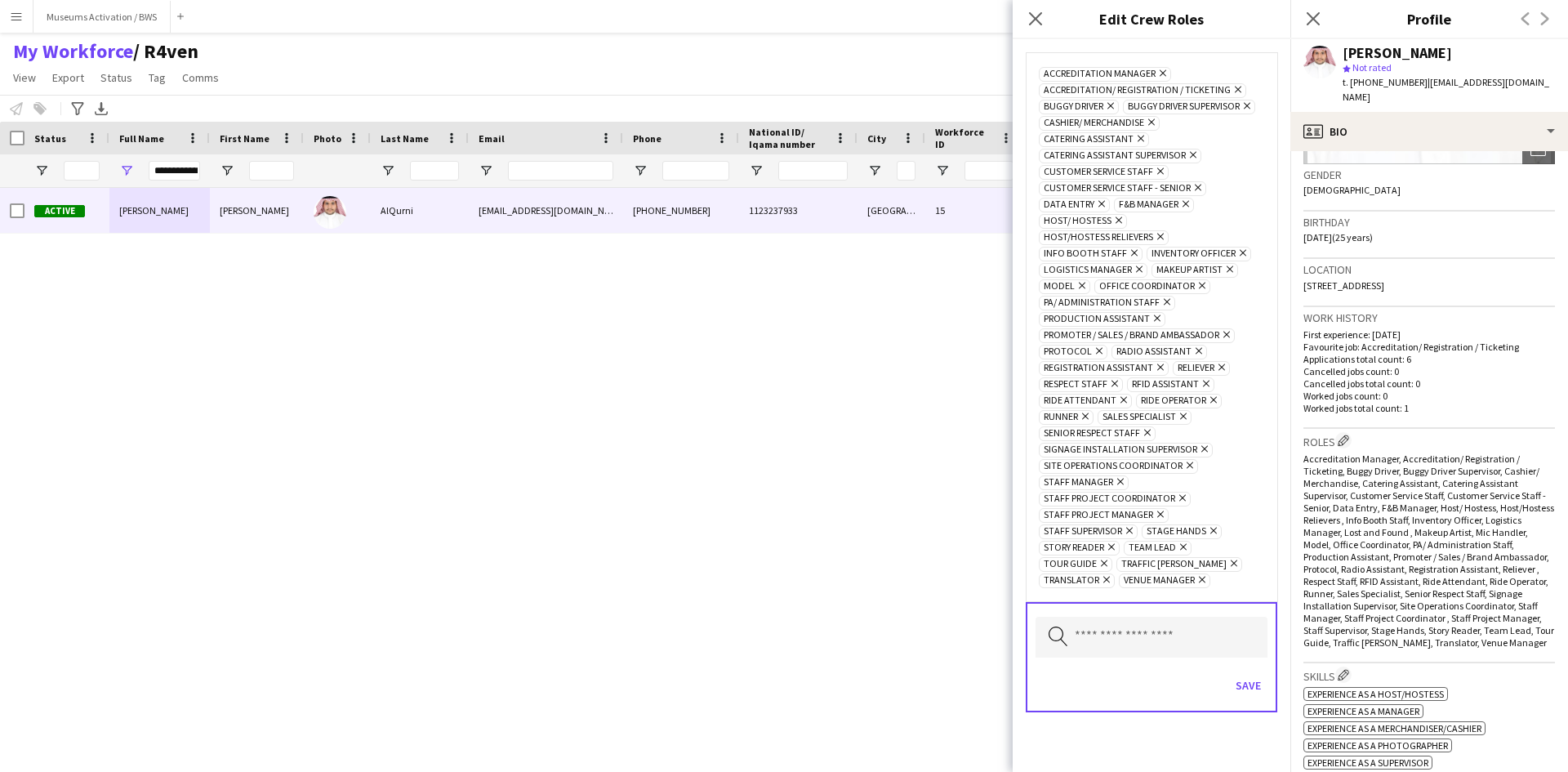
click at [1194, 356] on icon "Remove" at bounding box center [1197, 350] width 11 height 11
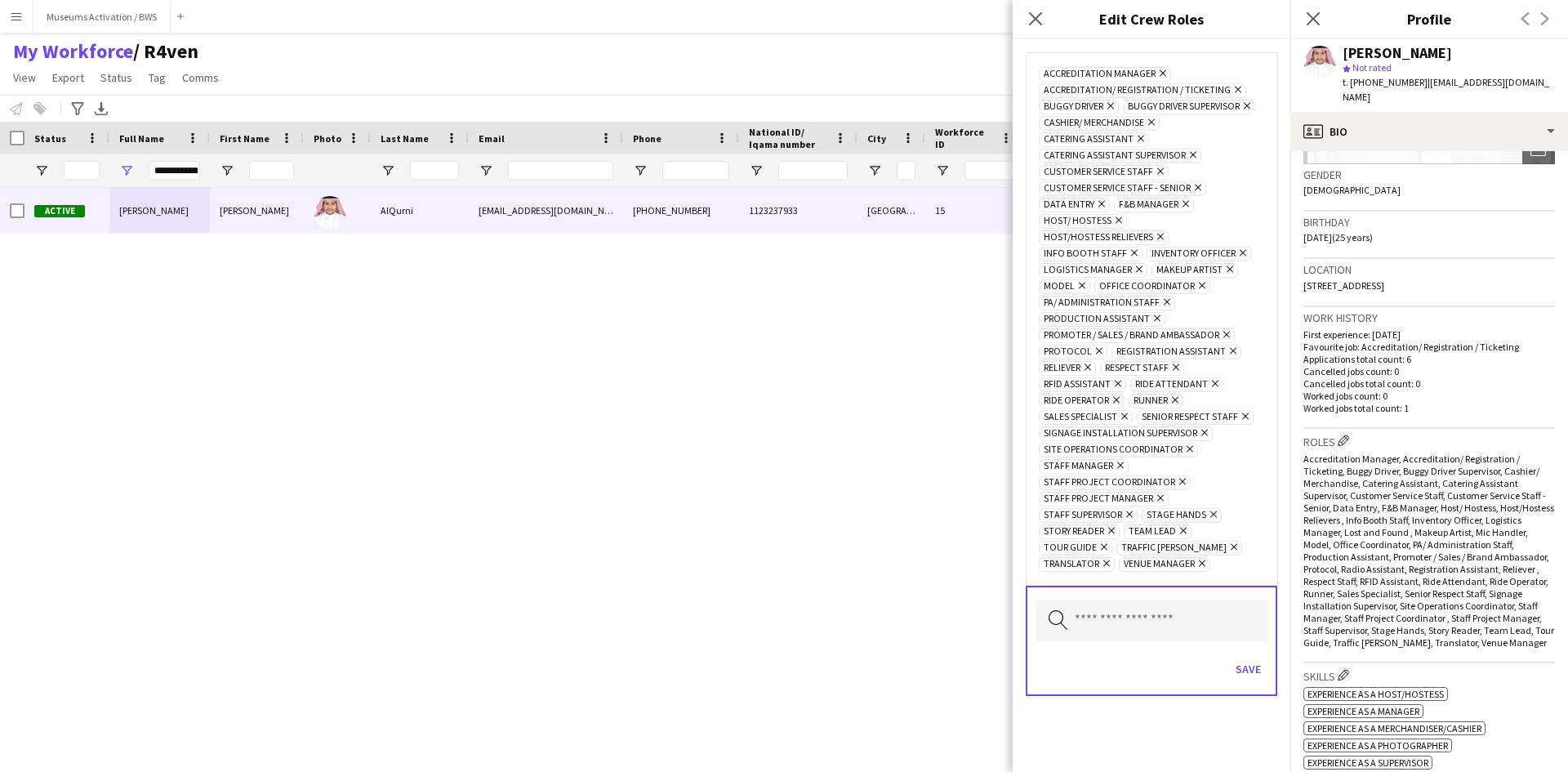
click at [1229, 356] on icon "Remove" at bounding box center [1231, 350] width 11 height 11
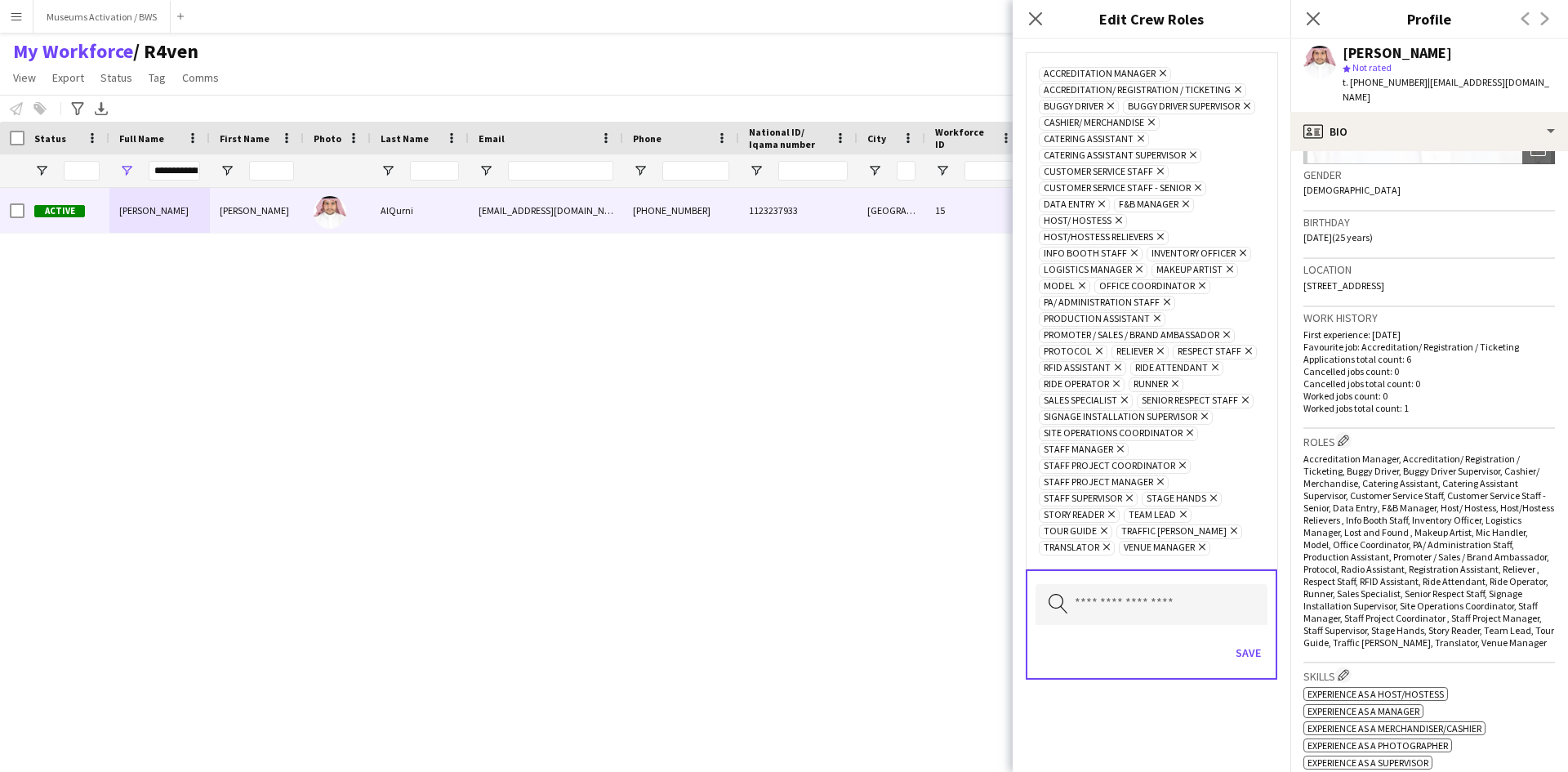
click at [1114, 366] on icon "Remove" at bounding box center [1116, 367] width 11 height 11
click at [1211, 500] on icon at bounding box center [1213, 497] width 6 height 6
click at [1251, 653] on button "Save" at bounding box center [1248, 652] width 38 height 26
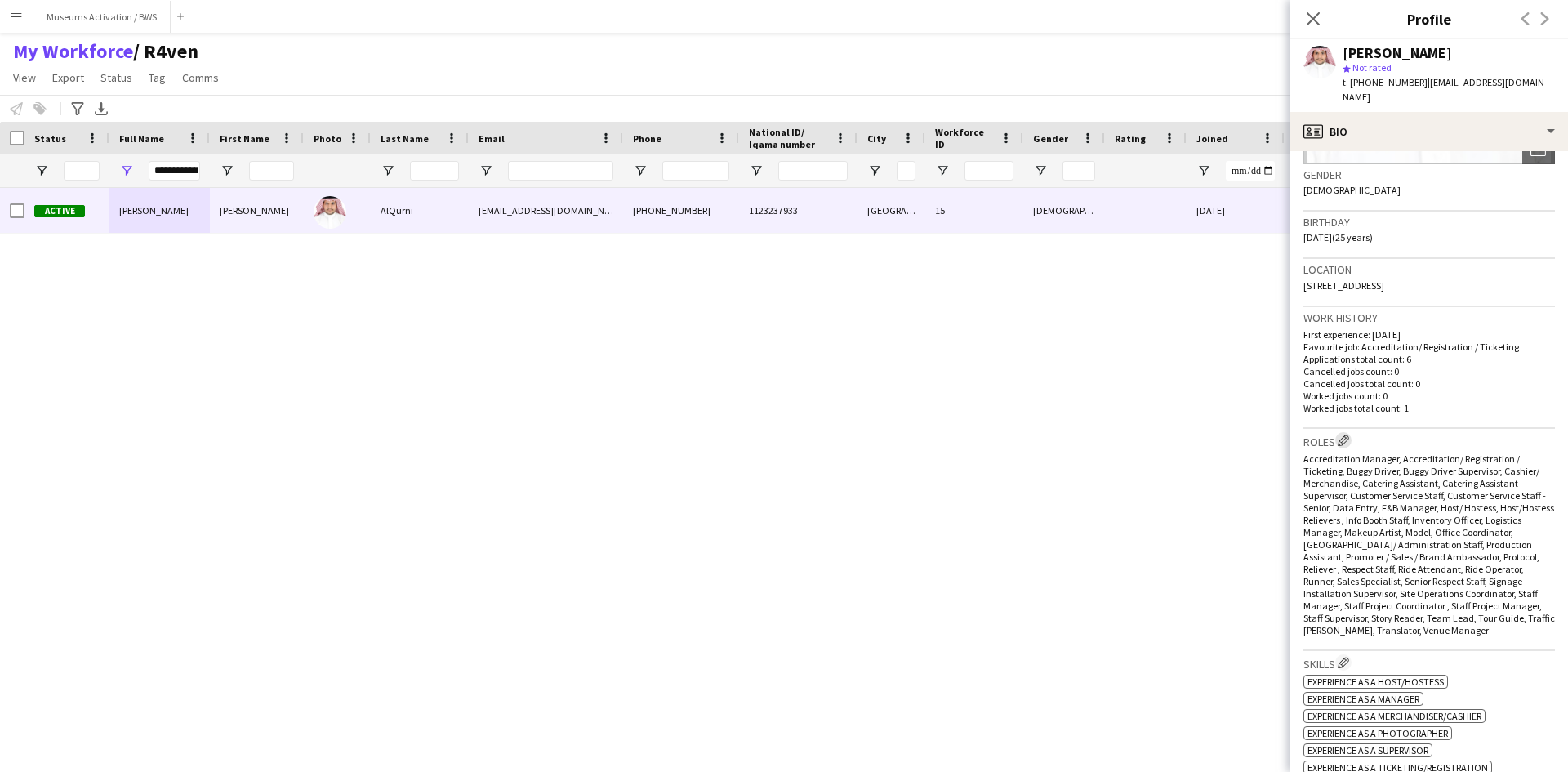
click at [1349, 434] on app-icon "Edit crew company roles" at bounding box center [1343, 439] width 12 height 12
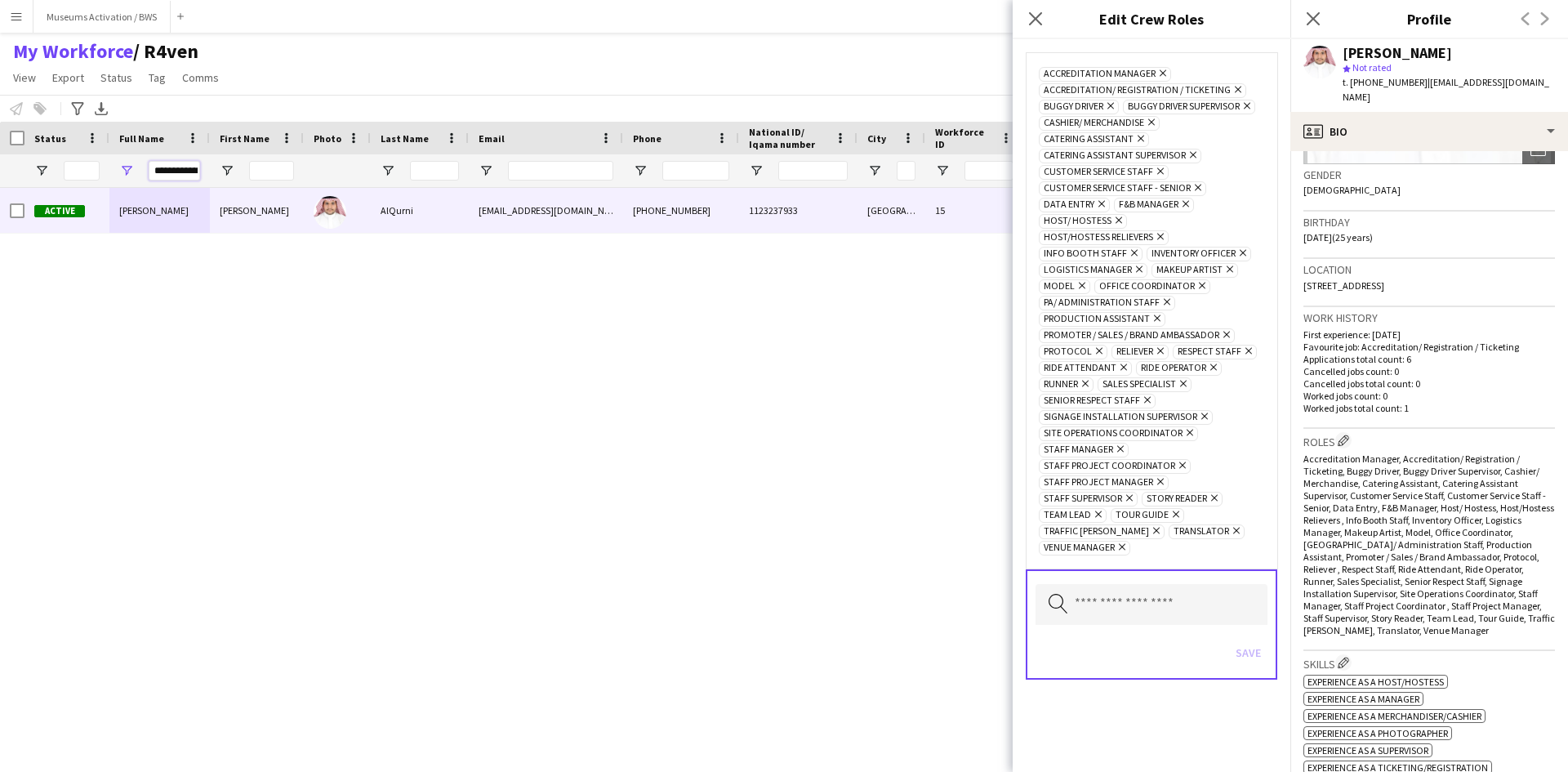
click at [179, 172] on input "**********" at bounding box center [174, 171] width 52 height 20
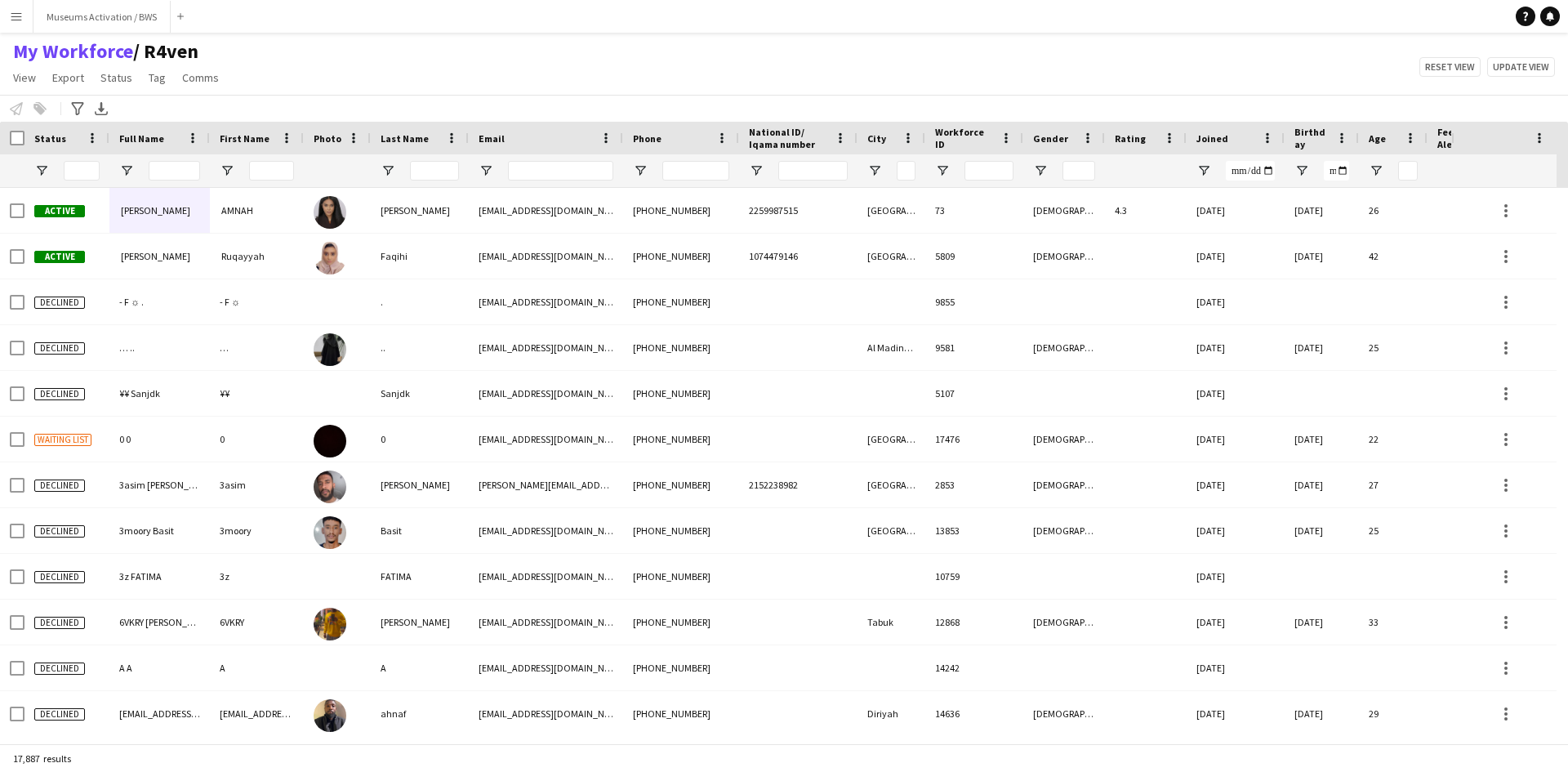
click at [247, 47] on div "My Workforce / R4ven View Views Default view R4ven New view Update view Delete …" at bounding box center [784, 67] width 1568 height 55
drag, startPoint x: 247, startPoint y: 47, endPoint x: 51, endPoint y: 47, distance: 196.0
click at [51, 47] on div "My Workforce / R4ven View Views Default view R4ven New view Update view Delete …" at bounding box center [784, 67] width 1568 height 55
click at [265, 57] on div "My Workforce / R4ven View Views Default view R4ven New view Update view Delete …" at bounding box center [784, 67] width 1568 height 55
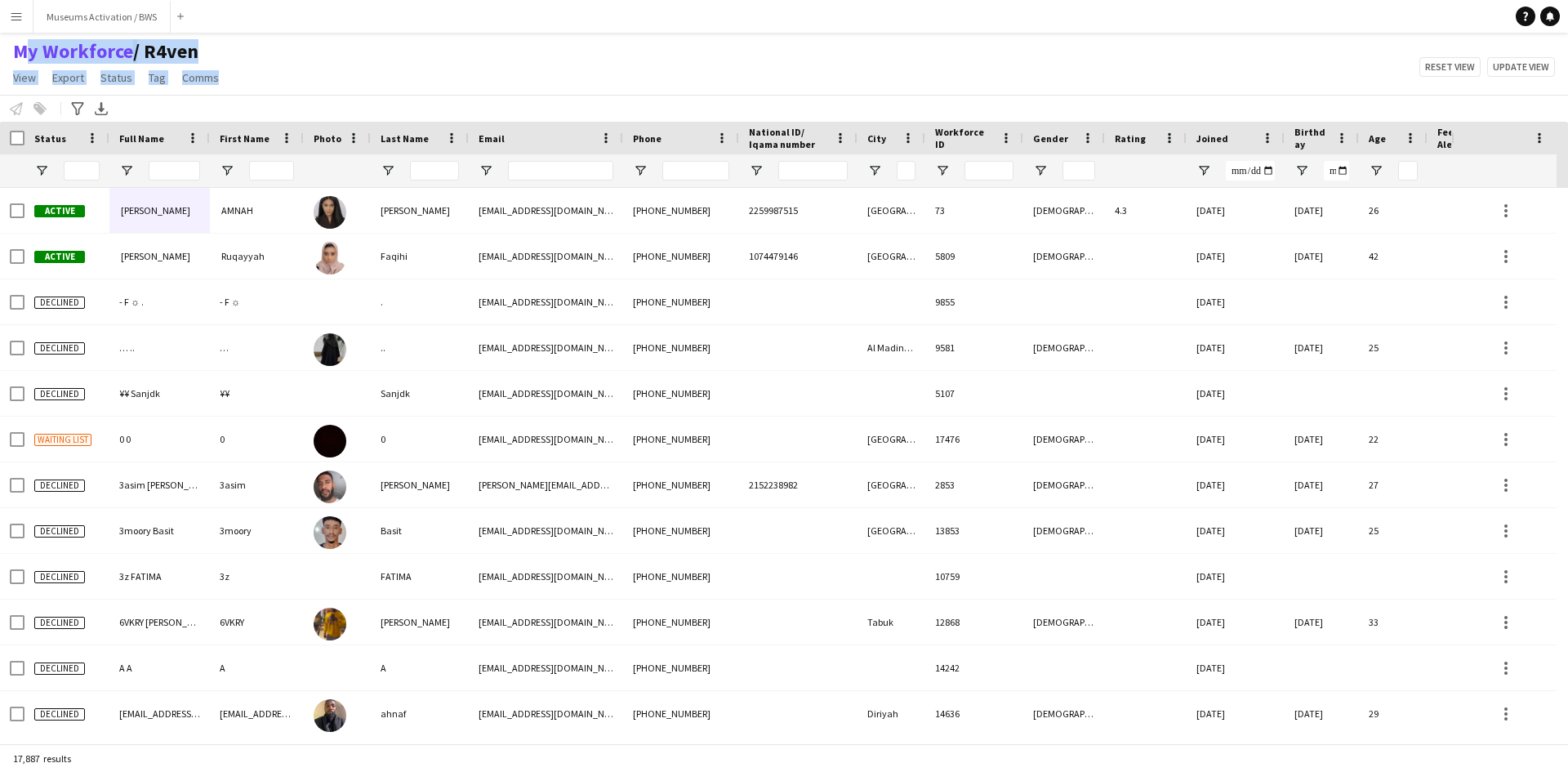
drag, startPoint x: 206, startPoint y: 81, endPoint x: 0, endPoint y: 55, distance: 207.6
click at [0, 55] on div "My Workforce / R4ven View Views Default view R4ven New view Update view Delete …" at bounding box center [784, 67] width 1568 height 55
click at [274, 72] on div "My Workforce / R4ven View Views Default view R4ven New view Update view Delete …" at bounding box center [784, 67] width 1568 height 55
click at [28, 21] on button "Menu" at bounding box center [16, 16] width 33 height 33
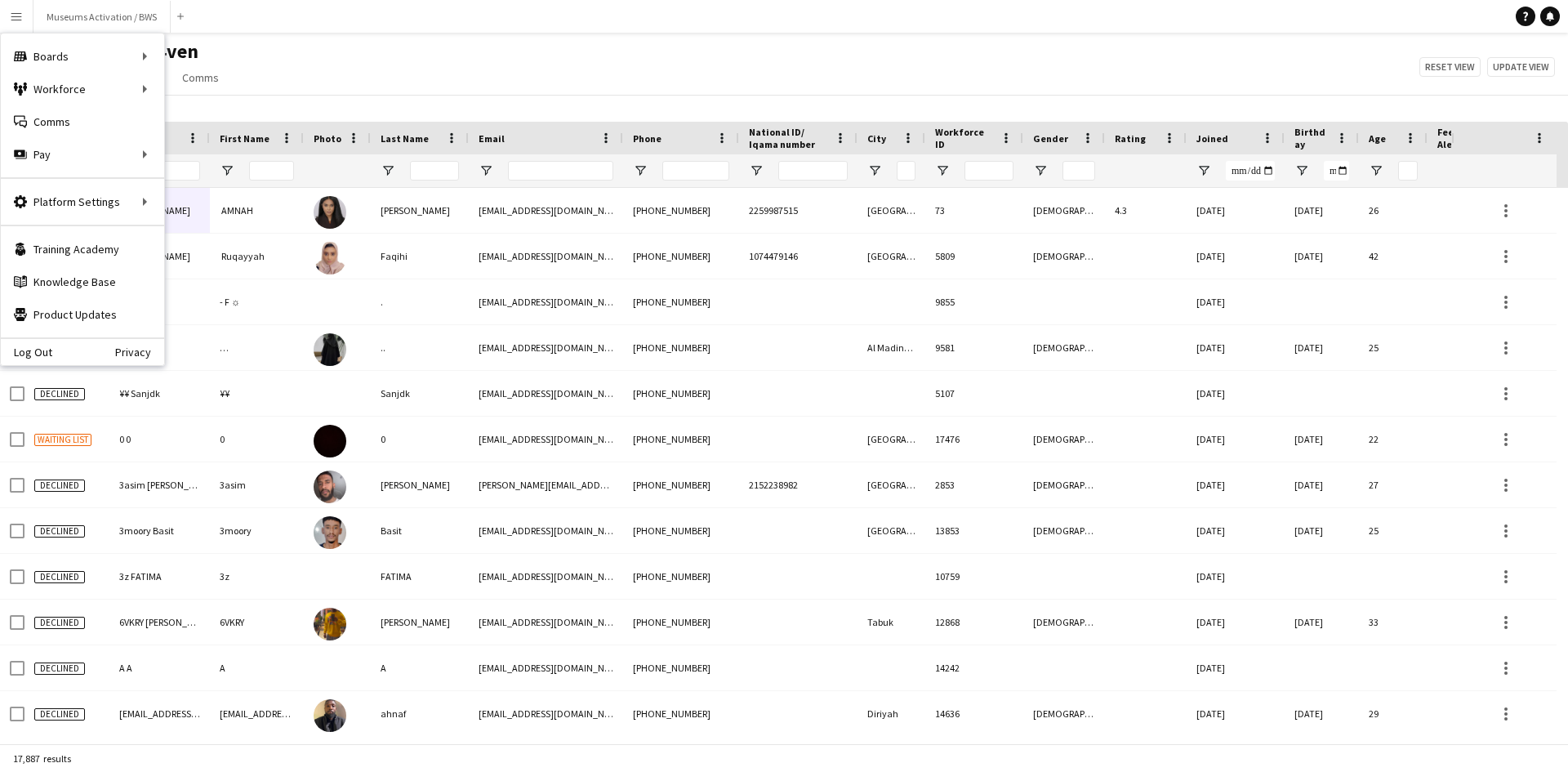
click at [329, 44] on div "My Workforce / R4ven View Views Default view R4ven New view Update view Delete …" at bounding box center [784, 67] width 1568 height 55
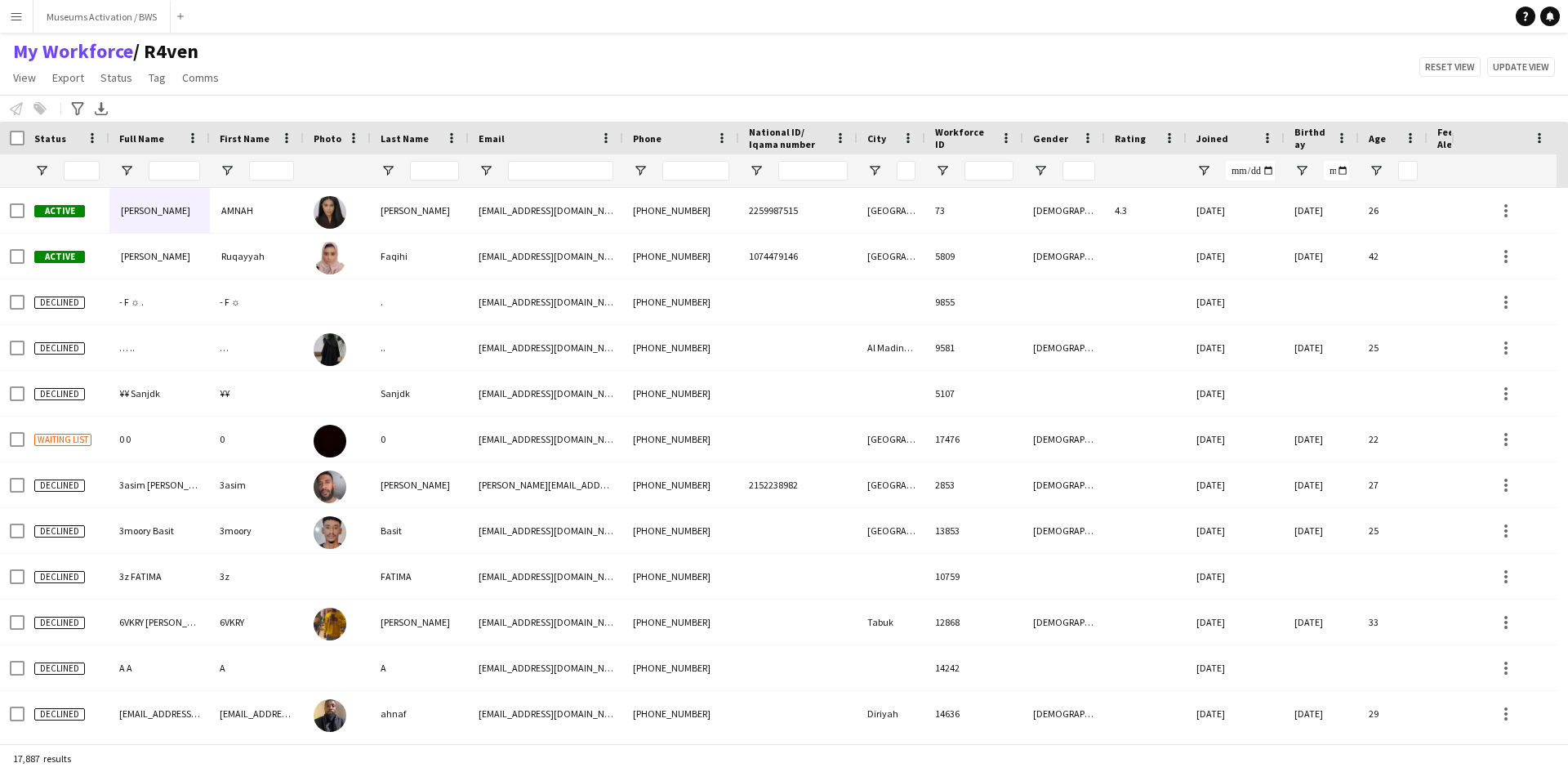
click at [273, 67] on div "My Workforce / R4ven View Views Default view R4ven New view Update view Delete …" at bounding box center [784, 67] width 1568 height 55
drag, startPoint x: 273, startPoint y: 67, endPoint x: 208, endPoint y: 54, distance: 66.3
click at [210, 54] on div "My Workforce / R4ven View Views Default view R4ven New view Update view Delete …" at bounding box center [784, 67] width 1568 height 55
click at [213, 48] on h1 "My Workforce / R4ven" at bounding box center [117, 52] width 235 height 25
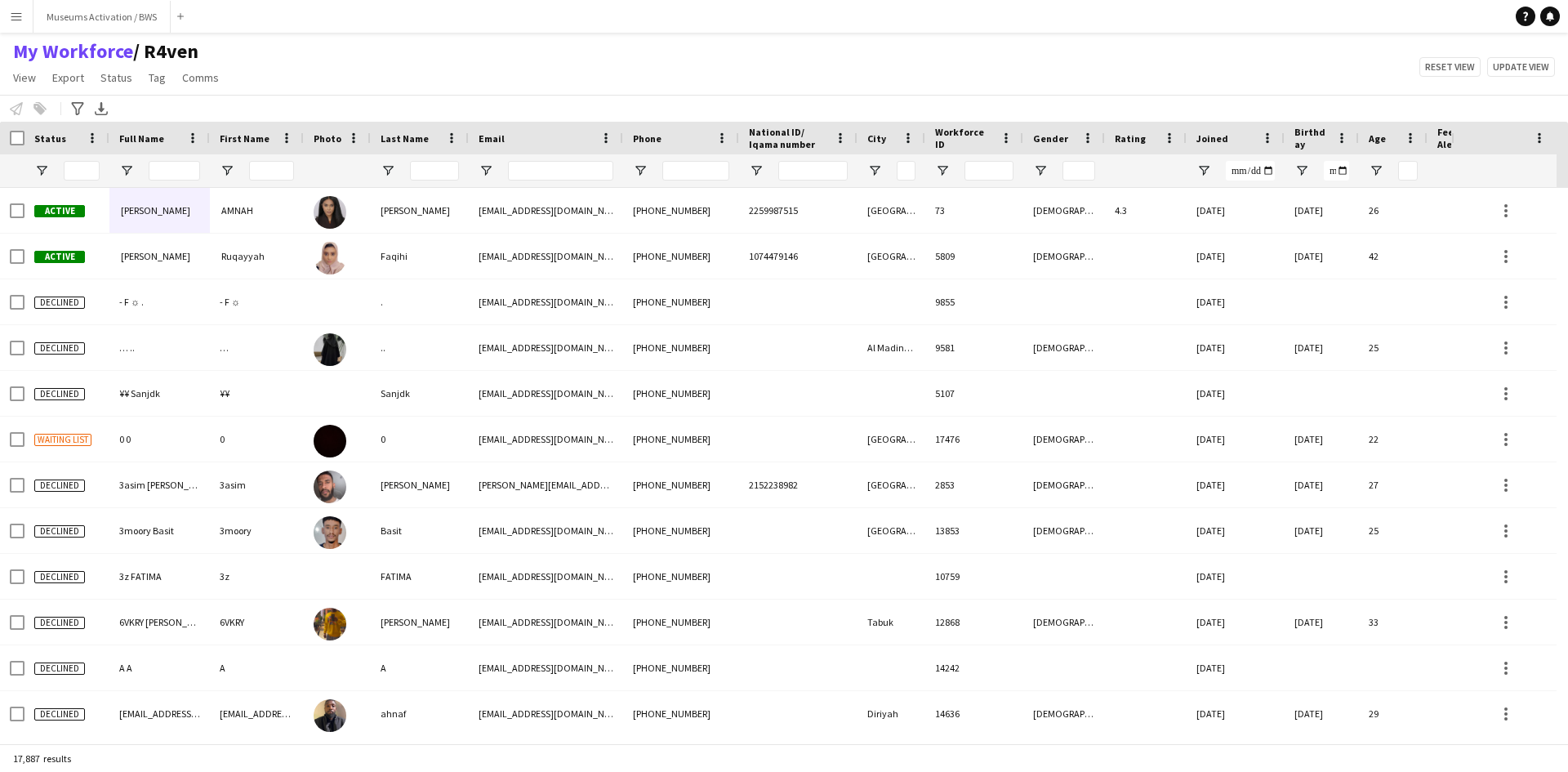
click at [213, 48] on h1 "My Workforce / R4ven" at bounding box center [117, 52] width 235 height 25
drag, startPoint x: 213, startPoint y: 48, endPoint x: 77, endPoint y: 65, distance: 137.1
click at [76, 65] on div "My Workforce / R4ven View Views Default view R4ven New view Update view Delete …" at bounding box center [117, 67] width 235 height 55
drag, startPoint x: 242, startPoint y: 78, endPoint x: 232, endPoint y: 82, distance: 10.8
click at [240, 81] on div "My Workforce / R4ven View Views Default view R4ven New view Update view Delete …" at bounding box center [784, 67] width 1568 height 55
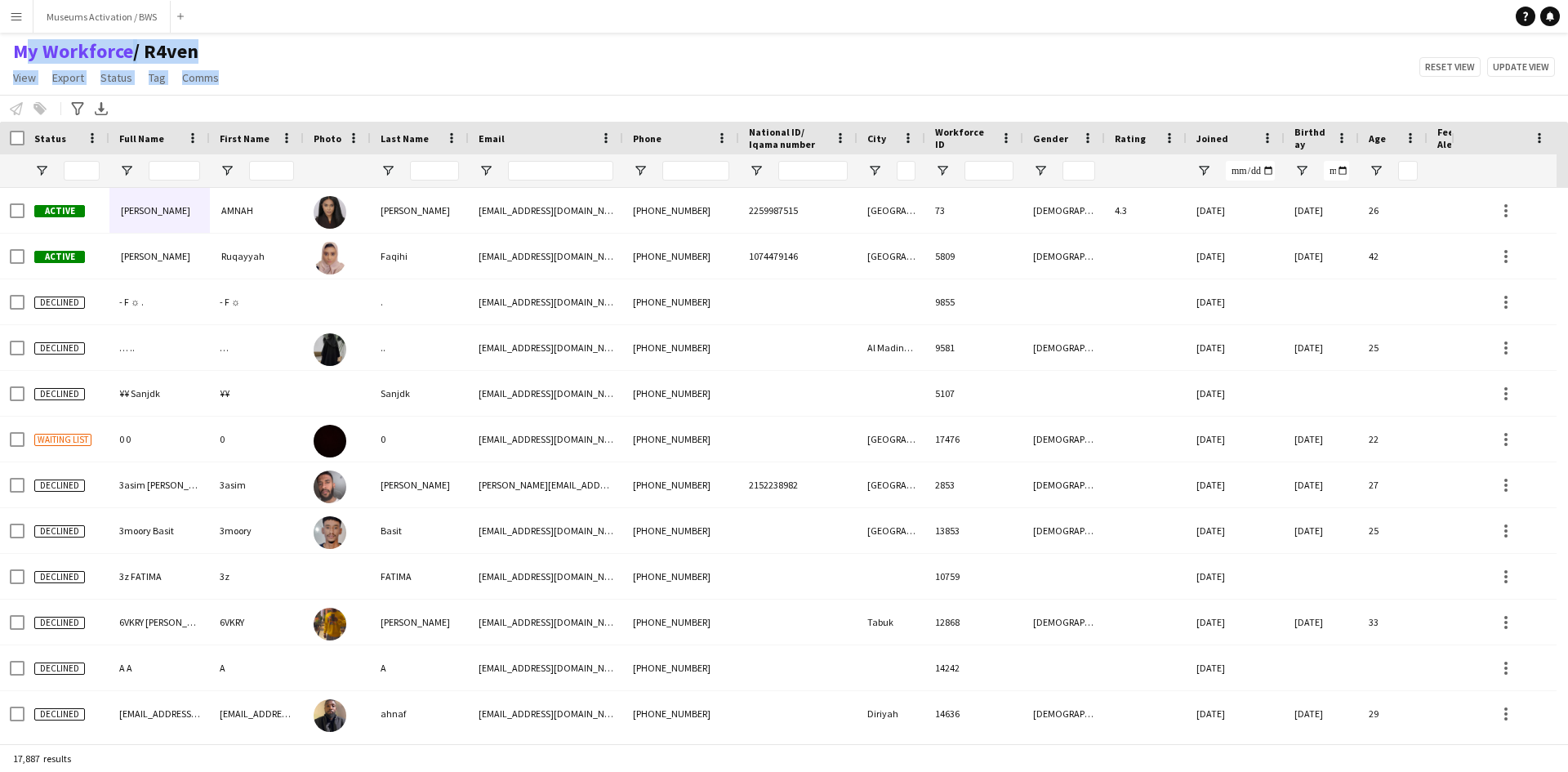
drag, startPoint x: 230, startPoint y: 83, endPoint x: 3, endPoint y: 54, distance: 228.8
click at [3, 54] on div "My Workforce / R4ven View Views Default view R4ven New view Update view Delete …" at bounding box center [117, 67] width 235 height 55
click at [271, 43] on div "My Workforce / R4ven View Views Default view R4ven New view Update view Delete …" at bounding box center [784, 67] width 1568 height 55
